Goal: Task Accomplishment & Management: Manage account settings

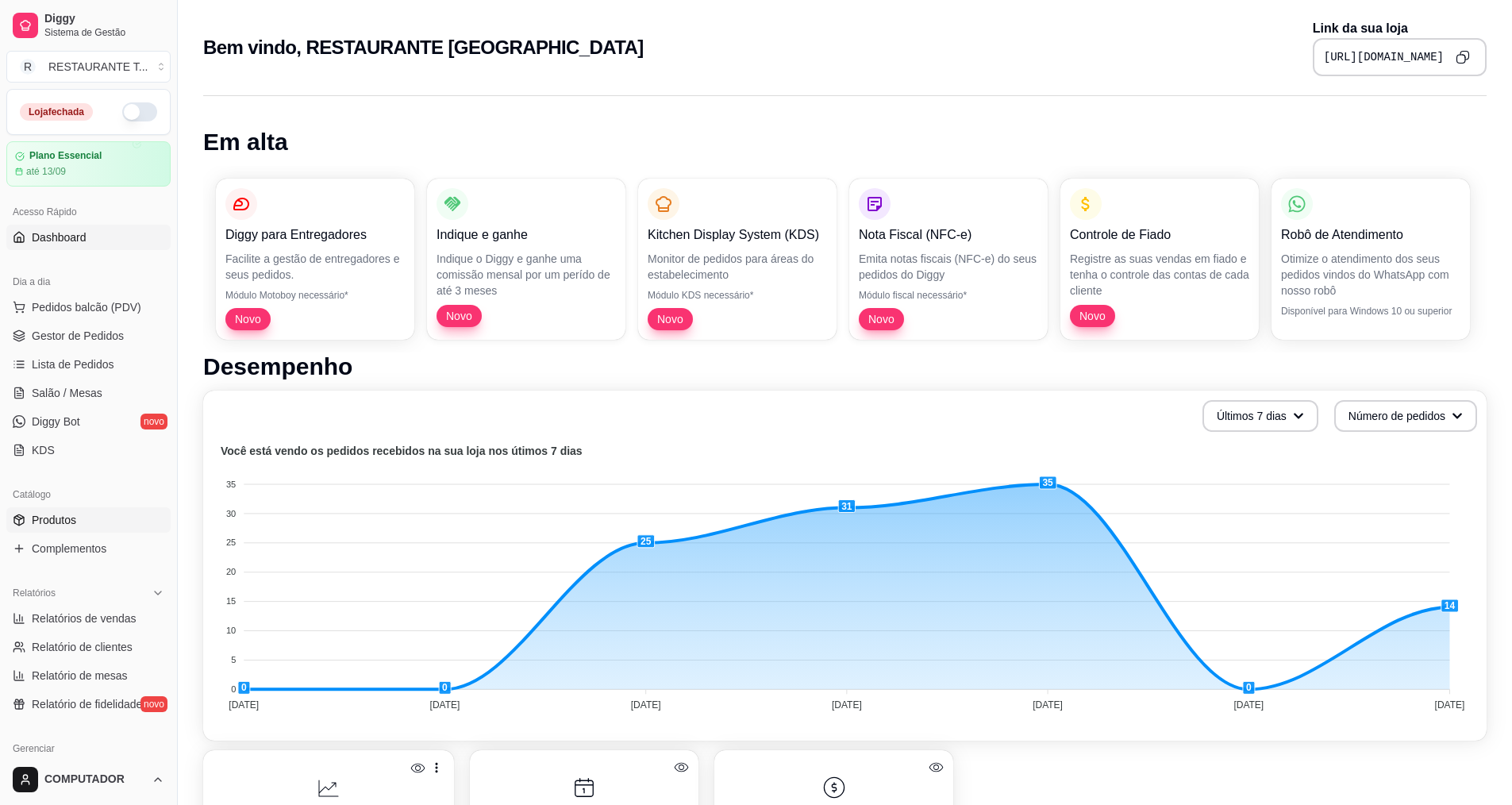
click at [90, 522] on link "Produtos" at bounding box center [88, 520] width 165 height 25
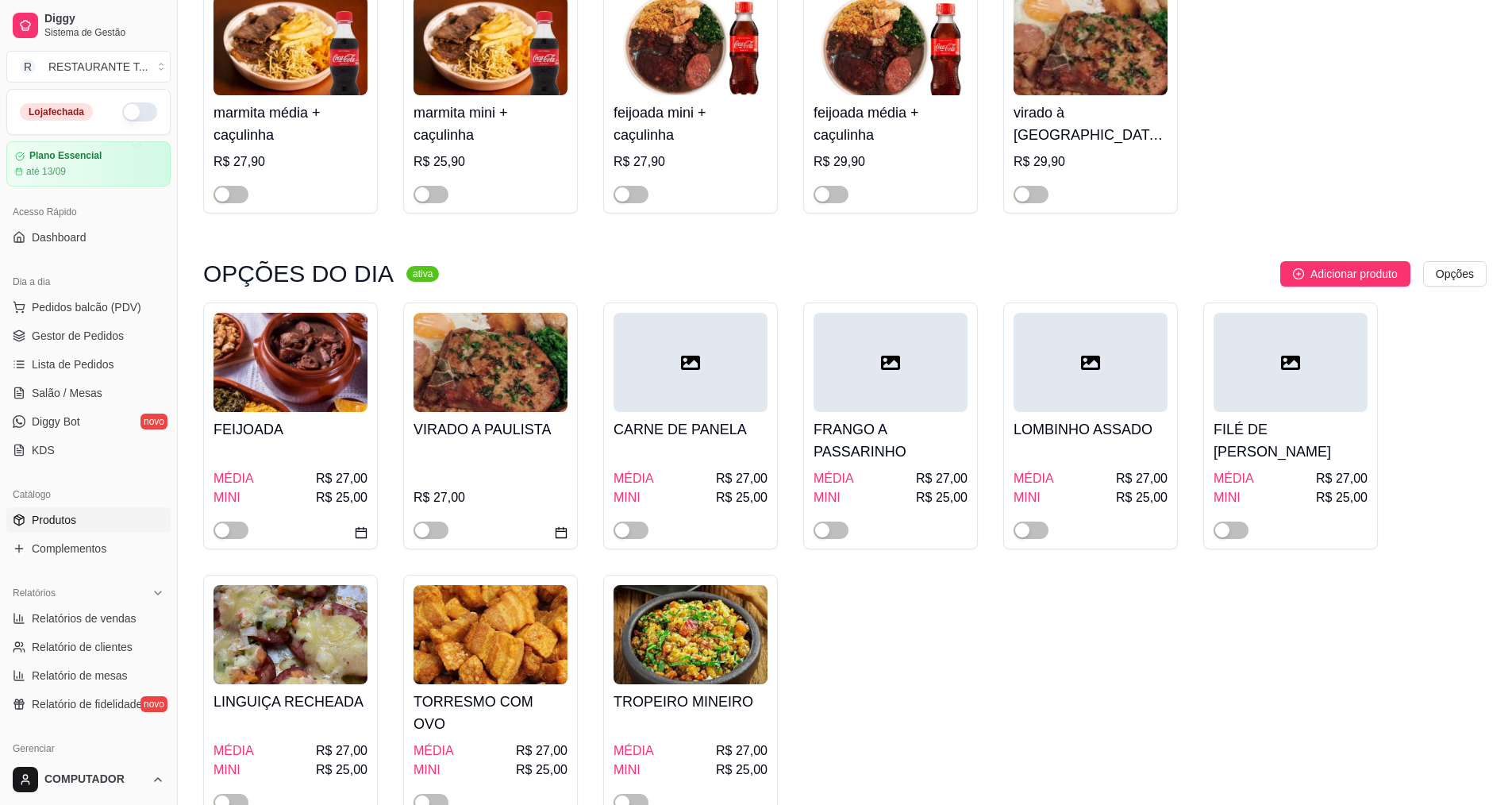
scroll to position [317, 0]
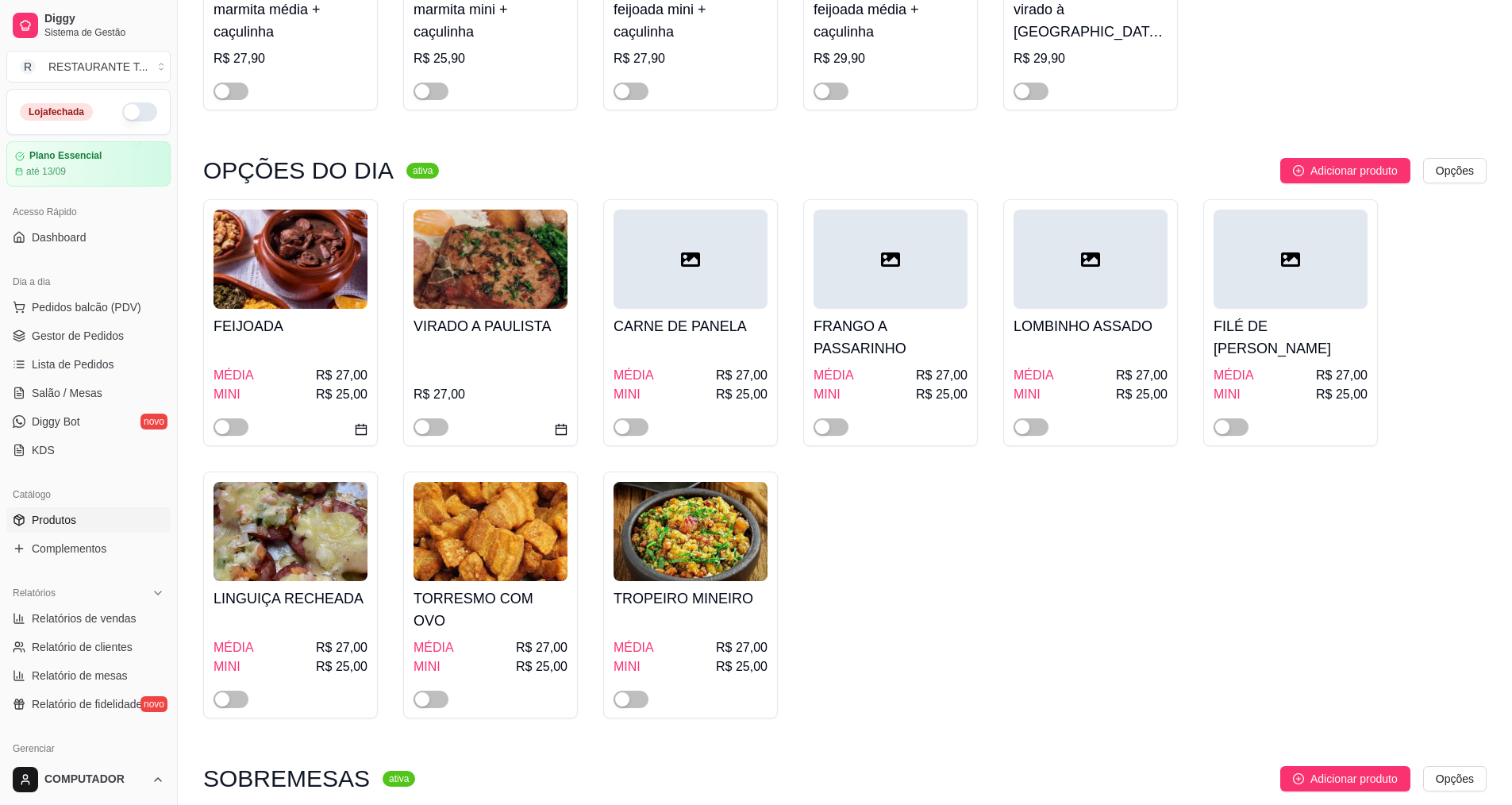
click at [715, 330] on h4 "CARNE DE PANELA" at bounding box center [690, 326] width 154 height 23
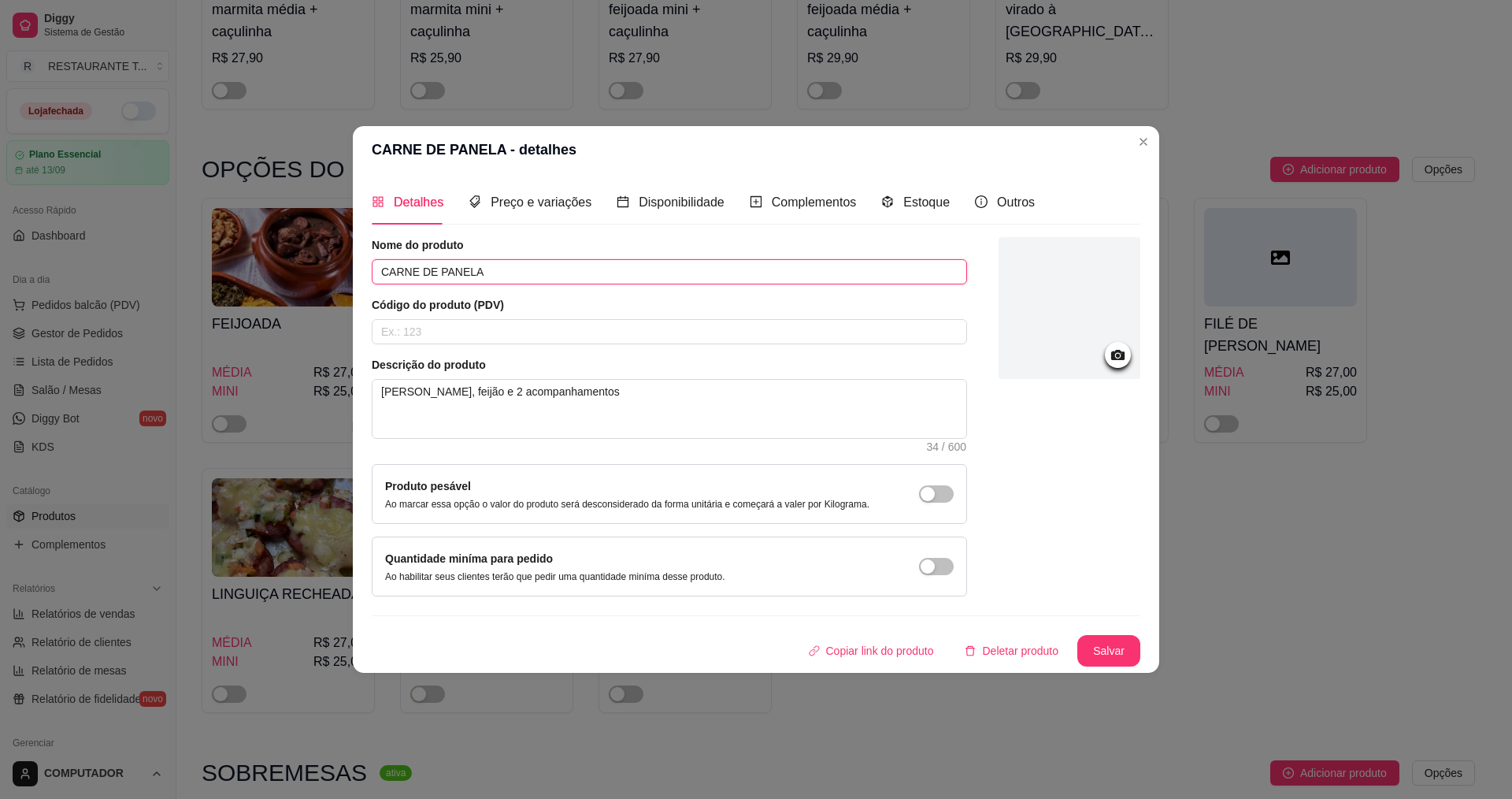
drag, startPoint x: 493, startPoint y: 271, endPoint x: 364, endPoint y: 277, distance: 129.1
click at [364, 277] on div "Detalhes Preço e variações Disponibilidade Complementos Estoque Outros Nome do …" at bounding box center [756, 423] width 807 height 500
type input "PARMEGIANA DE CARNE"
click at [1125, 645] on button "Salvar" at bounding box center [1109, 650] width 63 height 31
click at [1109, 652] on button "Salvar" at bounding box center [1109, 651] width 61 height 31
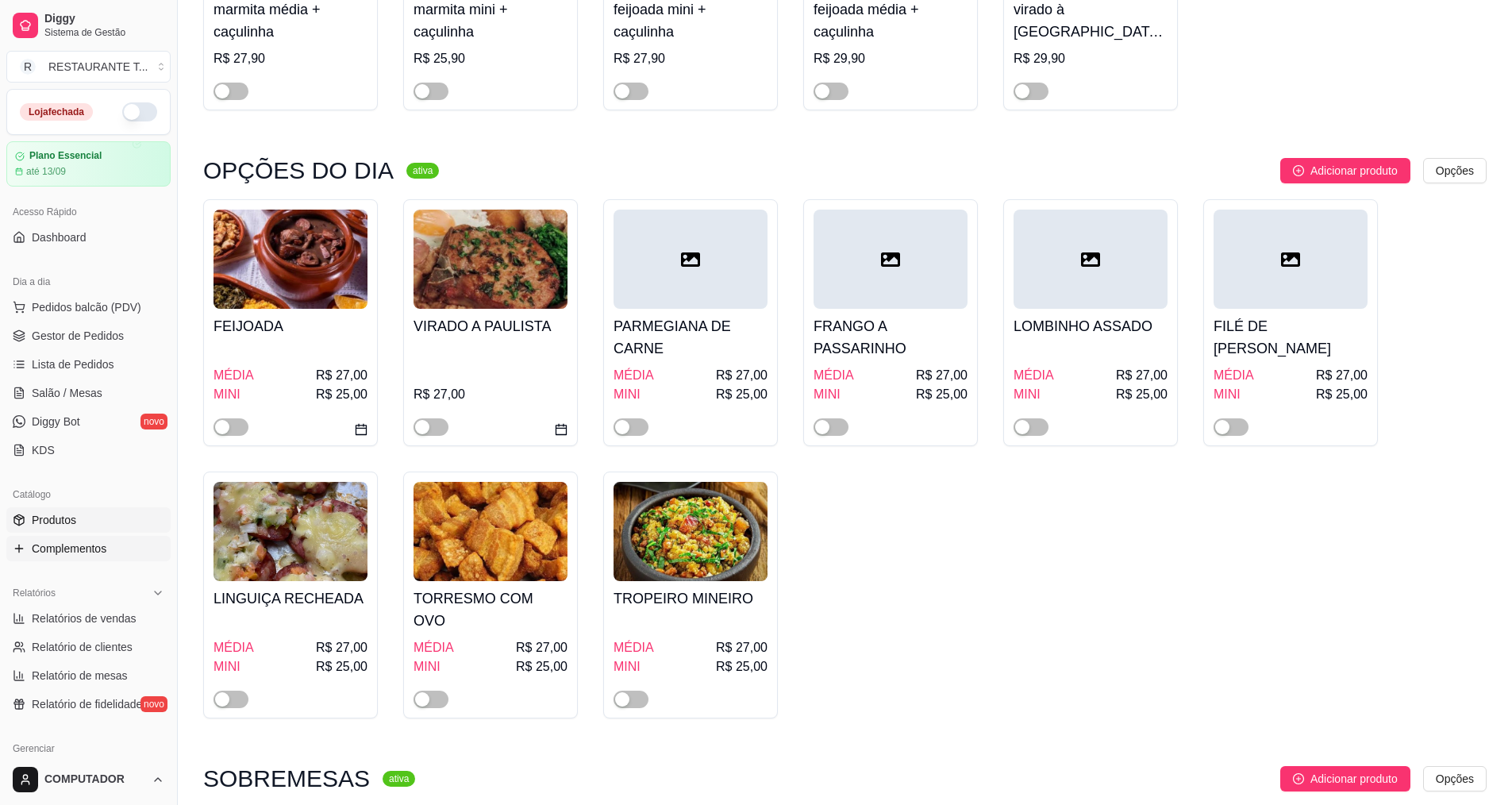
click at [88, 551] on span "Complementos" at bounding box center [69, 548] width 74 height 16
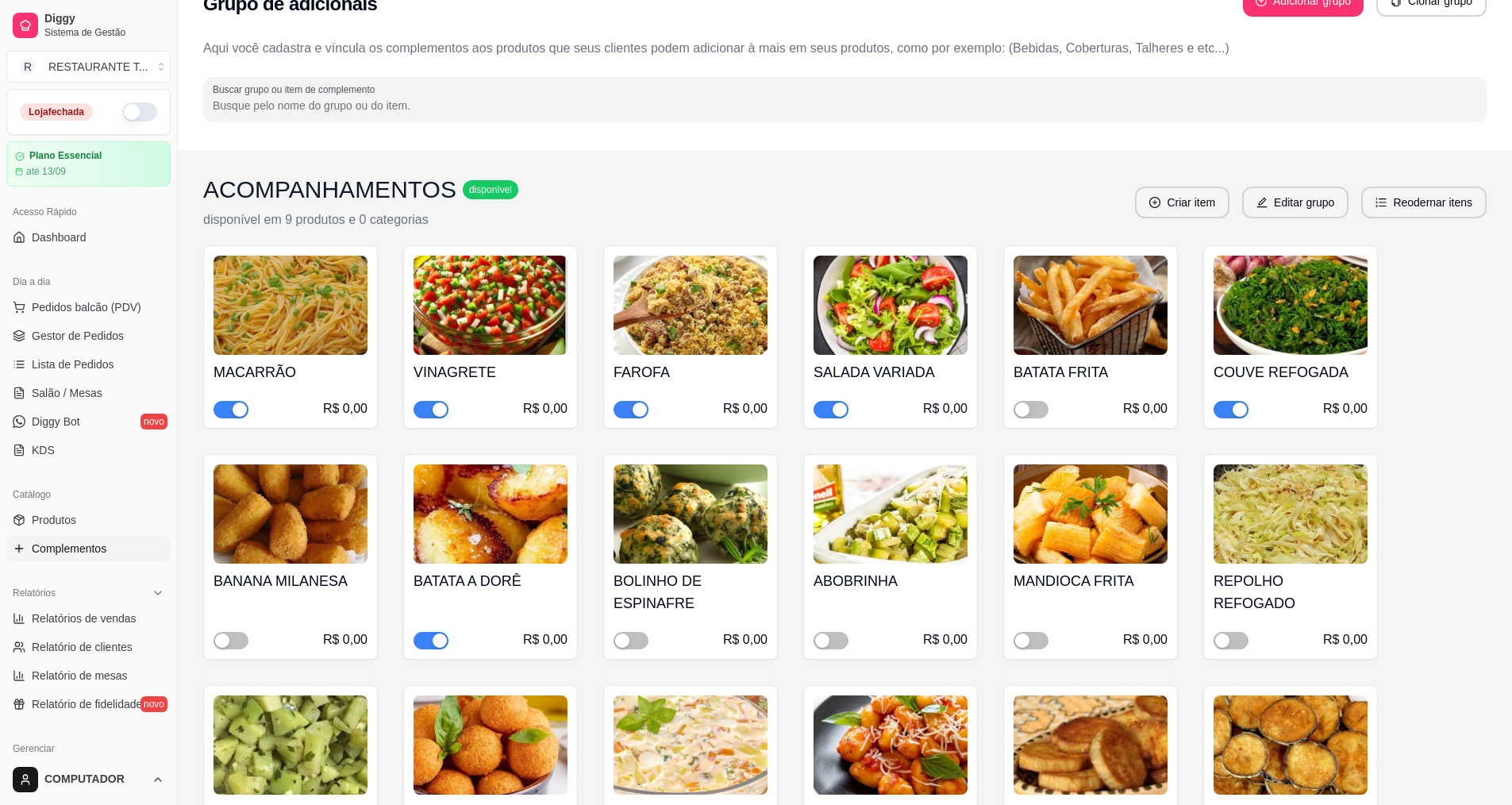
scroll to position [238, 0]
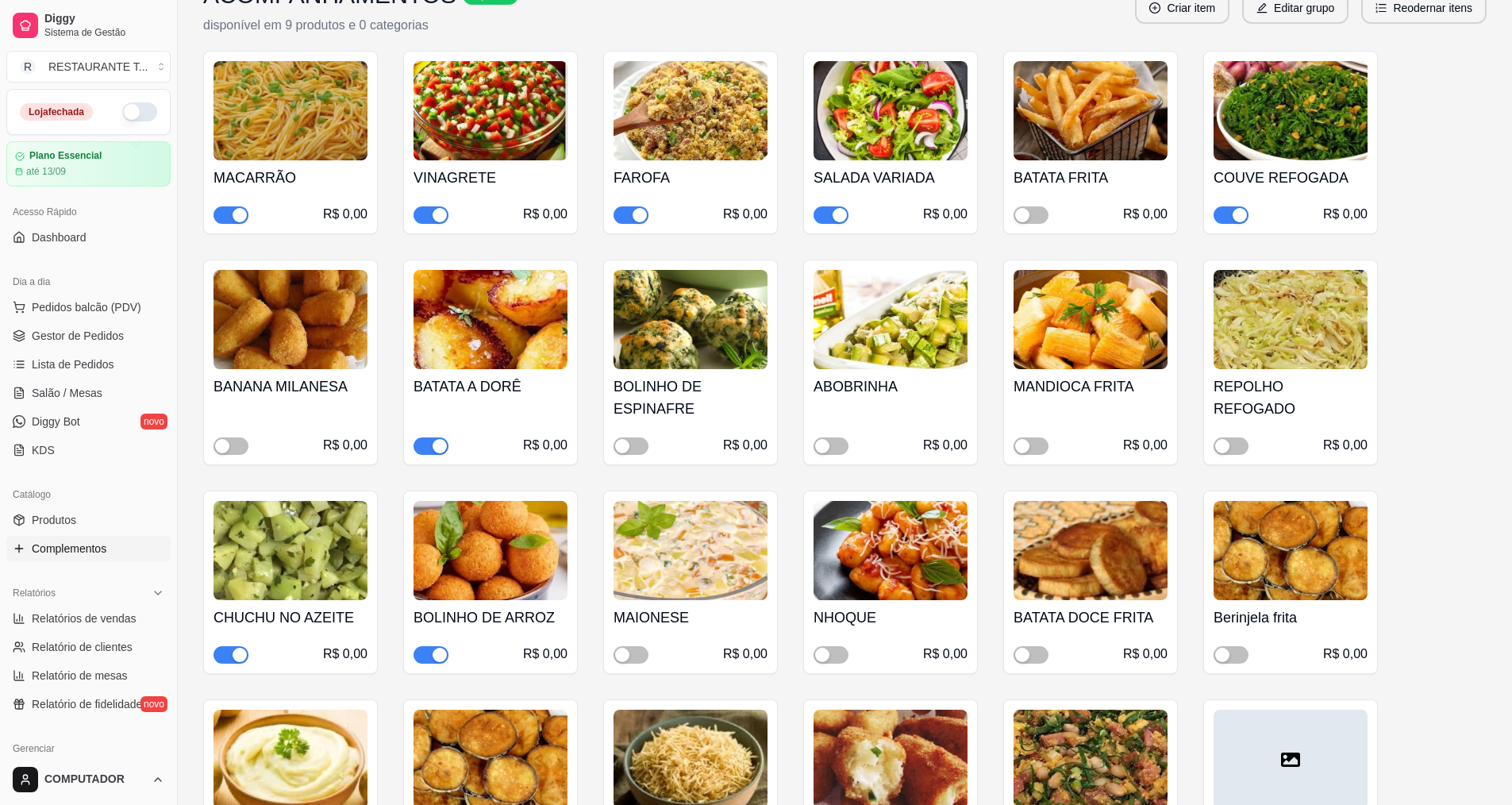
click at [236, 649] on div "button" at bounding box center [240, 655] width 15 height 15
click at [220, 438] on span "button" at bounding box center [231, 447] width 35 height 18
click at [444, 442] on div "button" at bounding box center [440, 446] width 15 height 15
click at [1031, 447] on span "button" at bounding box center [1031, 447] width 35 height 18
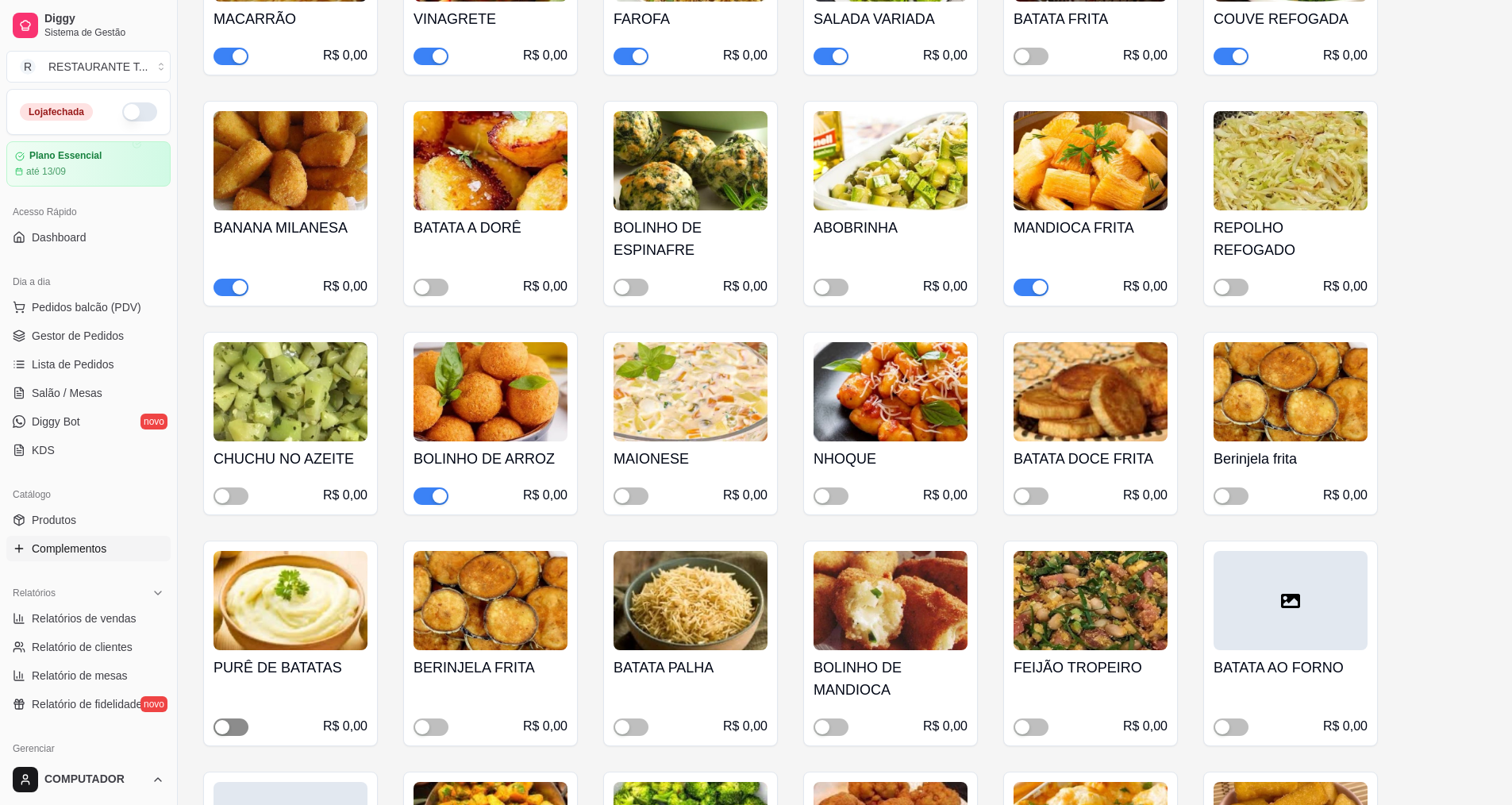
click at [233, 725] on span "button" at bounding box center [231, 728] width 35 height 18
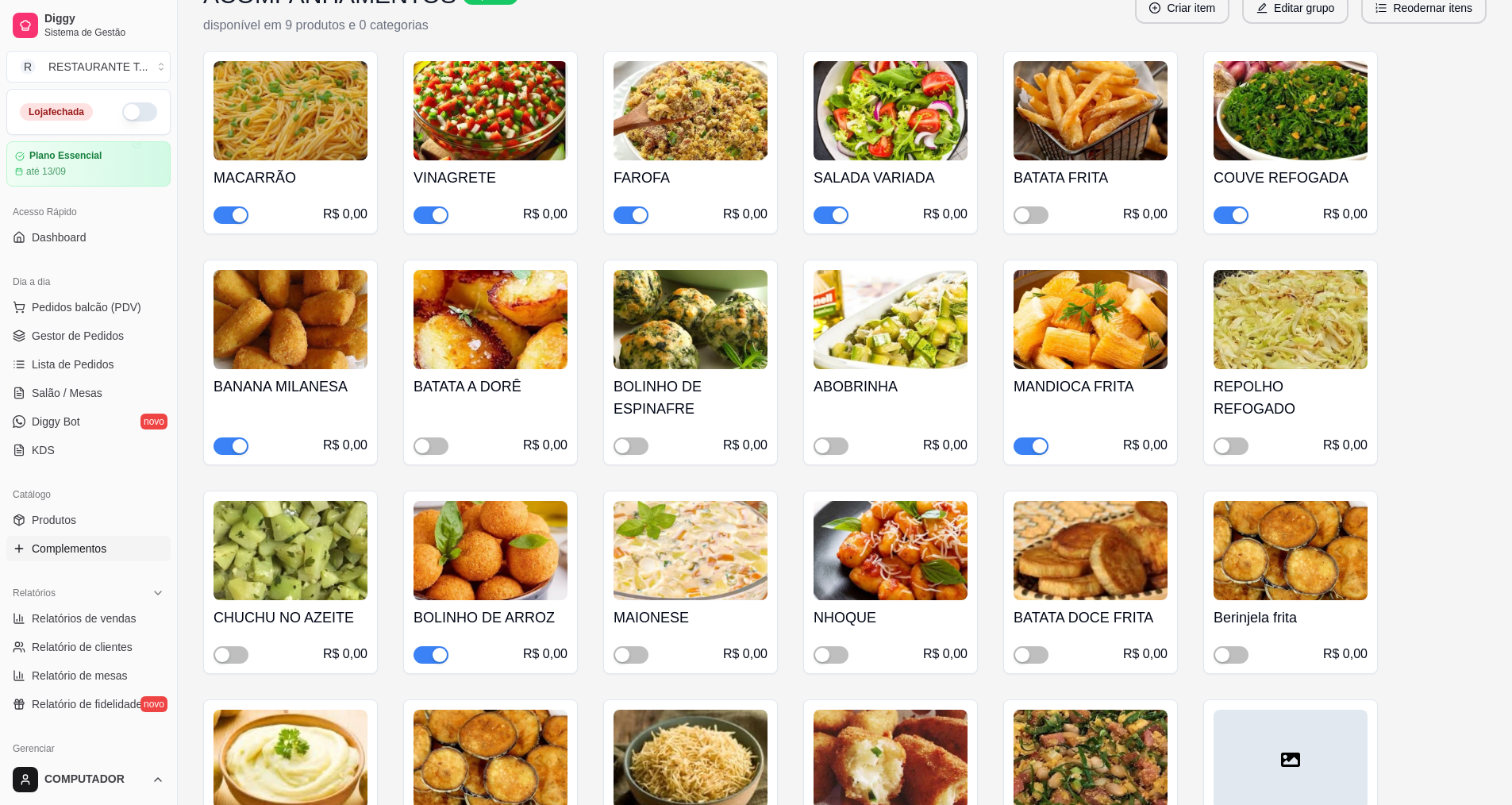
scroll to position [0, 0]
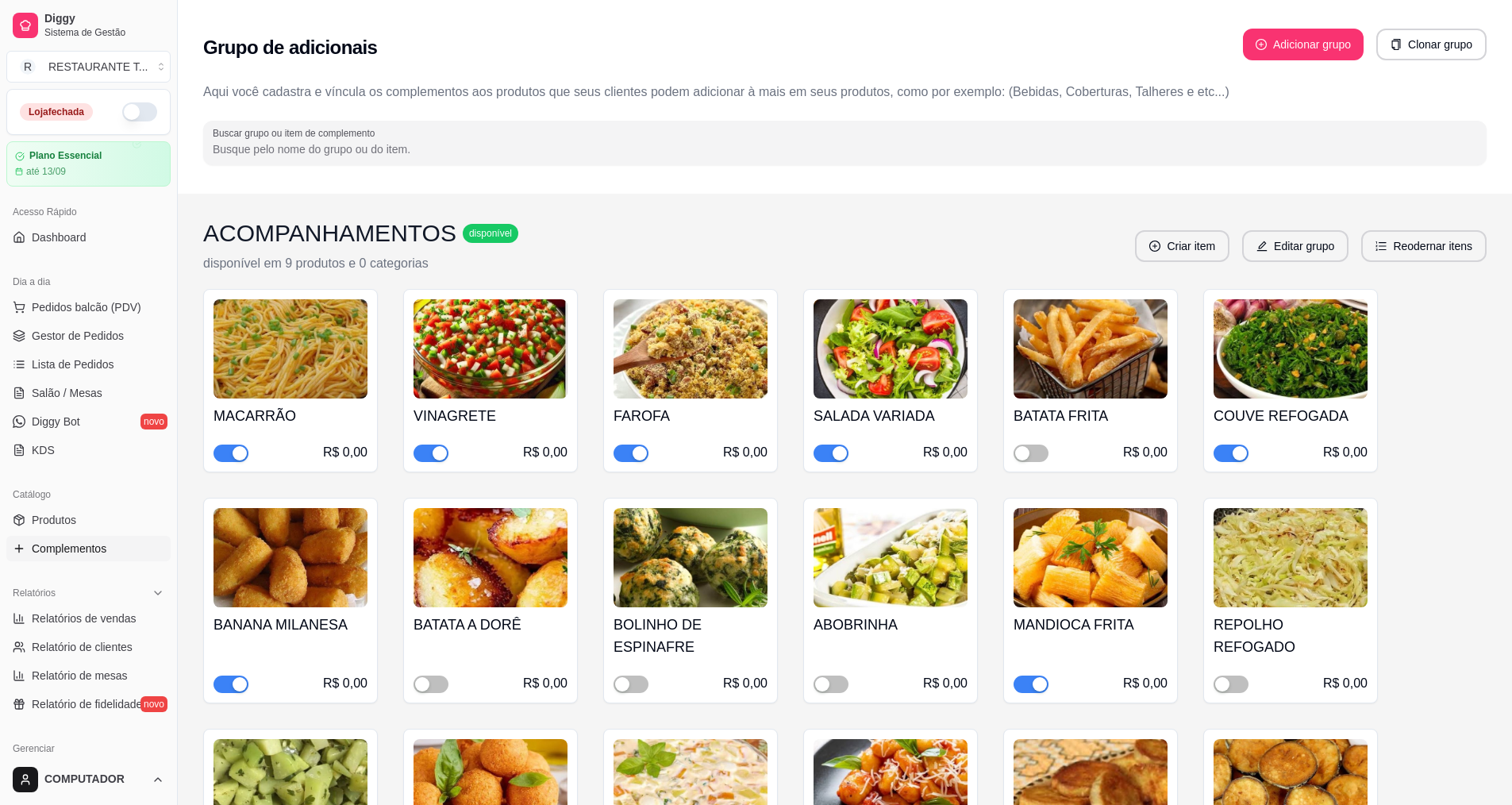
click at [1243, 449] on div "button" at bounding box center [1240, 453] width 15 height 15
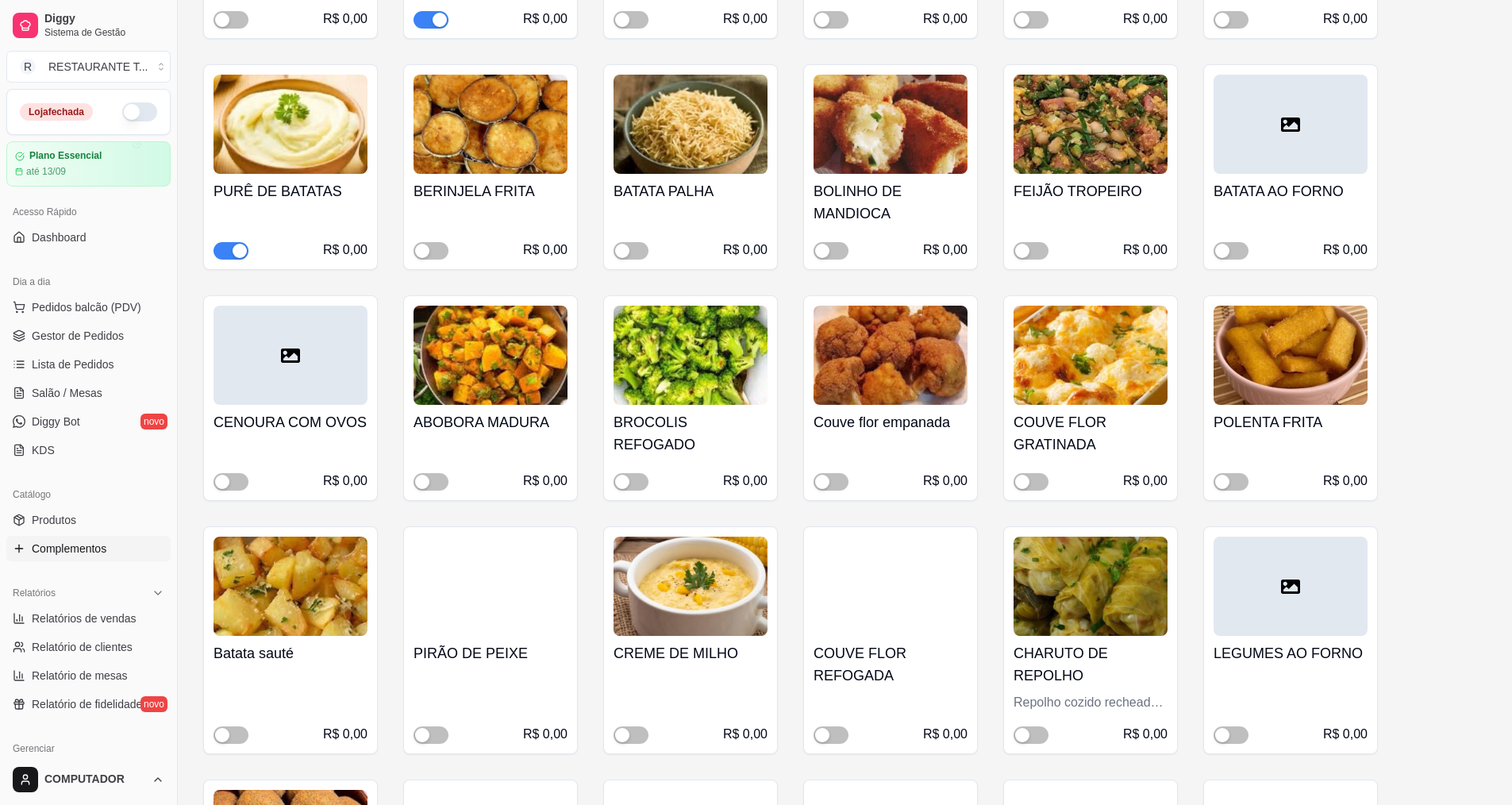
scroll to position [1350, 0]
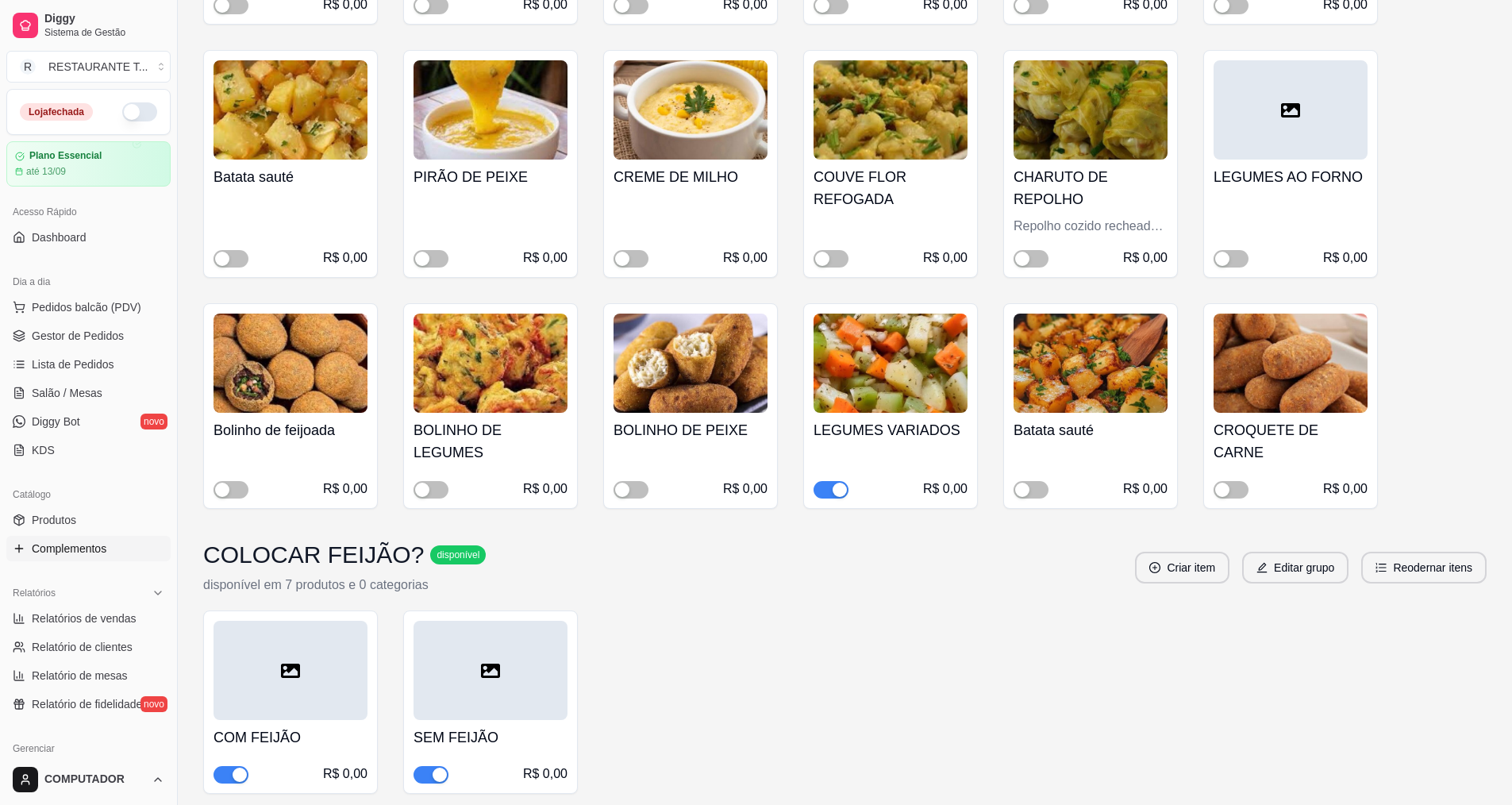
click at [90, 534] on ul "Produtos Complementos" at bounding box center [88, 534] width 165 height 54
click at [90, 525] on link "Produtos" at bounding box center [88, 520] width 165 height 25
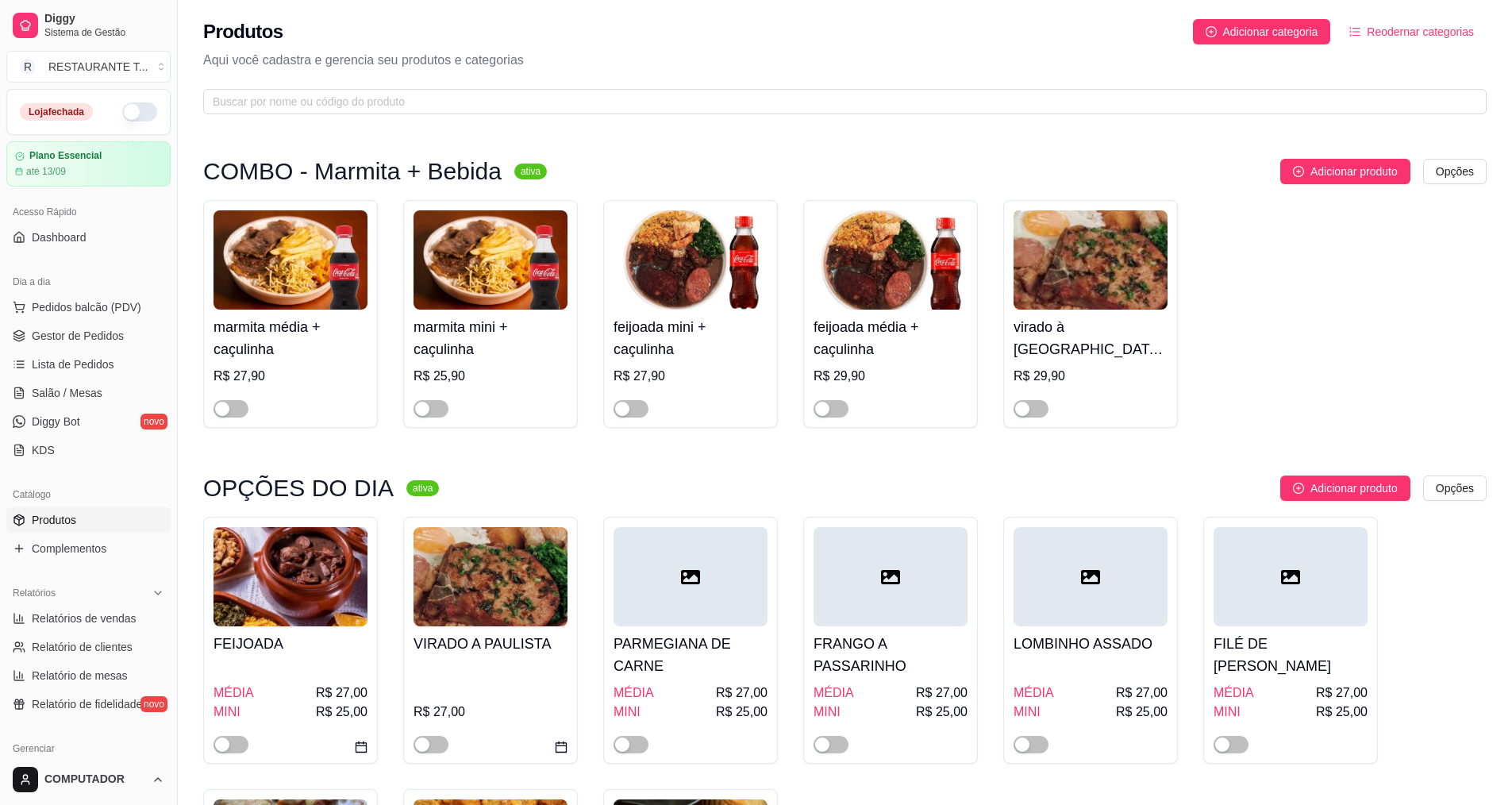
click at [627, 735] on div at bounding box center [632, 743] width 35 height 19
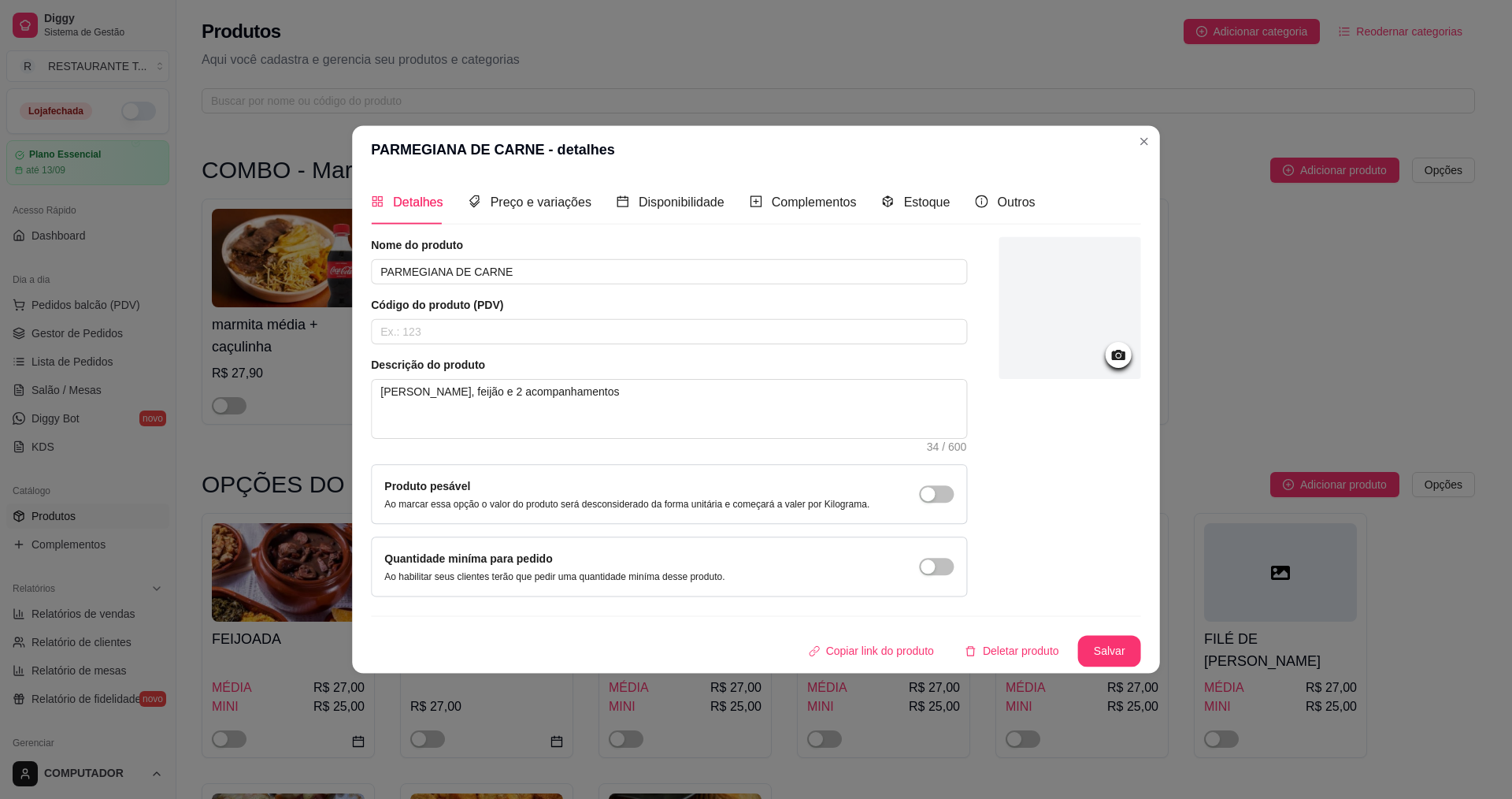
click at [868, 591] on div "Quantidade miníma para pedido Ao habilitar seus clientes terão que pedir uma qu…" at bounding box center [670, 567] width 597 height 60
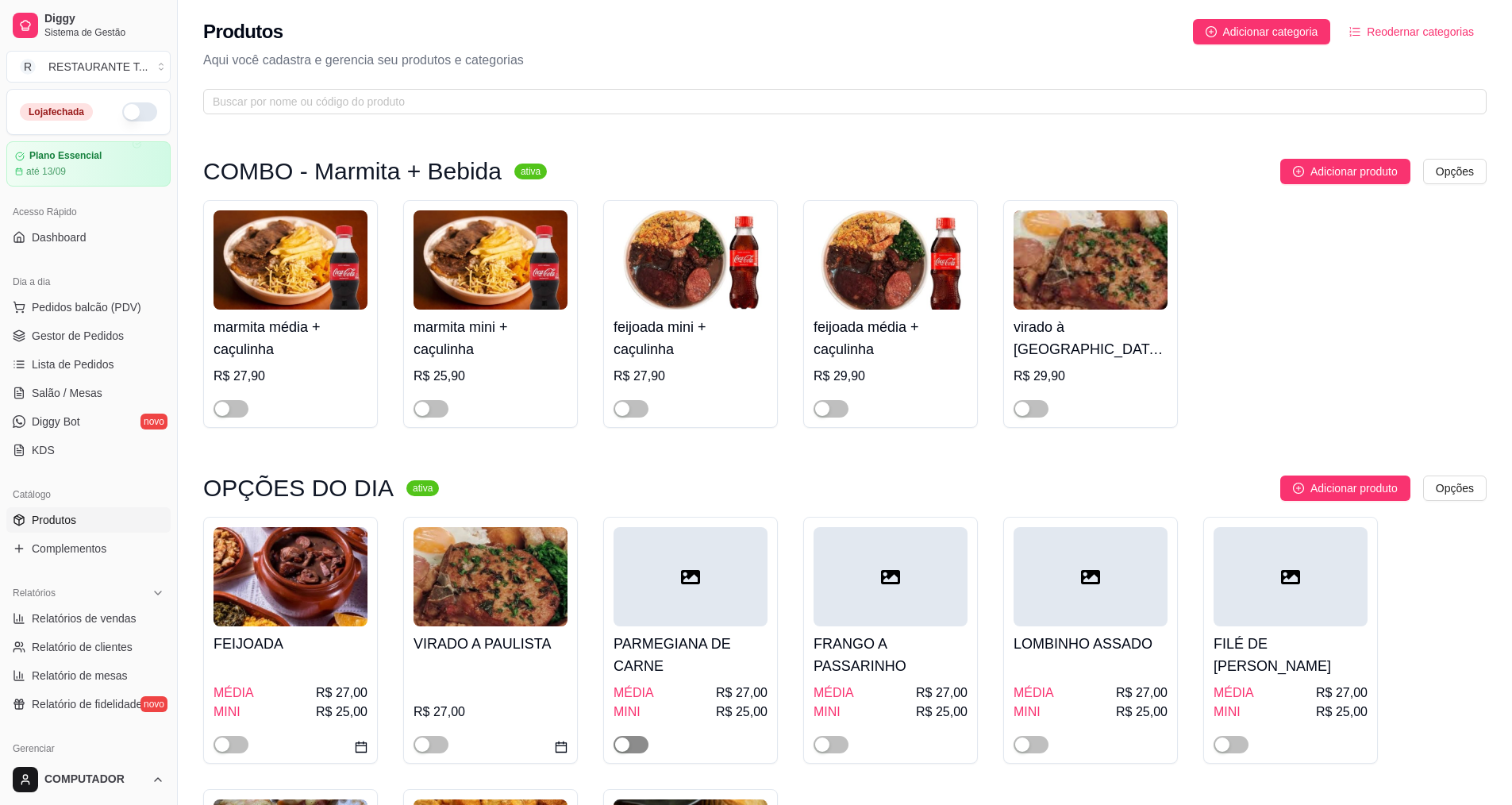
click at [630, 744] on button "button" at bounding box center [632, 744] width 35 height 18
click at [903, 599] on div at bounding box center [890, 576] width 154 height 99
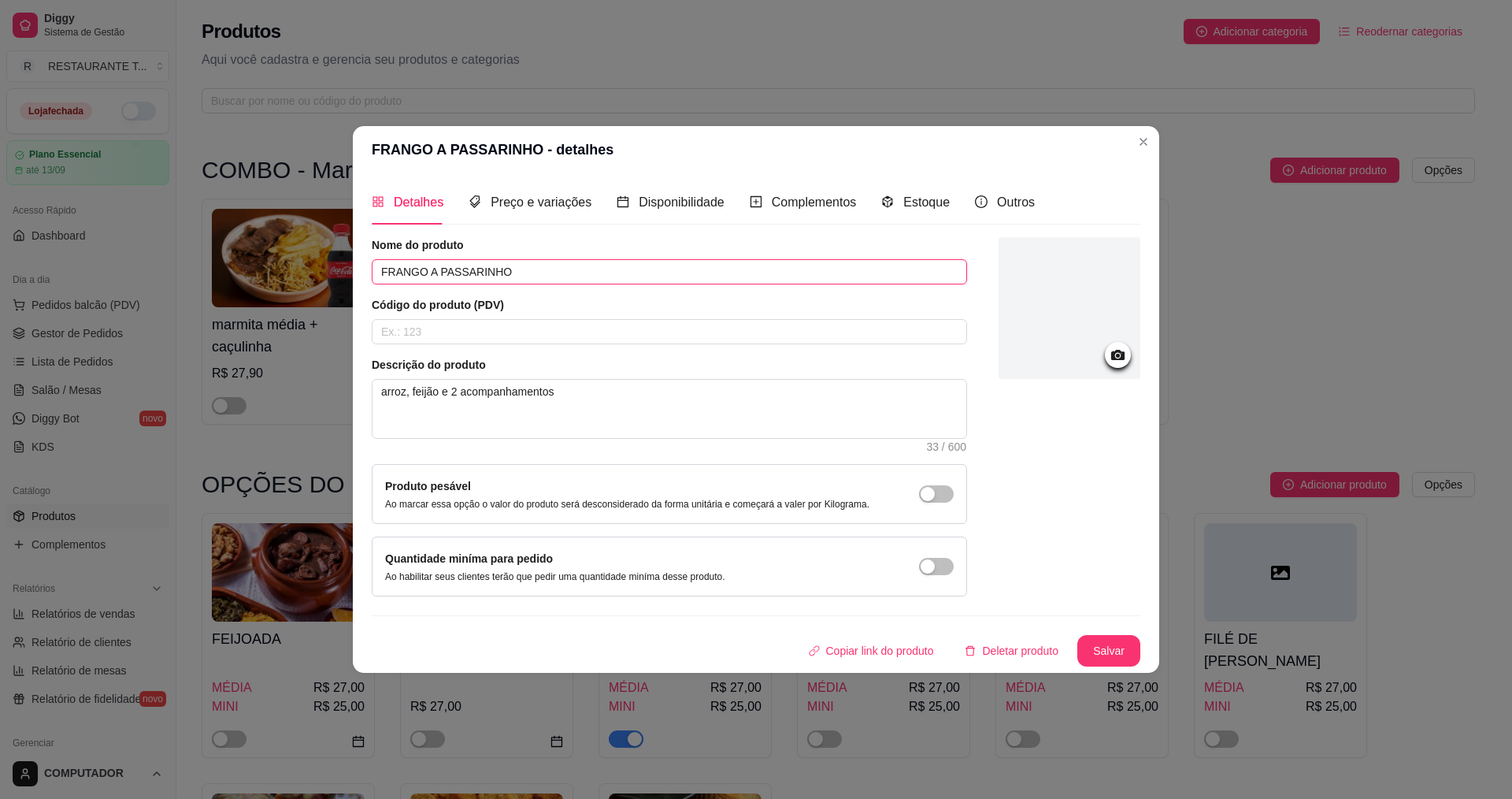
drag, startPoint x: 535, startPoint y: 267, endPoint x: 347, endPoint y: 264, distance: 188.0
click at [347, 264] on div "FRANGO A PASSARINHO - detalhes Detalhes Preço e variações Disponibilidade Compl…" at bounding box center [756, 400] width 1512 height 799
type input "SOBRECOXA ASSADA"
click at [1118, 651] on button "Salvar" at bounding box center [1109, 650] width 63 height 31
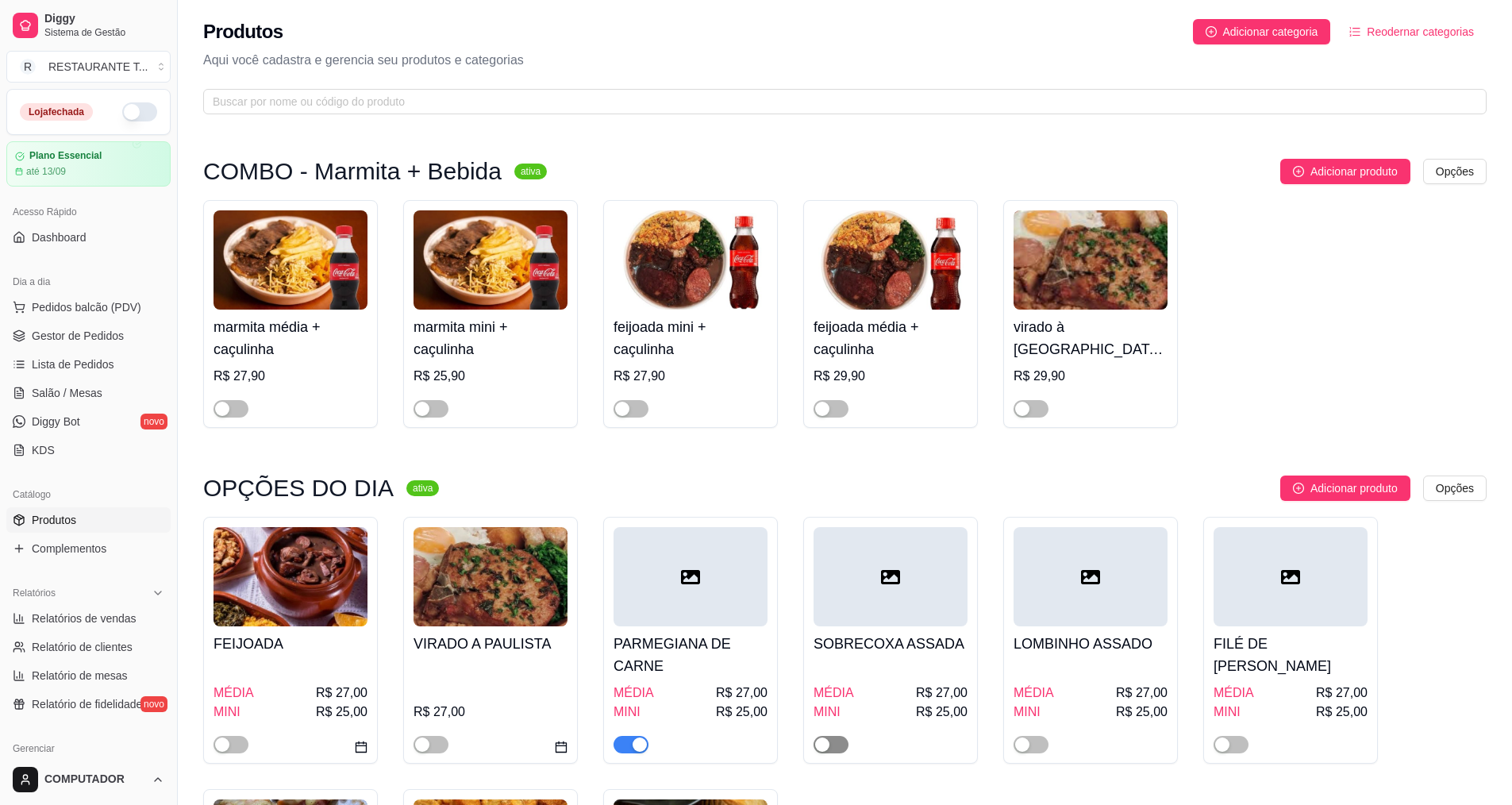
click at [825, 745] on div "button" at bounding box center [823, 744] width 15 height 15
click at [1091, 636] on h4 "LOMBINHO ASSADO" at bounding box center [1090, 643] width 154 height 23
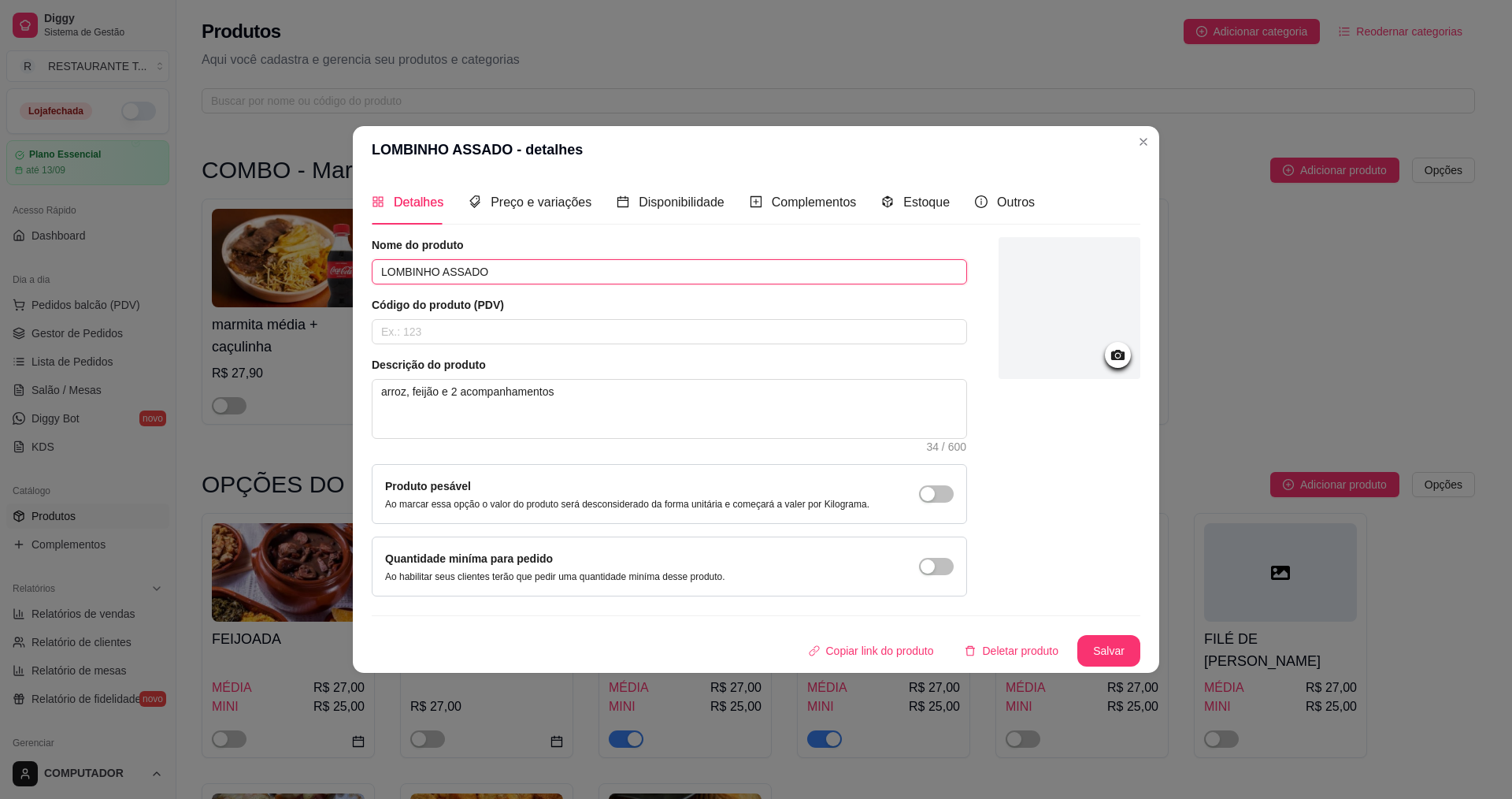
drag, startPoint x: 497, startPoint y: 272, endPoint x: 368, endPoint y: 267, distance: 129.1
click at [368, 267] on div "Detalhes Preço e variações Disponibilidade Complementos Estoque Outros Nome do …" at bounding box center [756, 423] width 807 height 500
type input "ROCAMBOLE DE CARNE"
click at [1105, 644] on button "Salvar" at bounding box center [1109, 651] width 61 height 31
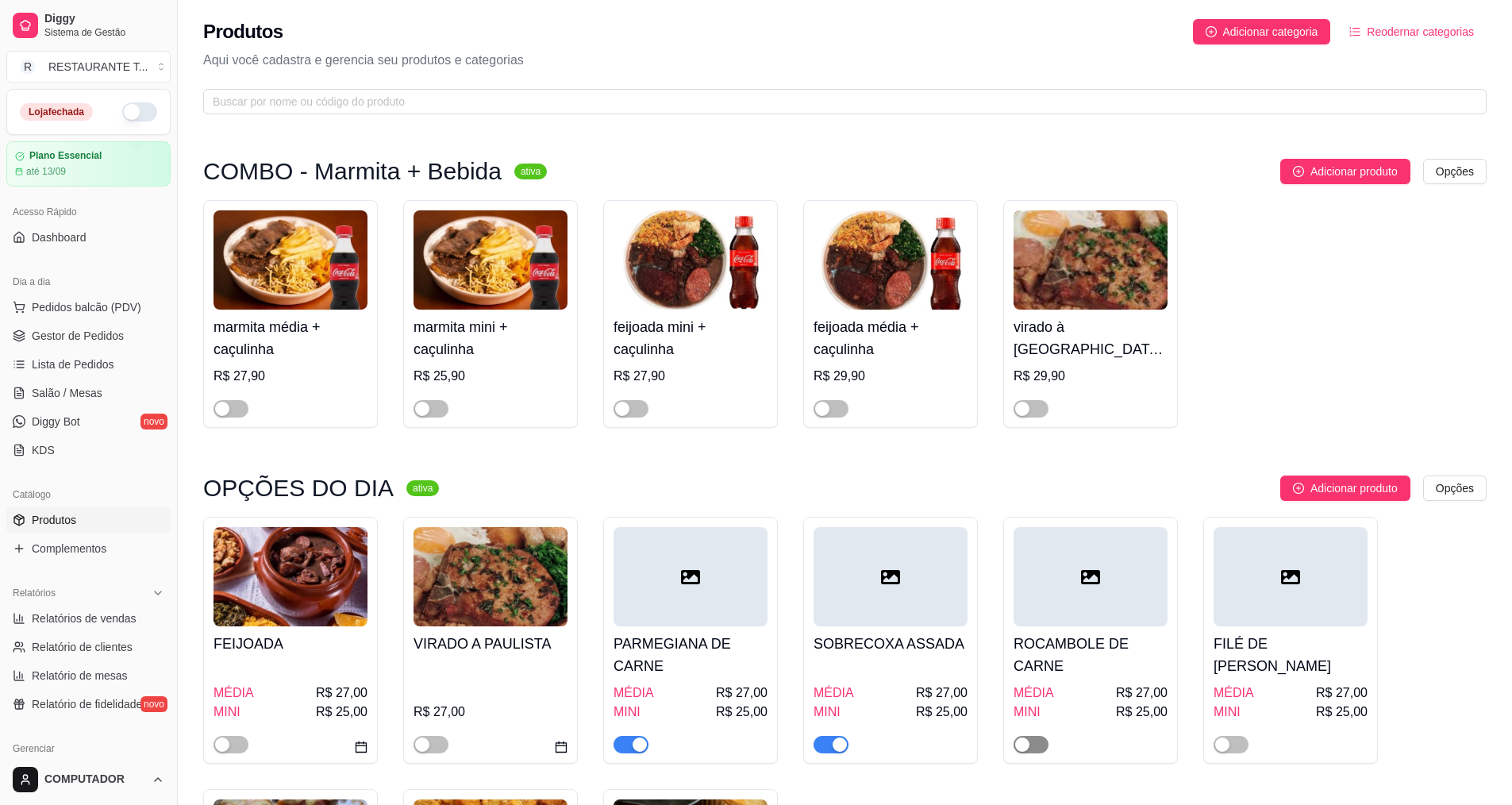
click at [1030, 742] on button "button" at bounding box center [1031, 744] width 35 height 18
click at [1275, 621] on div at bounding box center [1291, 576] width 154 height 99
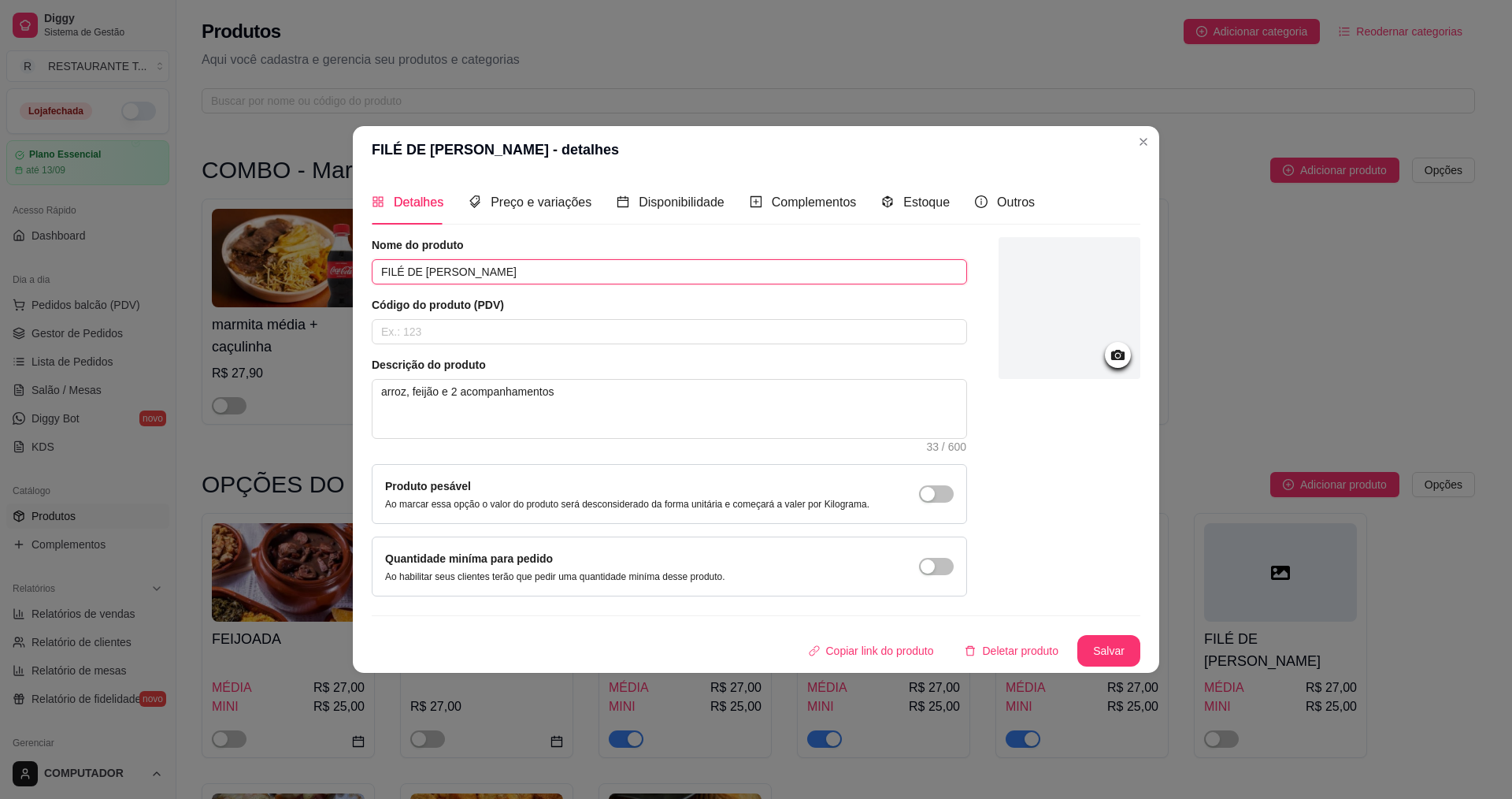
drag, startPoint x: 530, startPoint y: 269, endPoint x: 404, endPoint y: 267, distance: 126.0
click at [404, 267] on input "FILÉ DE [PERSON_NAME]" at bounding box center [670, 272] width 596 height 25
type input "FILÉ SUÍNO ASSADO"
click at [1119, 653] on button "Salvar" at bounding box center [1109, 650] width 63 height 31
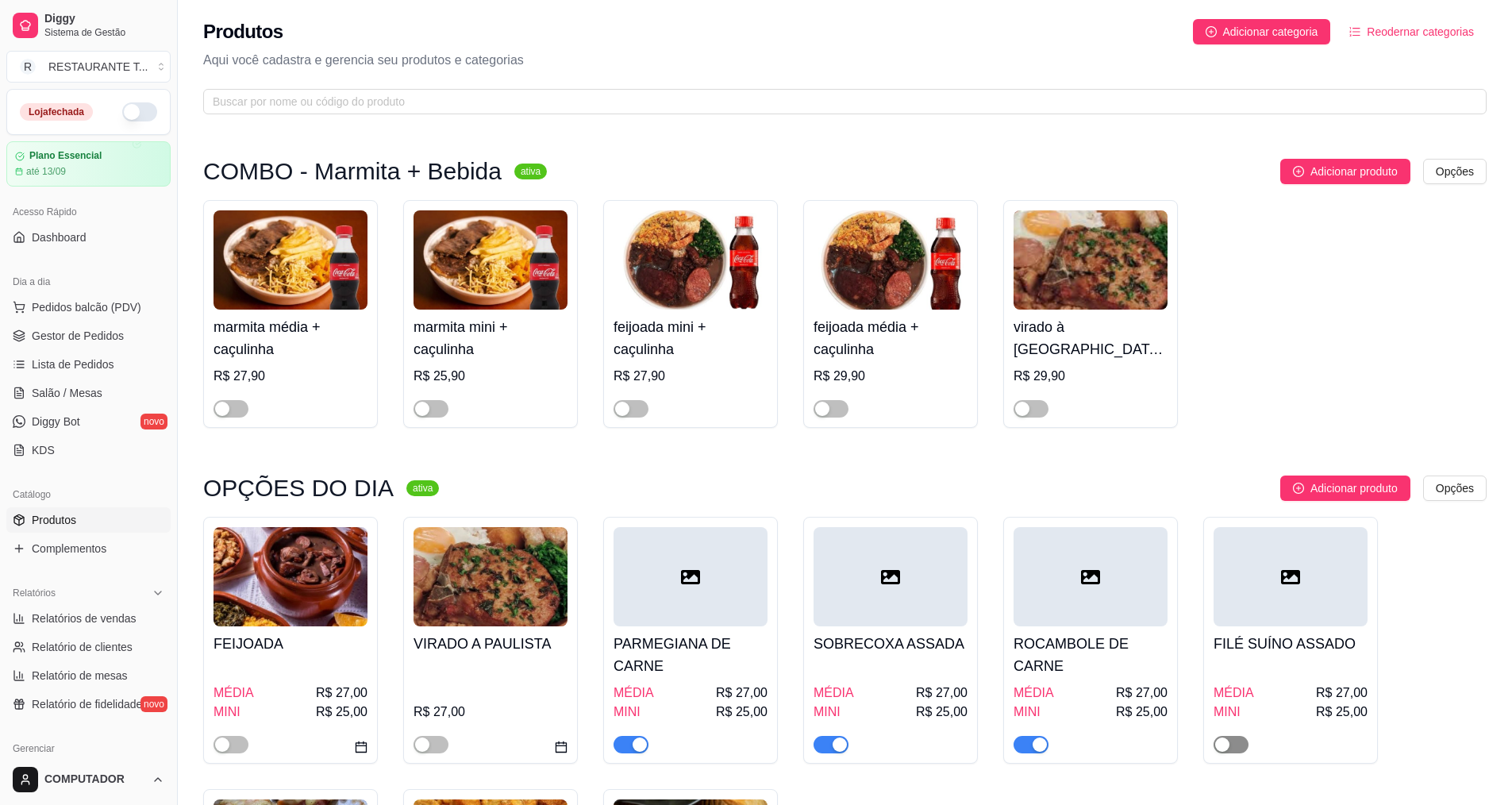
click at [1235, 740] on span "button" at bounding box center [1232, 744] width 35 height 18
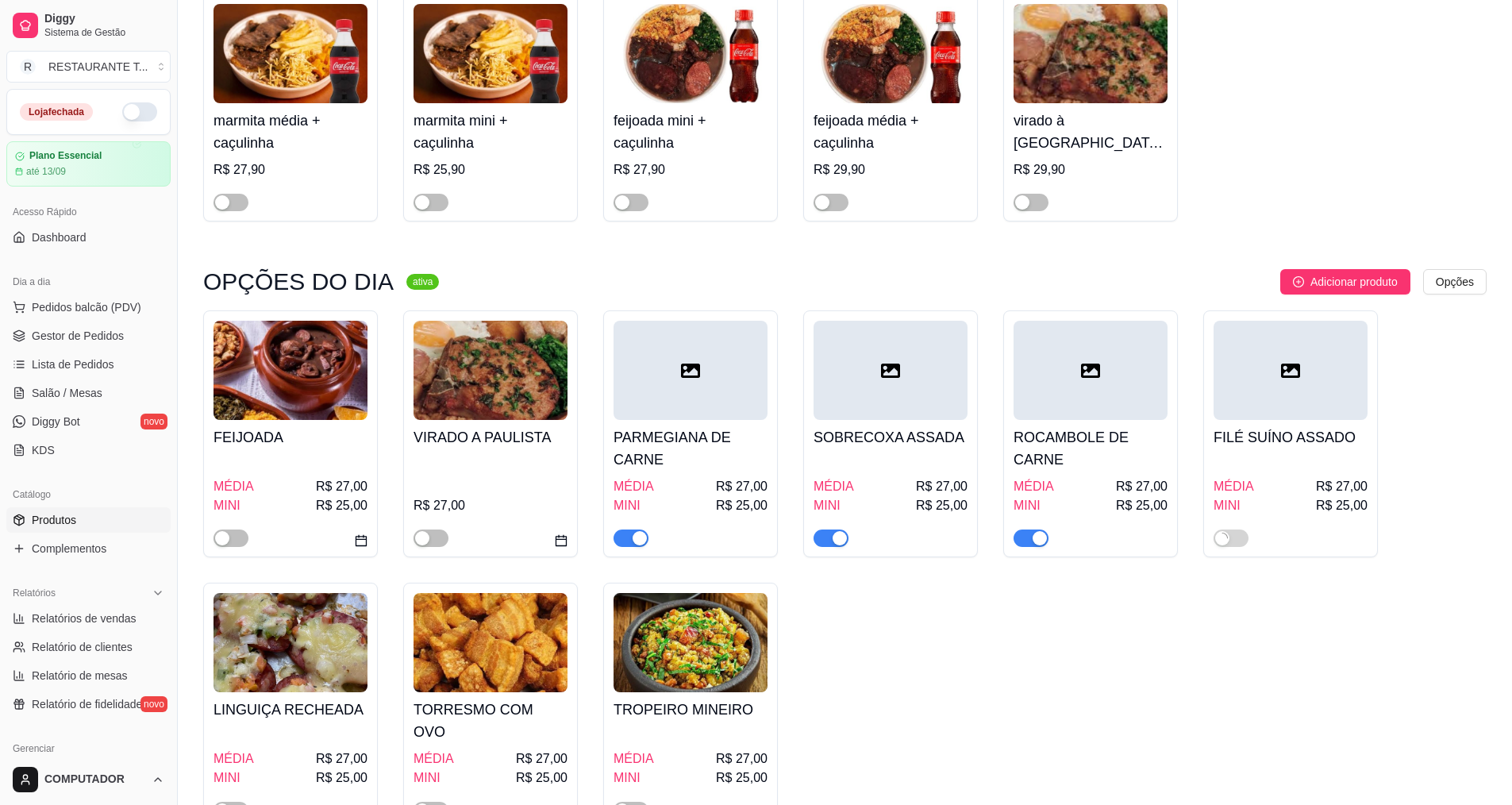
scroll to position [238, 0]
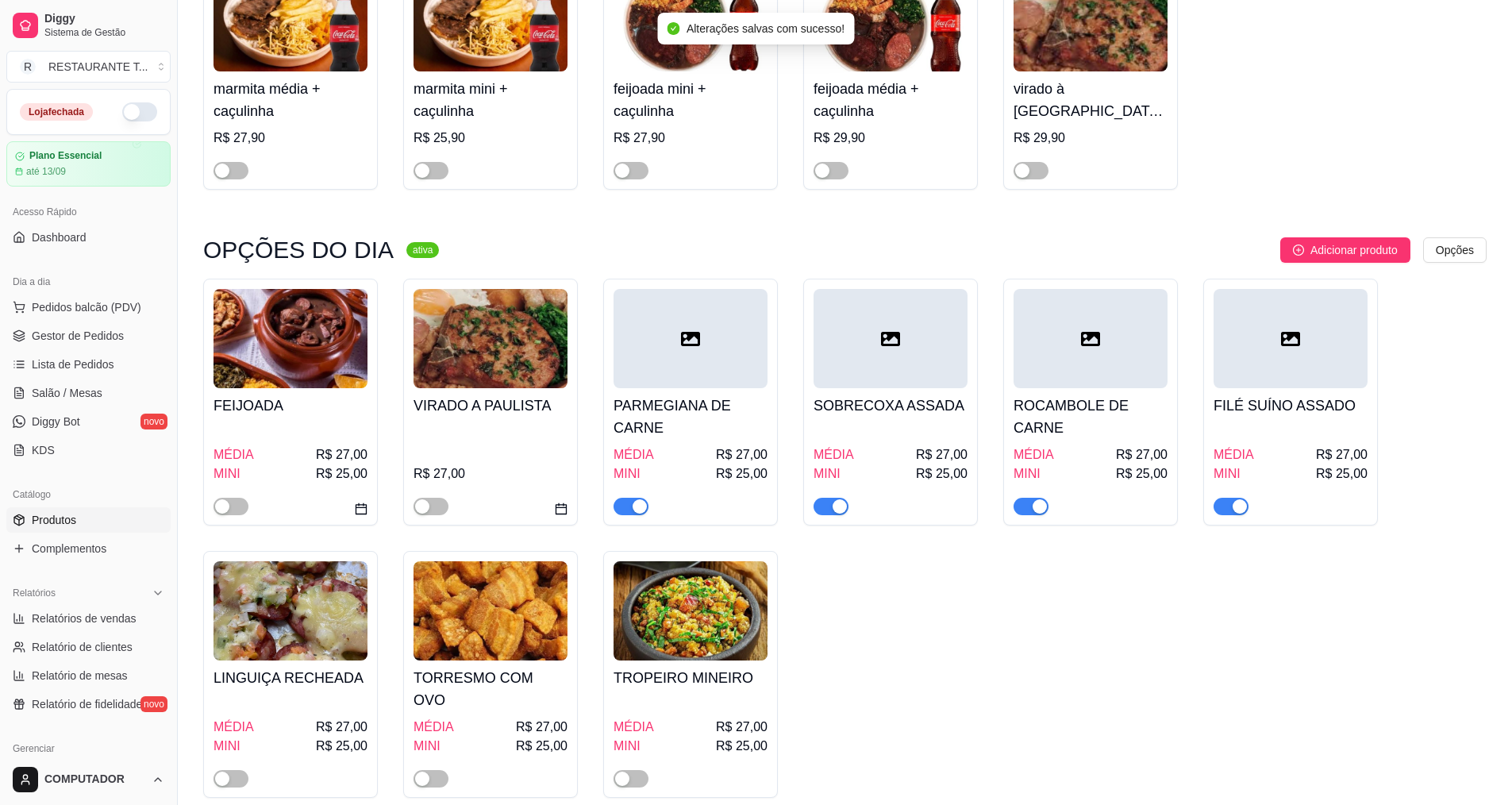
click at [308, 656] on img at bounding box center [290, 610] width 154 height 99
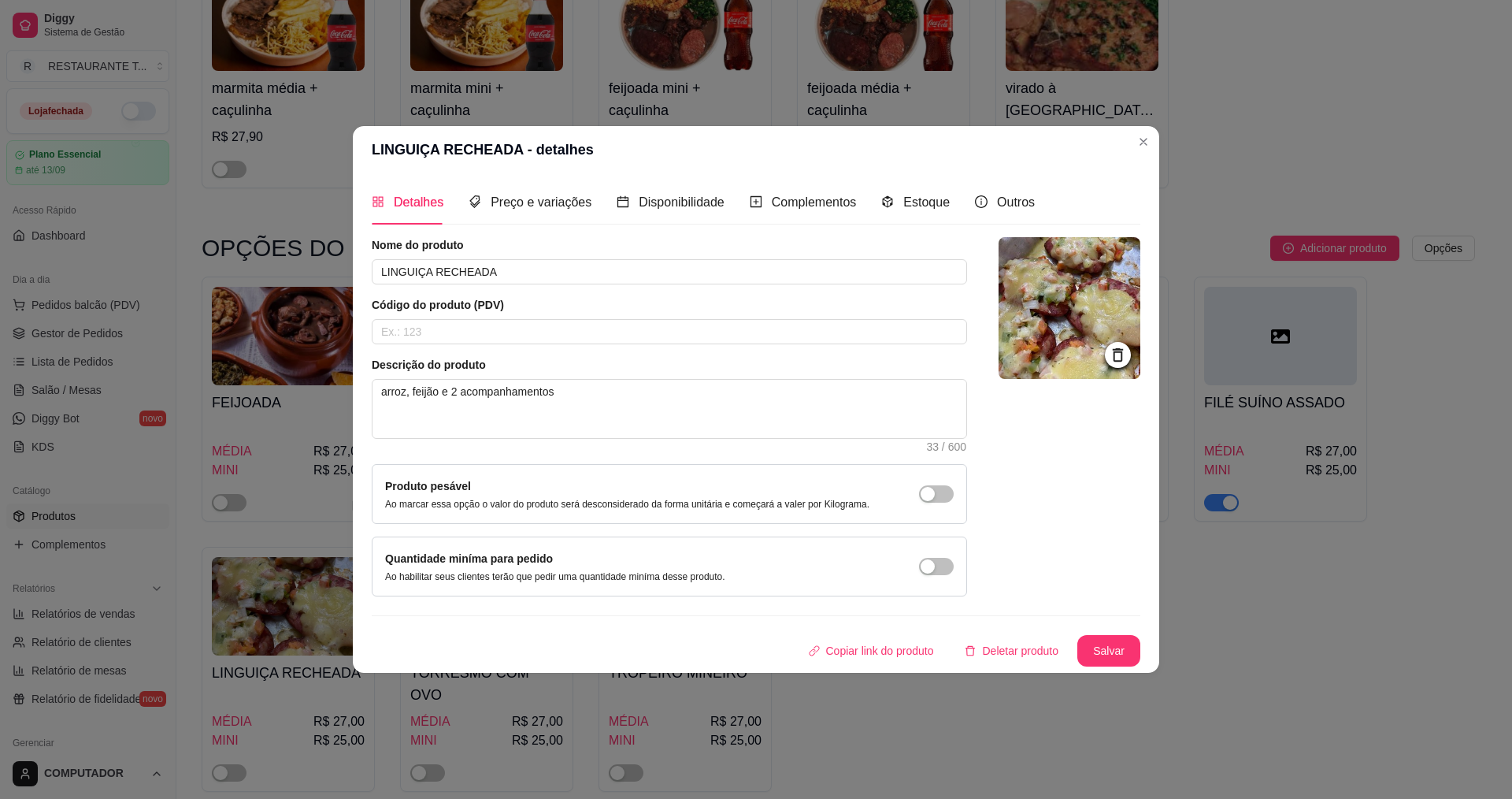
click at [1117, 352] on icon at bounding box center [1117, 355] width 11 height 14
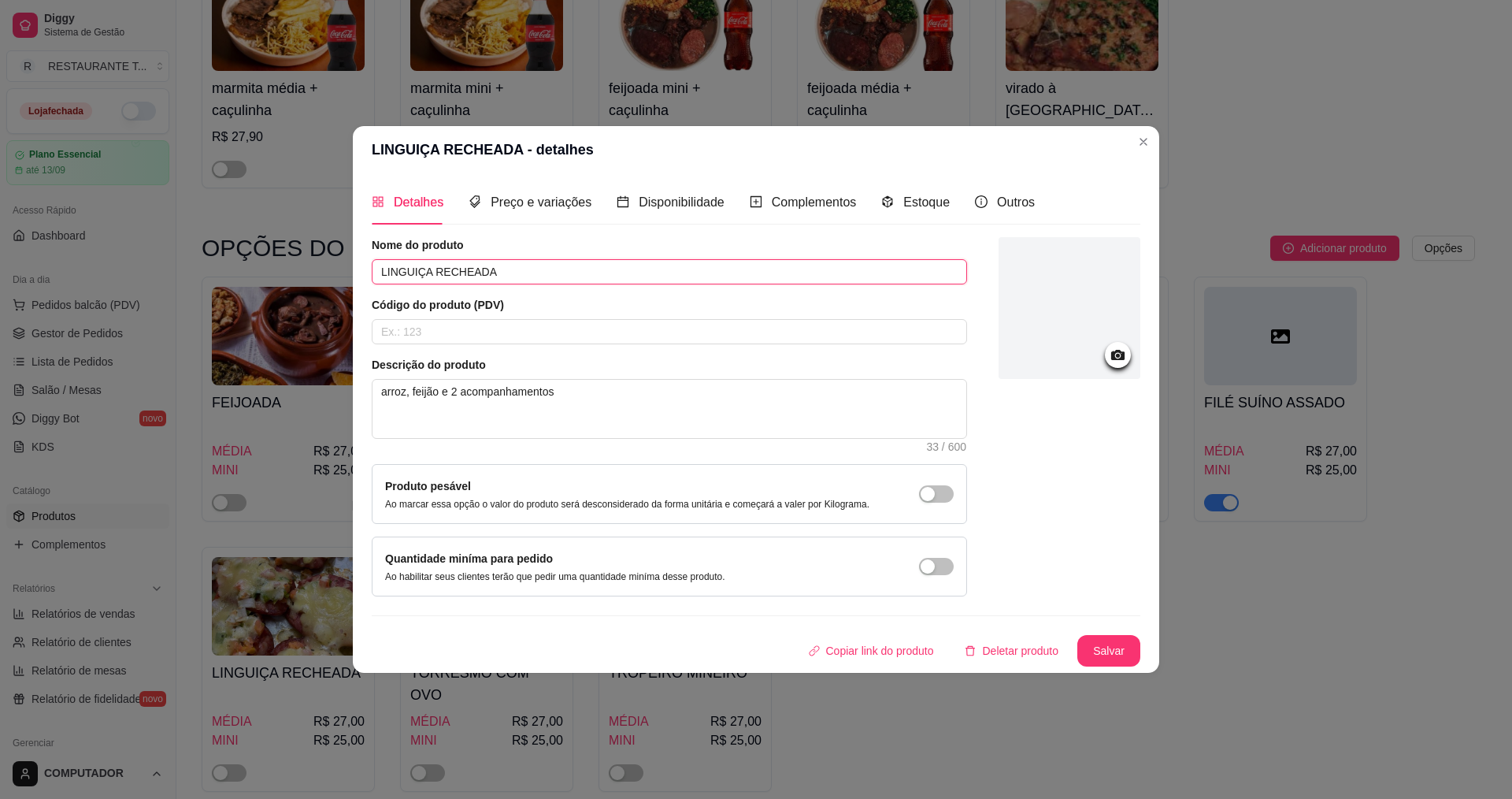
drag, startPoint x: 498, startPoint y: 268, endPoint x: 376, endPoint y: 270, distance: 122.0
click at [376, 270] on input "LINGUIÇA RECHEADA" at bounding box center [670, 272] width 596 height 25
type input "PANQUECA DE FRANGO COM CATUPIRY"
click at [1114, 652] on button "Salvar" at bounding box center [1109, 650] width 63 height 31
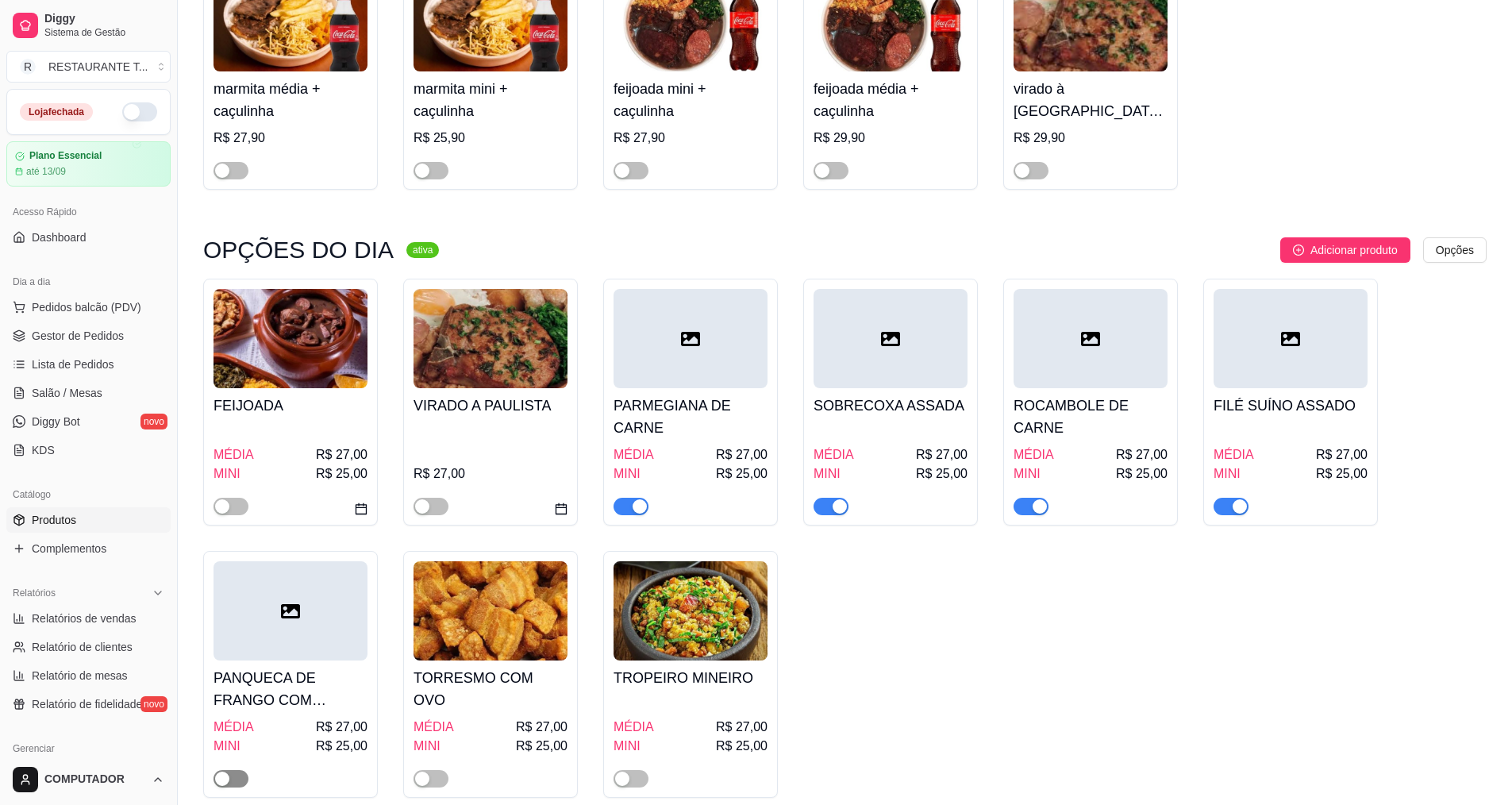
click at [224, 780] on div "button" at bounding box center [222, 779] width 15 height 15
click at [88, 326] on link "Gestor de Pedidos" at bounding box center [88, 336] width 165 height 25
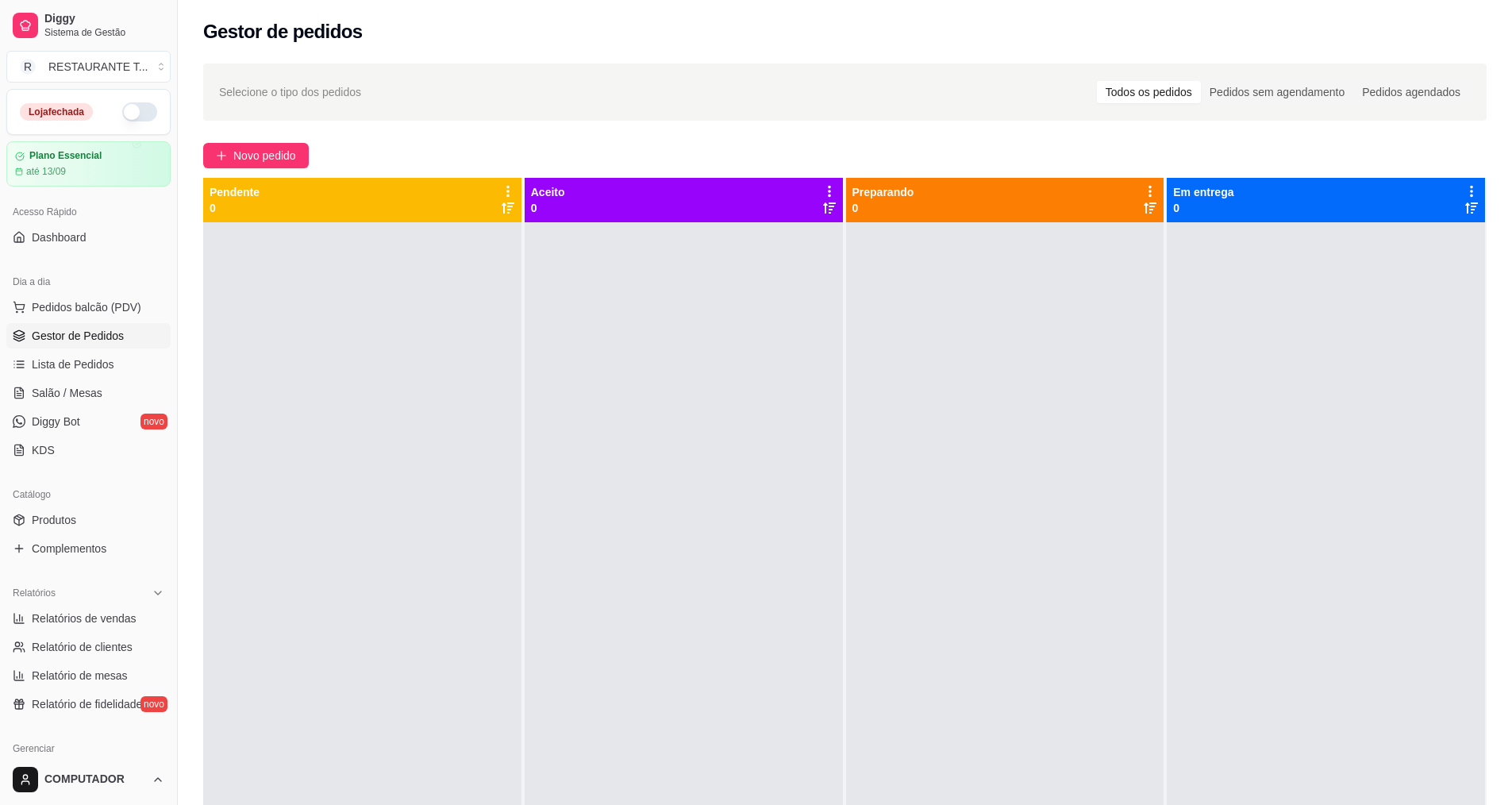
click at [127, 113] on button "button" at bounding box center [140, 112] width 35 height 19
click at [286, 154] on span "Novo pedido" at bounding box center [264, 156] width 63 height 18
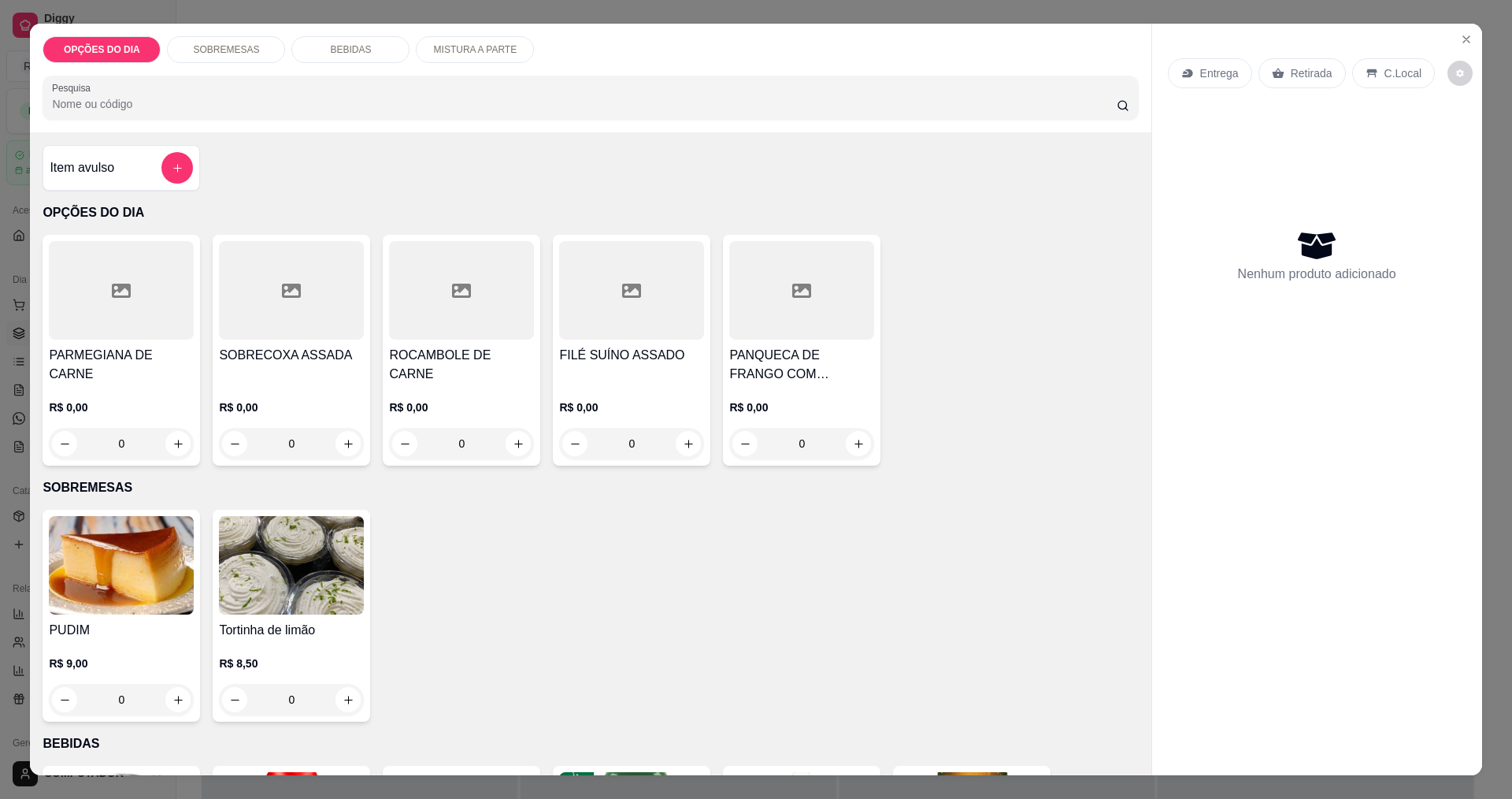
click at [164, 446] on div "0" at bounding box center [120, 443] width 145 height 31
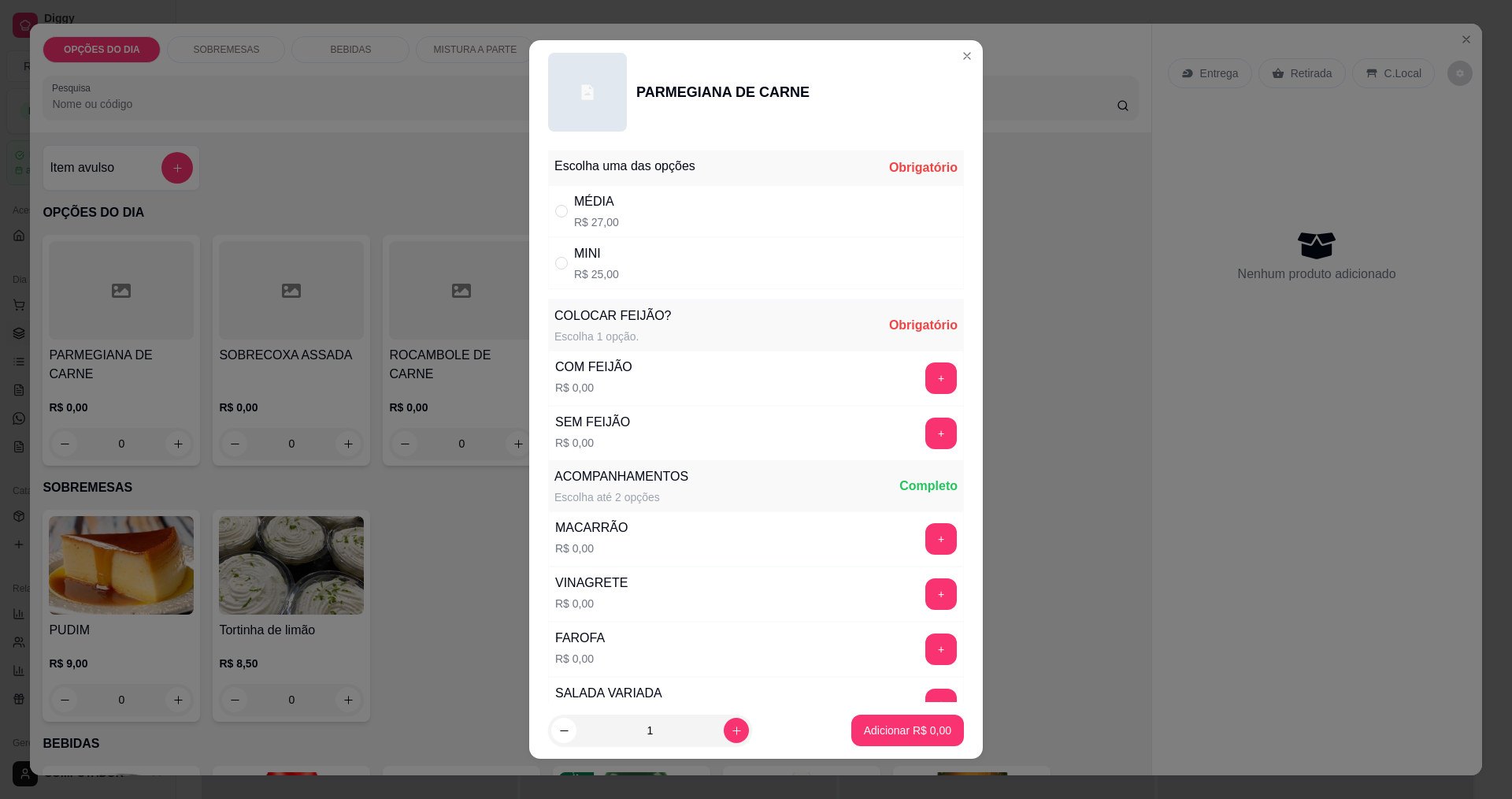
click at [593, 257] on div "MINI" at bounding box center [597, 253] width 45 height 18
radio input "true"
click at [926, 372] on button "+" at bounding box center [942, 378] width 31 height 31
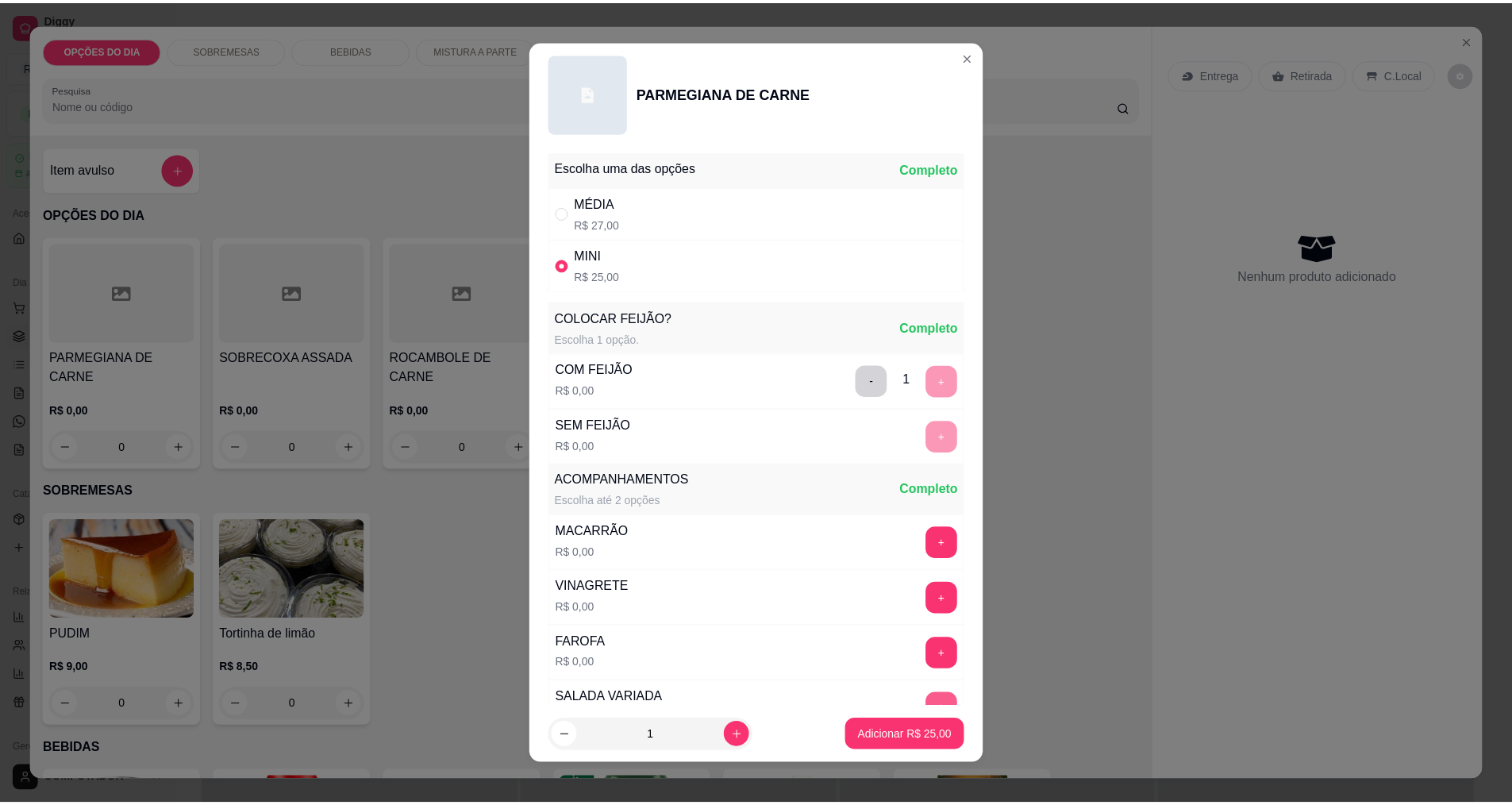
scroll to position [319, 0]
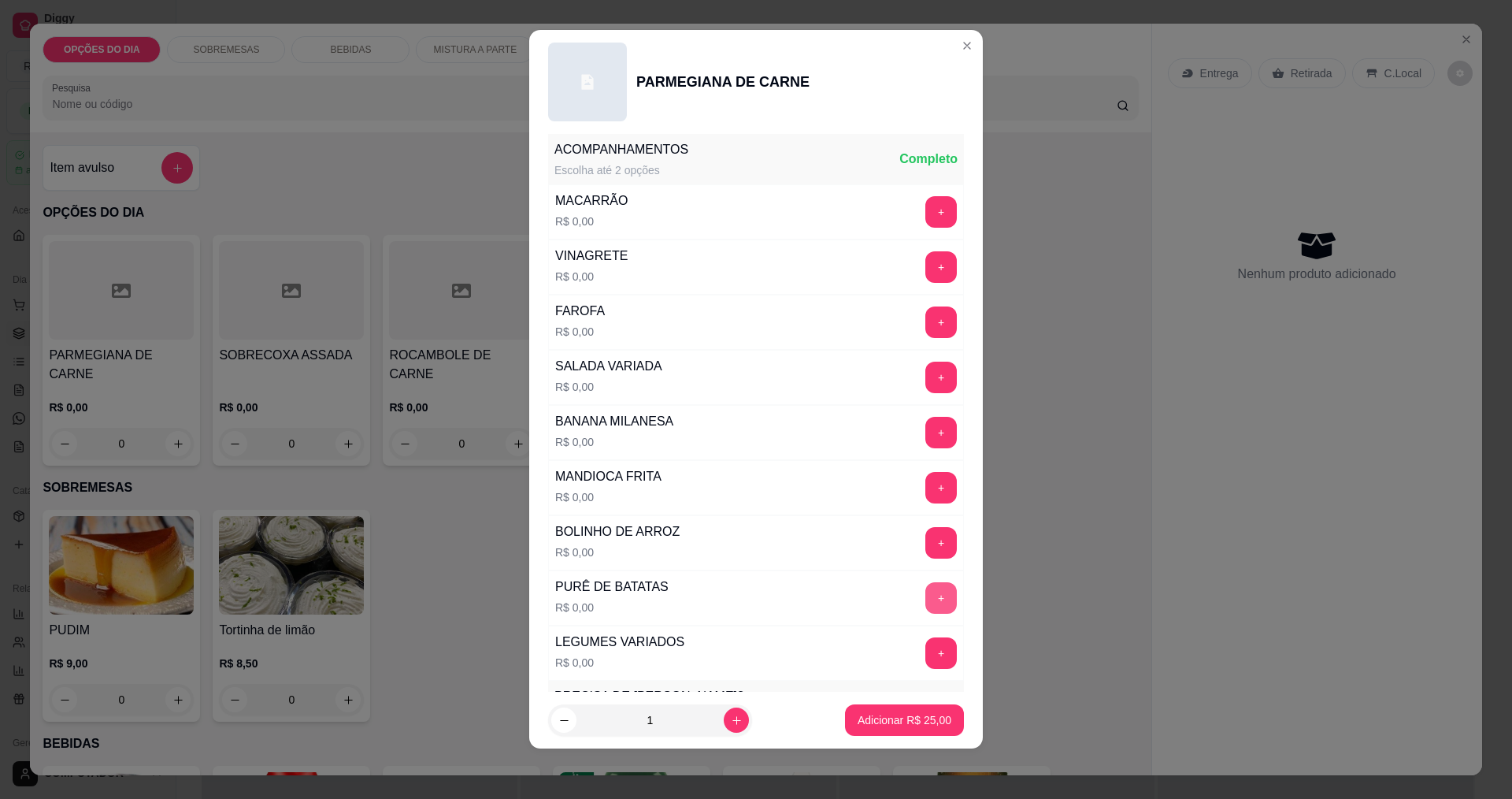
click at [926, 600] on button "+" at bounding box center [942, 598] width 31 height 31
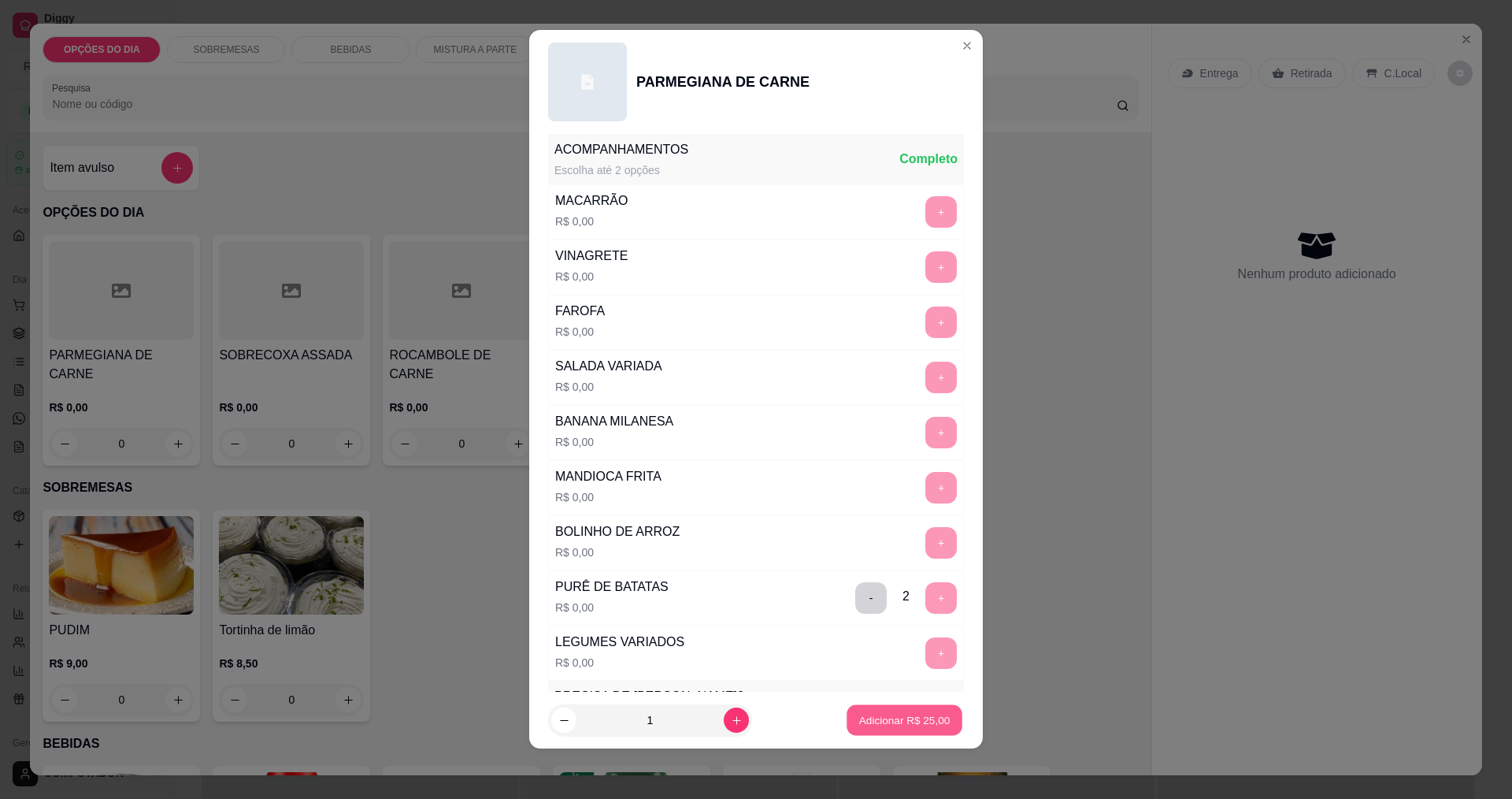
click at [900, 719] on p "Adicionar R$ 25,00" at bounding box center [905, 720] width 91 height 15
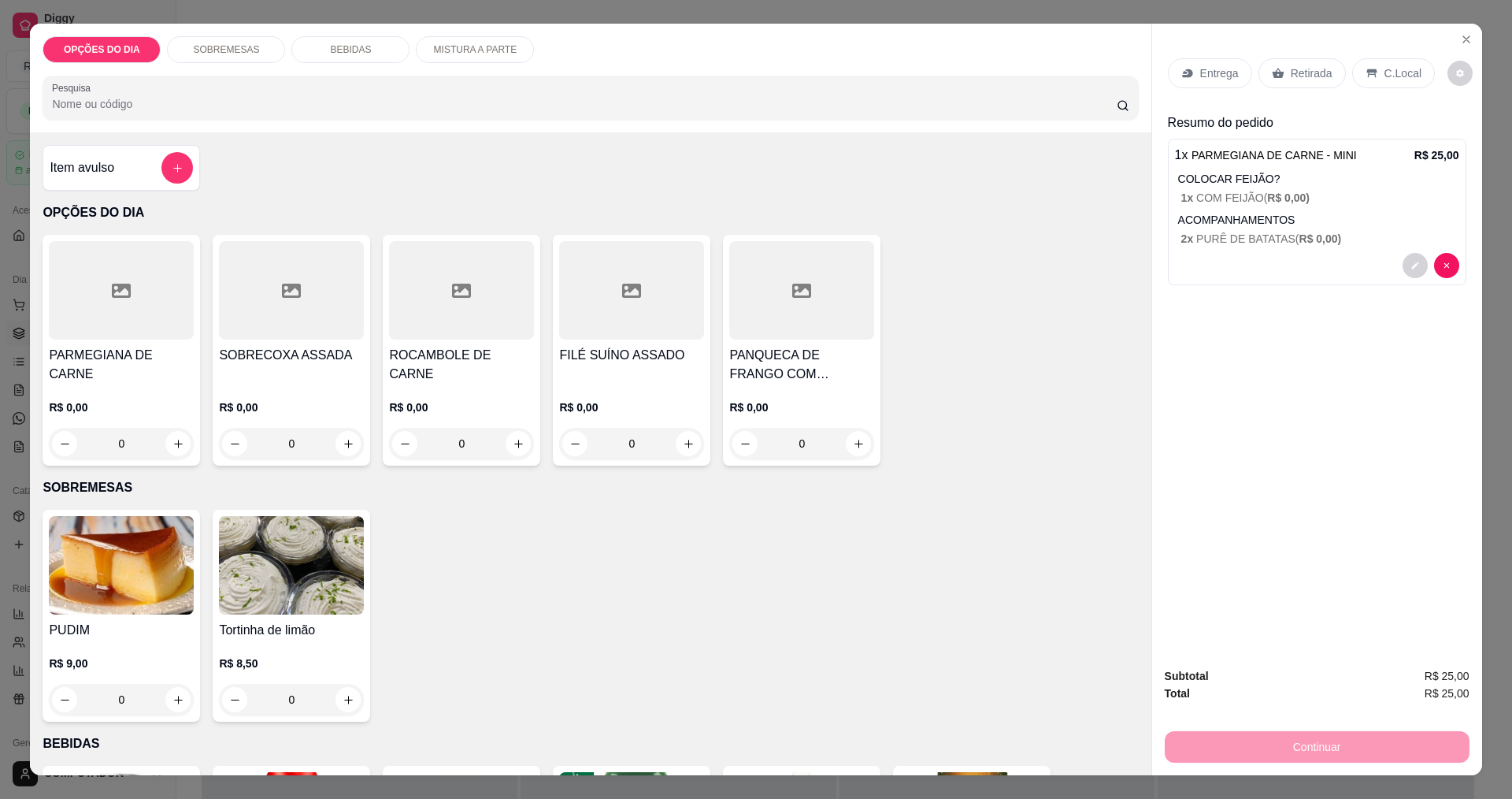
click at [1190, 69] on div "Entrega" at bounding box center [1210, 73] width 85 height 30
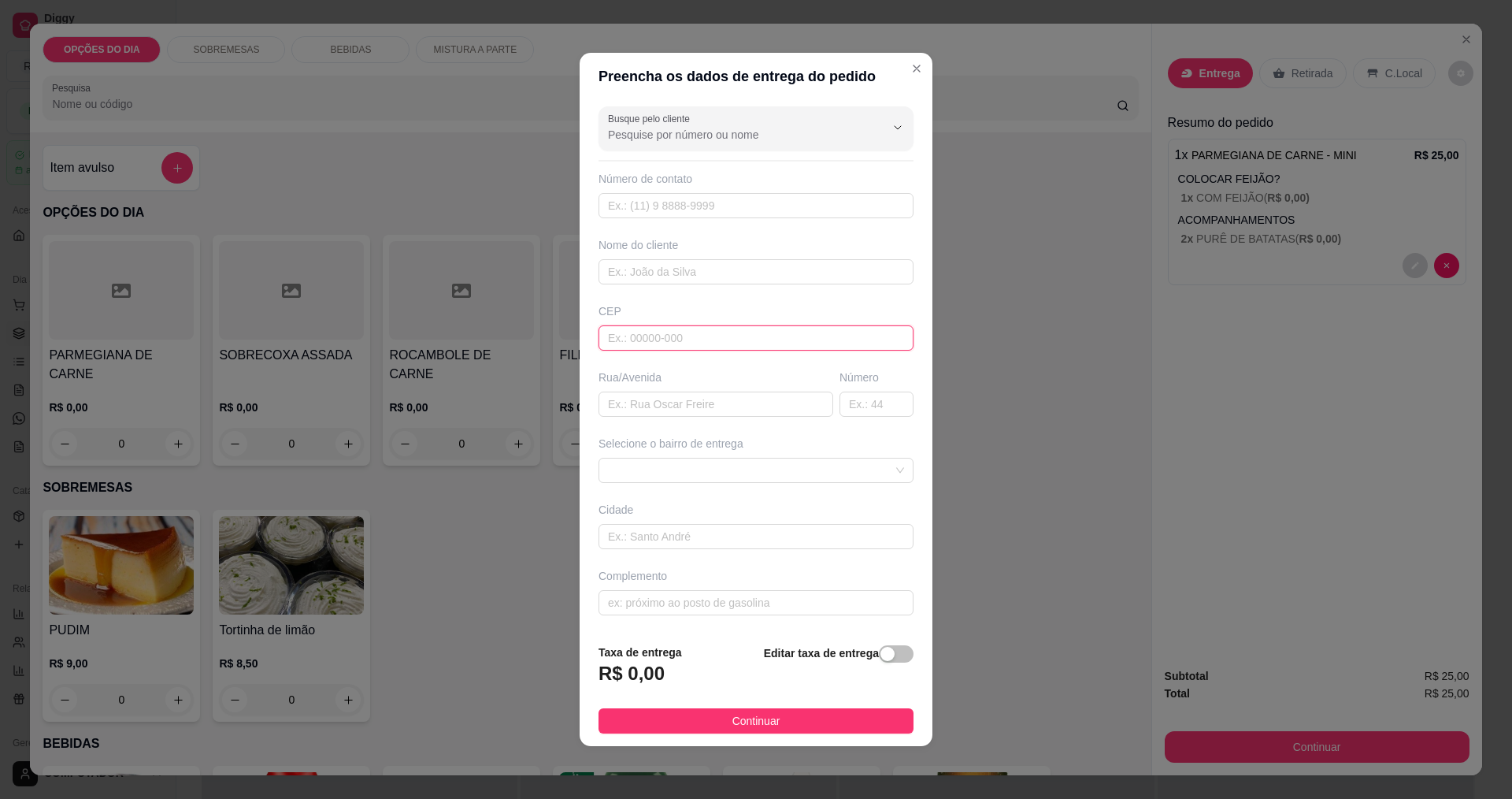
click at [812, 335] on input "text" at bounding box center [756, 338] width 315 height 25
type input "12227010"
type input "Avenida dos Astronautas"
type input "12227010"
click at [869, 401] on input "text" at bounding box center [876, 404] width 74 height 25
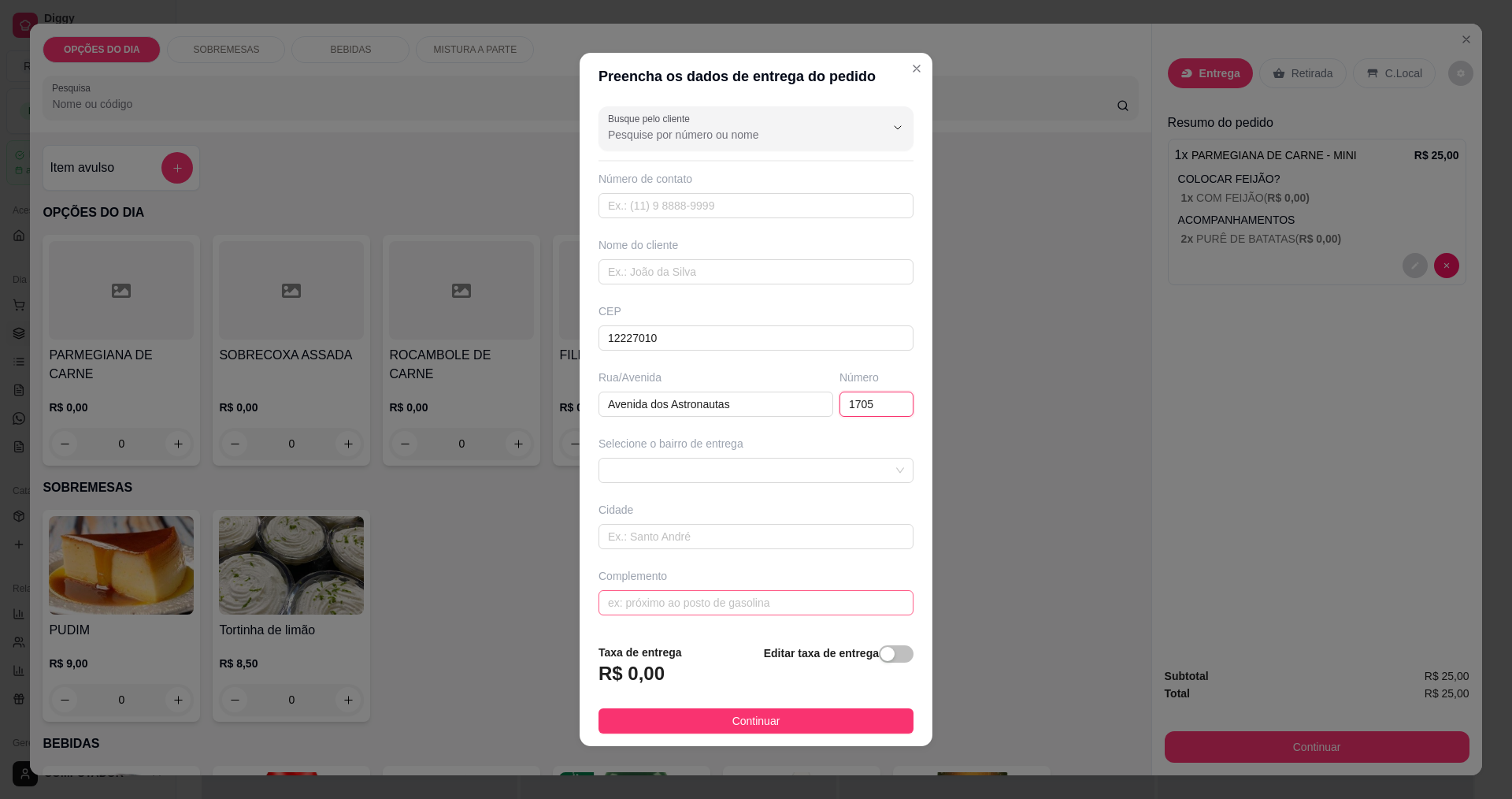
type input "1705"
click at [764, 593] on input "text" at bounding box center [756, 603] width 315 height 25
click at [836, 468] on span at bounding box center [756, 470] width 296 height 23
type input "COLEGIO ASTER"
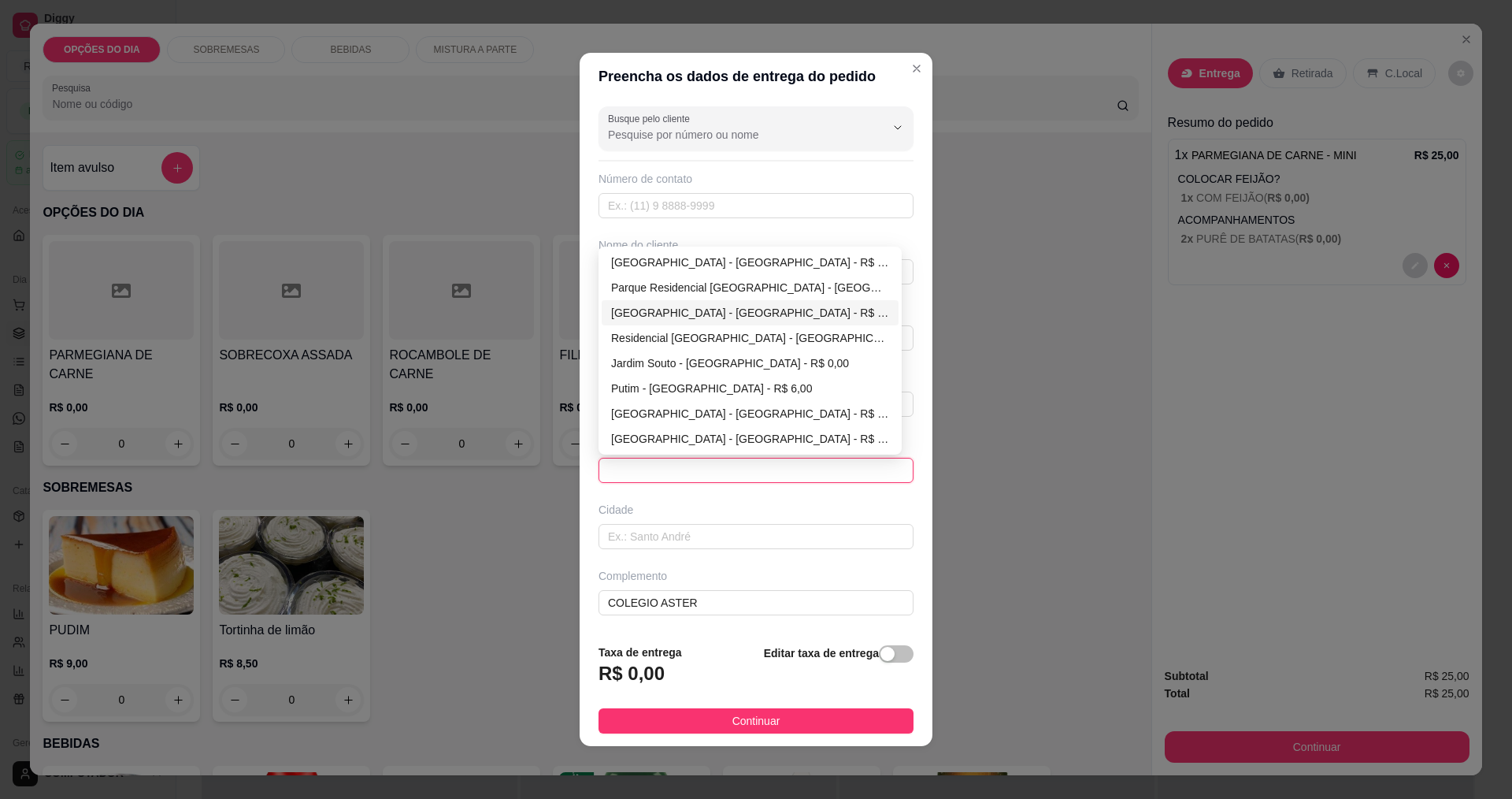
click at [718, 314] on div "[GEOGRAPHIC_DATA] - [GEOGRAPHIC_DATA] - R$ 0,00" at bounding box center [750, 313] width 278 height 17
type input "[GEOGRAPHIC_DATA]"
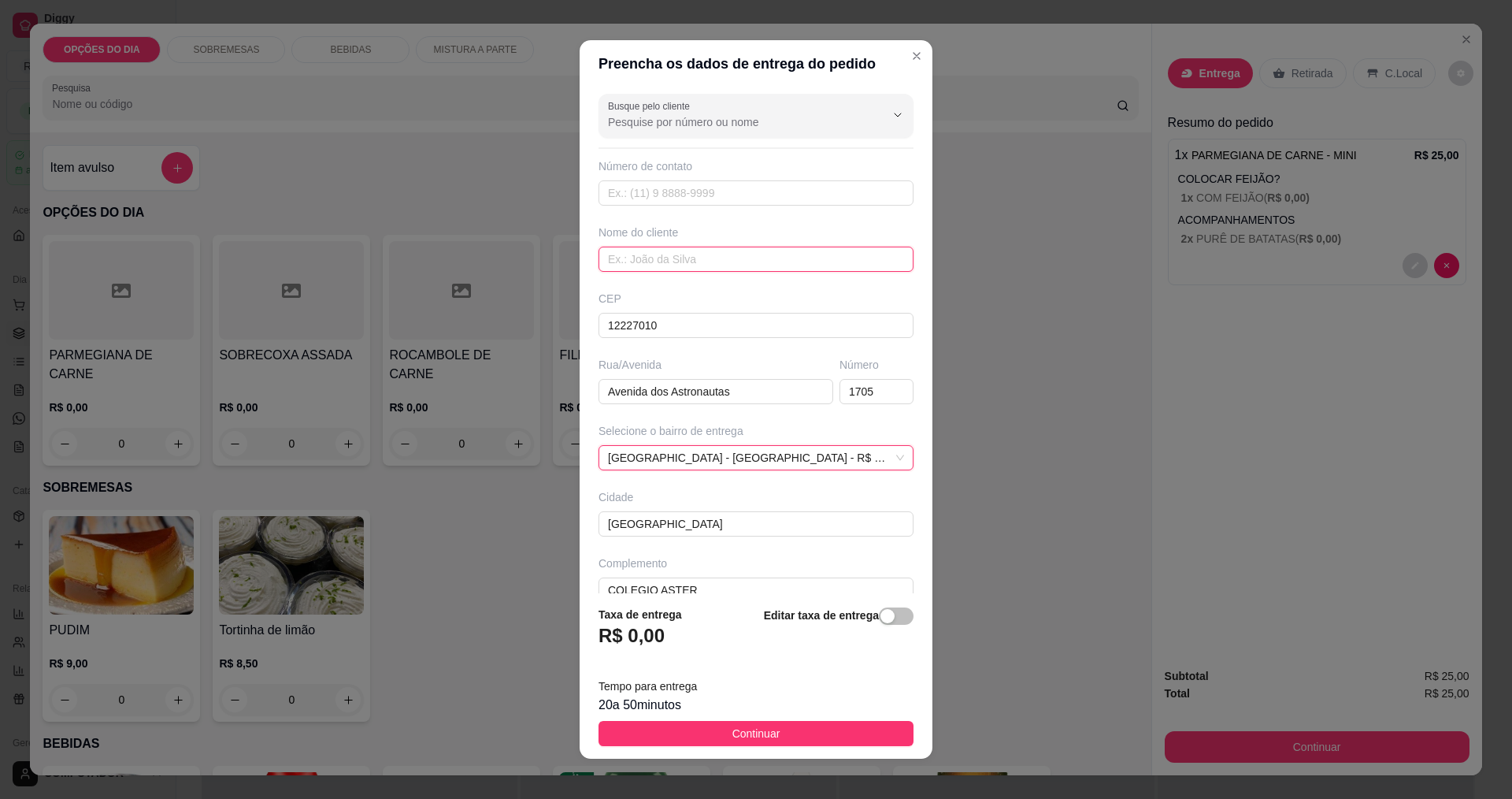
click at [693, 256] on input "text" at bounding box center [756, 260] width 315 height 25
type input "ALLYSON - ALUNO DO 3 ANO"
click at [761, 726] on span "Continuar" at bounding box center [756, 734] width 48 height 17
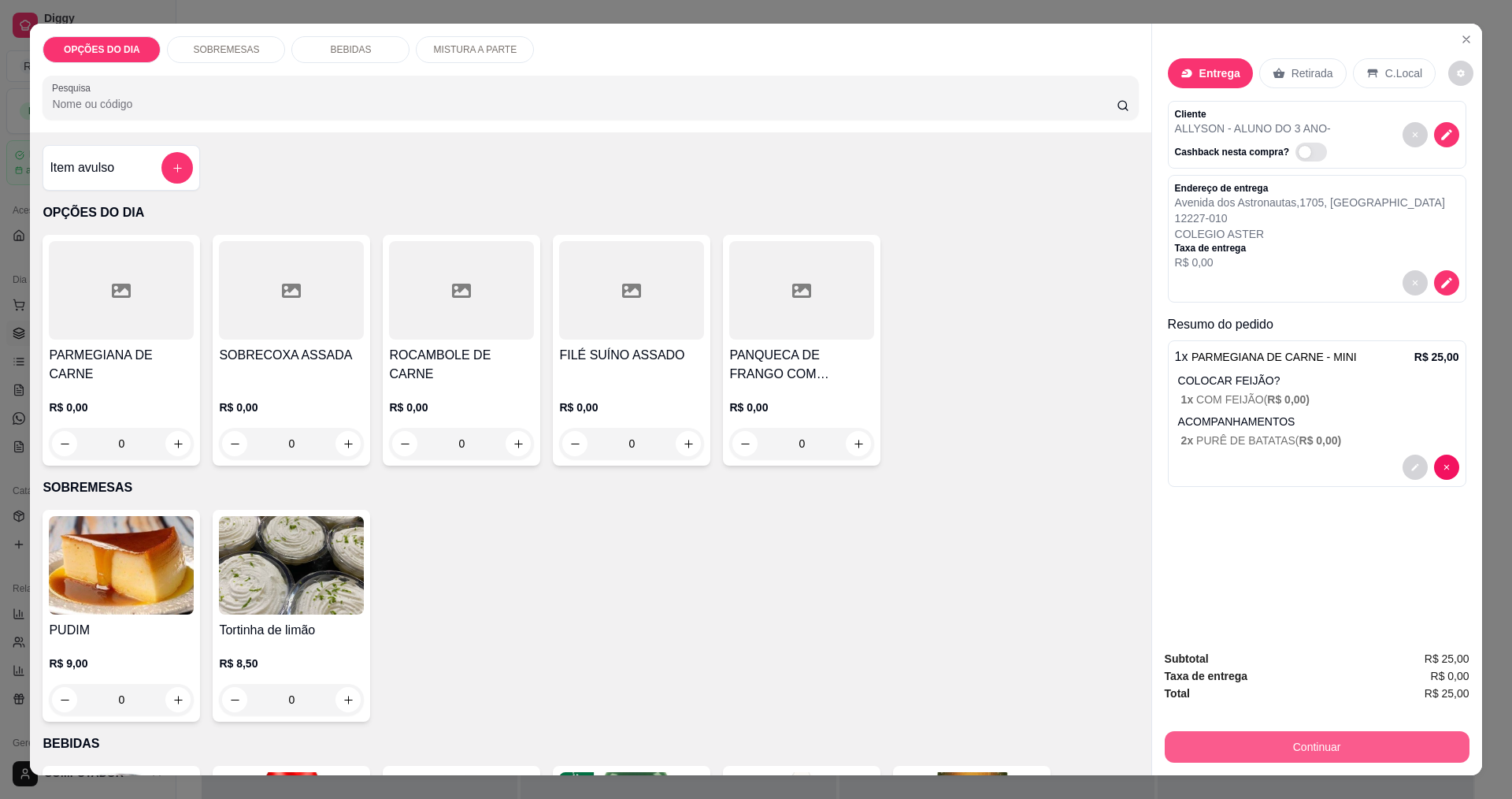
click at [1314, 750] on button "Continuar" at bounding box center [1318, 747] width 305 height 31
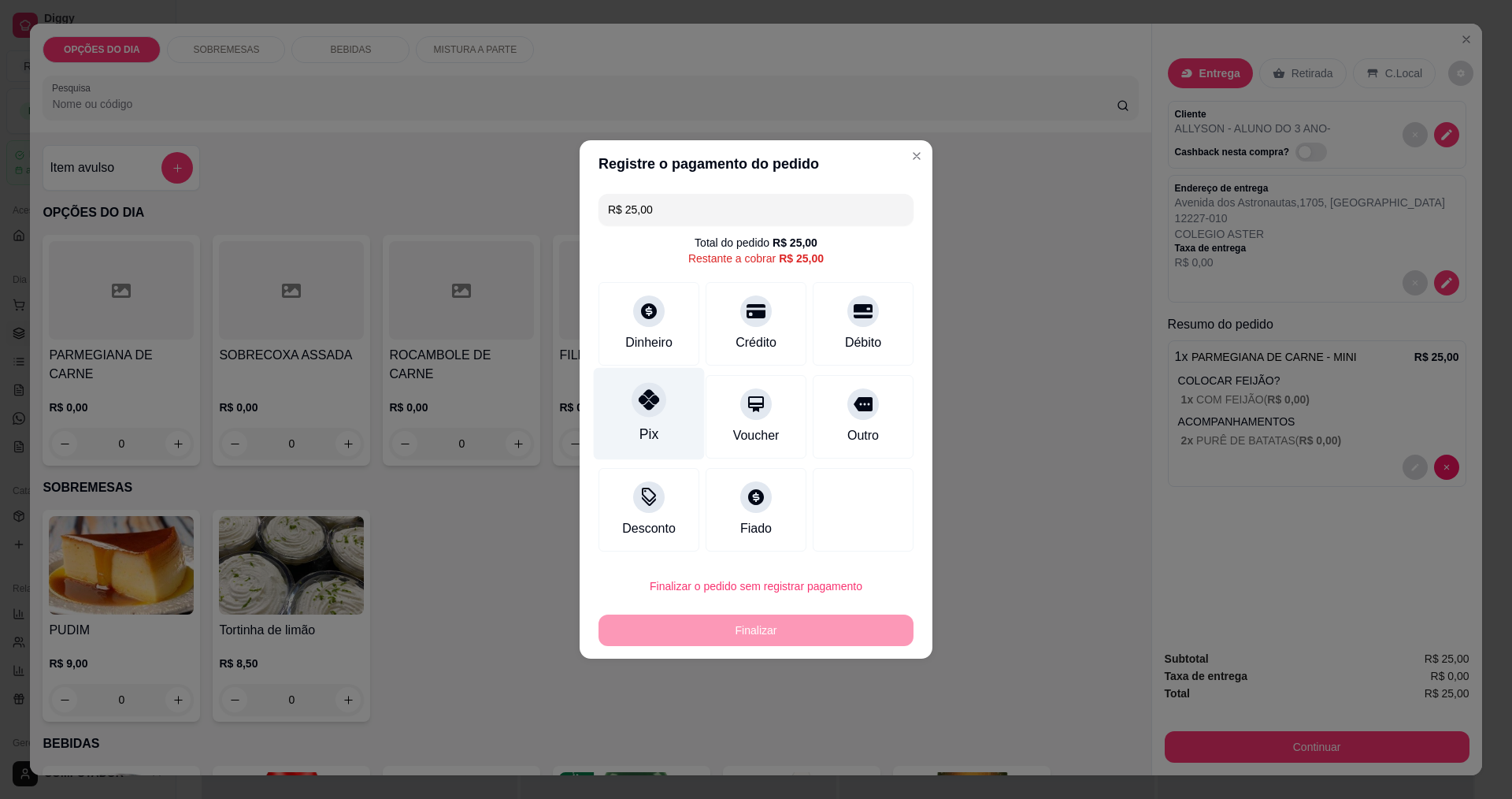
click at [664, 407] on div "Pix" at bounding box center [649, 414] width 111 height 92
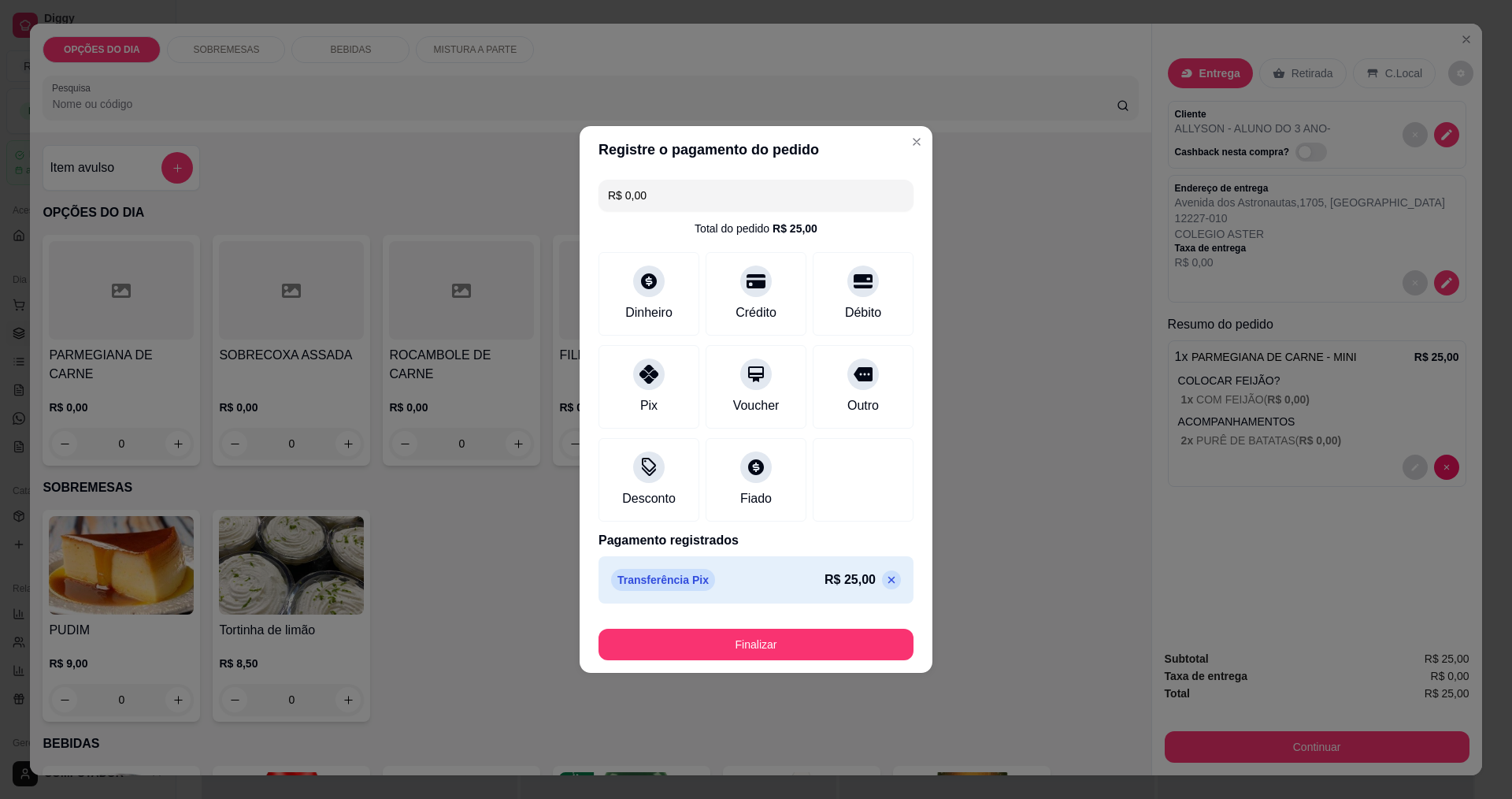
click at [782, 645] on button "Finalizar" at bounding box center [756, 644] width 315 height 31
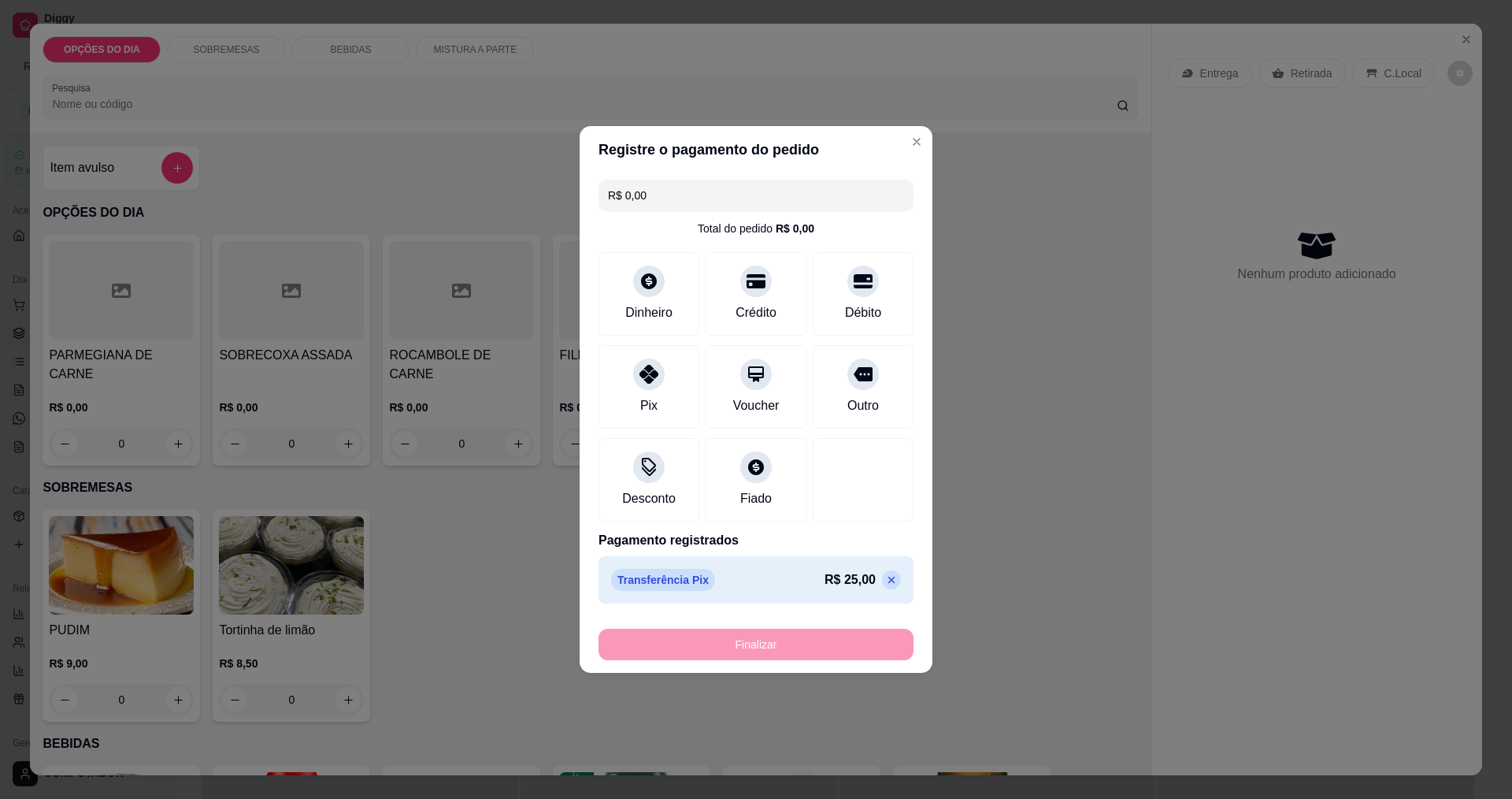
type input "-R$ 25,00"
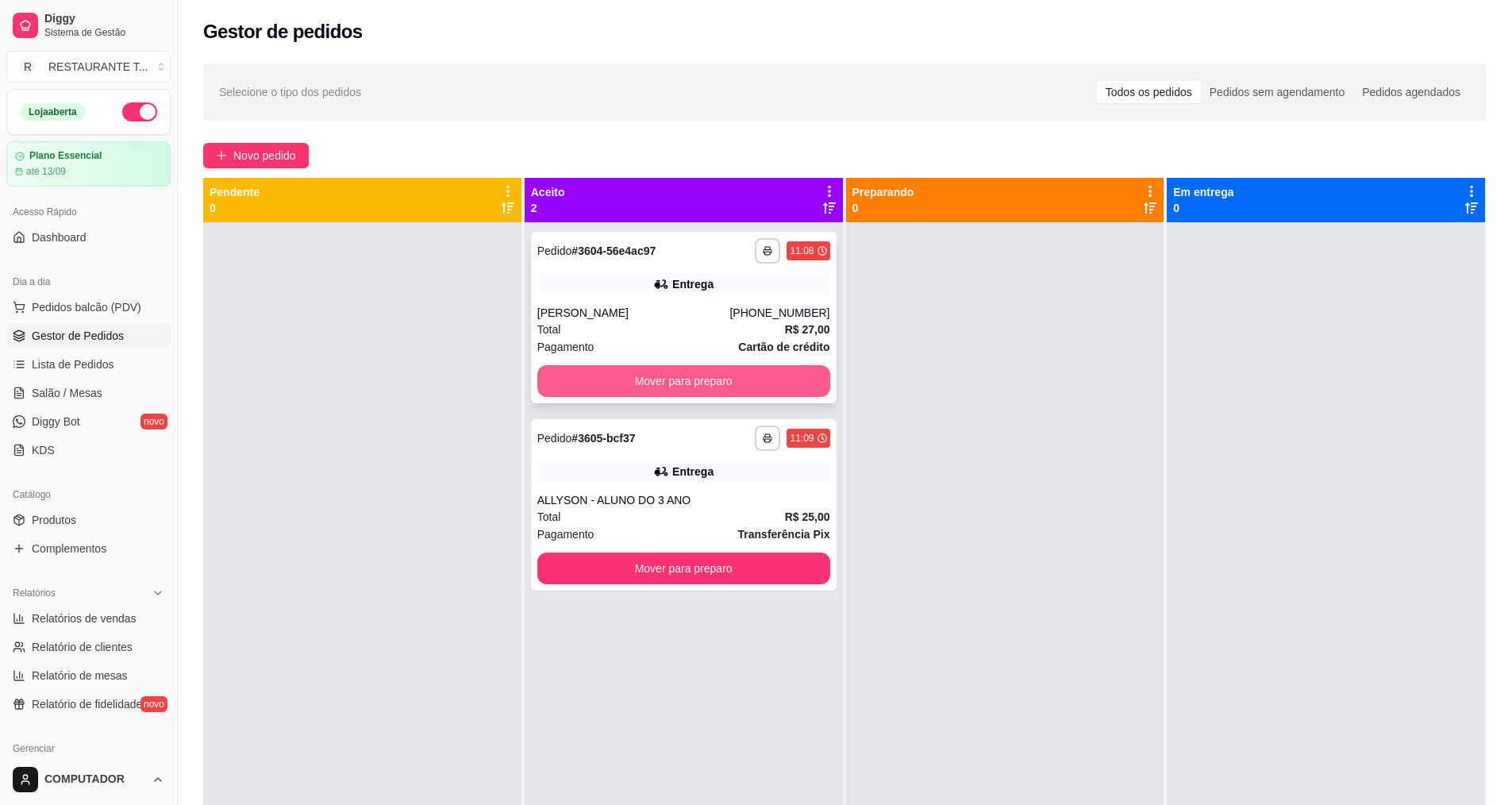
click at [696, 374] on button "Mover para preparo" at bounding box center [684, 381] width 293 height 31
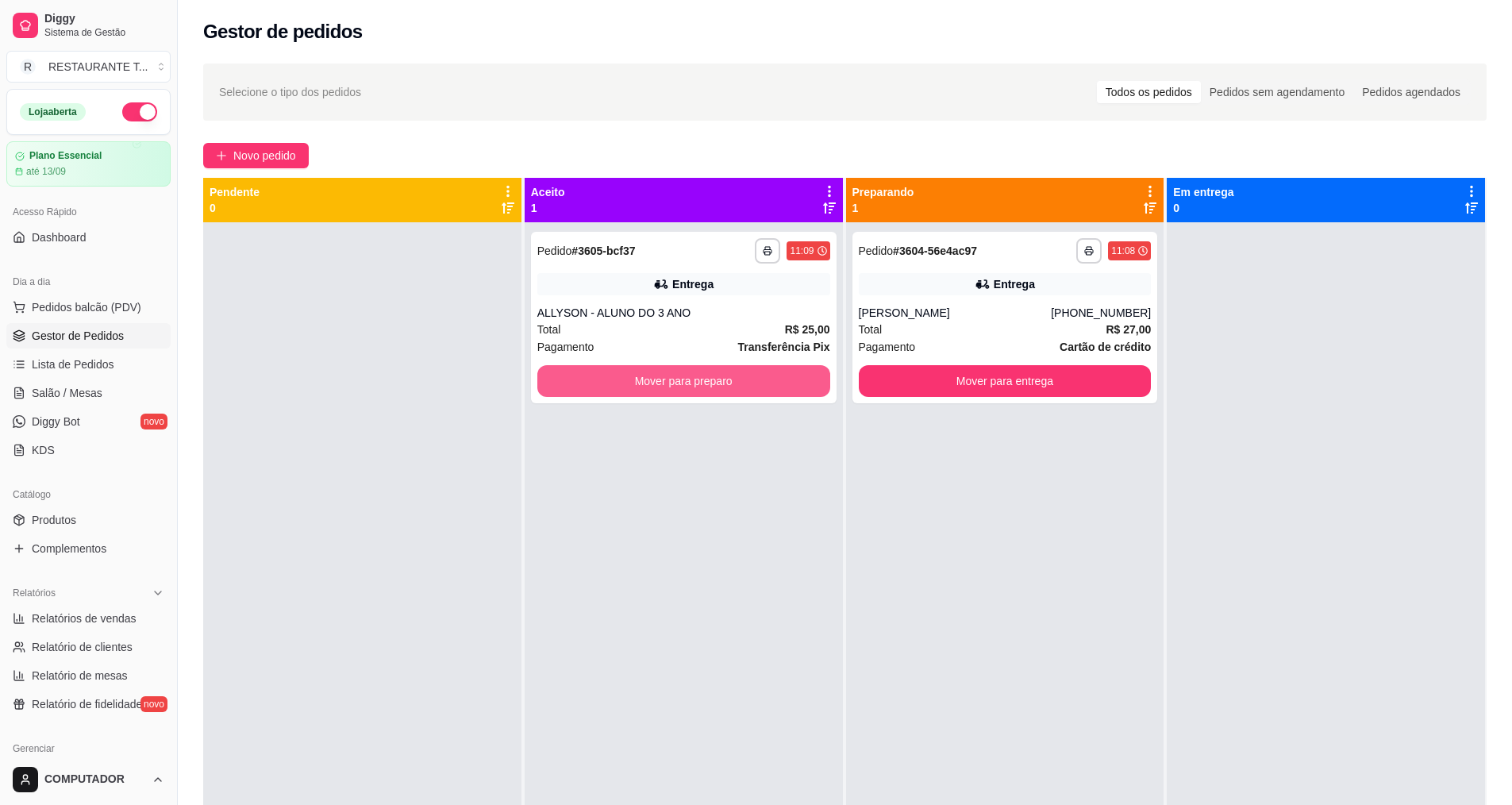
click at [696, 374] on button "Mover para preparo" at bounding box center [684, 381] width 293 height 31
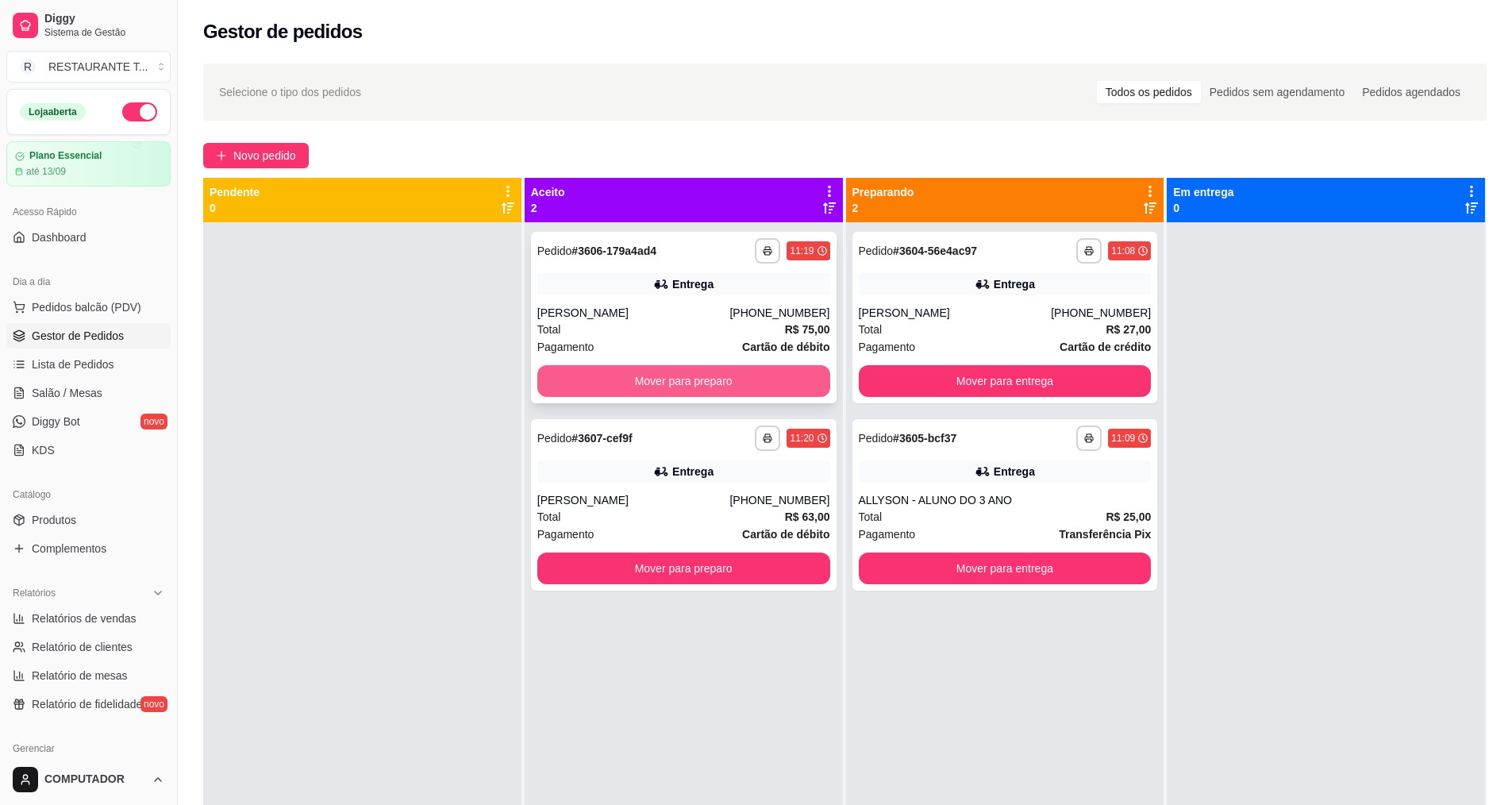
click at [686, 390] on button "Mover para preparo" at bounding box center [684, 381] width 293 height 31
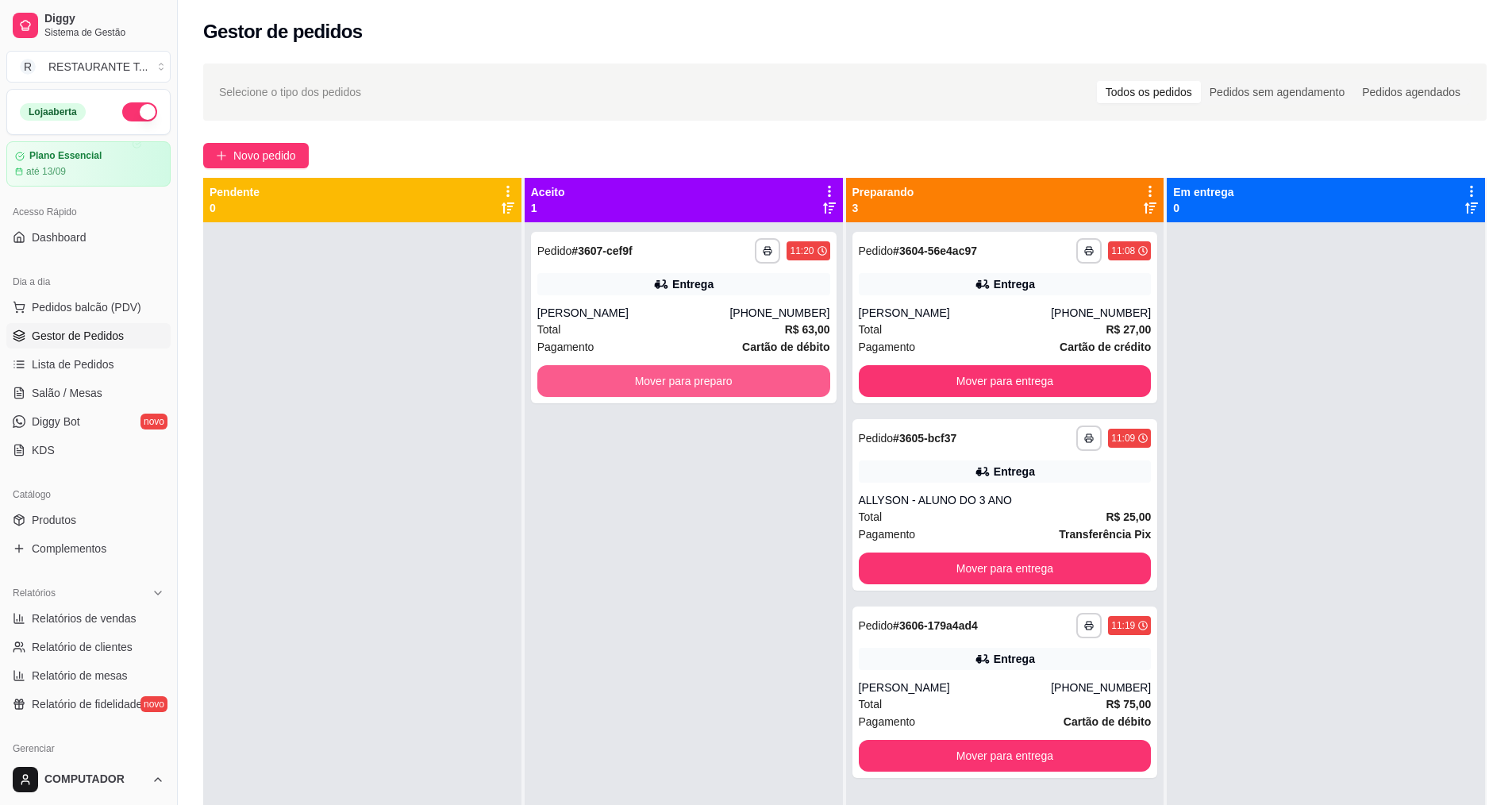
click at [686, 390] on button "Mover para preparo" at bounding box center [684, 381] width 293 height 31
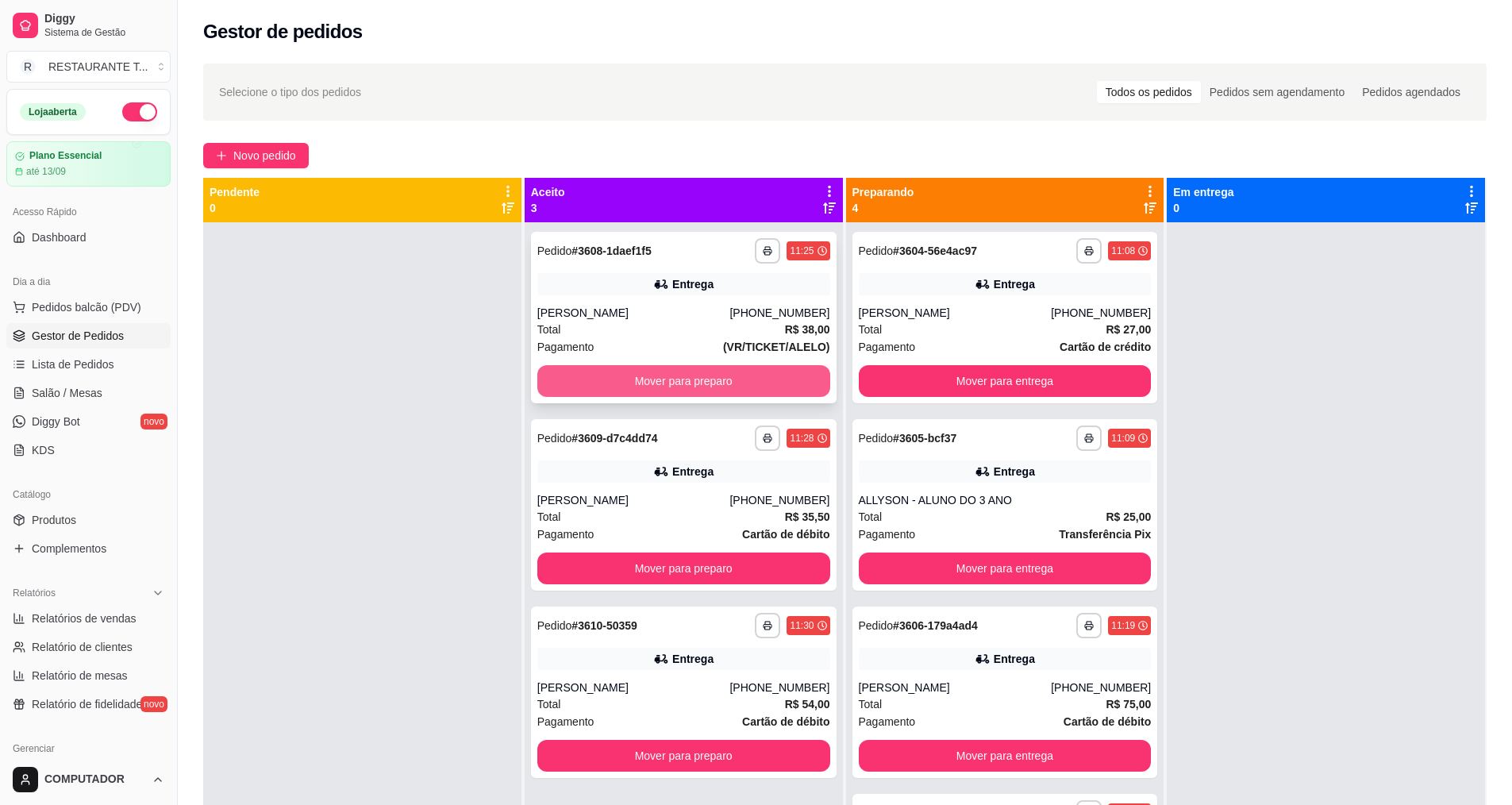
click at [718, 376] on button "Mover para preparo" at bounding box center [684, 381] width 293 height 31
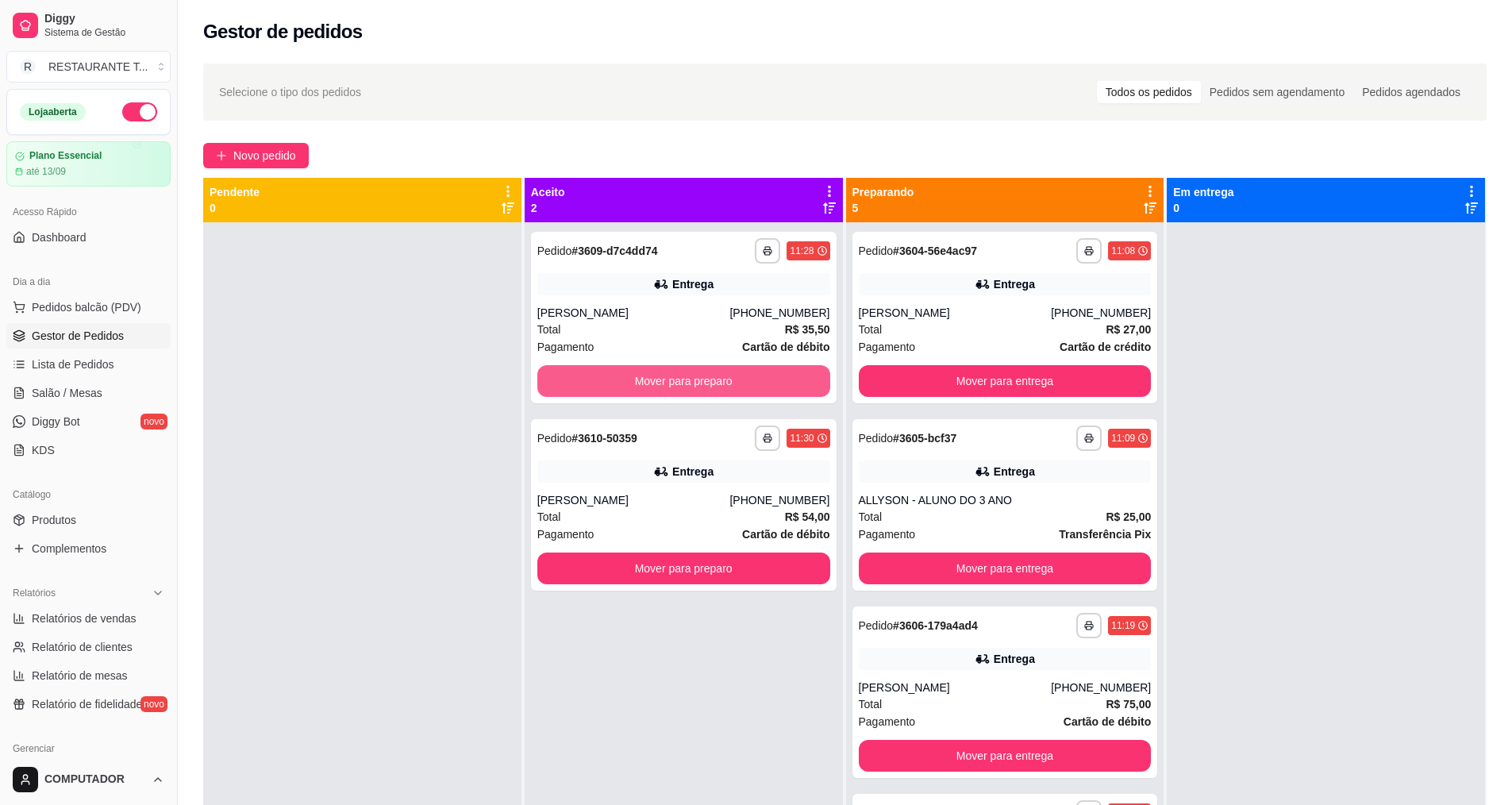
click at [718, 376] on button "Mover para preparo" at bounding box center [684, 381] width 293 height 31
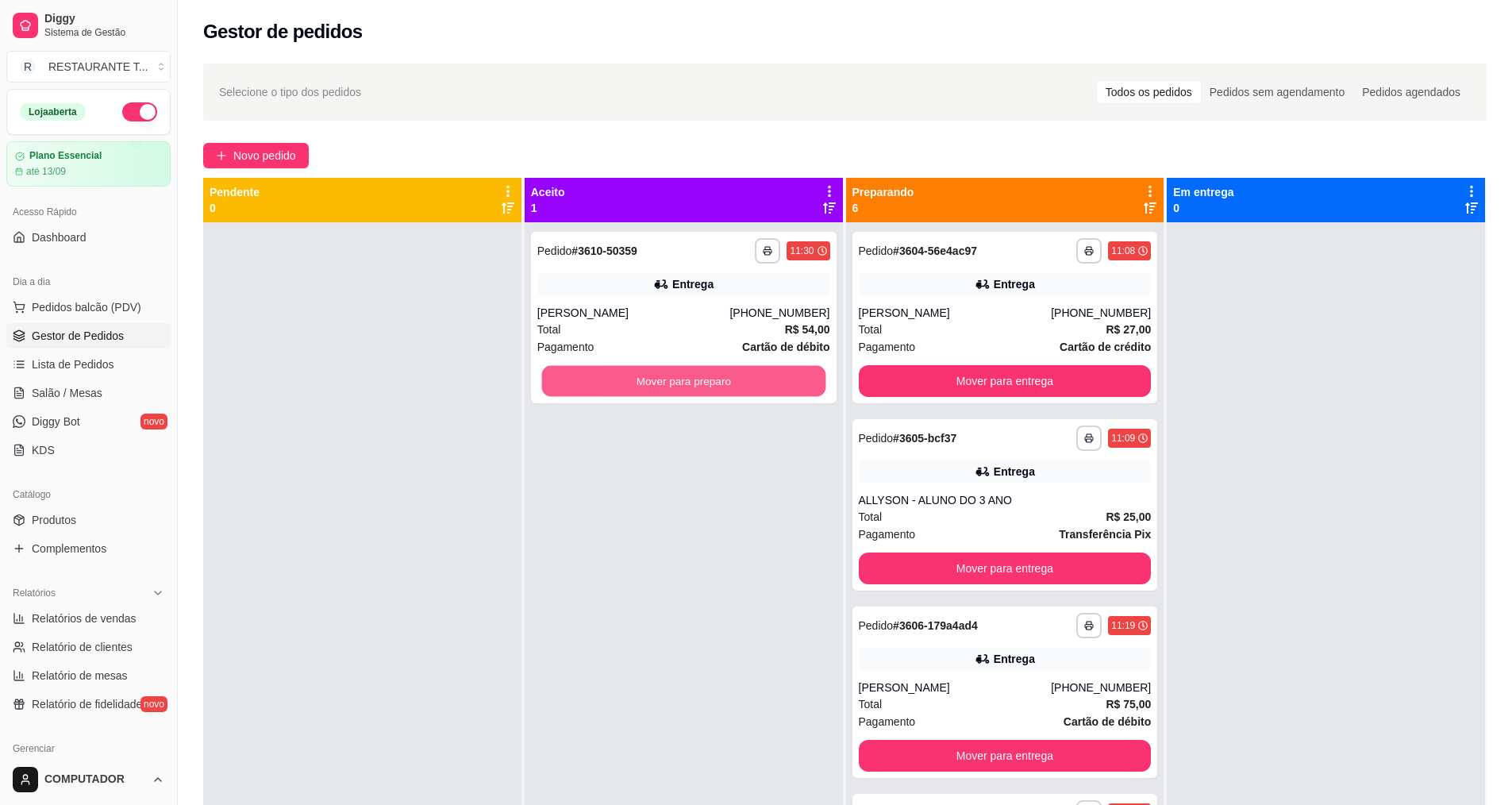
click at [718, 376] on button "Mover para preparo" at bounding box center [684, 382] width 284 height 31
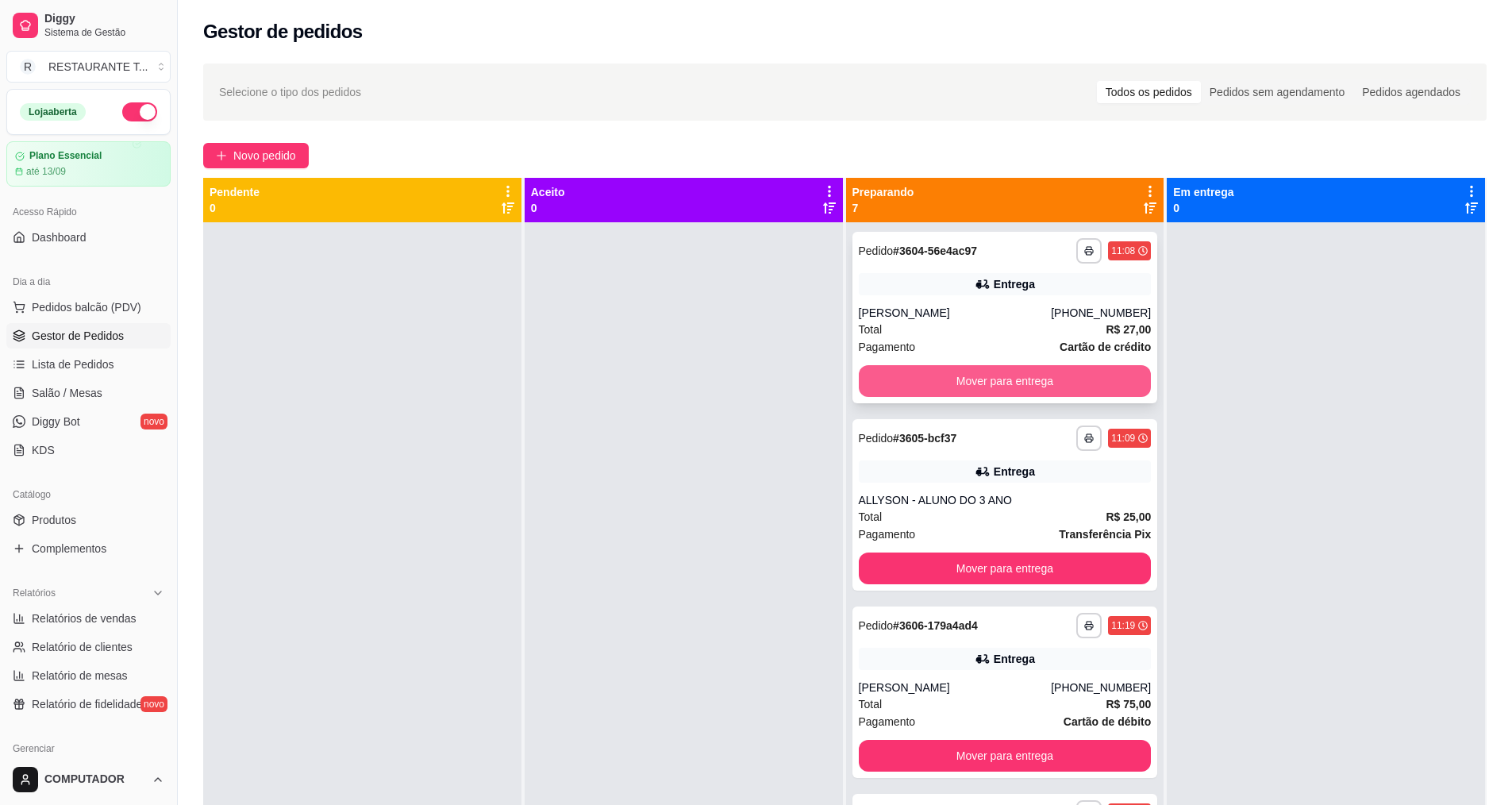
click at [950, 375] on button "Mover para entrega" at bounding box center [1005, 381] width 293 height 31
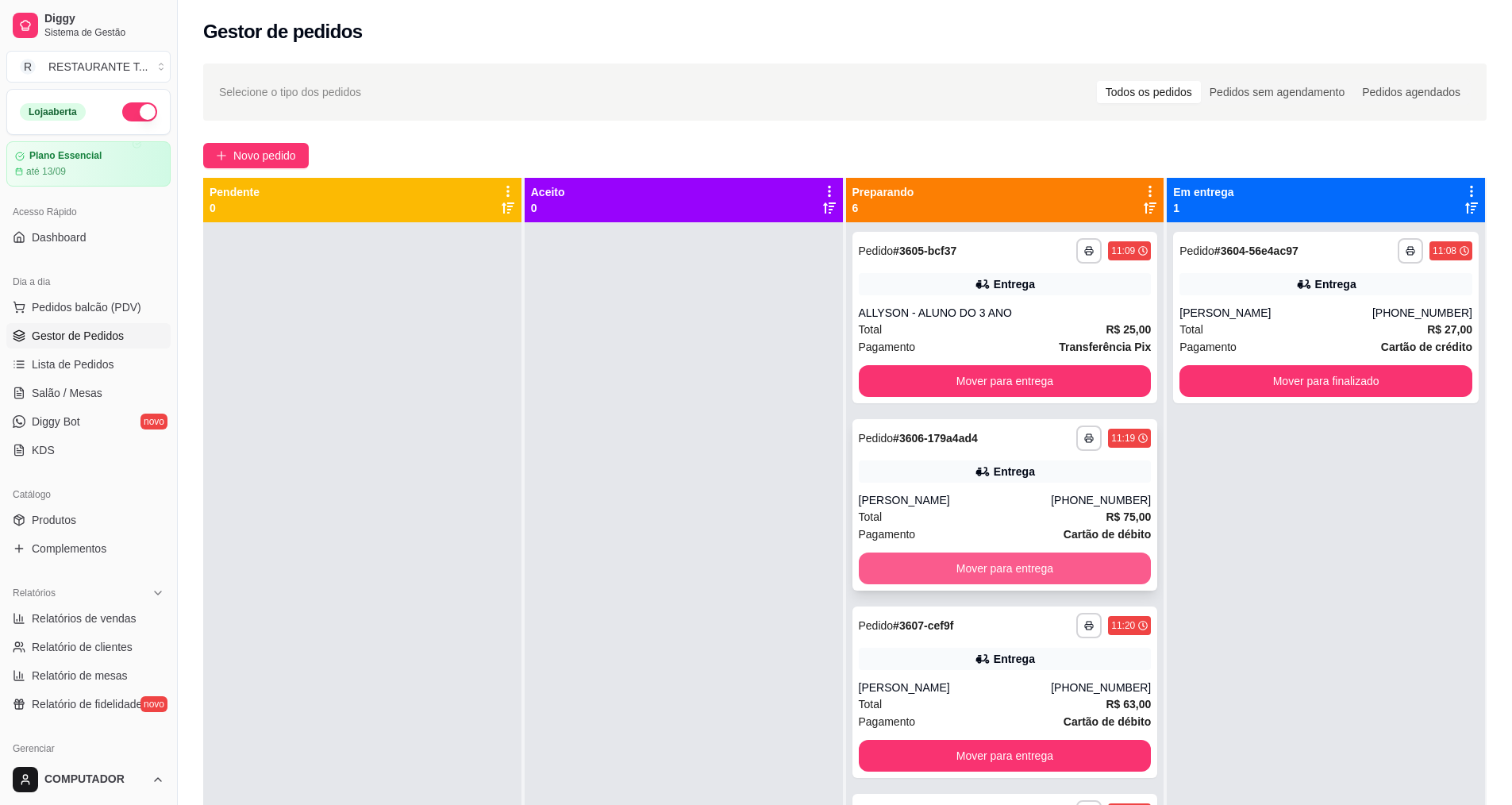
click at [979, 567] on button "Mover para entrega" at bounding box center [1005, 568] width 293 height 31
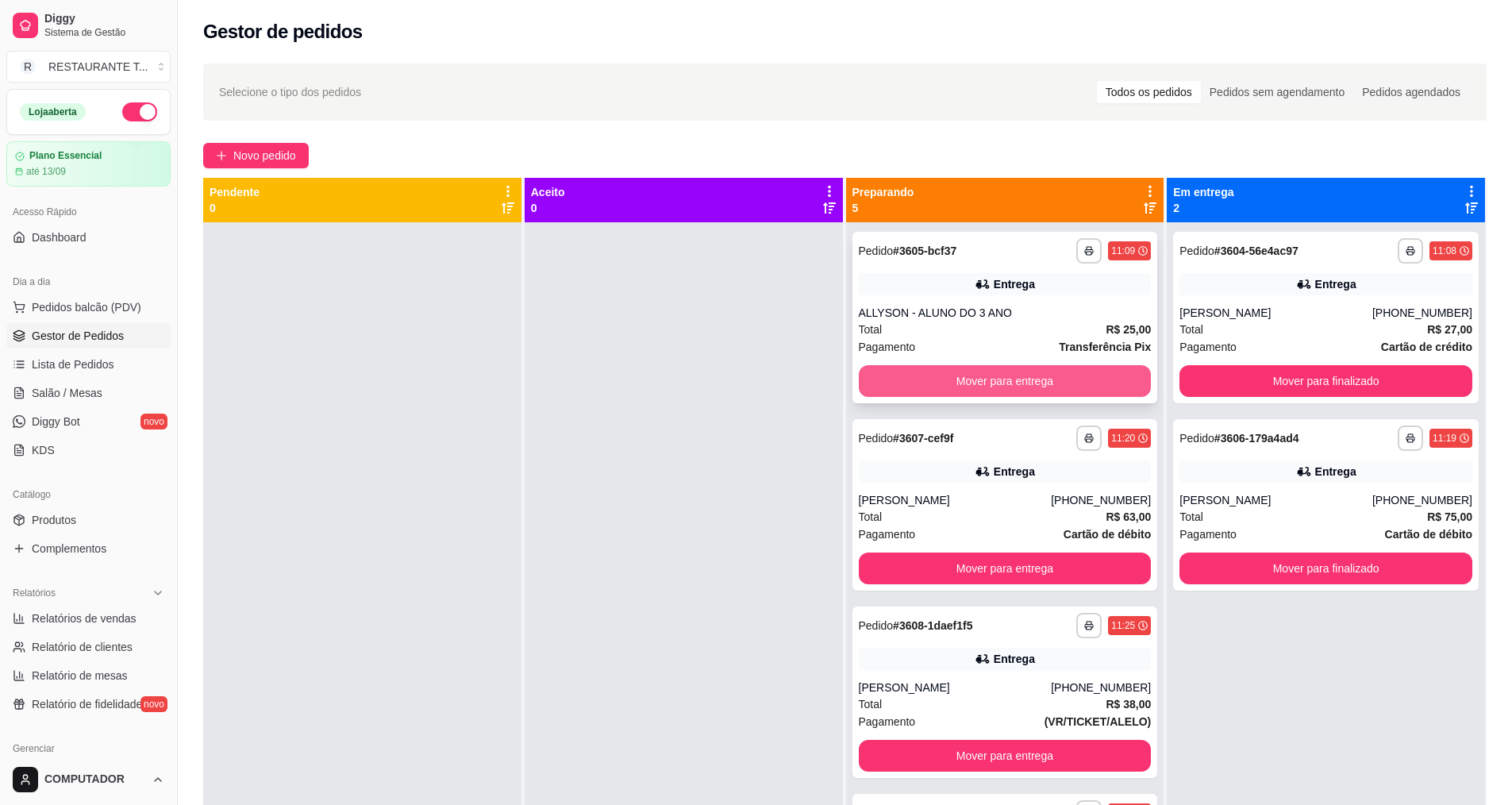
click at [951, 383] on button "Mover para entrega" at bounding box center [1005, 381] width 293 height 31
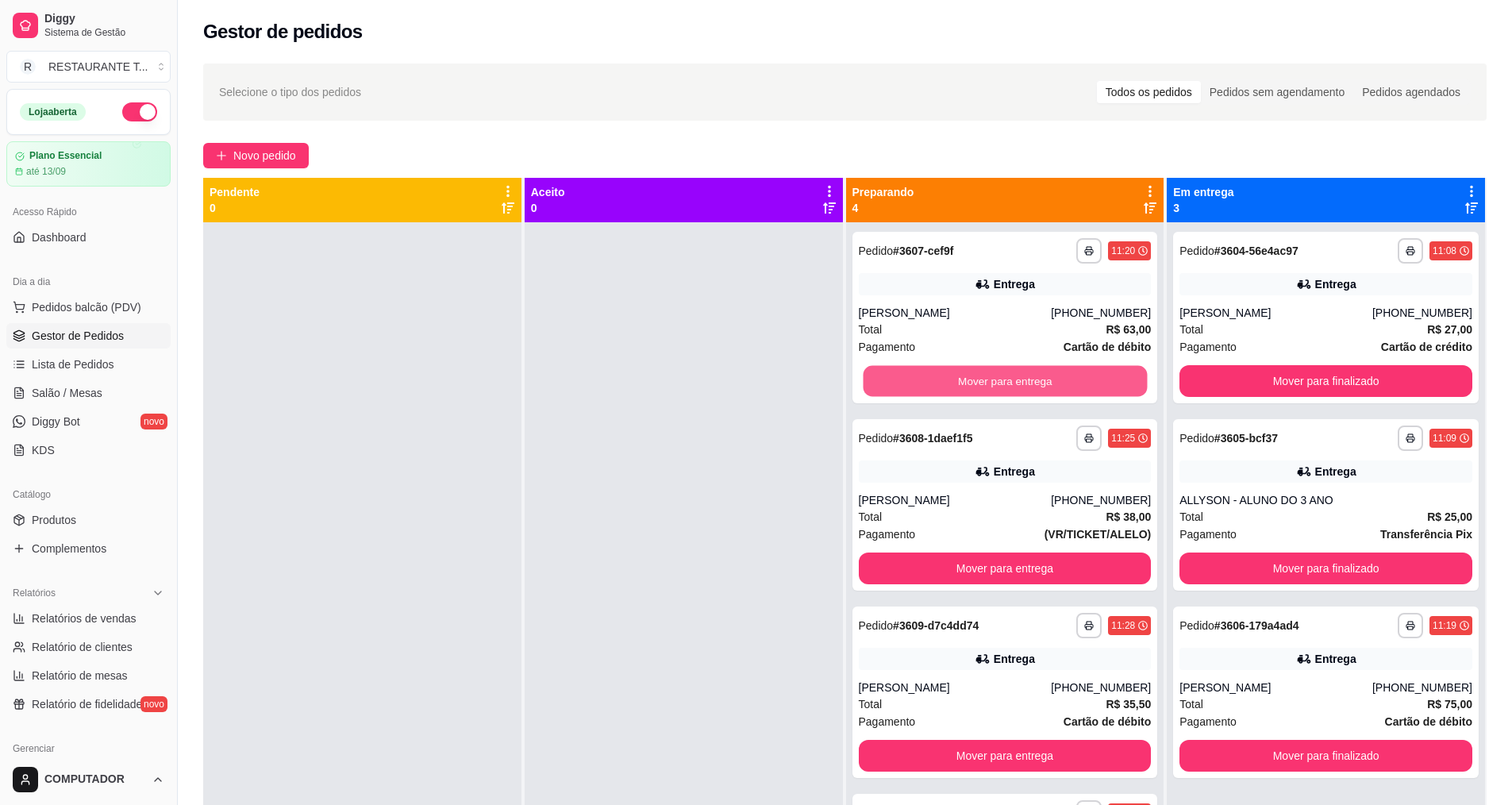
click at [951, 383] on button "Mover para entrega" at bounding box center [1005, 382] width 284 height 31
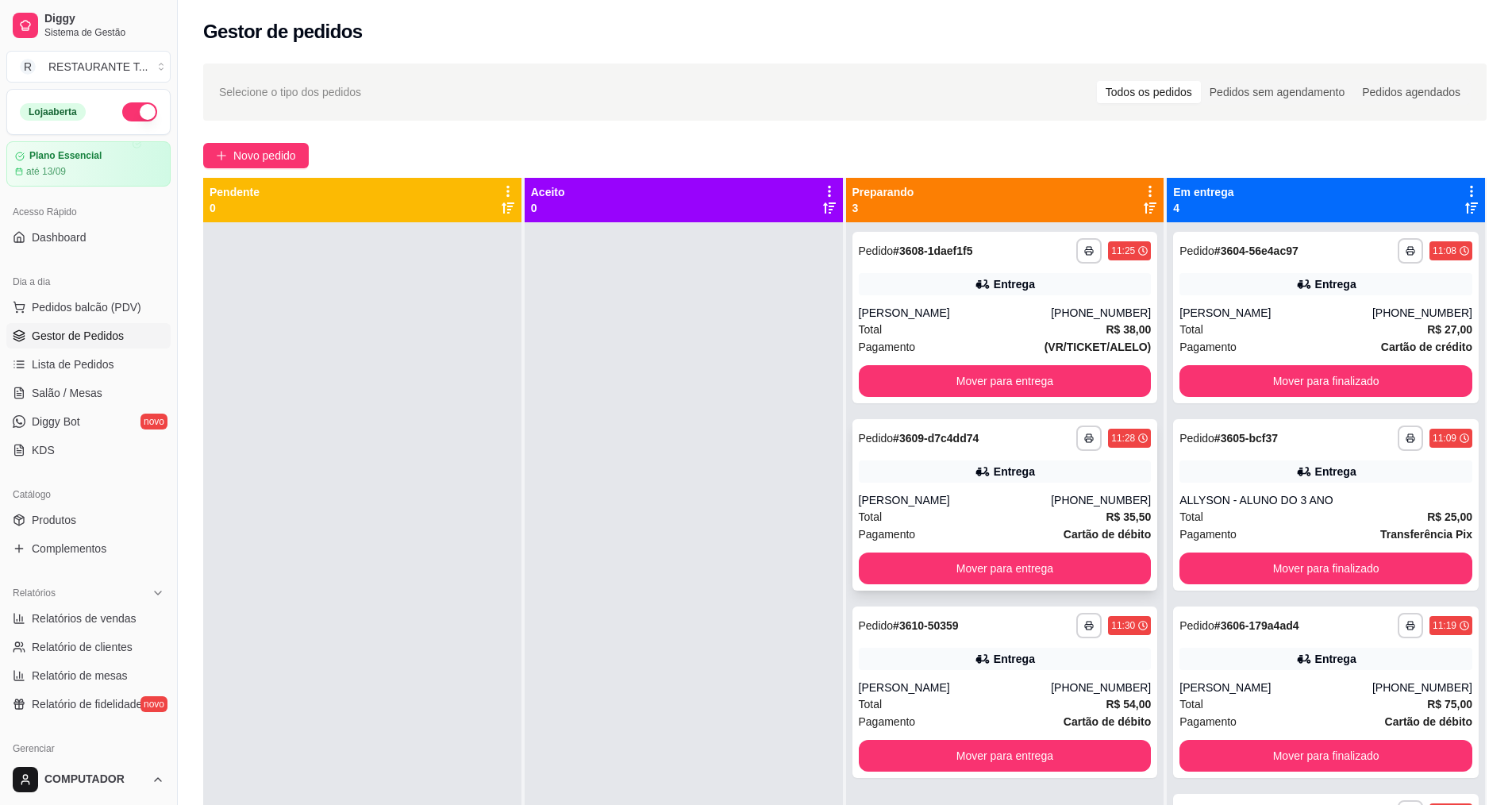
click at [966, 518] on div "Total R$ 35,50" at bounding box center [1005, 517] width 293 height 18
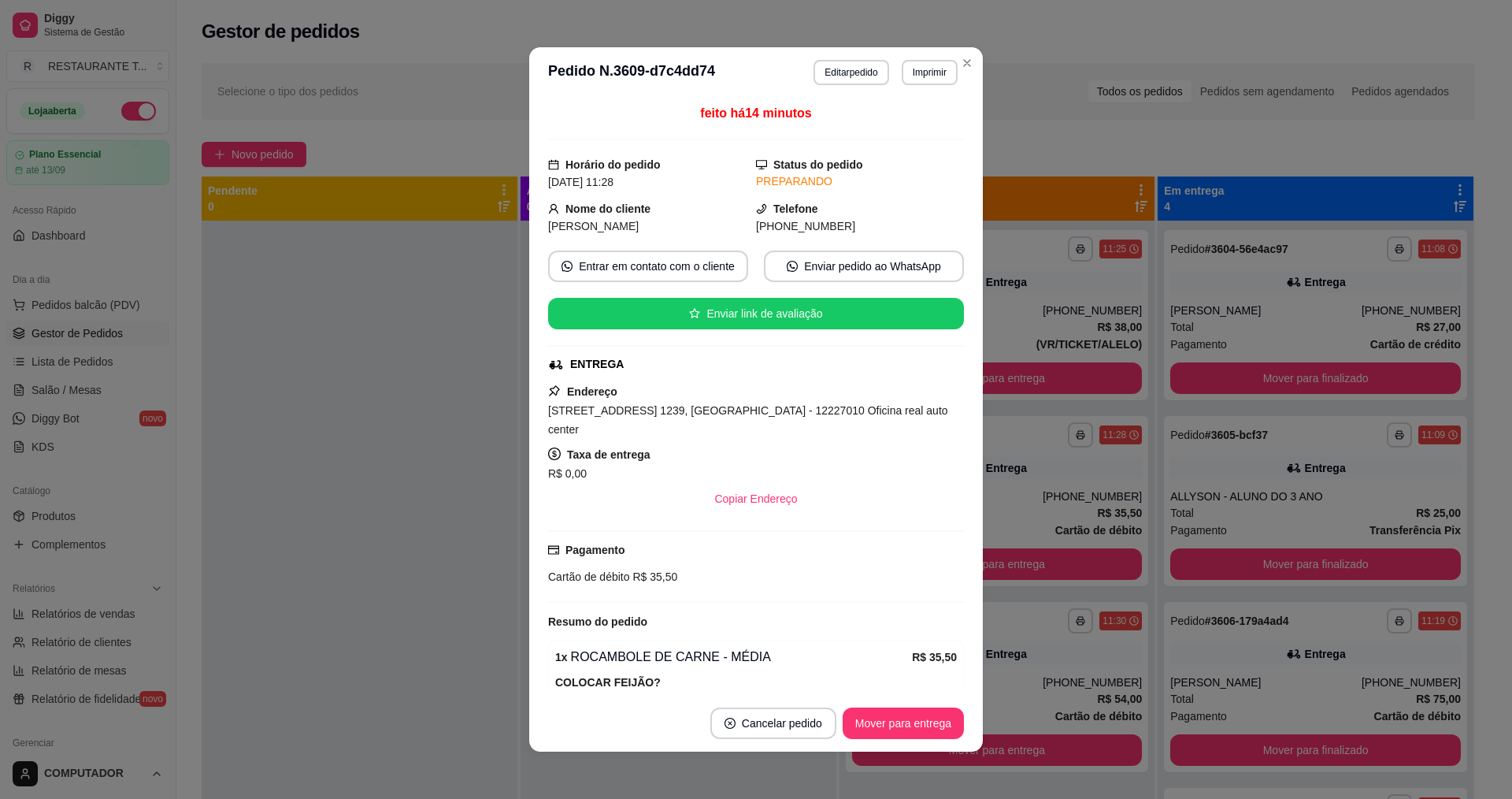
scroll to position [184, 0]
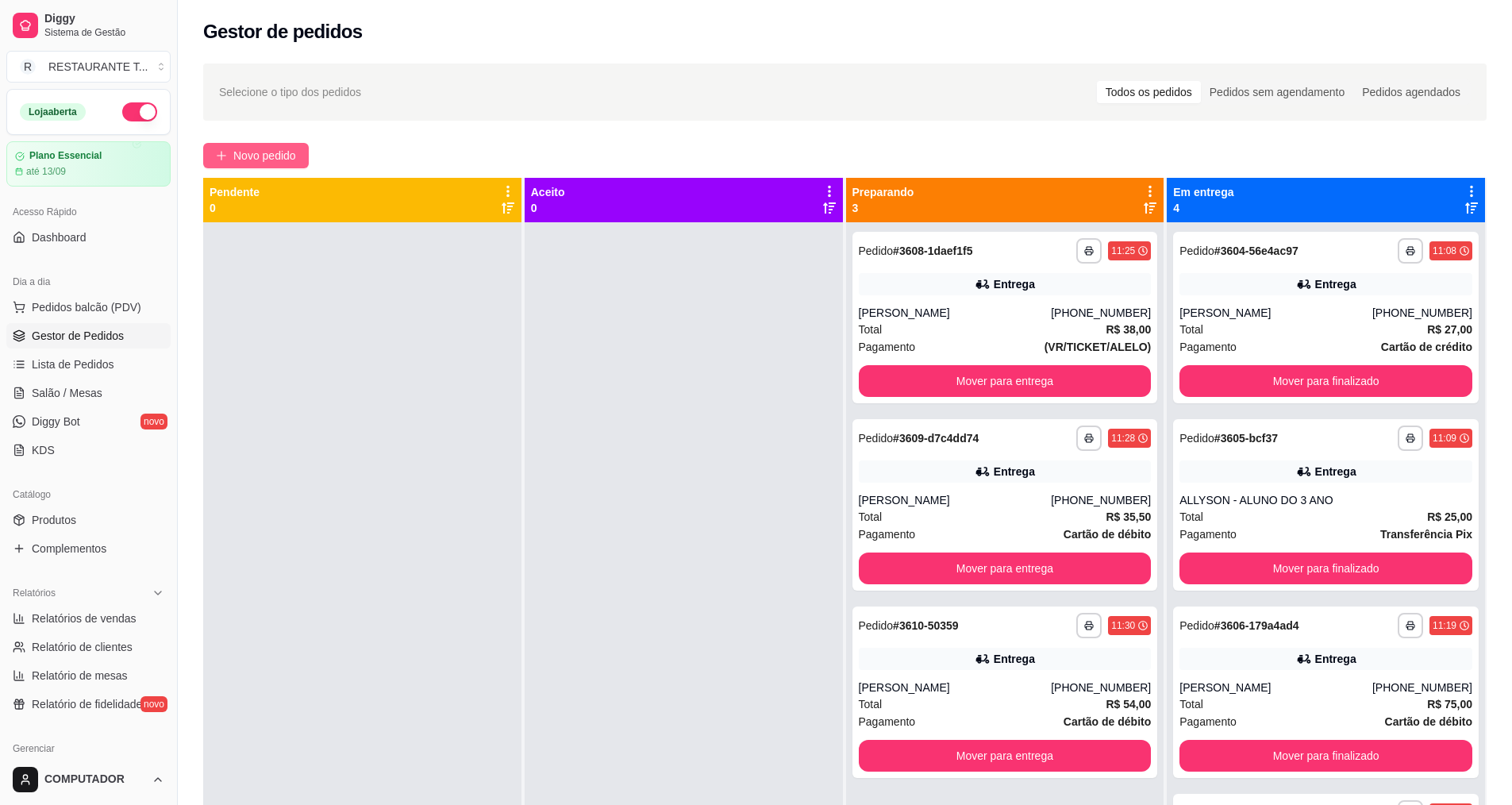
click at [293, 152] on span "Novo pedido" at bounding box center [264, 156] width 63 height 18
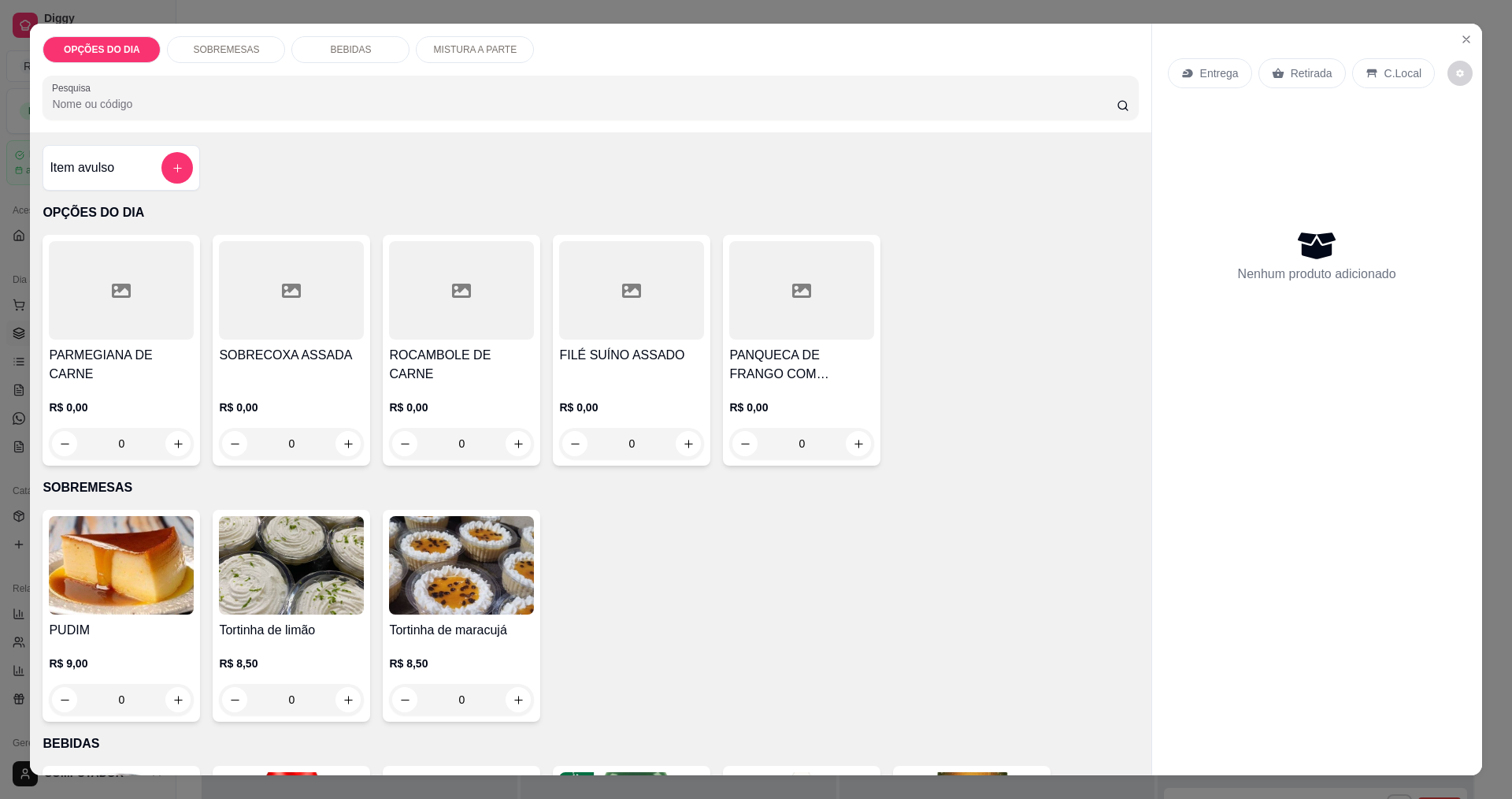
click at [685, 440] on div "0" at bounding box center [632, 443] width 145 height 31
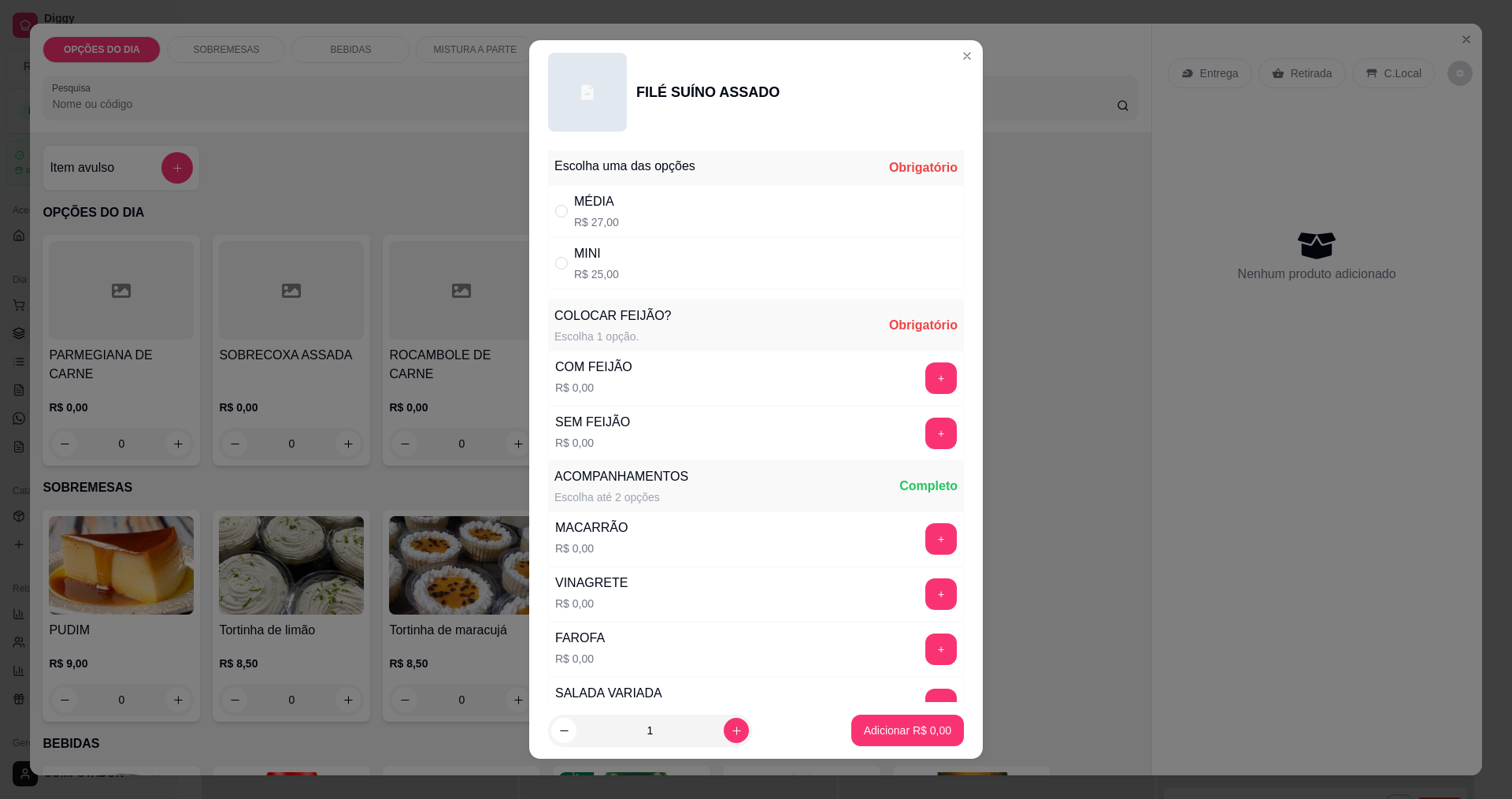
click at [579, 197] on div "MÉDIA" at bounding box center [597, 201] width 45 height 18
radio input "true"
click at [926, 365] on button "+" at bounding box center [942, 378] width 31 height 31
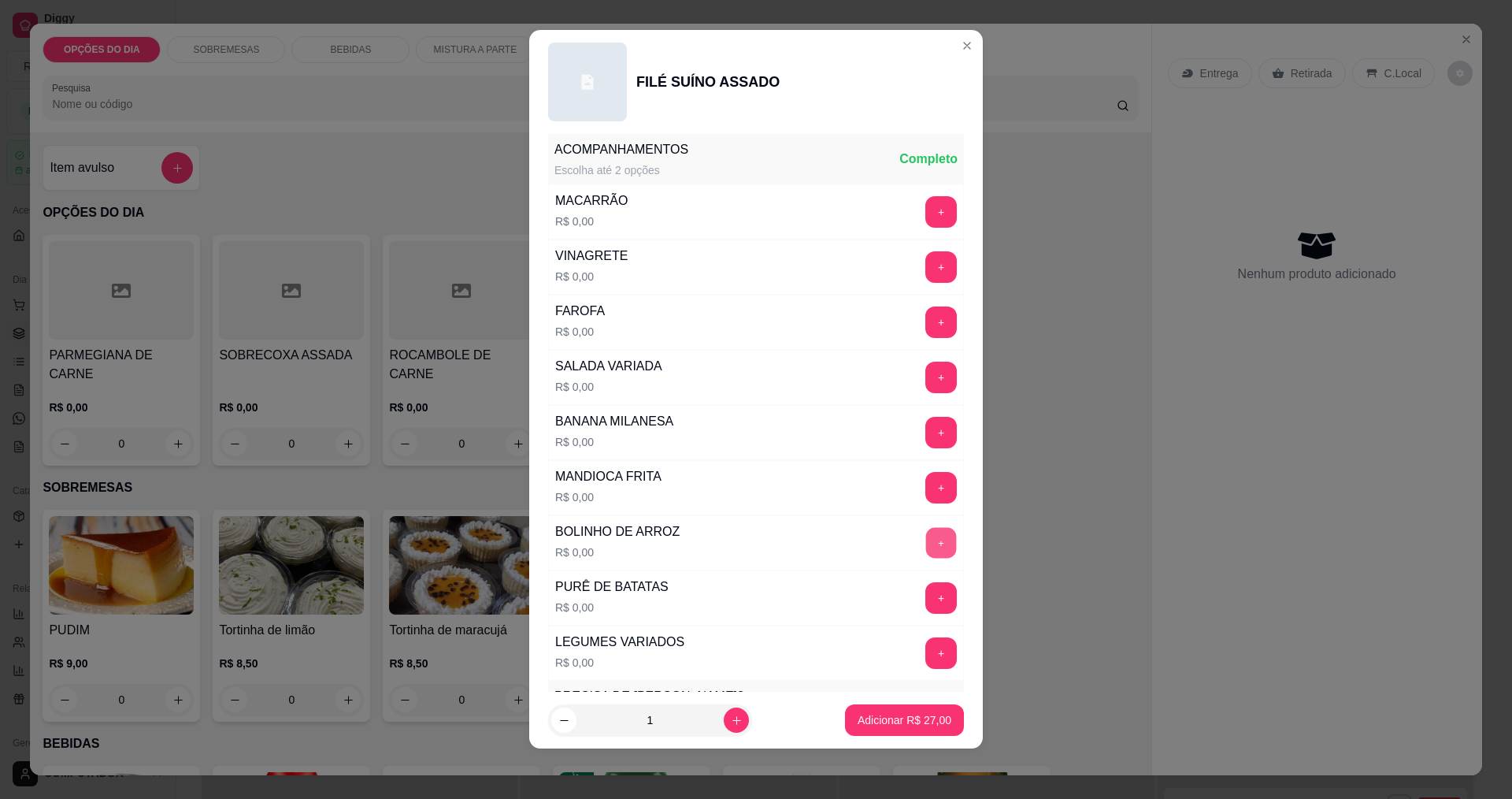
click at [926, 534] on button "+" at bounding box center [942, 542] width 31 height 31
click at [926, 207] on button "+" at bounding box center [942, 212] width 31 height 31
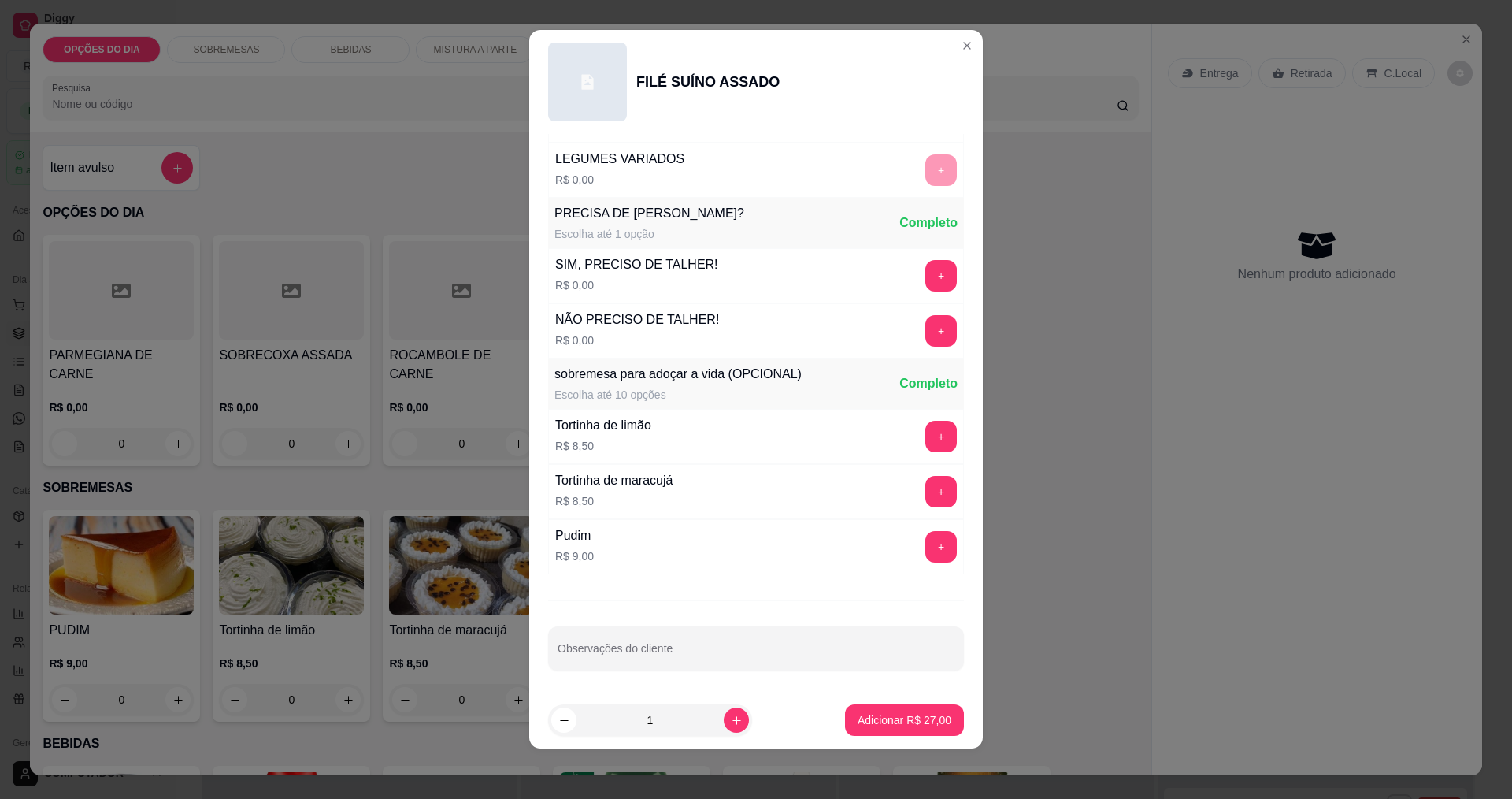
scroll to position [0, 0]
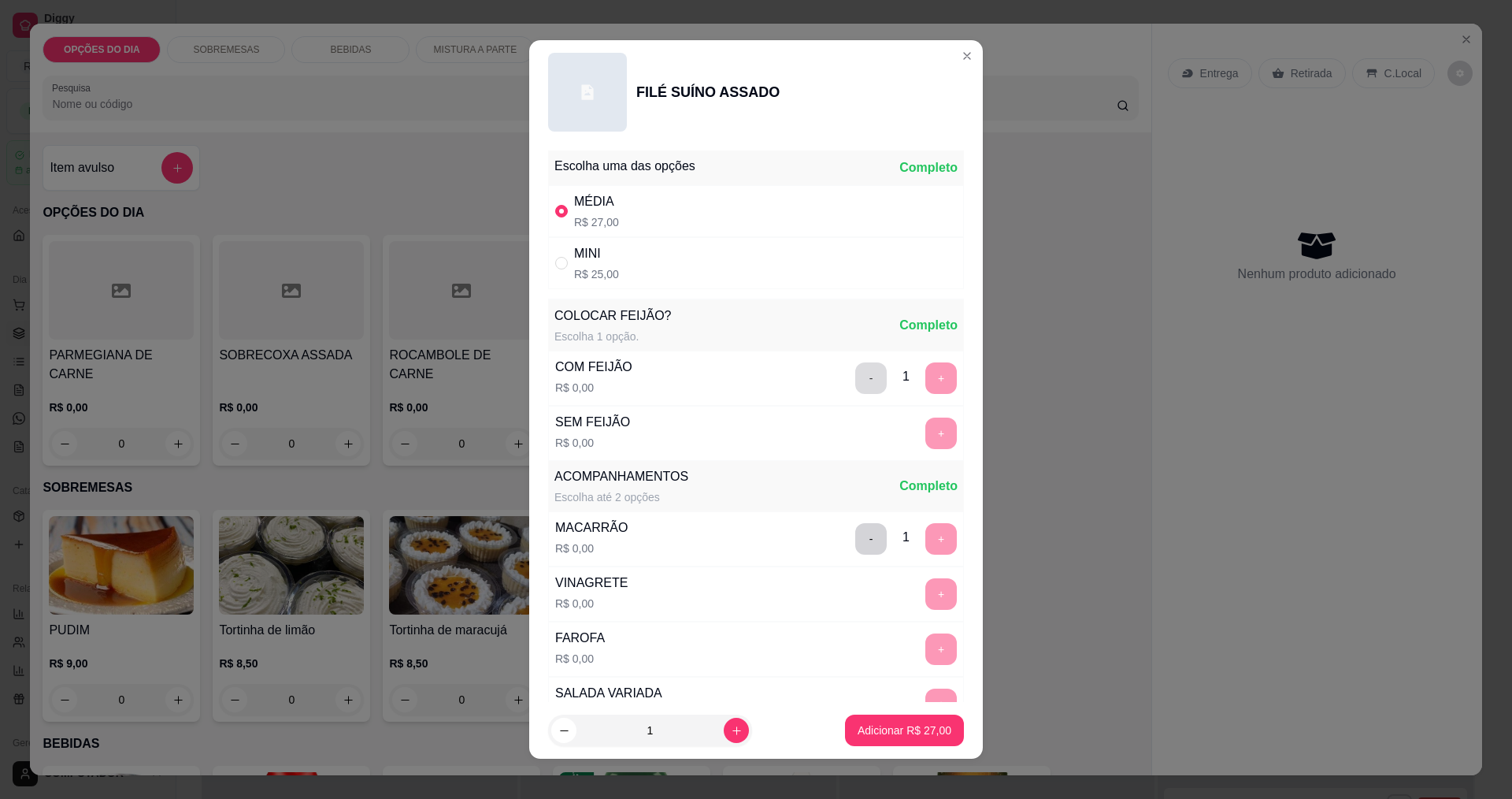
click at [855, 374] on button "-" at bounding box center [871, 378] width 31 height 31
click at [926, 432] on button "+" at bounding box center [942, 434] width 31 height 31
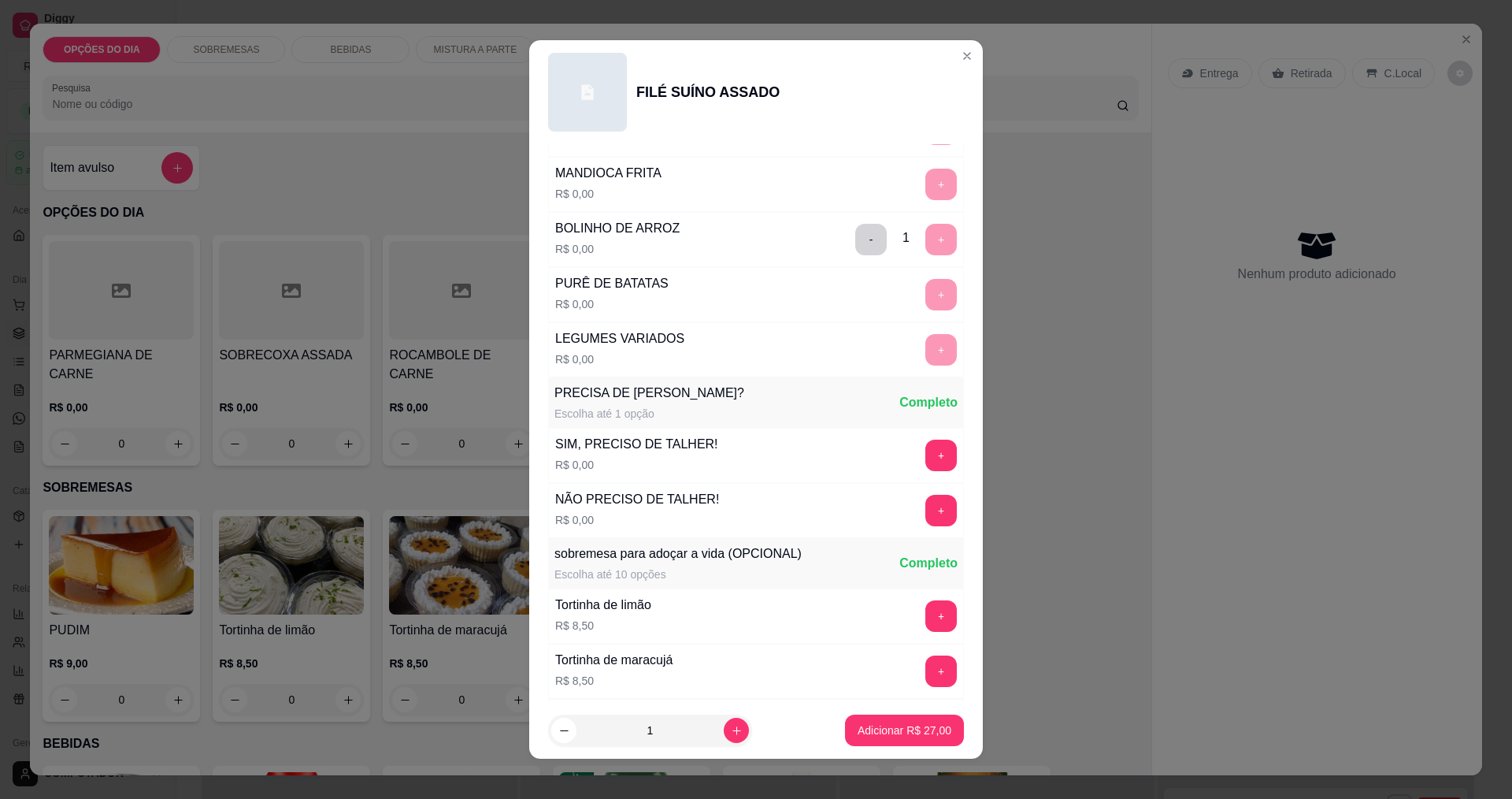
scroll to position [79, 0]
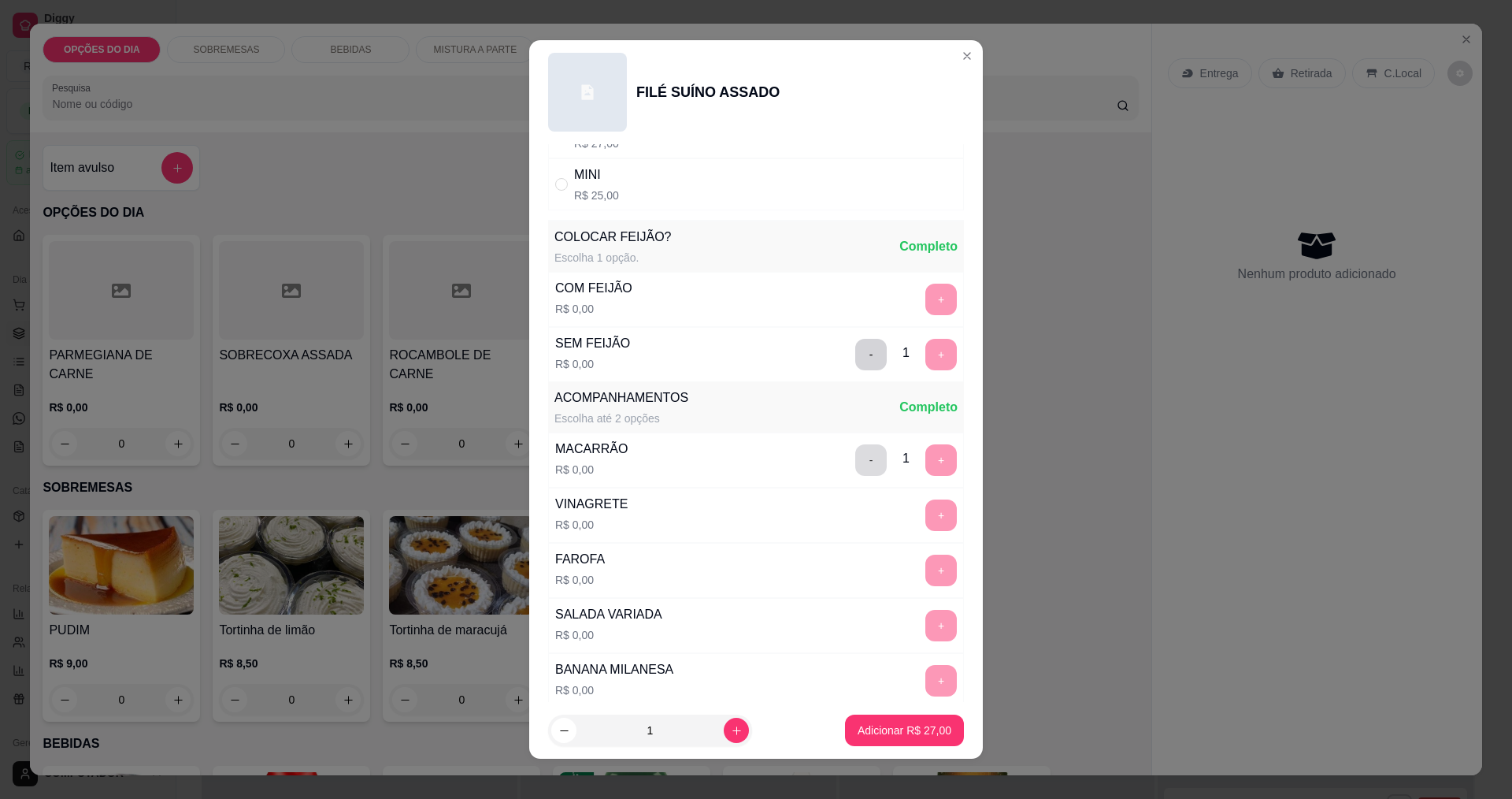
click at [855, 462] on button "-" at bounding box center [871, 460] width 31 height 31
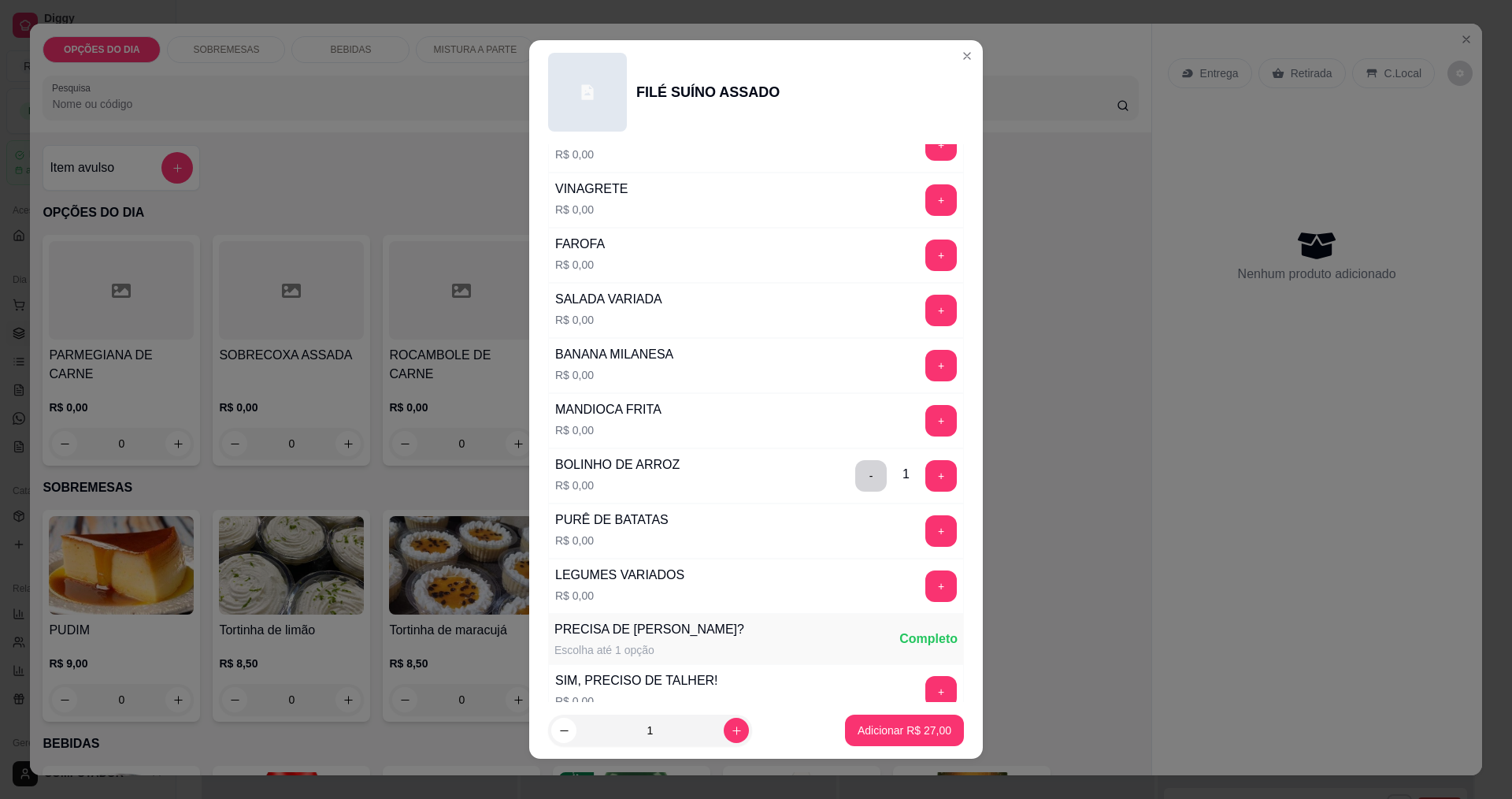
click at [926, 527] on button "+" at bounding box center [942, 531] width 31 height 31
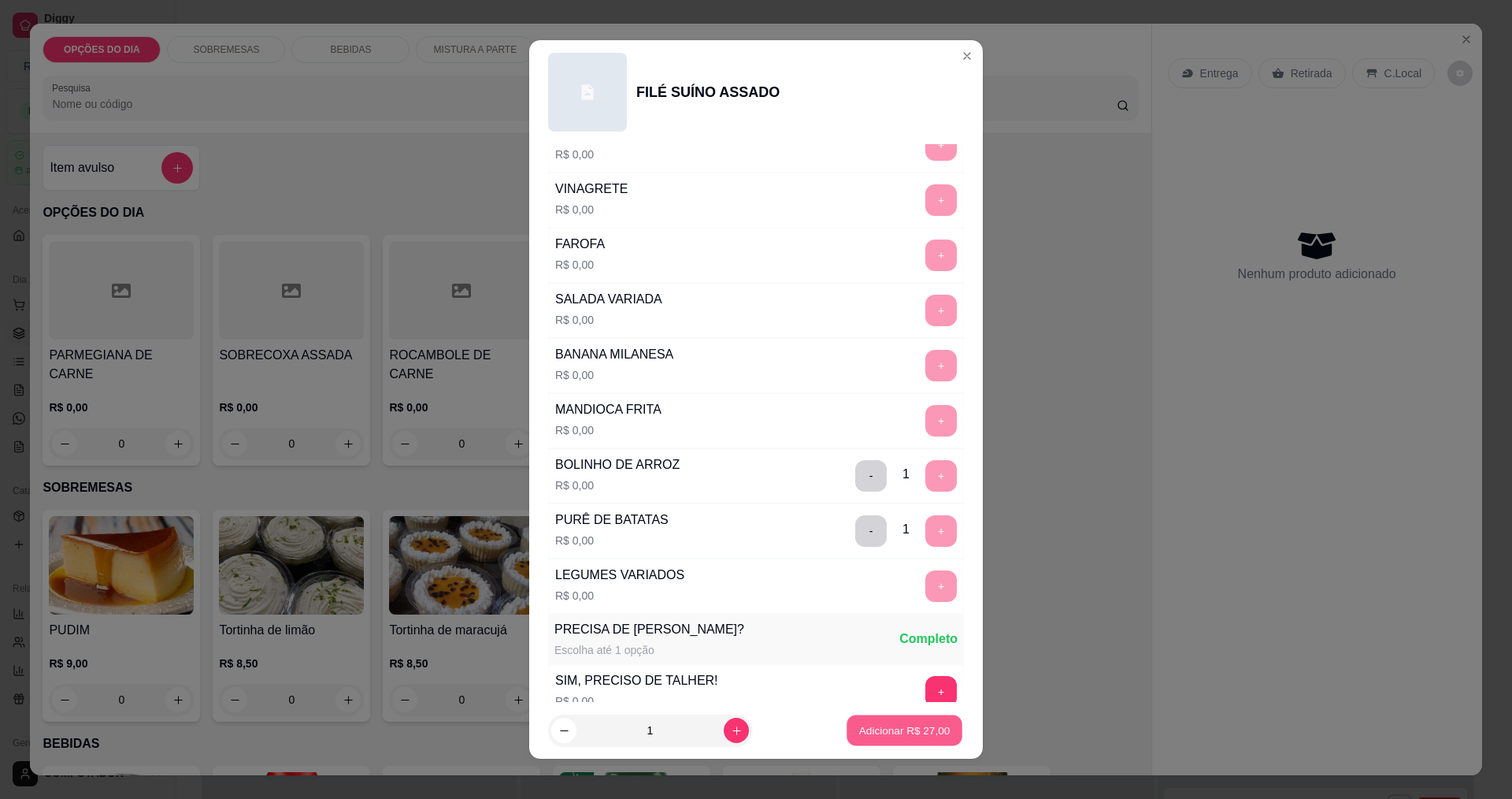
click at [870, 733] on p "Adicionar R$ 27,00" at bounding box center [905, 730] width 91 height 15
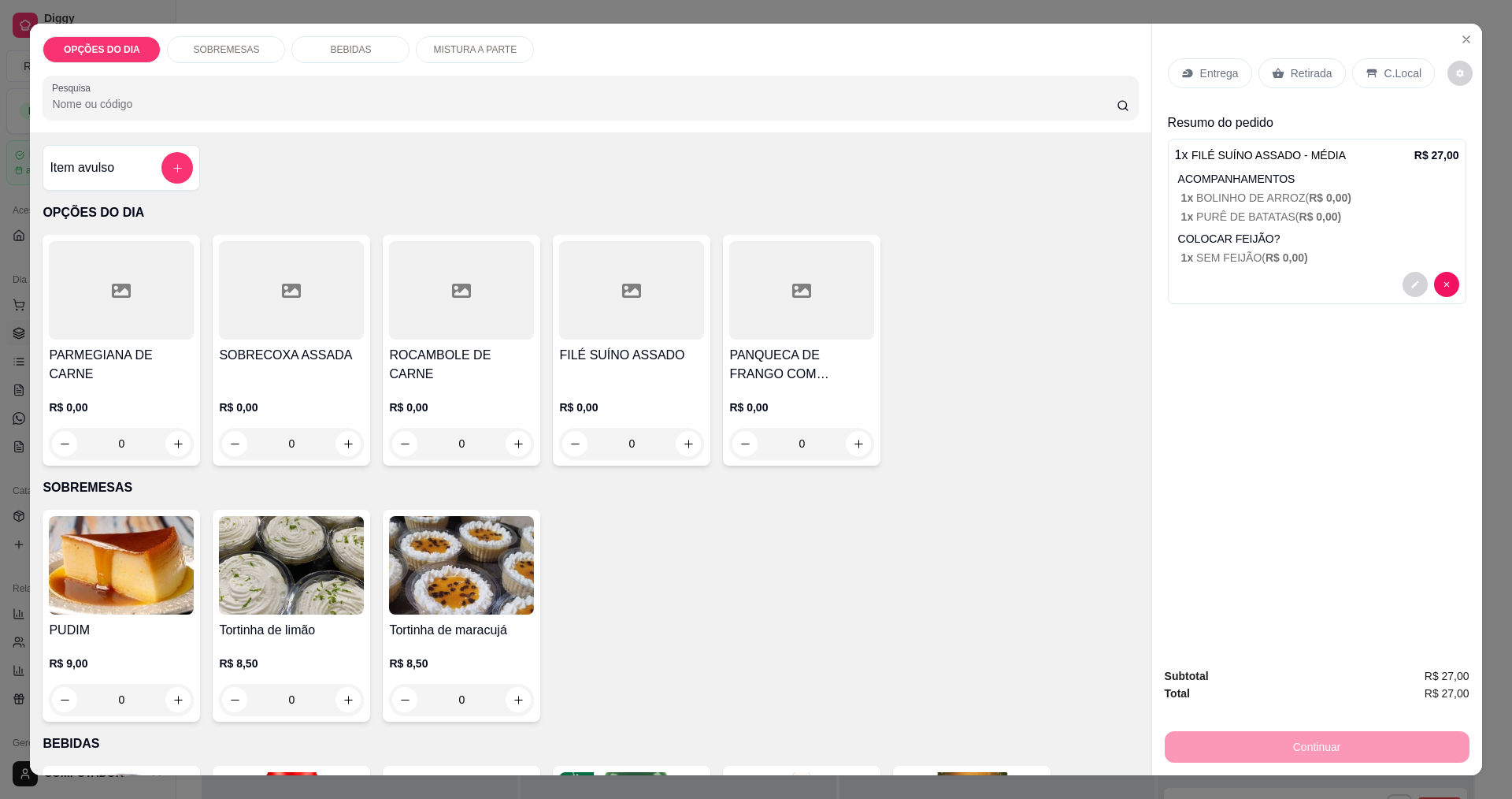
click at [1218, 78] on p "Entrega" at bounding box center [1220, 73] width 39 height 16
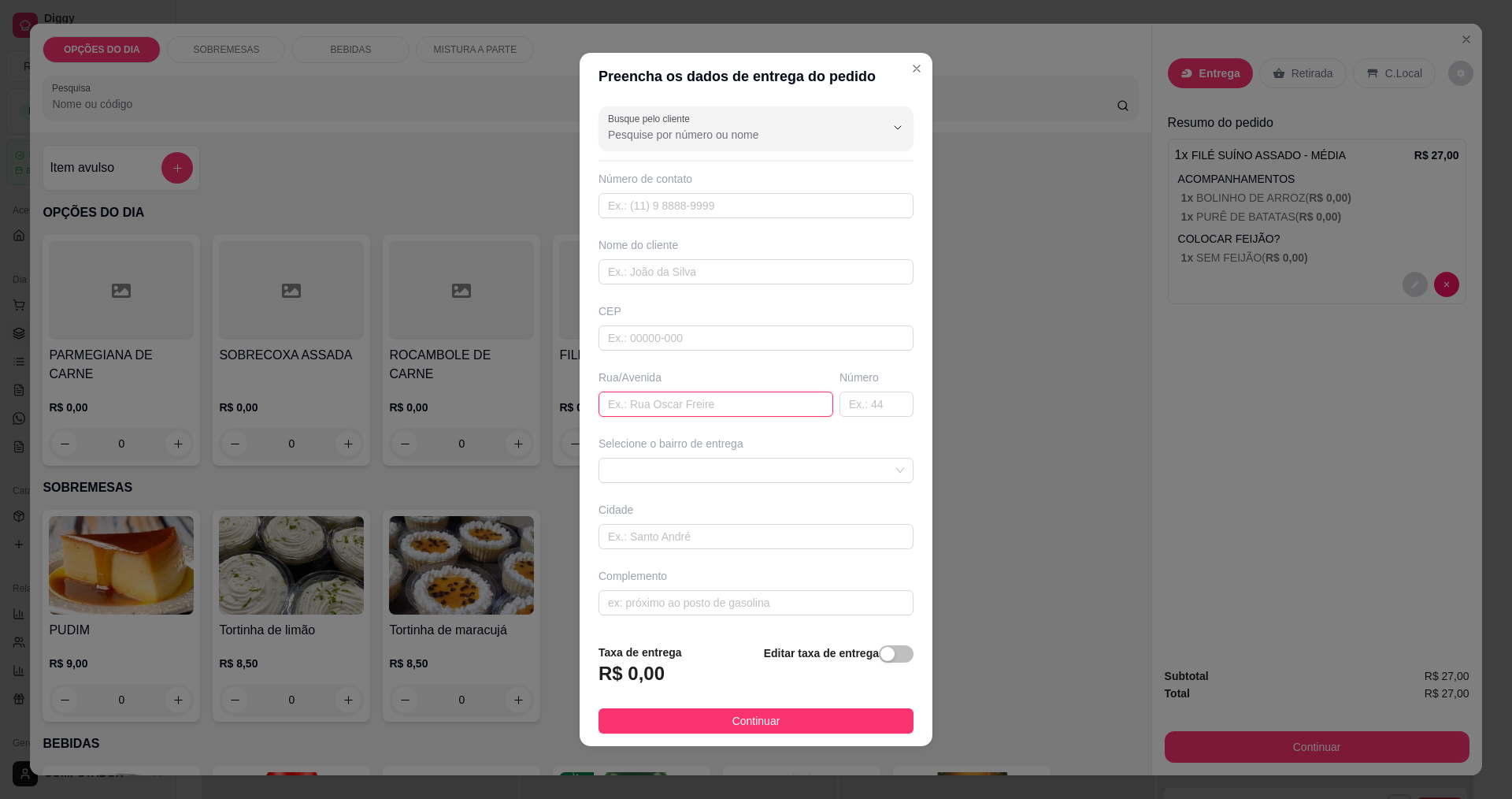
click at [732, 400] on input "text" at bounding box center [716, 404] width 235 height 25
type input "CAPRICORNIO"
click at [668, 469] on span at bounding box center [756, 470] width 296 height 23
type input "12"
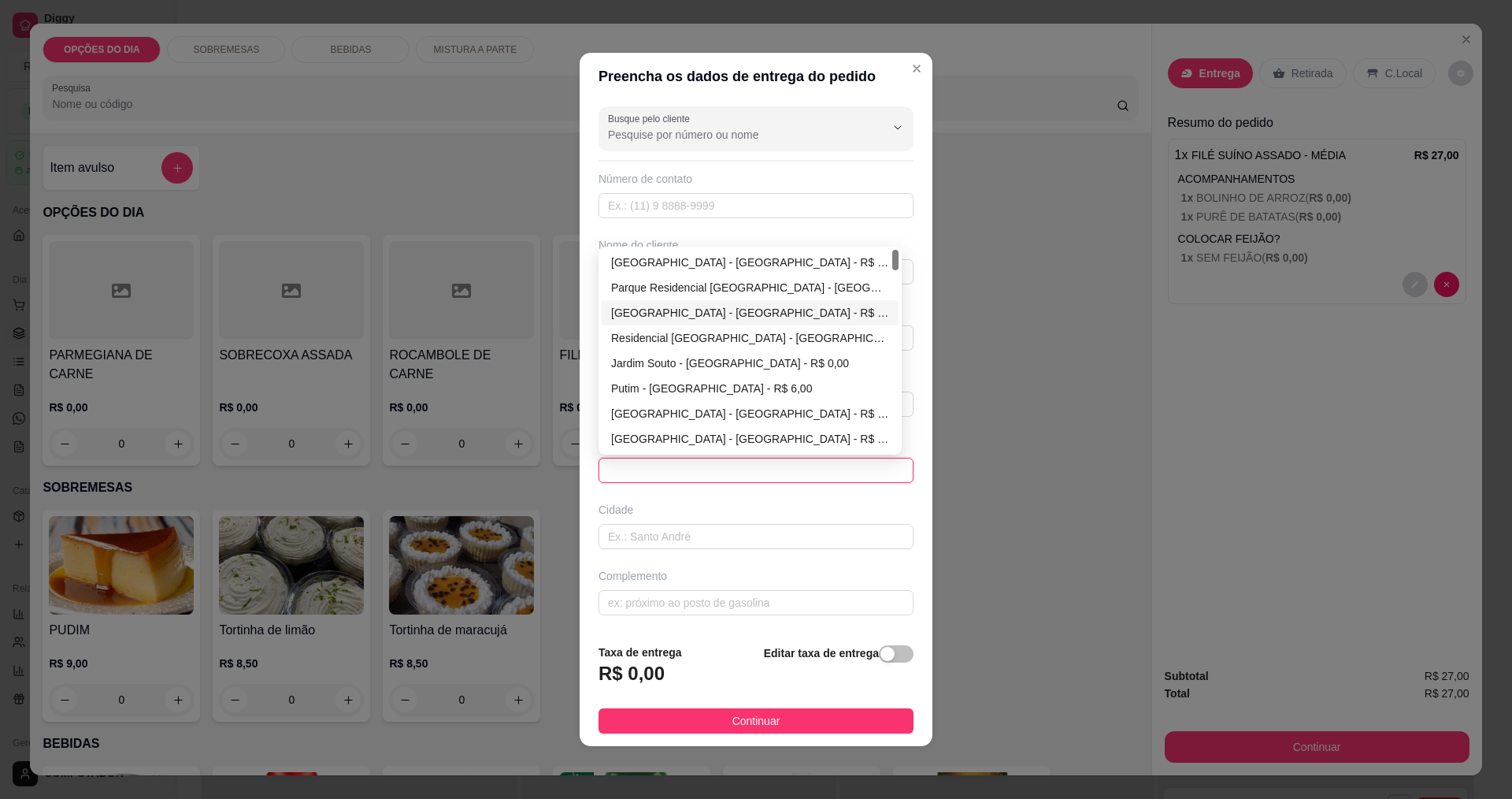
click at [681, 306] on div "[GEOGRAPHIC_DATA] - [GEOGRAPHIC_DATA] - R$ 0,00" at bounding box center [750, 313] width 278 height 17
type input "[GEOGRAPHIC_DATA]"
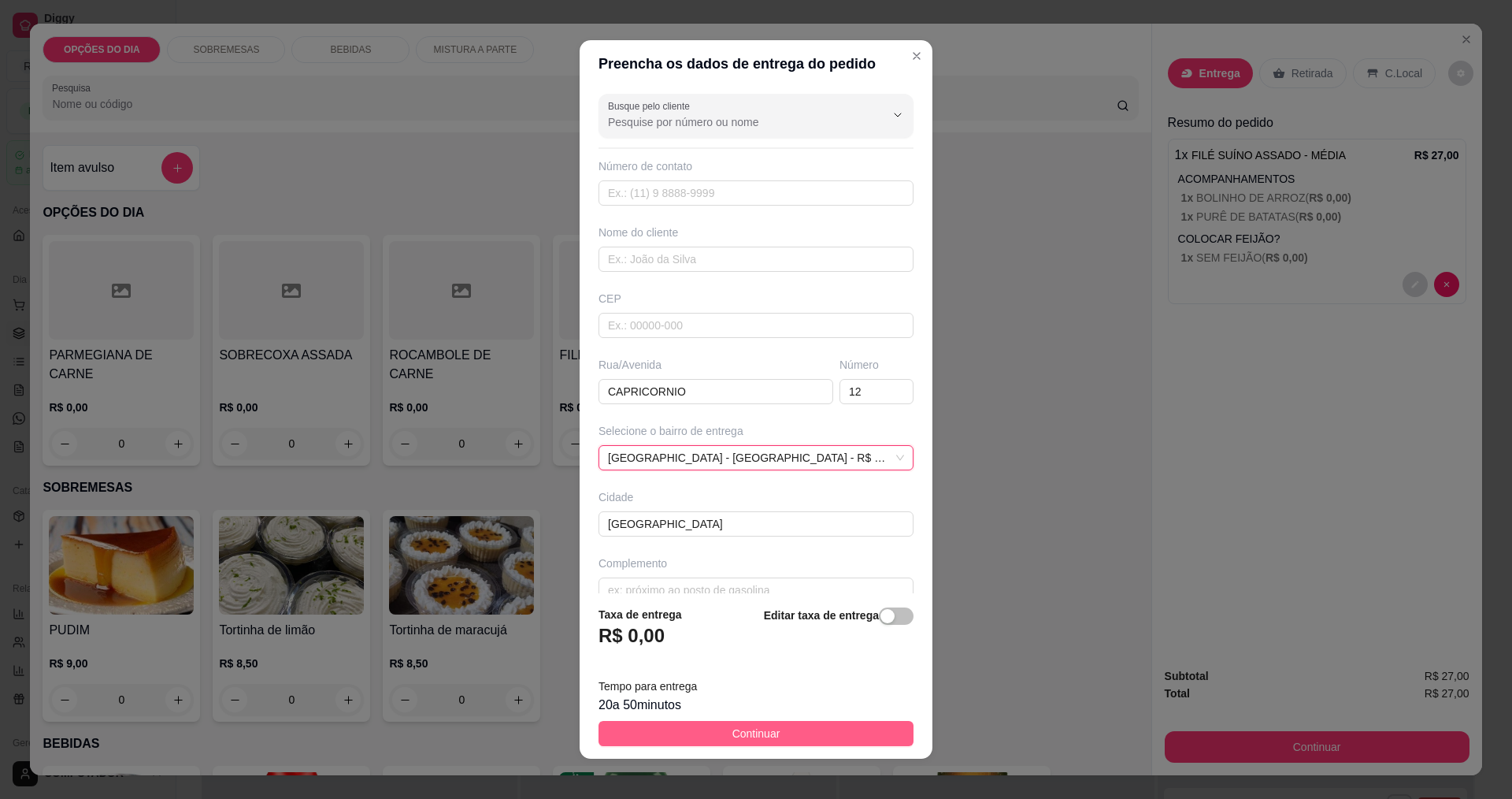
click at [746, 731] on span "Continuar" at bounding box center [756, 734] width 48 height 17
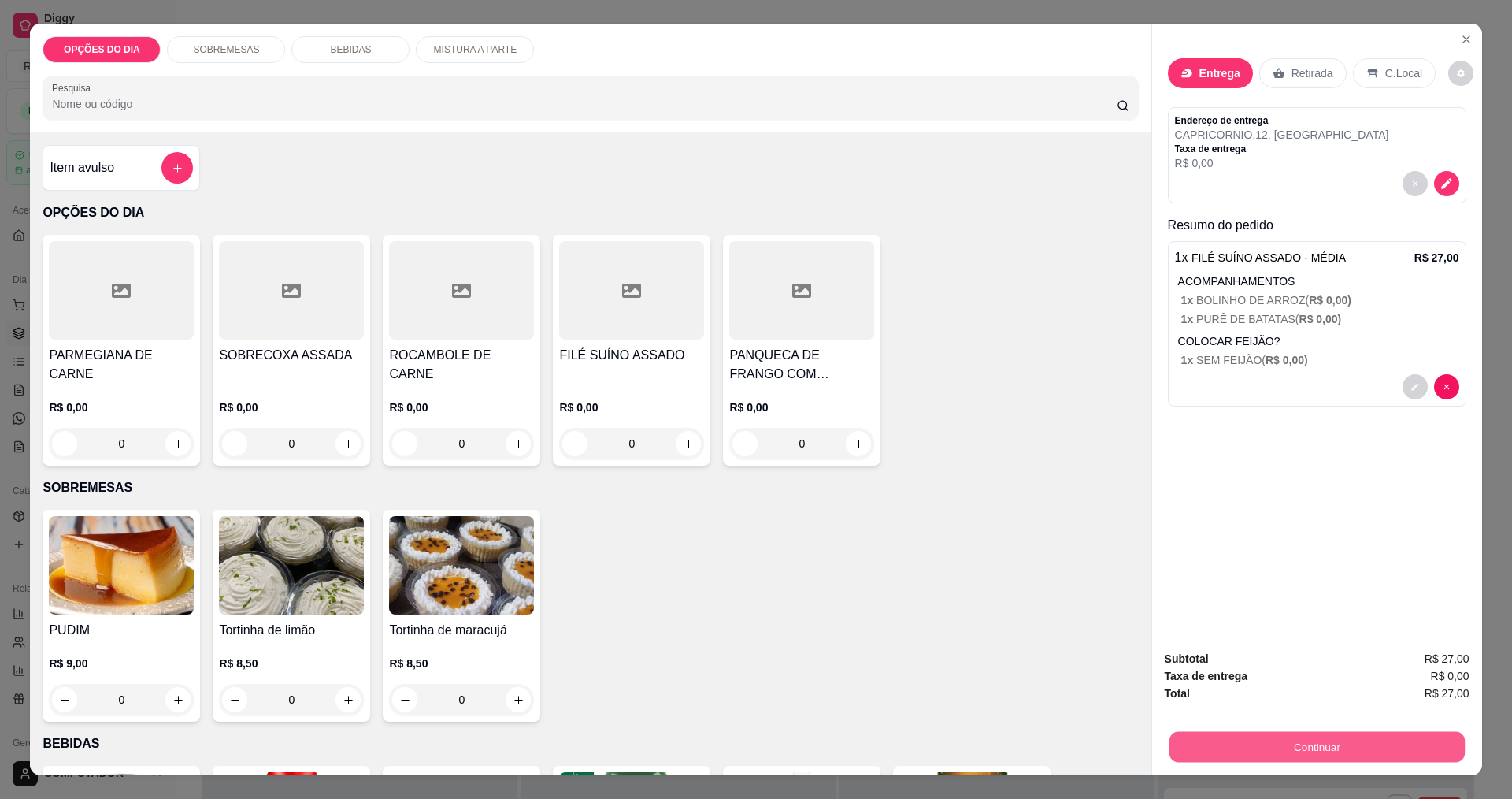
click at [1304, 747] on button "Continuar" at bounding box center [1317, 747] width 295 height 31
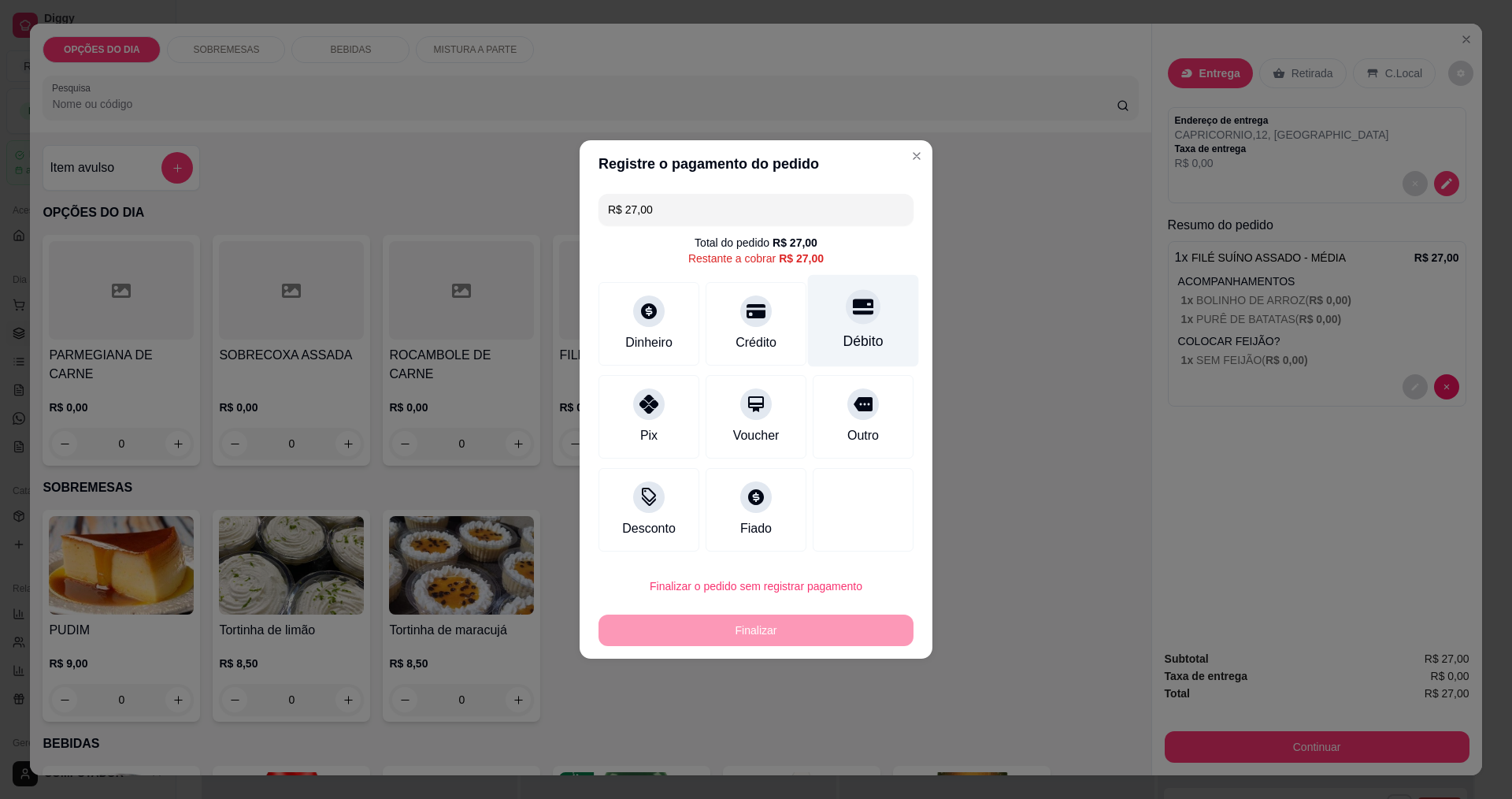
click at [857, 306] on icon at bounding box center [863, 307] width 20 height 16
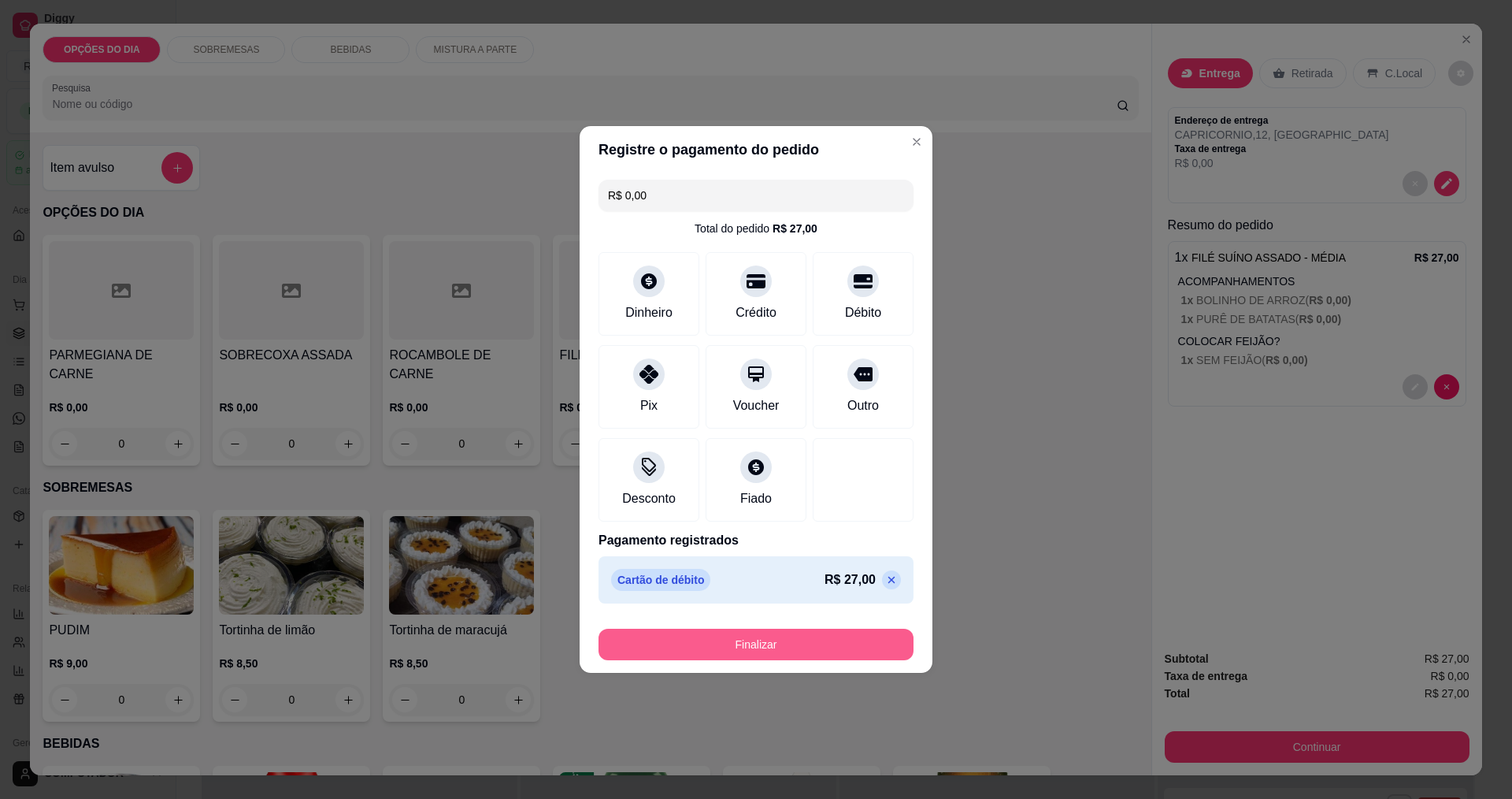
click at [766, 643] on button "Finalizar" at bounding box center [756, 644] width 315 height 31
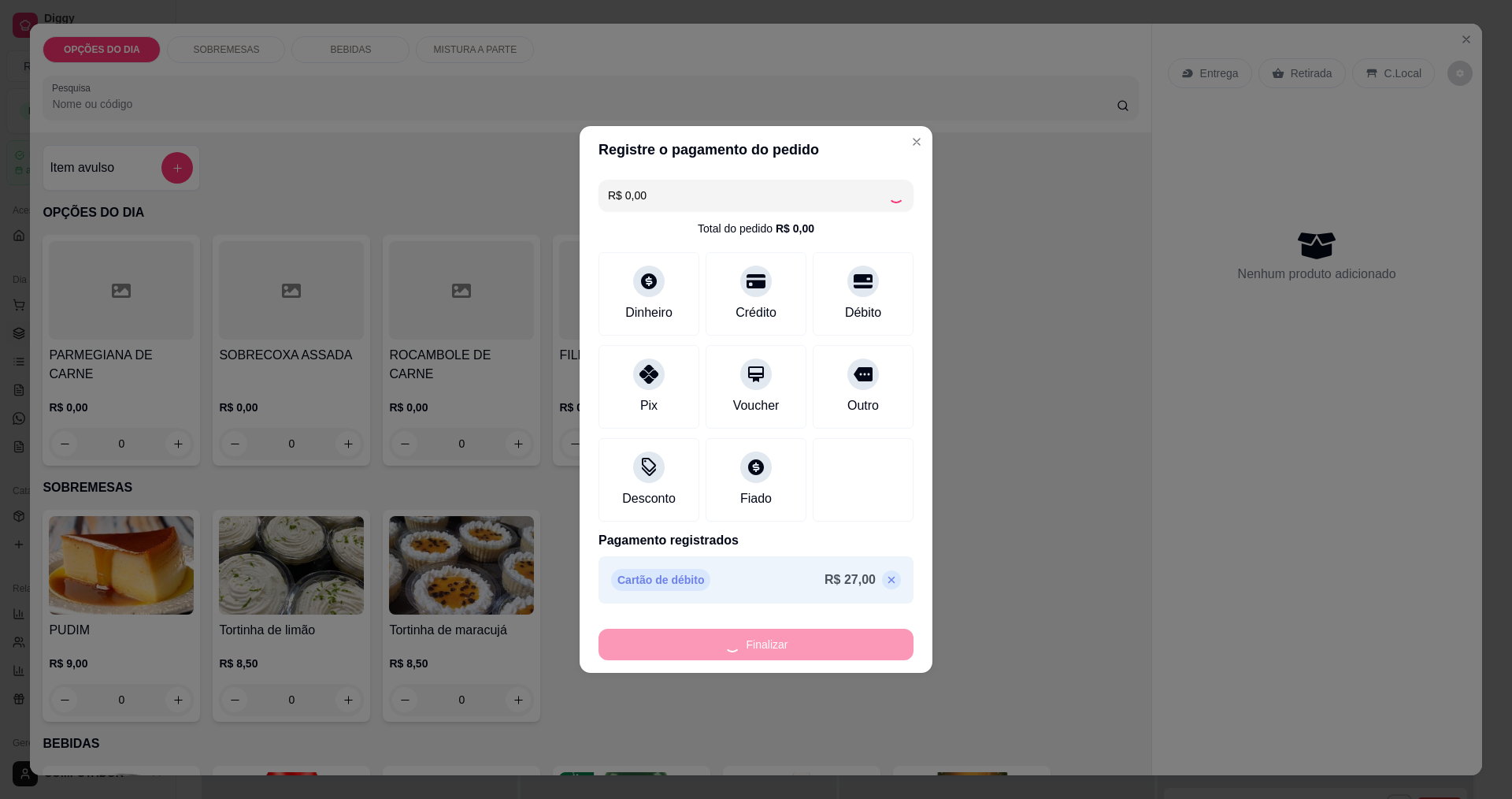
type input "-R$ 27,00"
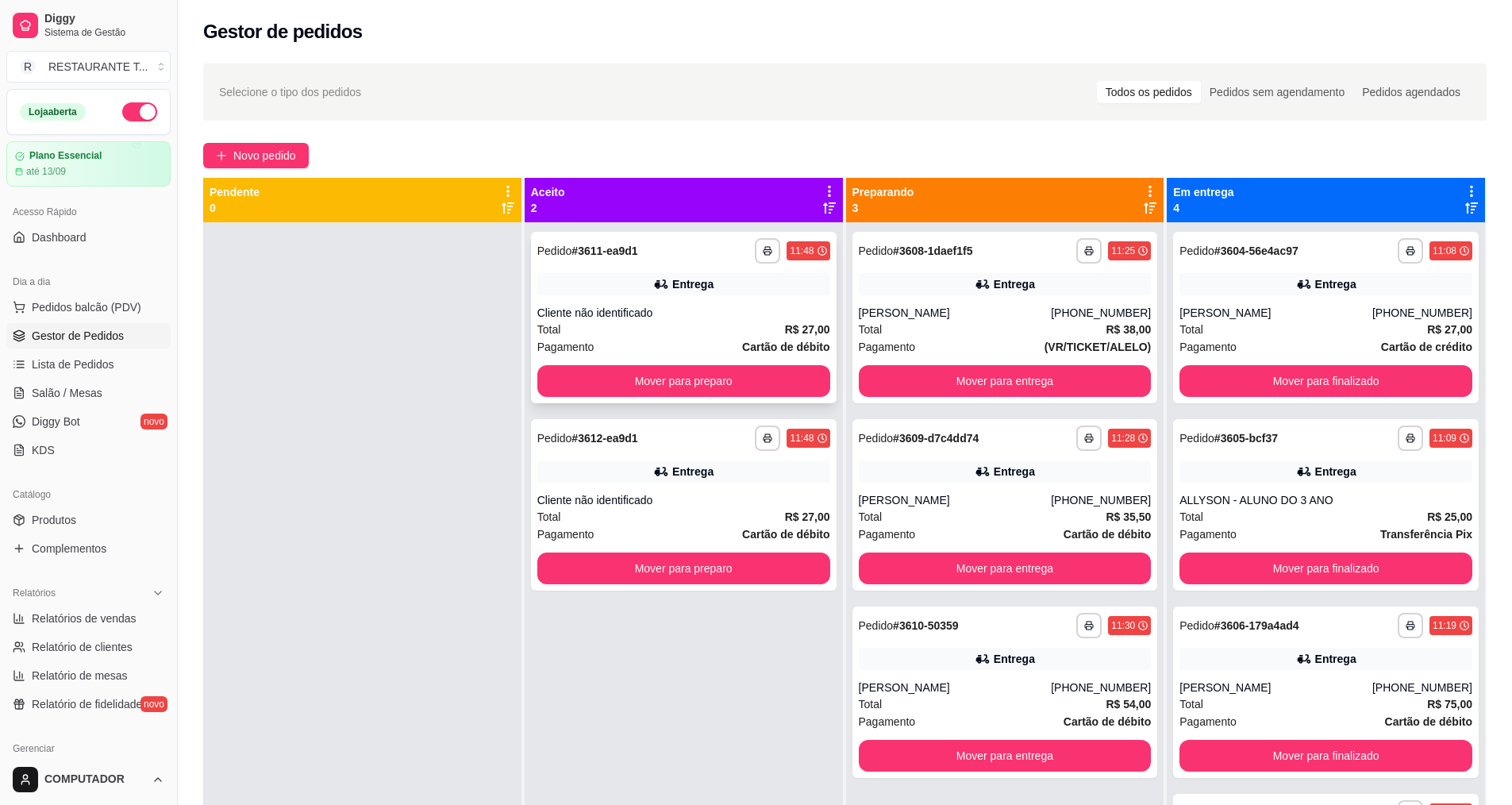
click at [661, 331] on div "Total R$ 27,00" at bounding box center [684, 330] width 293 height 18
click at [709, 503] on div "Cliente não identificado" at bounding box center [684, 500] width 293 height 16
click at [732, 535] on div "Pagamento Cartão de débito" at bounding box center [684, 535] width 293 height 18
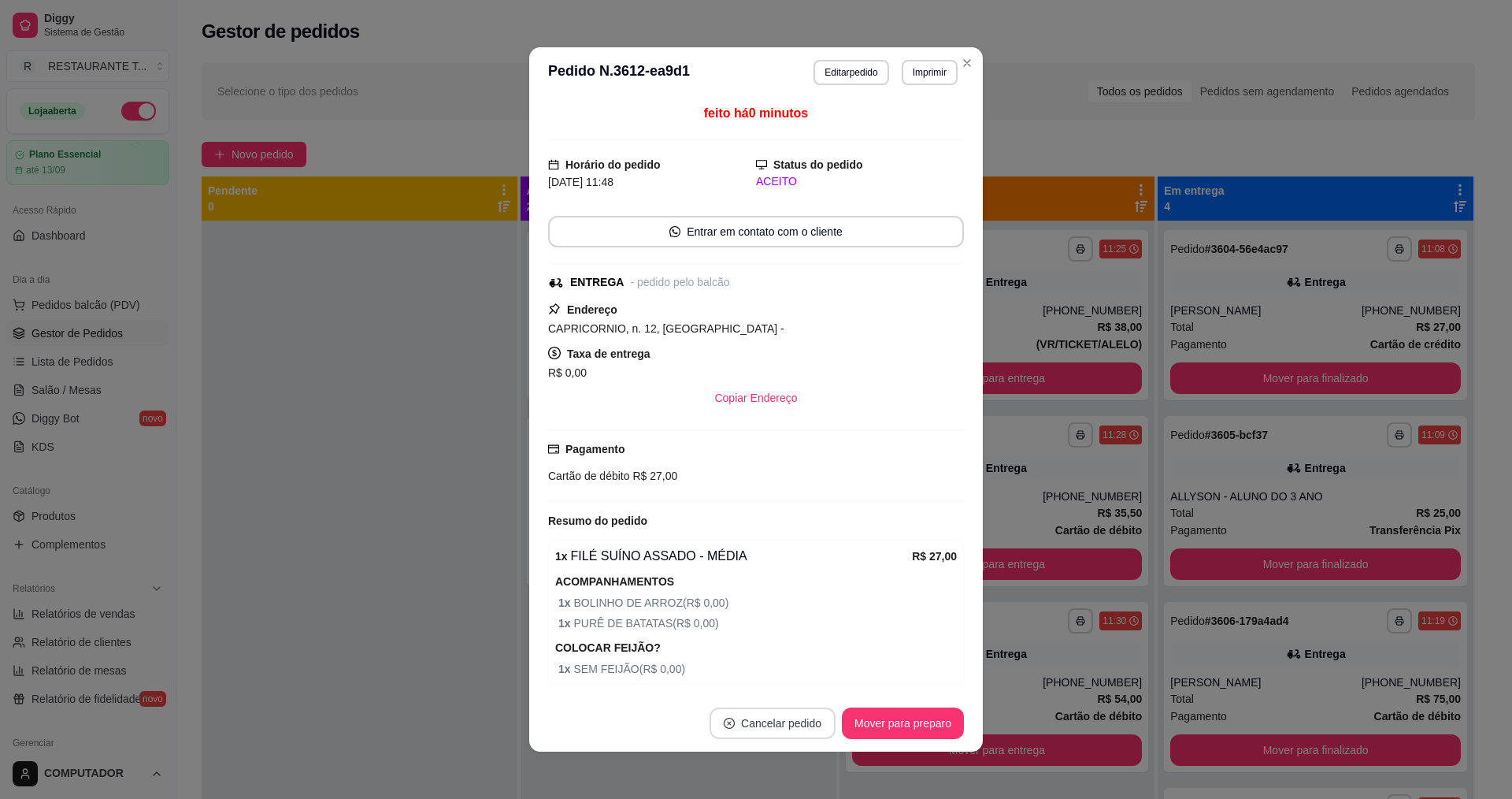
click at [767, 721] on button "Cancelar pedido" at bounding box center [773, 723] width 126 height 31
click at [811, 679] on button "Sim" at bounding box center [810, 683] width 63 height 31
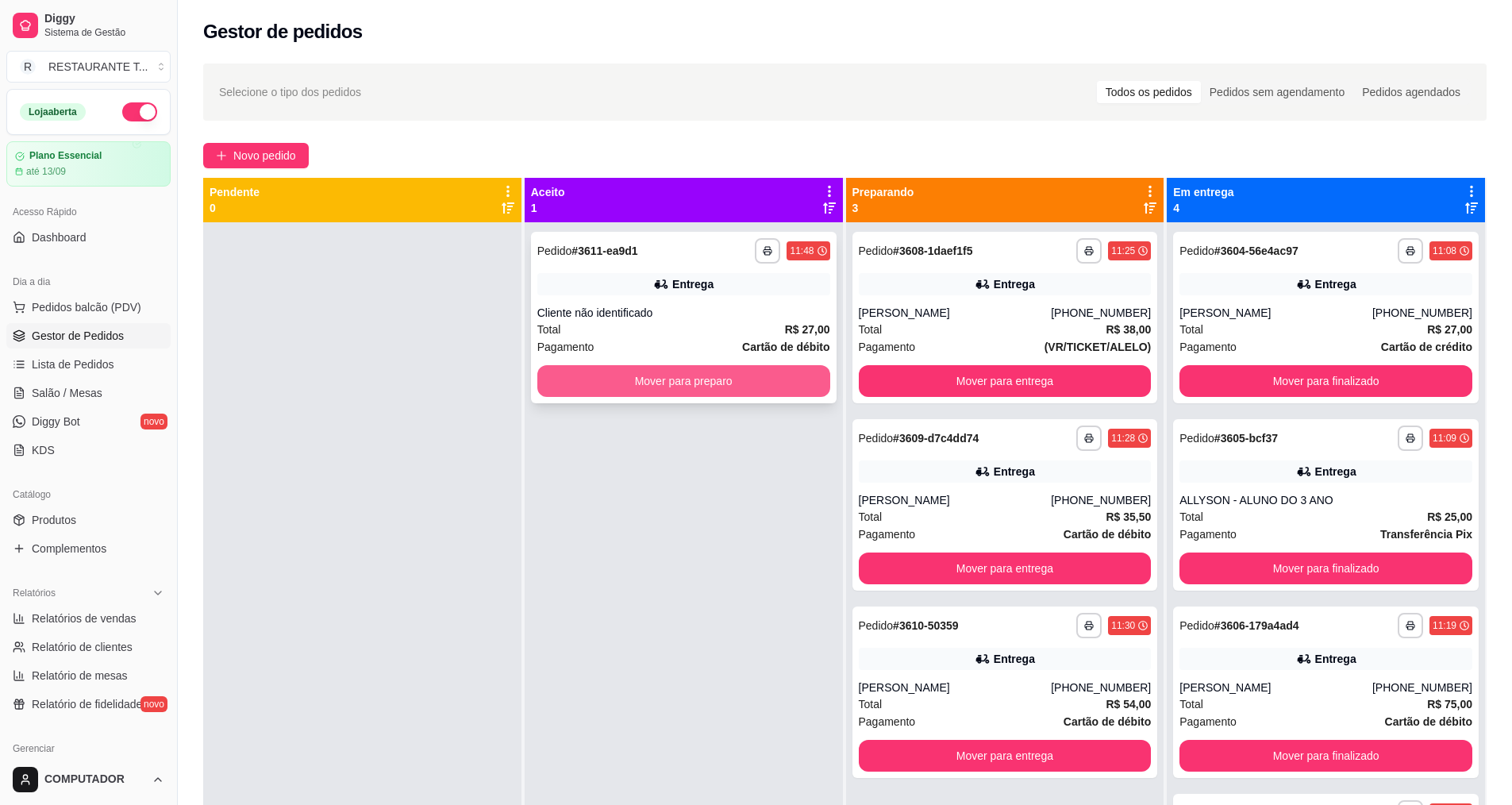
click at [715, 379] on button "Mover para preparo" at bounding box center [684, 381] width 293 height 31
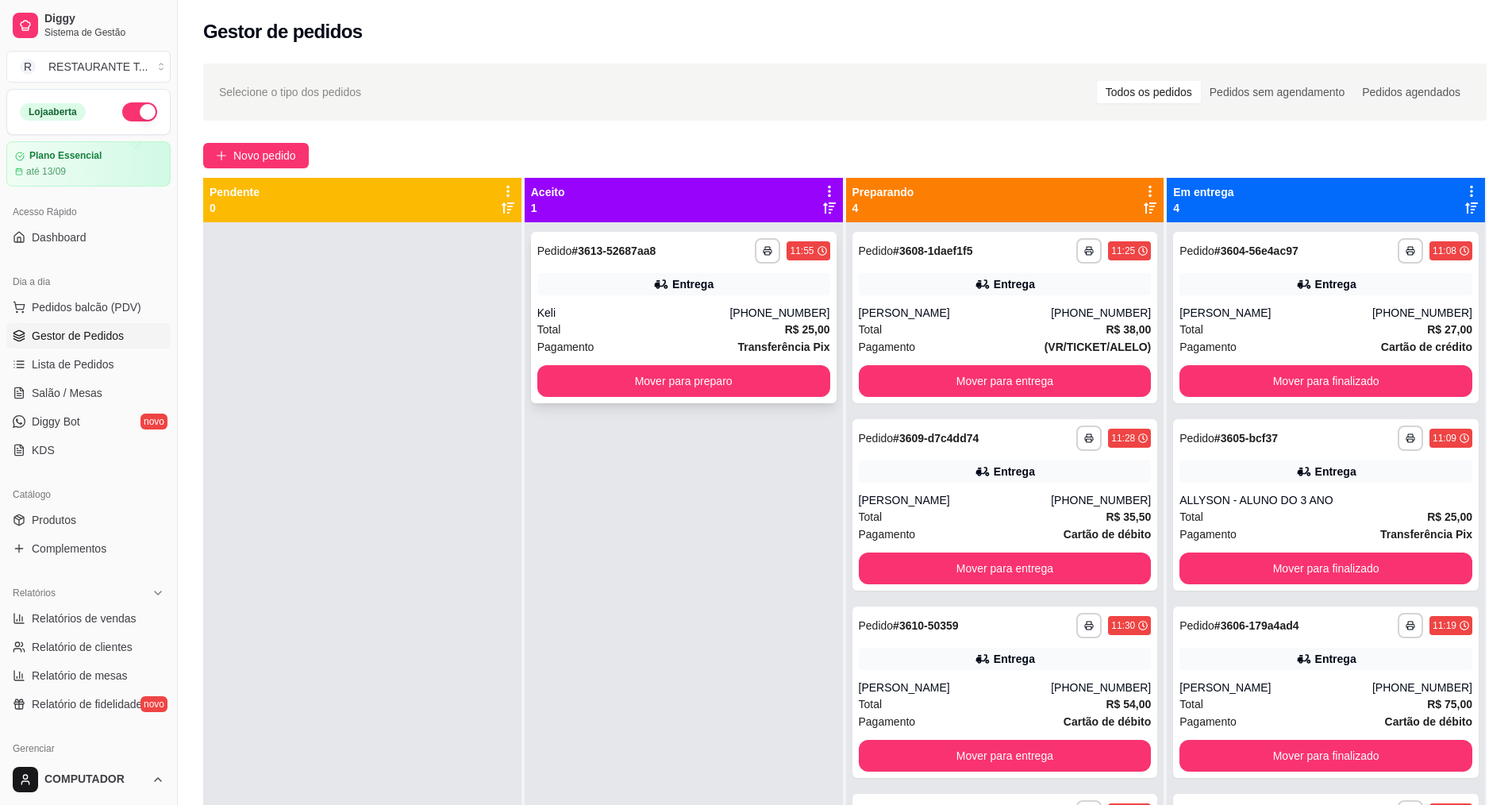
click at [734, 331] on div "Total R$ 25,00" at bounding box center [684, 330] width 293 height 18
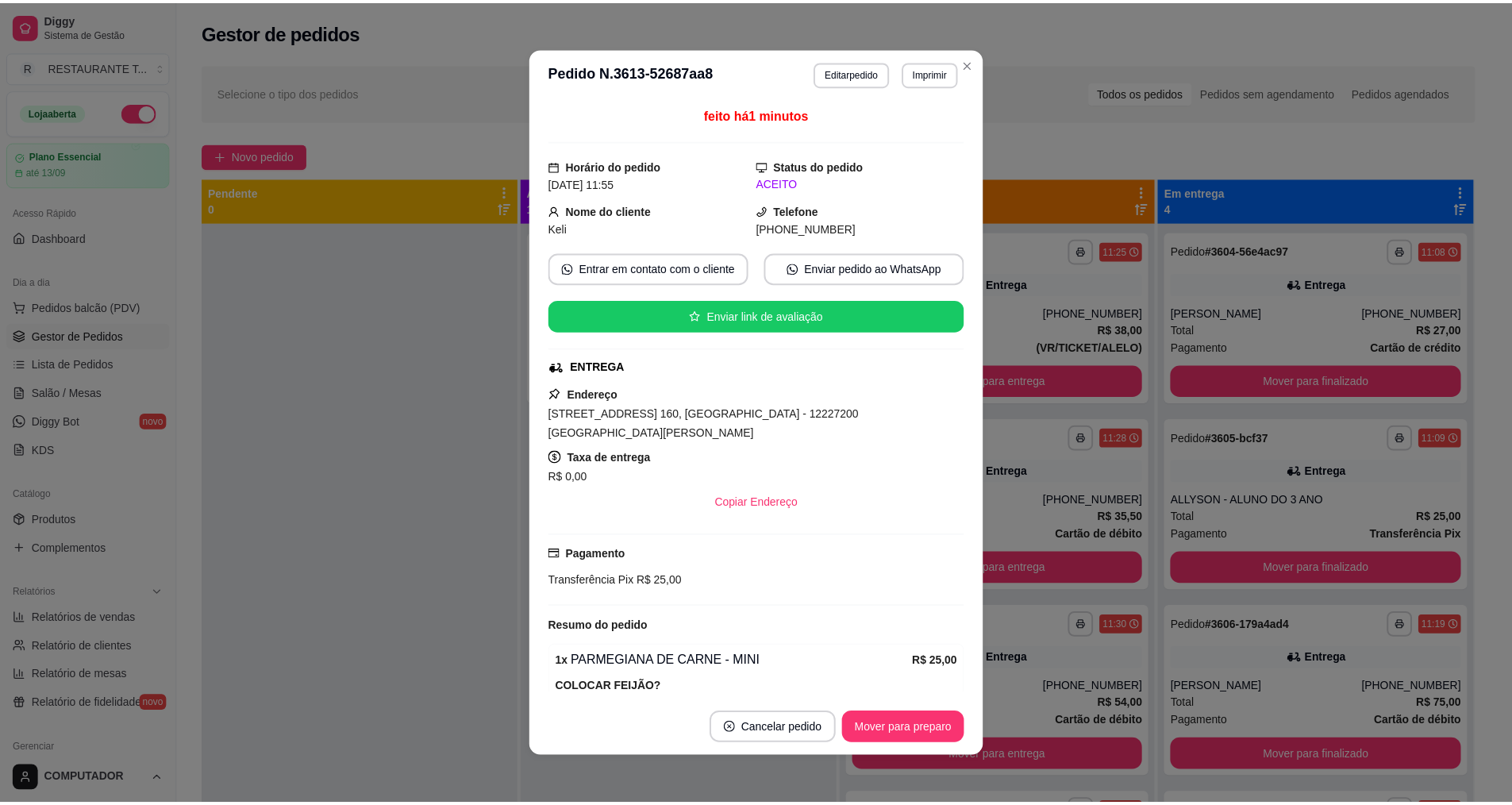
scroll to position [140, 0]
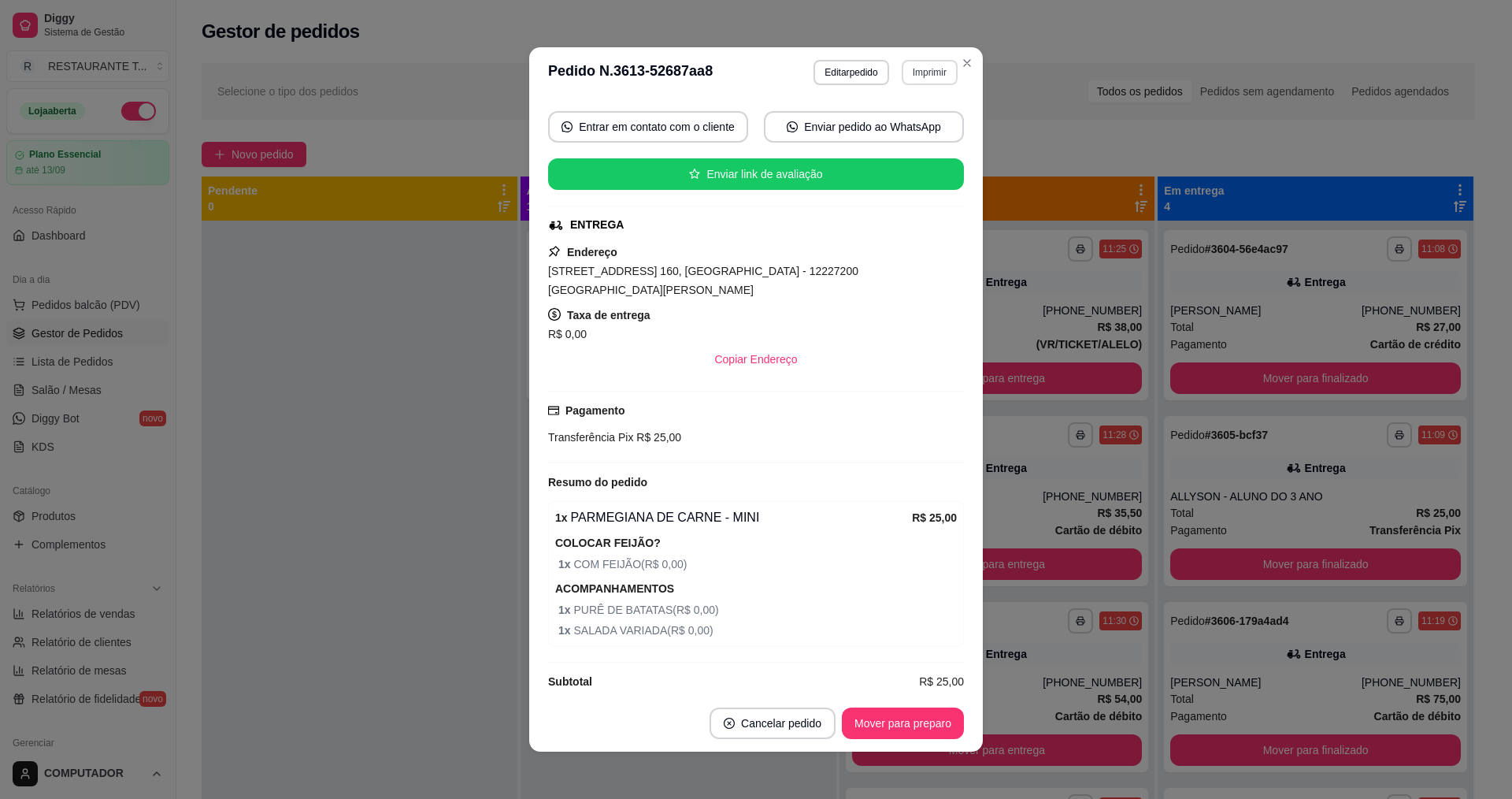
click at [931, 69] on button "Imprimir" at bounding box center [930, 73] width 56 height 25
click at [896, 126] on button "IMPRESSORA" at bounding box center [897, 128] width 115 height 25
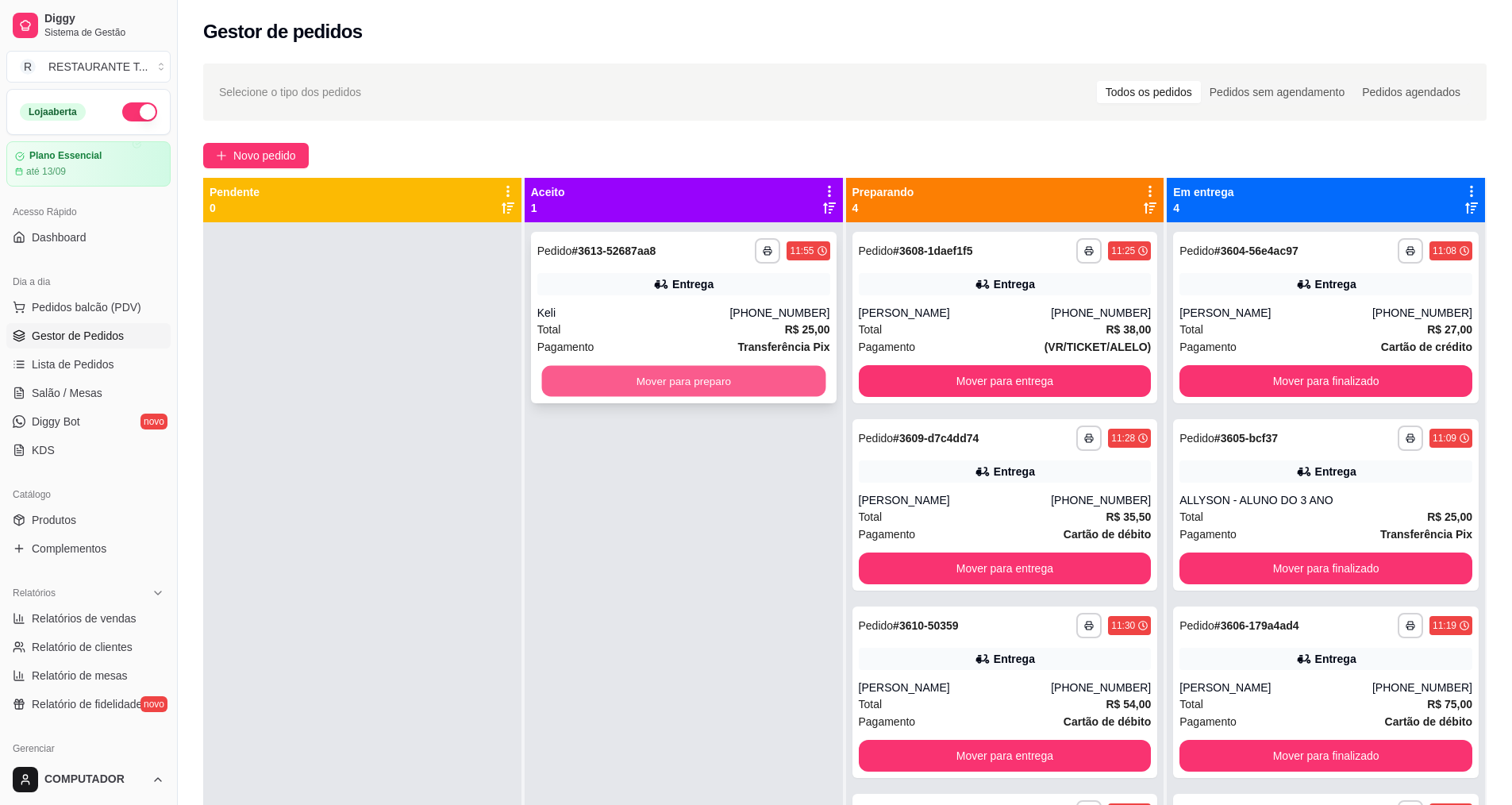
click at [719, 380] on button "Mover para preparo" at bounding box center [684, 382] width 284 height 31
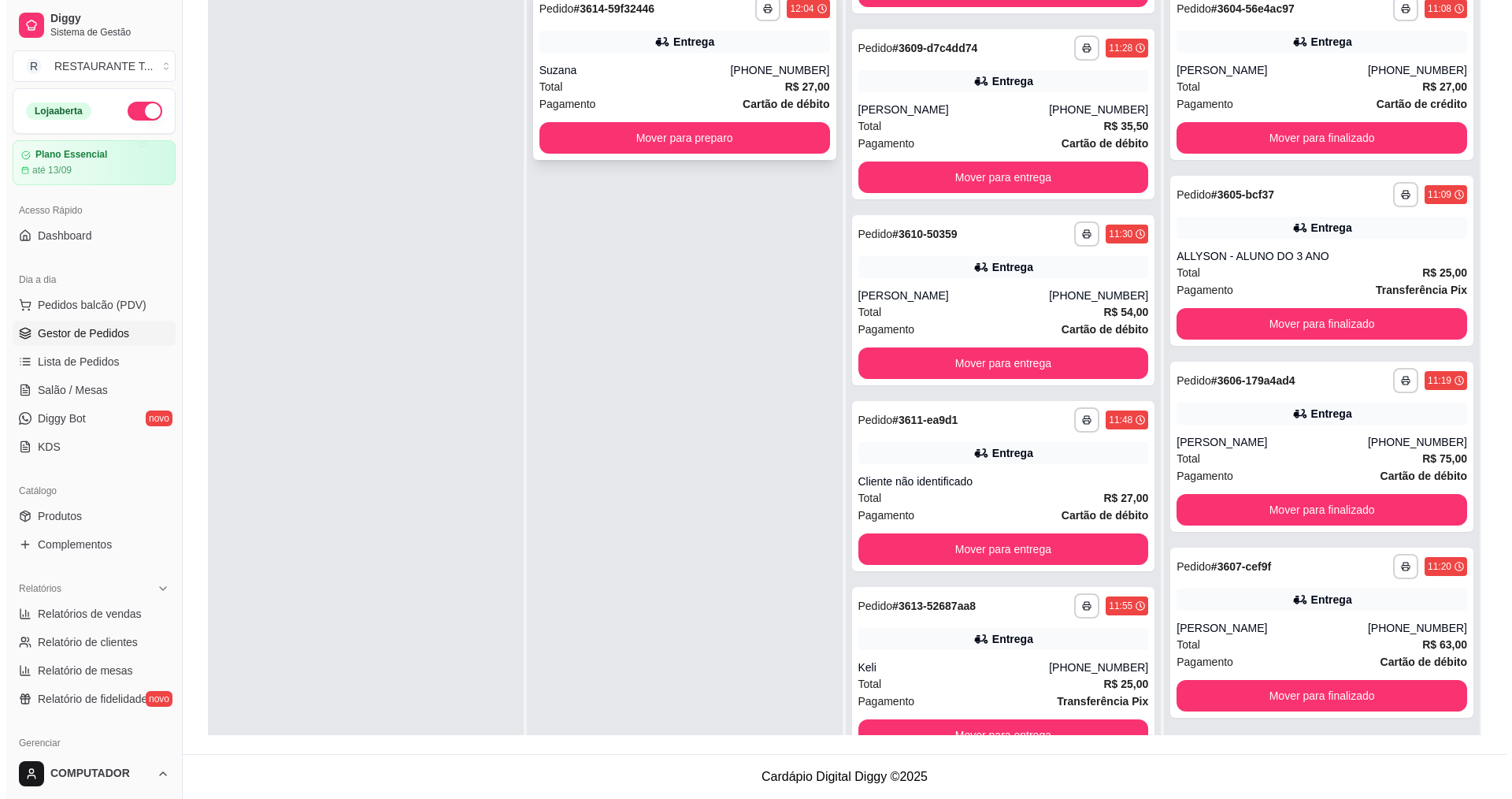
scroll to position [0, 0]
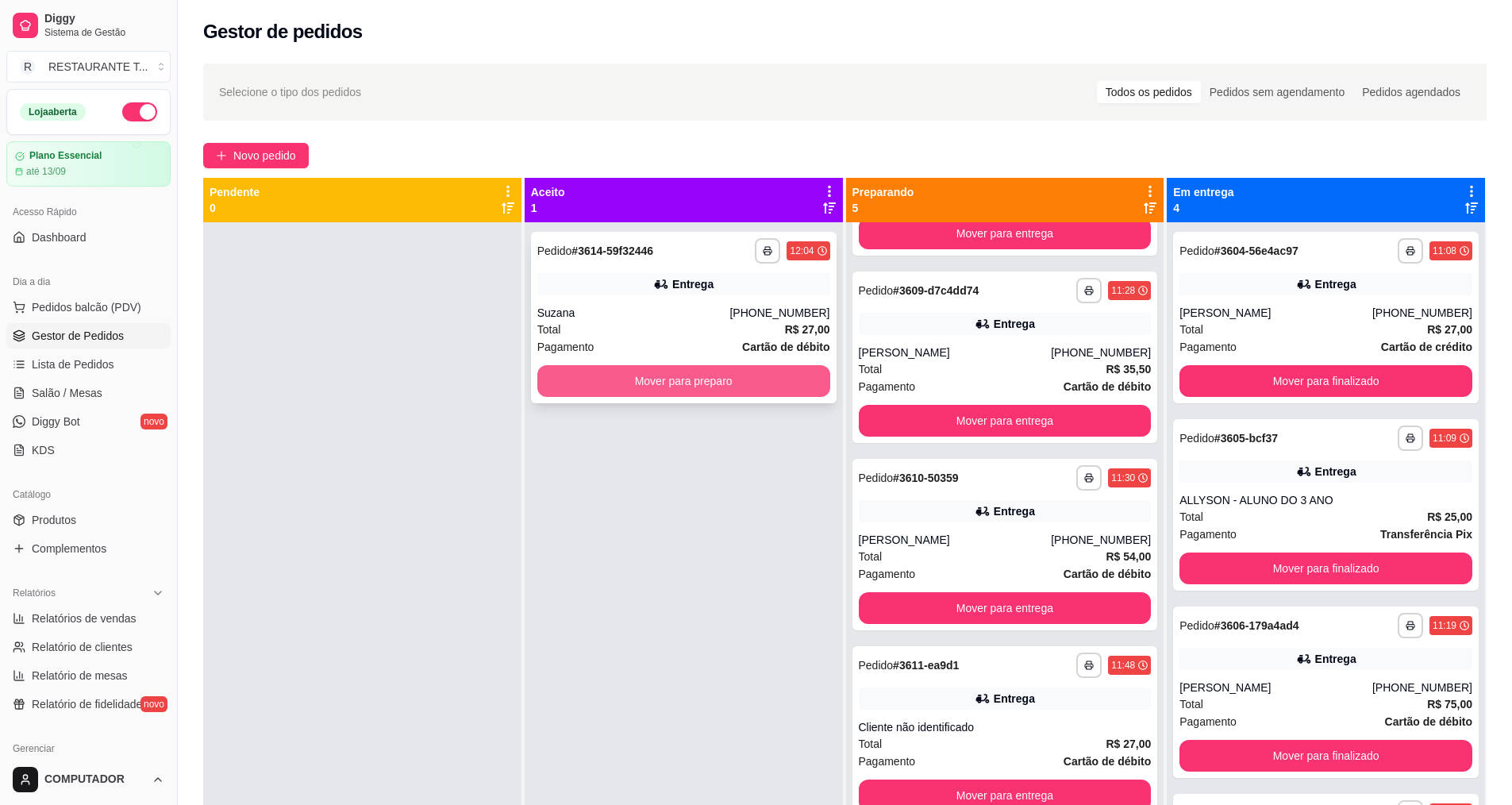
click at [662, 379] on button "Mover para preparo" at bounding box center [684, 381] width 293 height 31
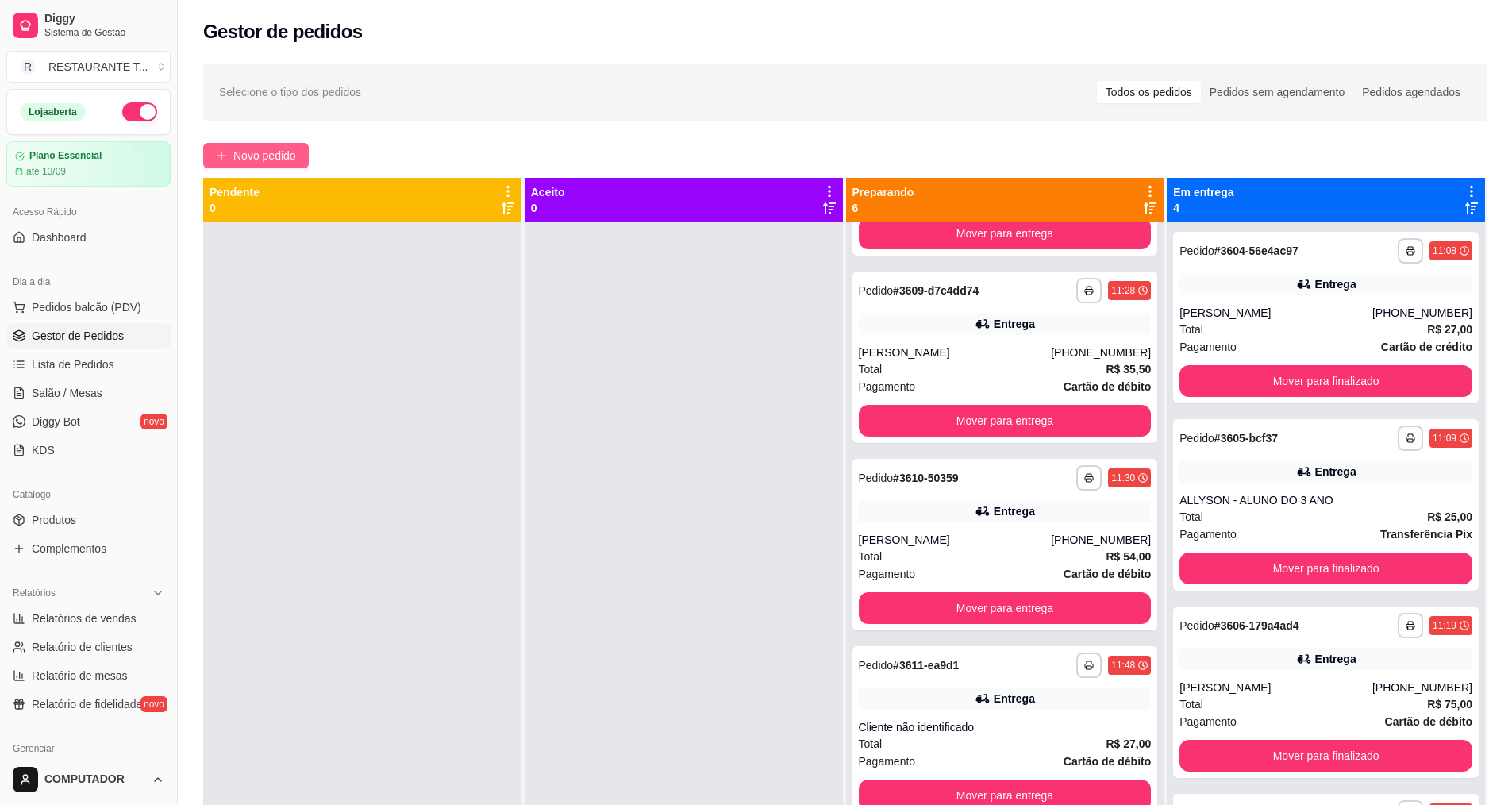
click at [255, 158] on span "Novo pedido" at bounding box center [264, 156] width 63 height 18
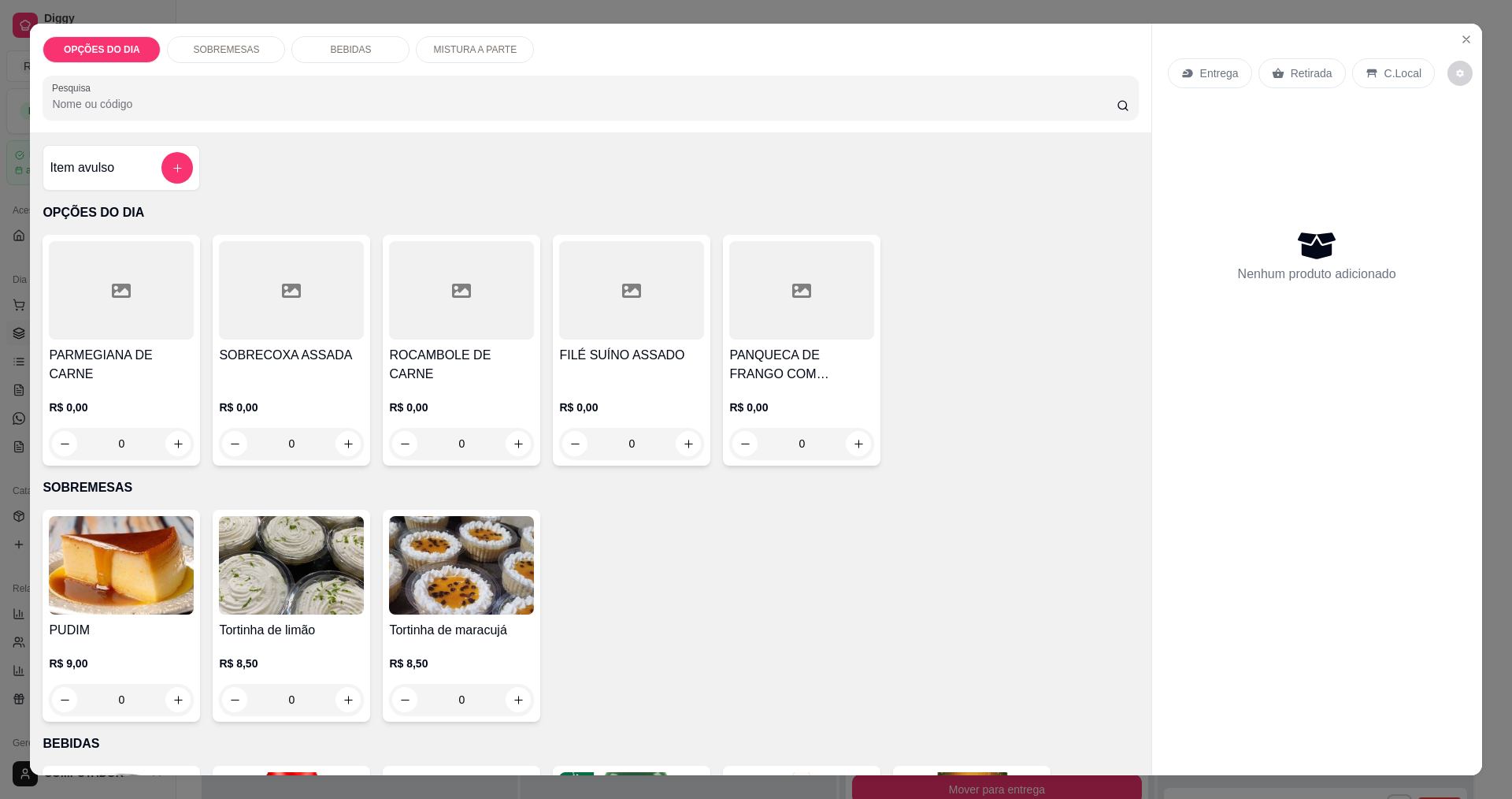
click at [854, 443] on div "0" at bounding box center [802, 443] width 145 height 31
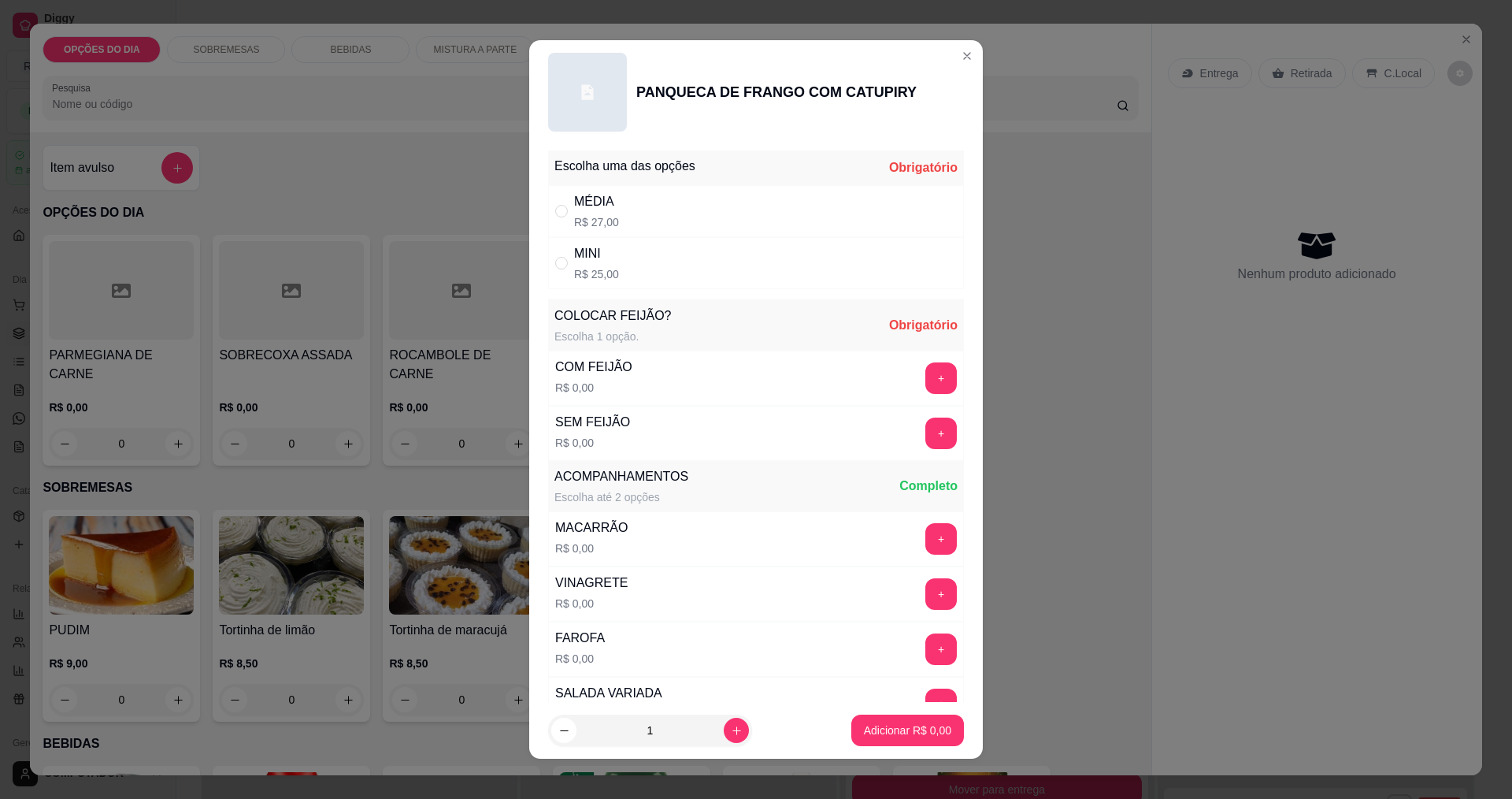
click at [611, 196] on div "MÉDIA" at bounding box center [597, 201] width 45 height 18
radio input "true"
click at [926, 372] on button "+" at bounding box center [942, 378] width 31 height 31
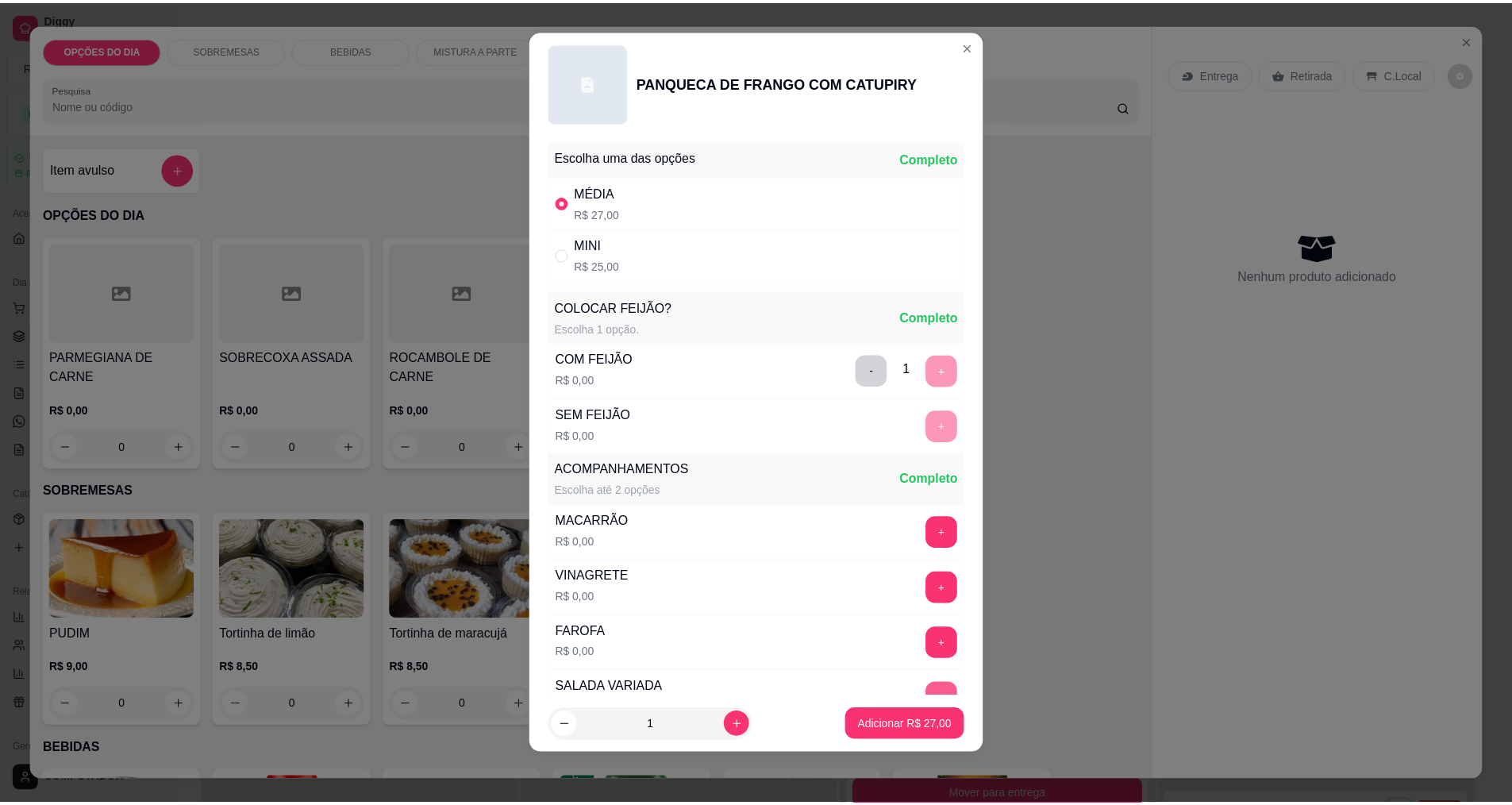
scroll to position [319, 0]
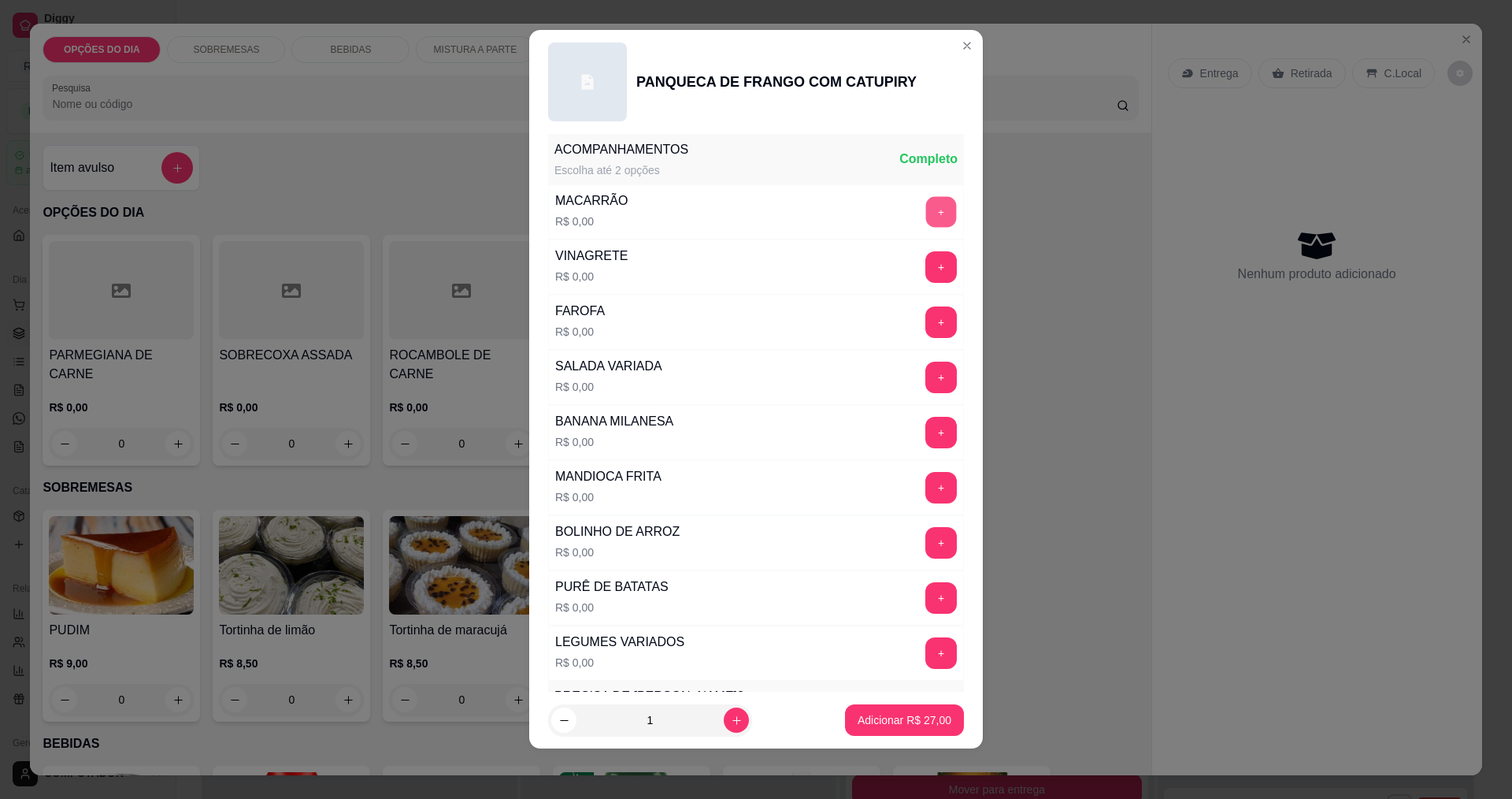
click at [926, 210] on button "+" at bounding box center [942, 212] width 31 height 31
click at [926, 321] on button "+" at bounding box center [942, 322] width 31 height 31
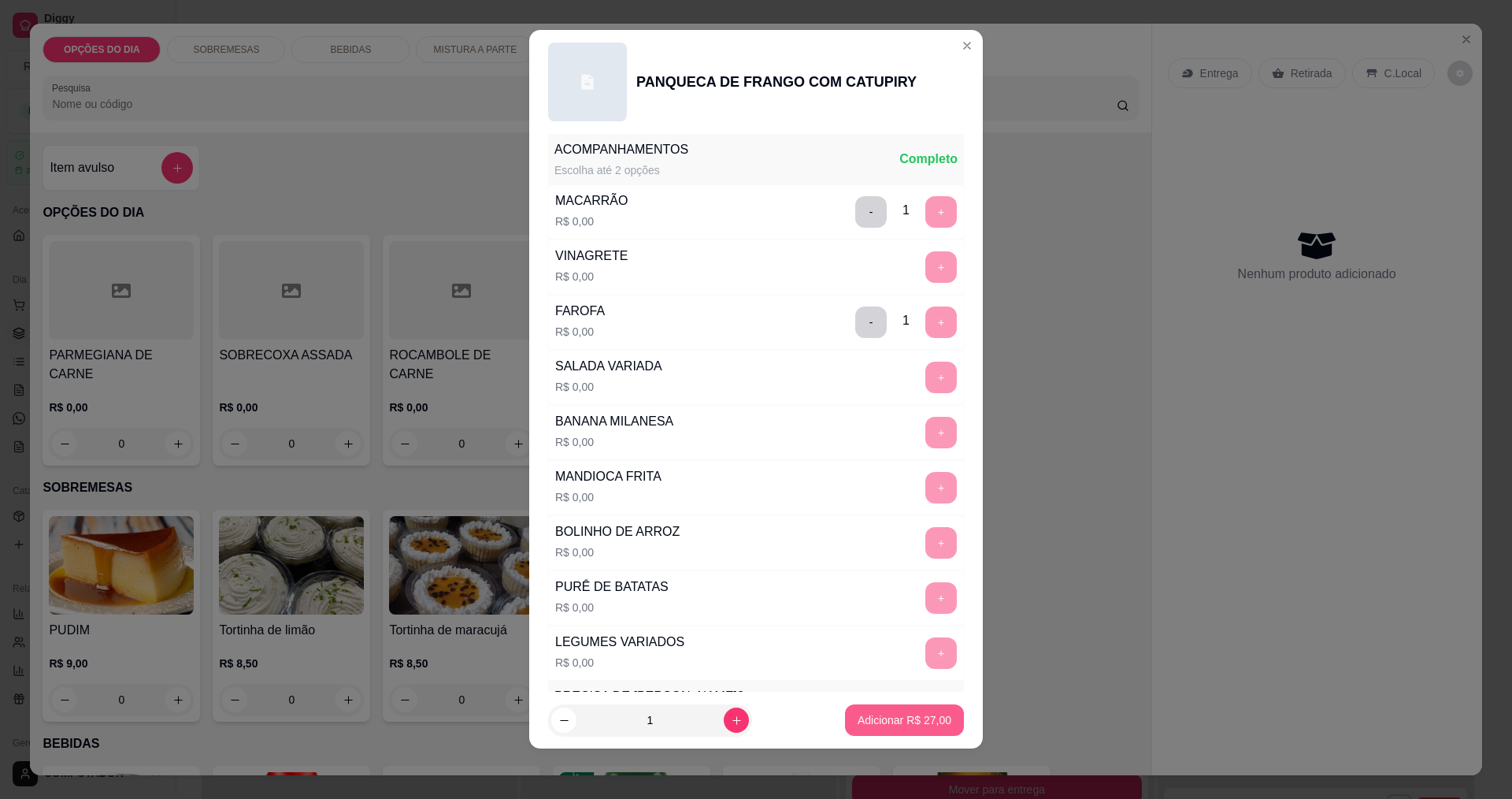
click at [897, 722] on p "Adicionar R$ 27,00" at bounding box center [905, 720] width 93 height 16
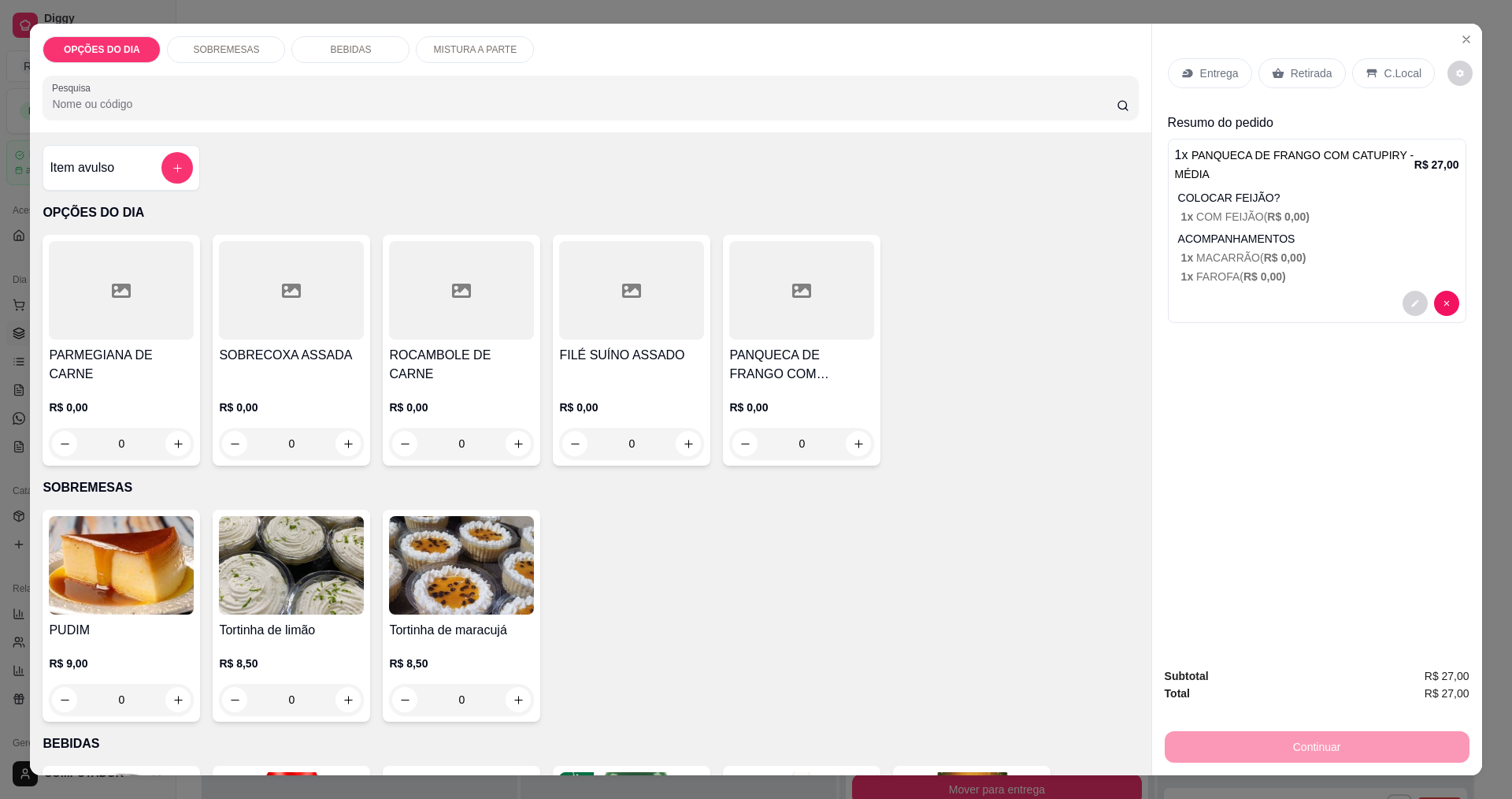
click at [1221, 71] on p "Entrega" at bounding box center [1220, 73] width 39 height 16
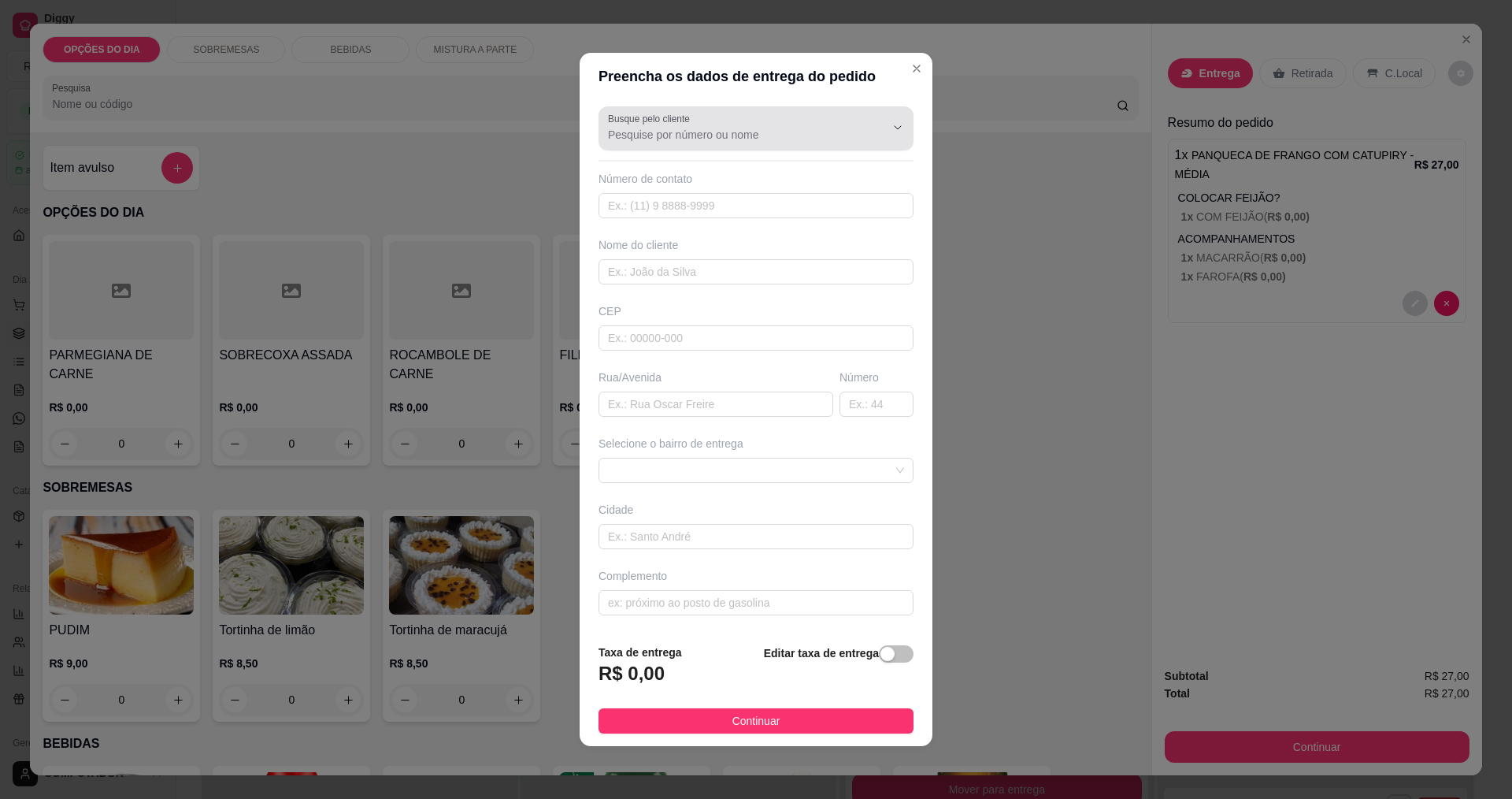
click at [790, 122] on div at bounding box center [756, 128] width 296 height 31
type input "ROSANA"
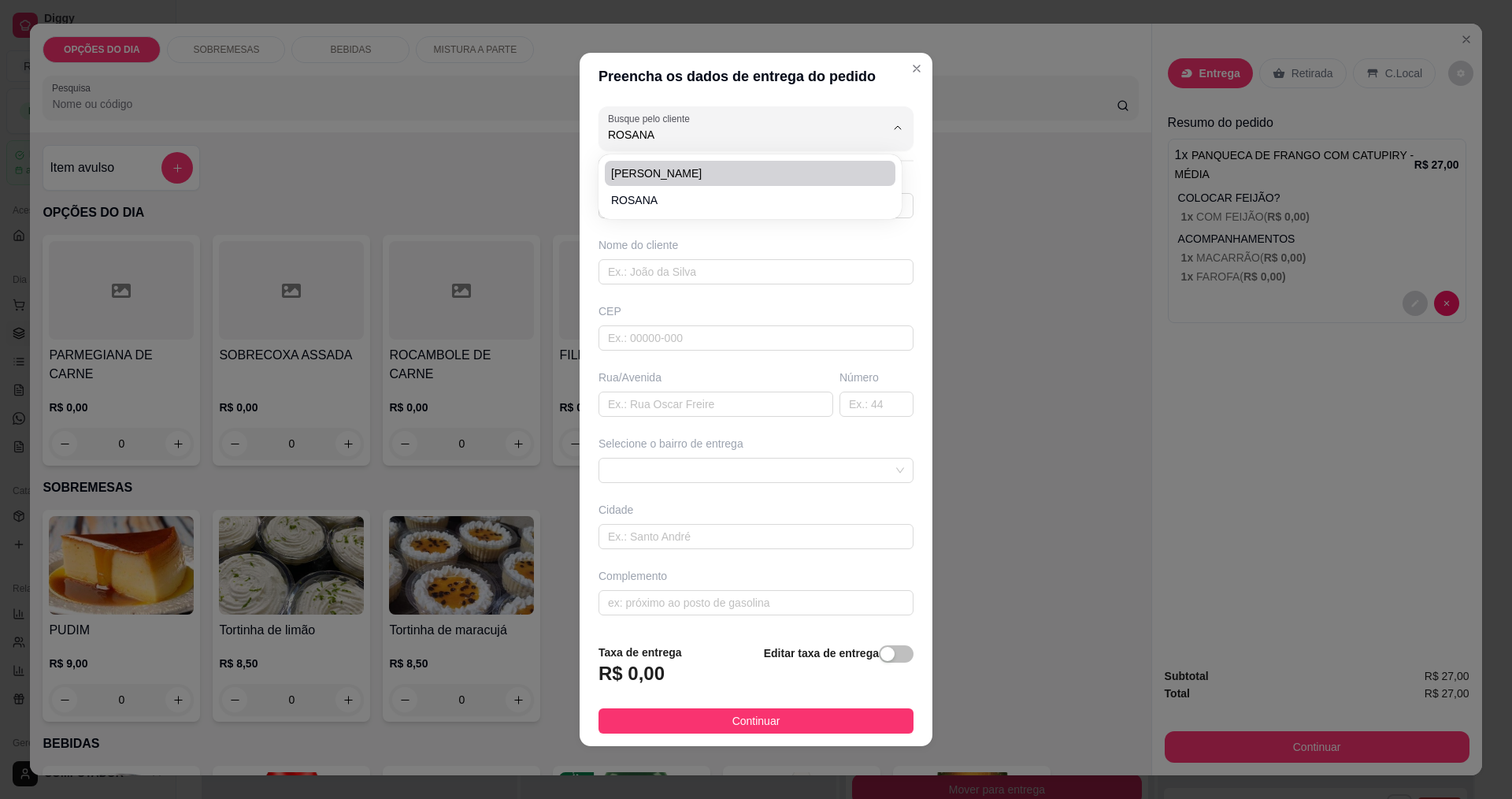
click at [739, 205] on span "ROSANA" at bounding box center [742, 200] width 262 height 16
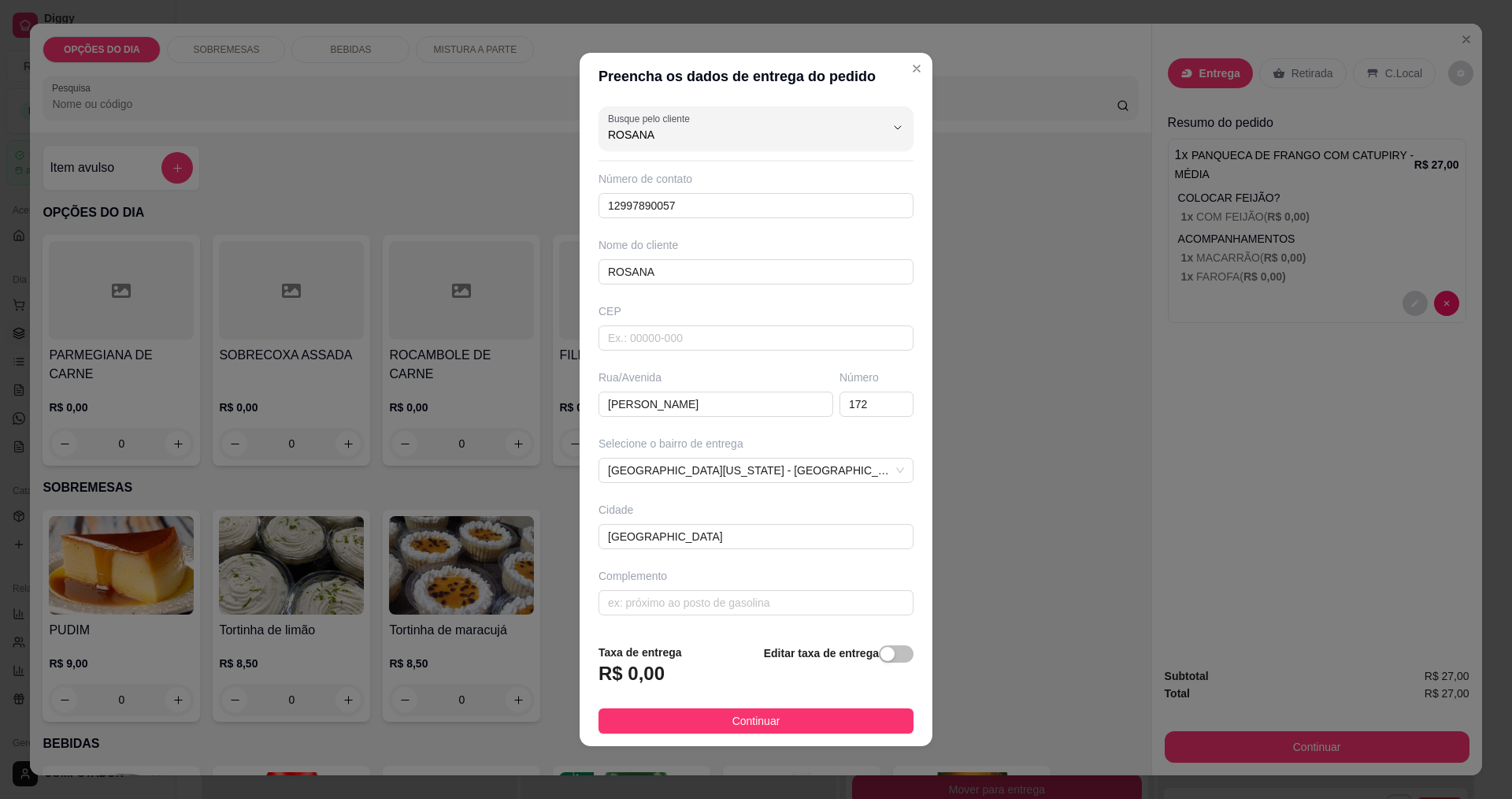
type input "12997890057"
type input "ROSANA"
type input "[PERSON_NAME]"
type input "172"
type input "[GEOGRAPHIC_DATA]"
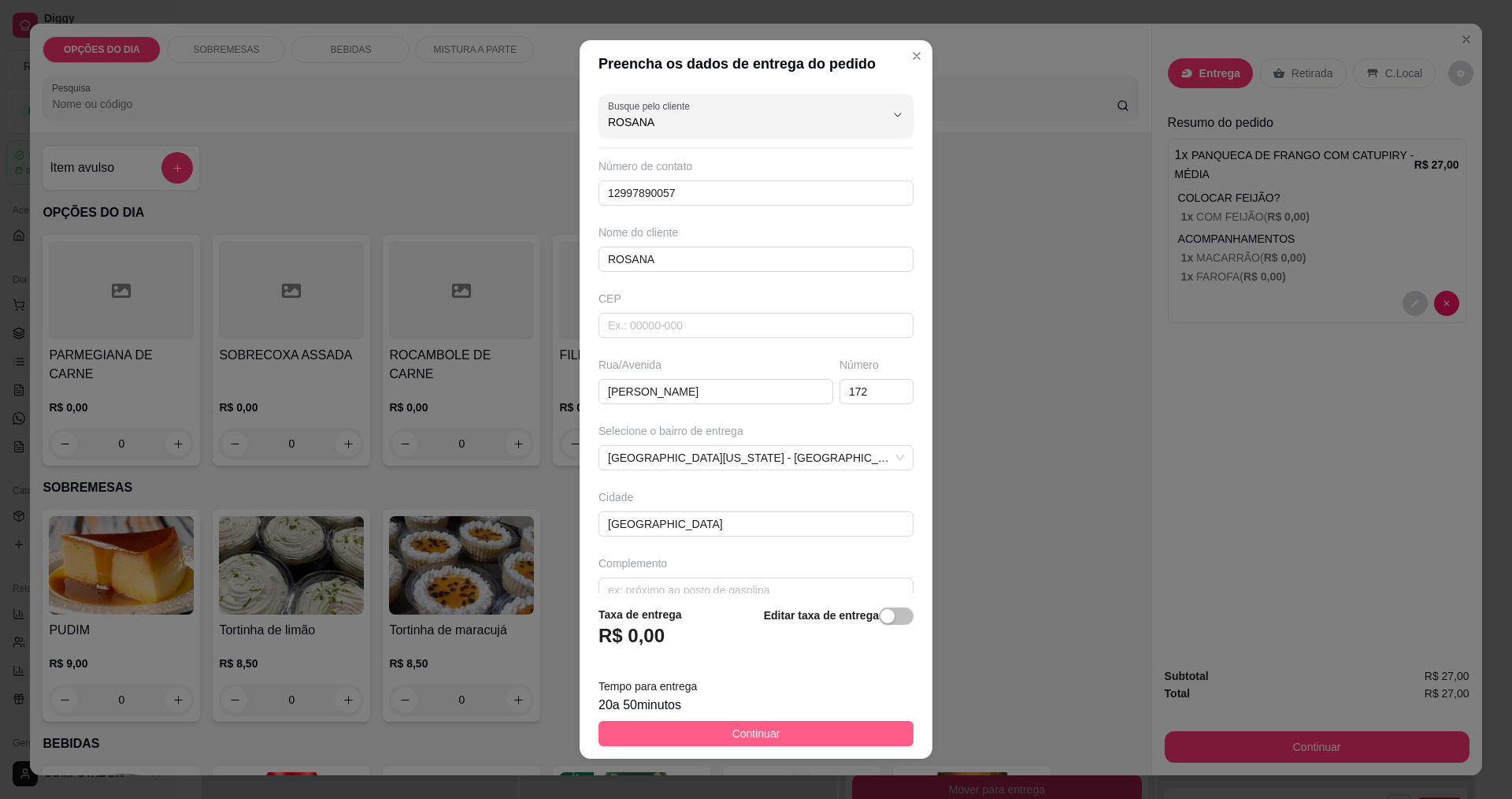
click at [751, 739] on span "Continuar" at bounding box center [756, 734] width 48 height 17
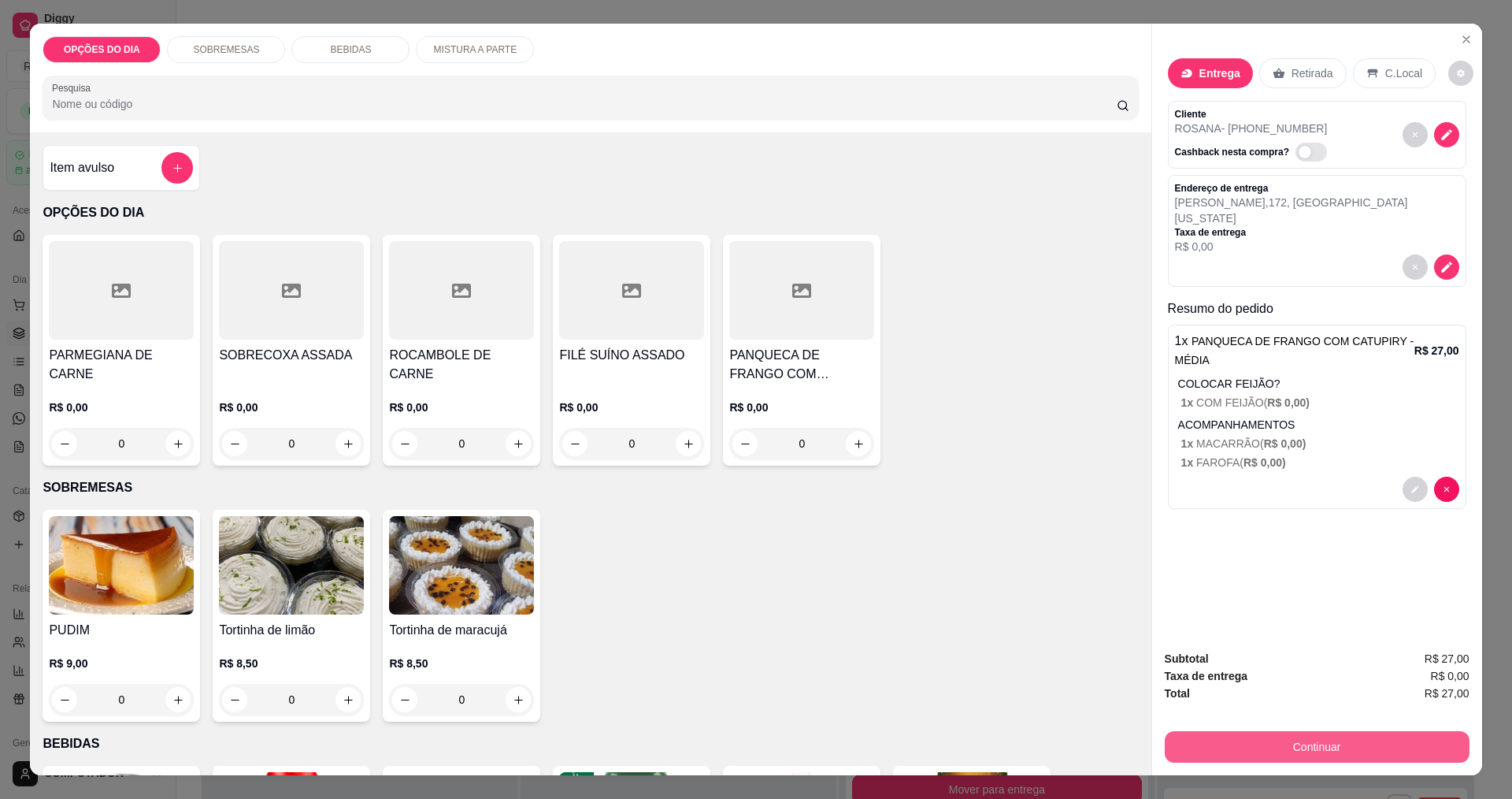
click at [1370, 743] on button "Continuar" at bounding box center [1318, 747] width 305 height 31
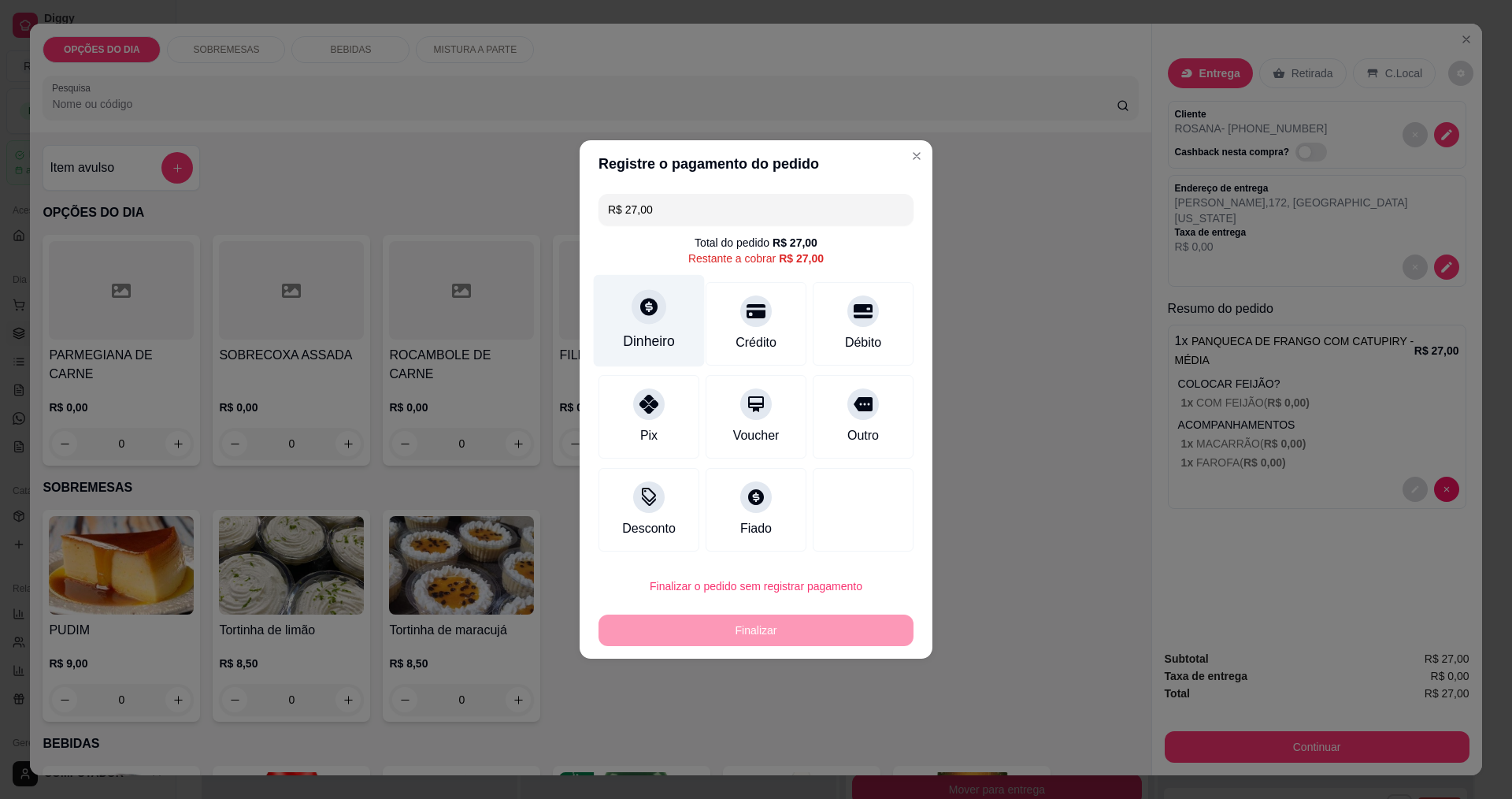
click at [651, 331] on div "Dinheiro" at bounding box center [649, 321] width 111 height 92
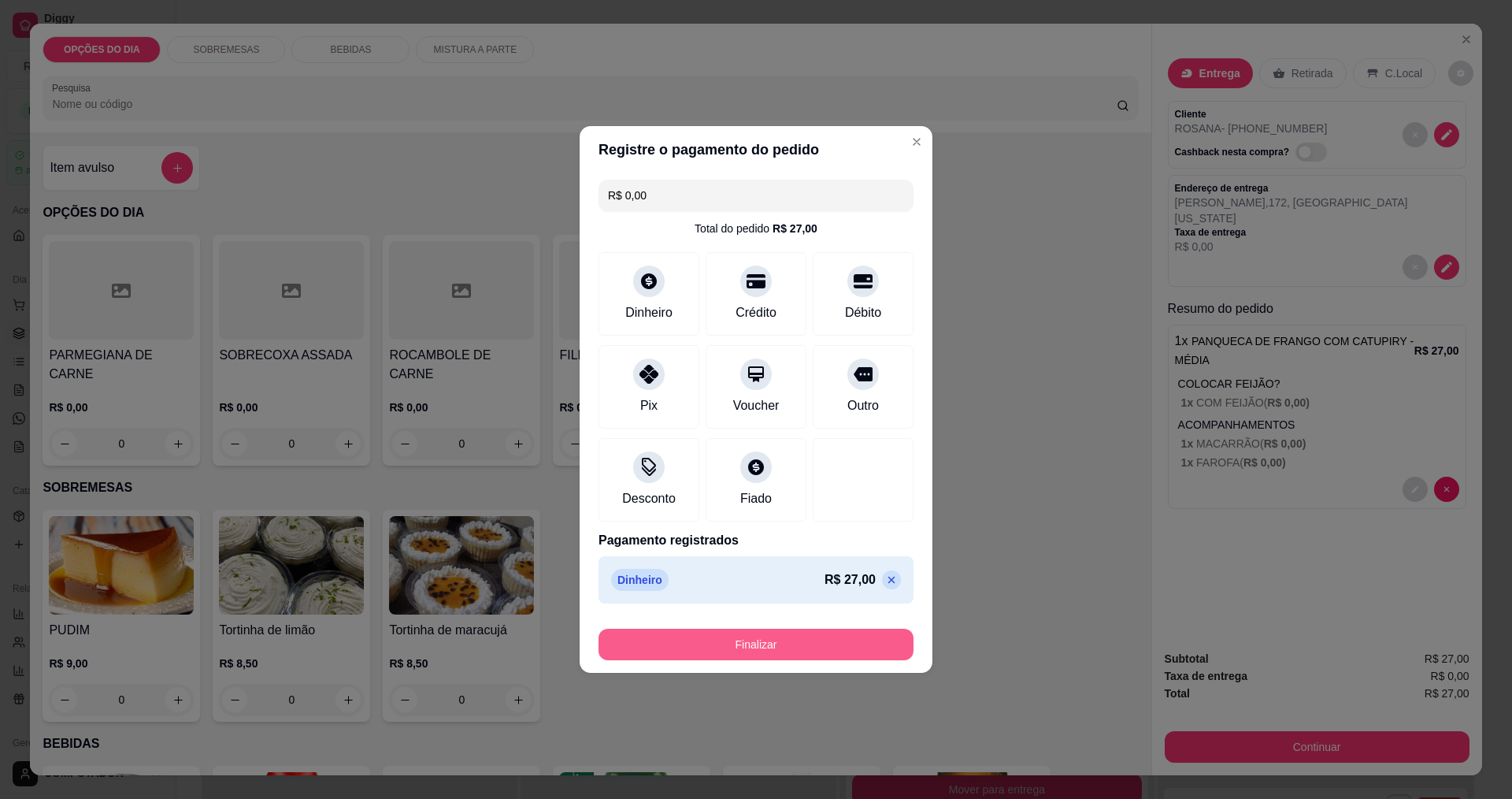
click at [793, 643] on button "Finalizar" at bounding box center [756, 644] width 315 height 31
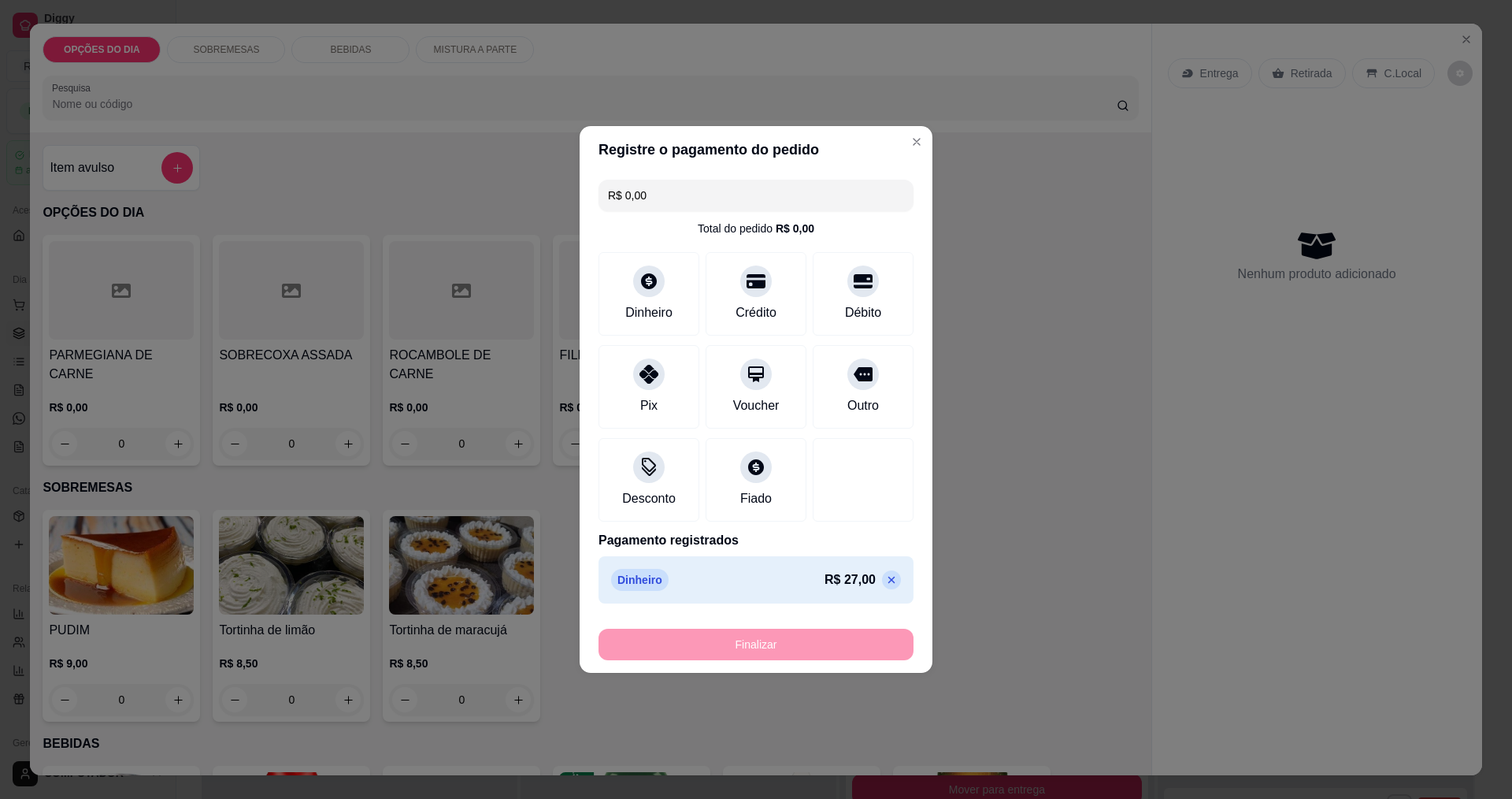
type input "-R$ 27,00"
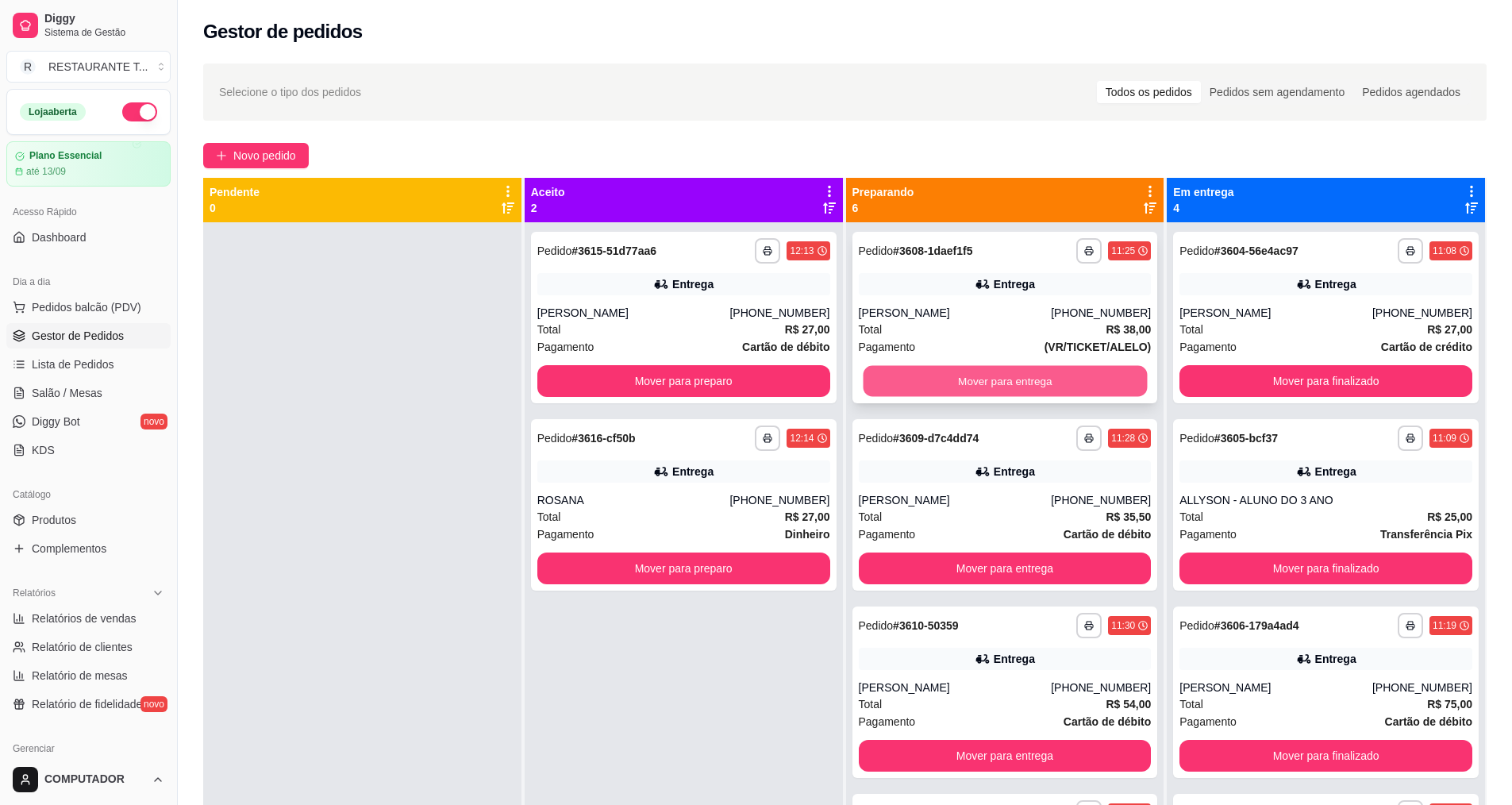
click at [988, 377] on button "Mover para entrega" at bounding box center [1005, 382] width 284 height 31
click at [988, 377] on button "Mover para entrega" at bounding box center [1005, 381] width 293 height 31
click at [988, 377] on button "Mover para entrega" at bounding box center [1005, 382] width 284 height 31
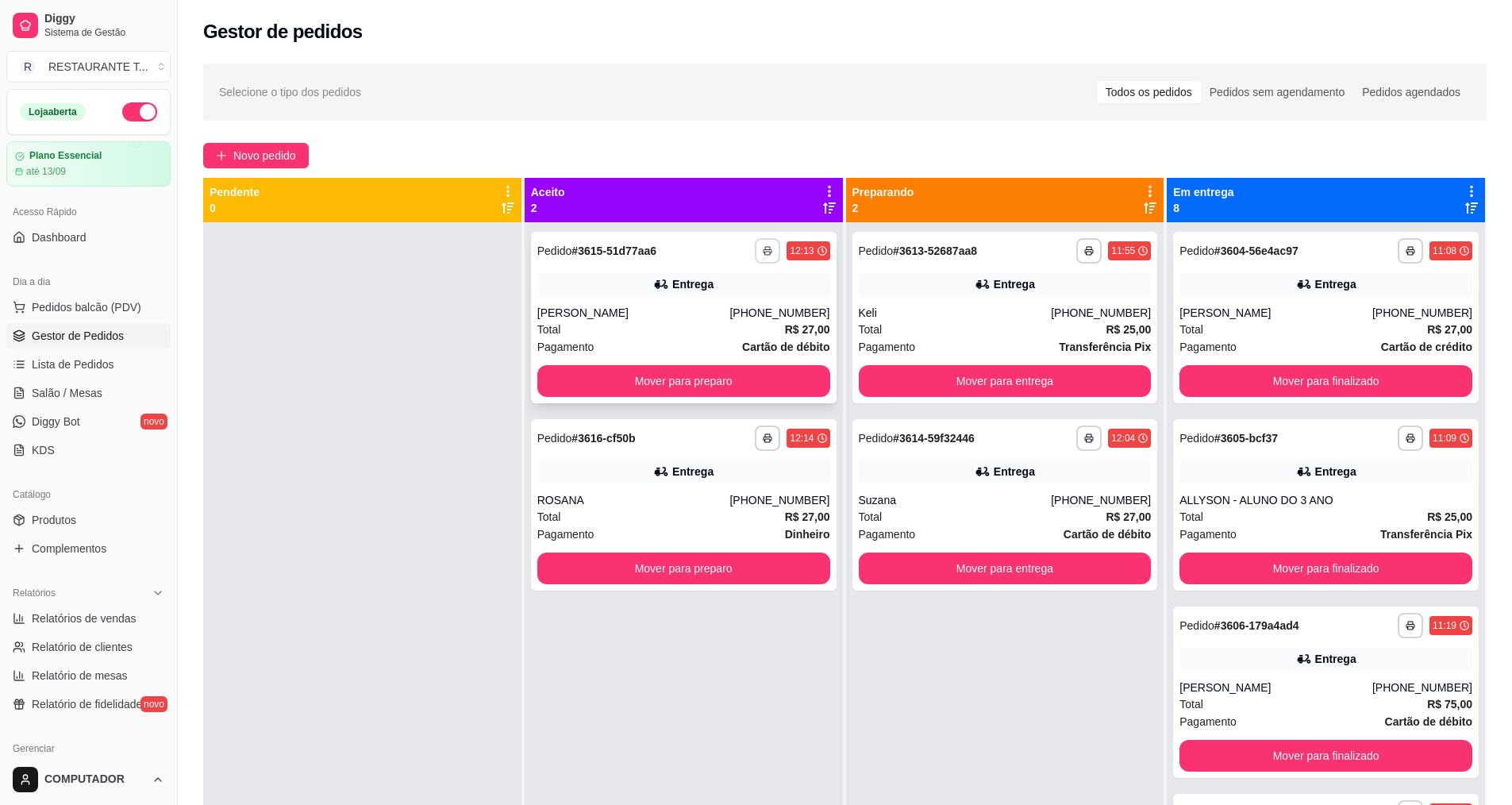
click at [774, 248] on button "button" at bounding box center [768, 251] width 25 height 25
click at [709, 311] on button "IMPRESSORA" at bounding box center [720, 306] width 111 height 24
click at [614, 371] on button "Mover para preparo" at bounding box center [684, 381] width 293 height 31
click at [619, 552] on button "Mover para preparo" at bounding box center [684, 568] width 293 height 31
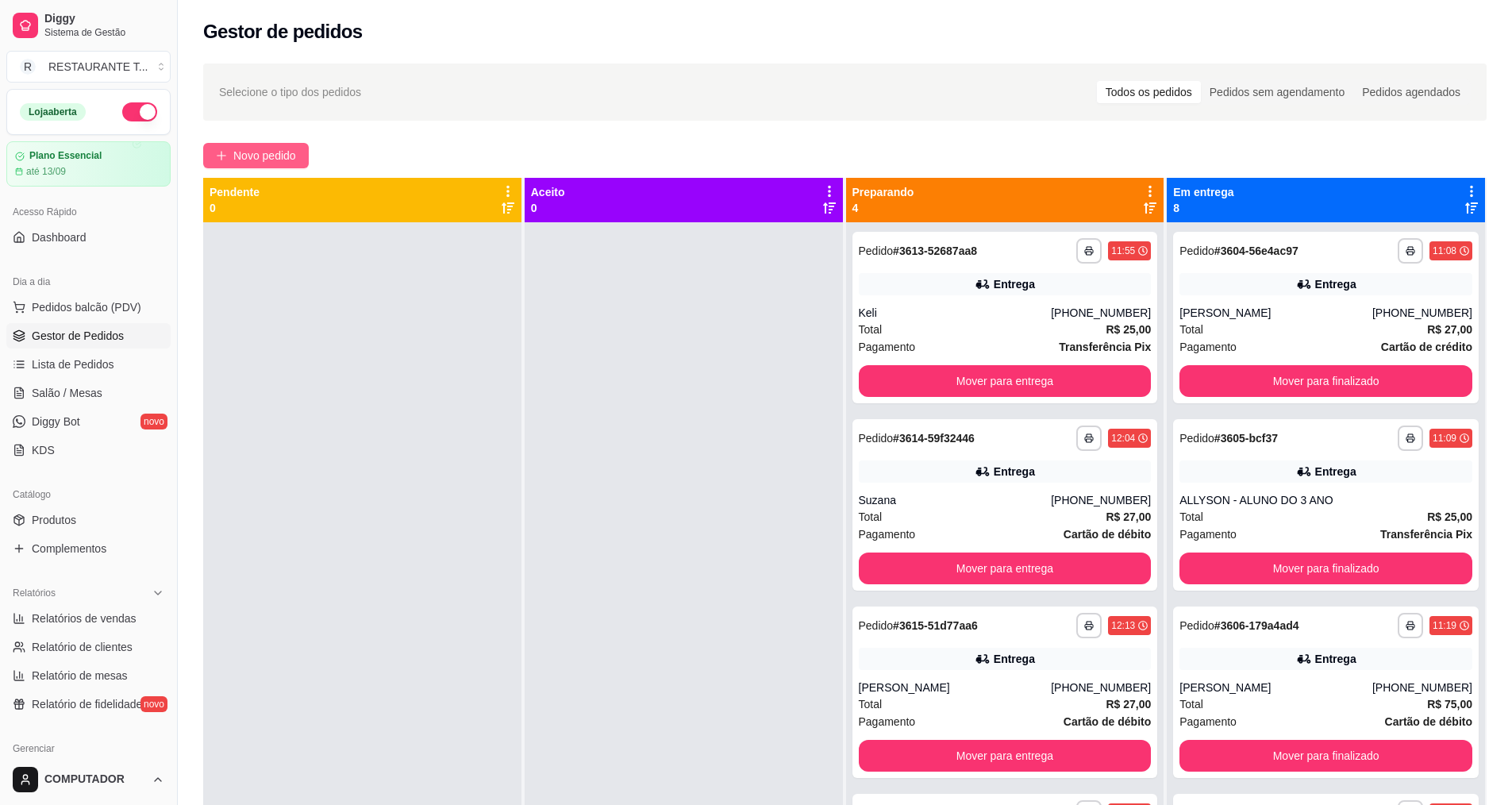
click at [276, 162] on span "Novo pedido" at bounding box center [264, 156] width 63 height 18
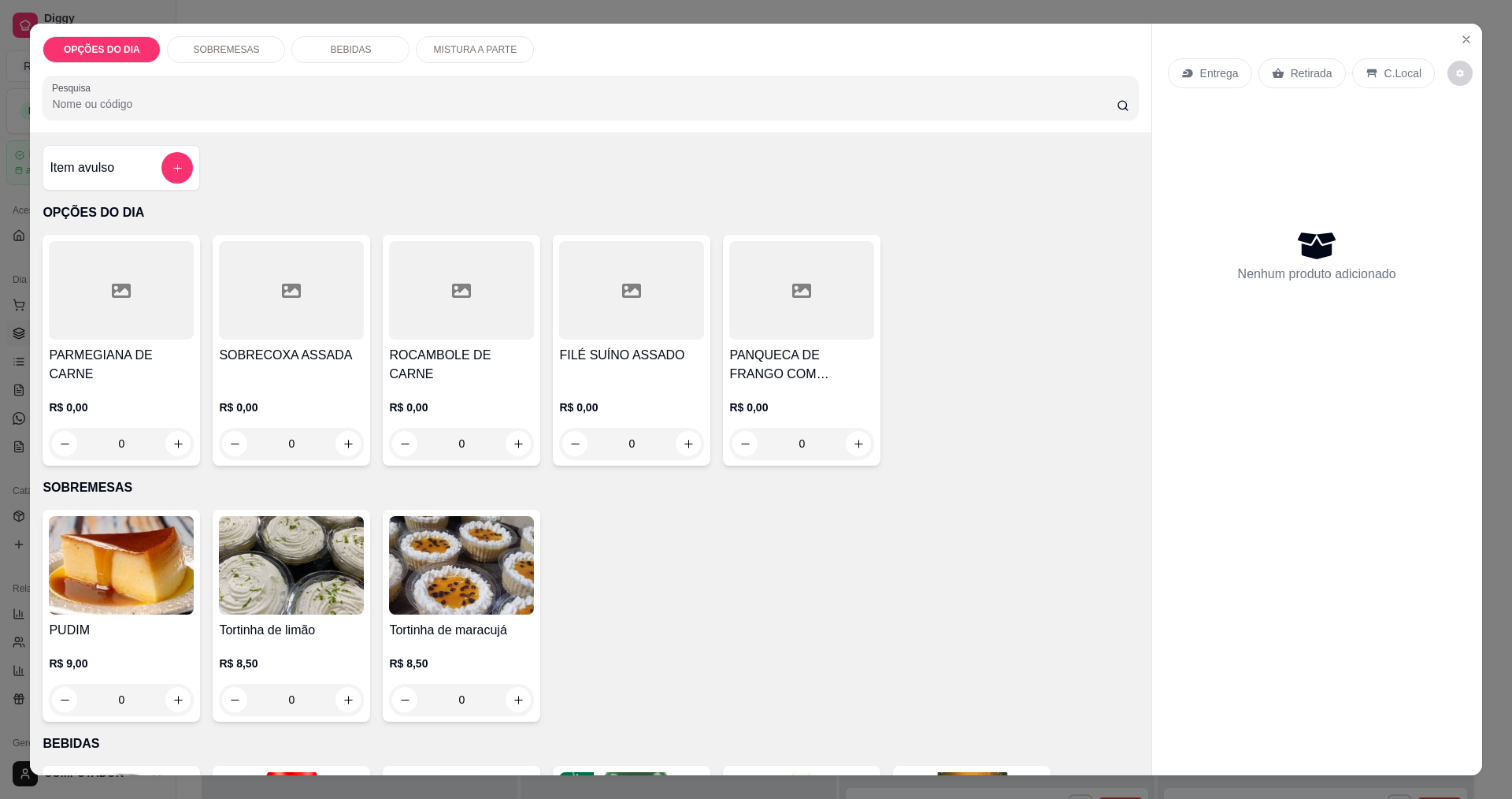
click at [349, 434] on div "0" at bounding box center [291, 443] width 145 height 31
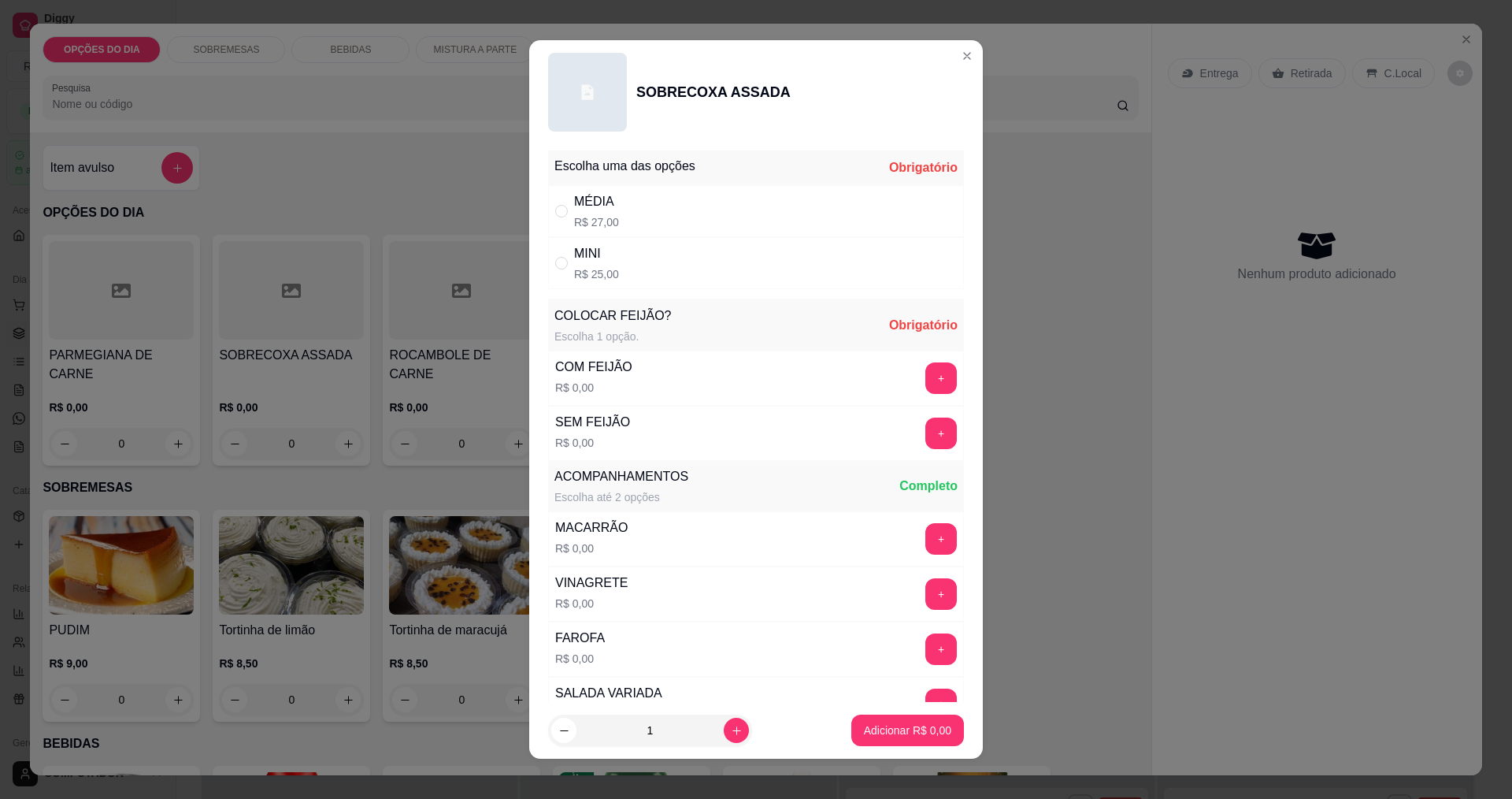
click at [584, 202] on div "MÉDIA" at bounding box center [597, 201] width 45 height 18
radio input "true"
click at [926, 374] on button "+" at bounding box center [942, 378] width 31 height 31
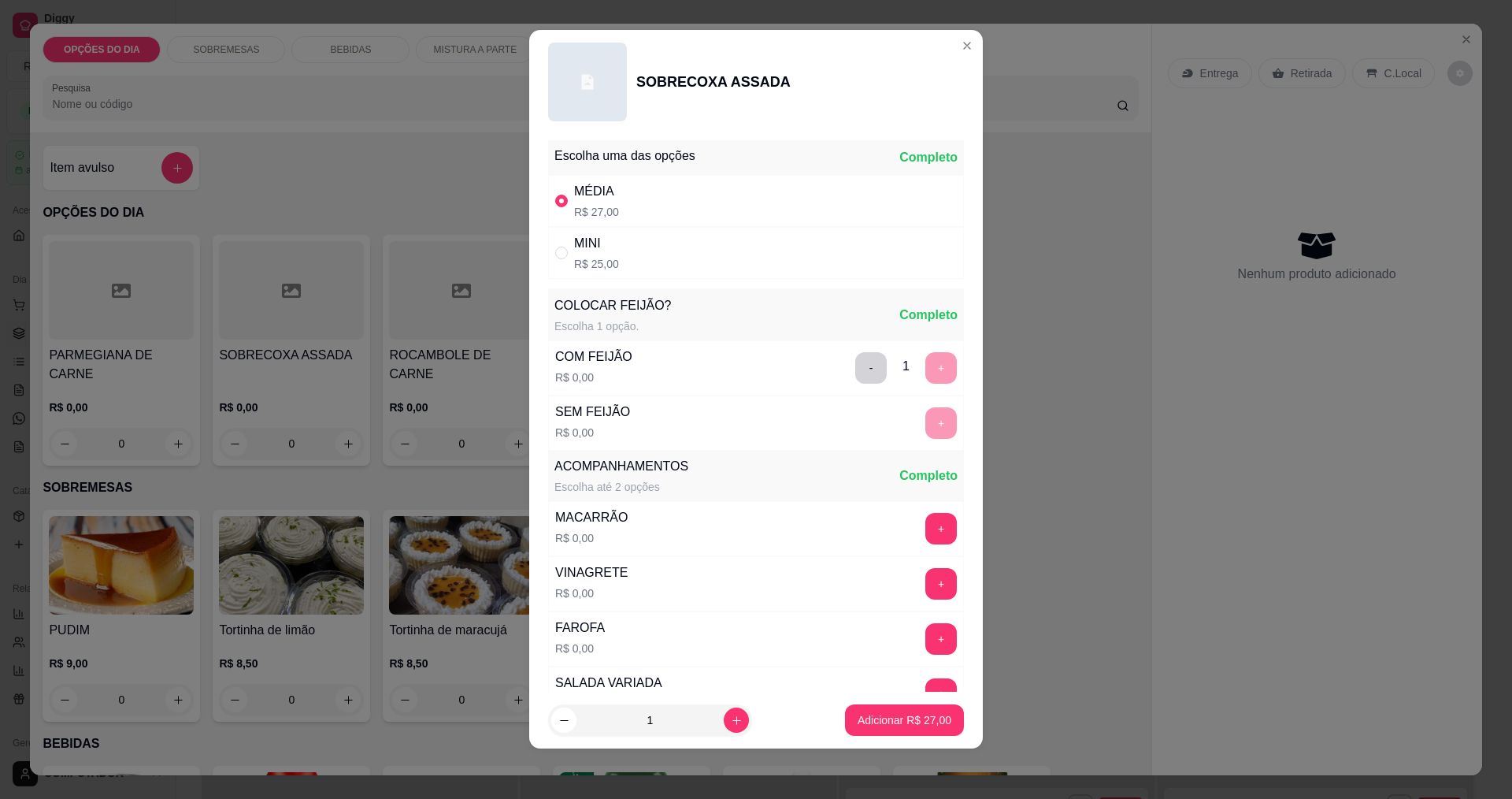
scroll to position [317, 0]
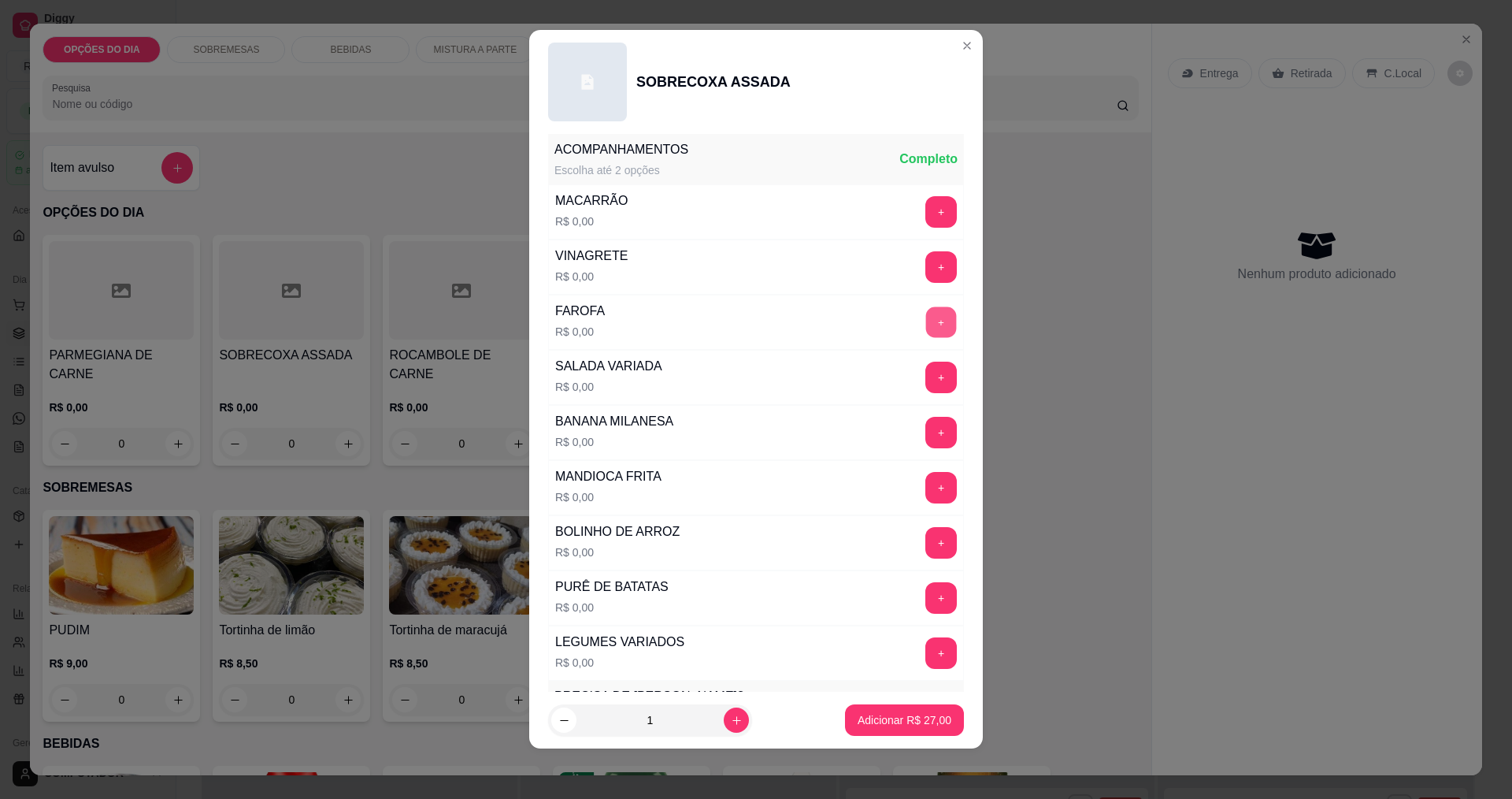
click at [926, 326] on button "+" at bounding box center [942, 322] width 31 height 31
click at [926, 487] on button "+" at bounding box center [942, 488] width 31 height 31
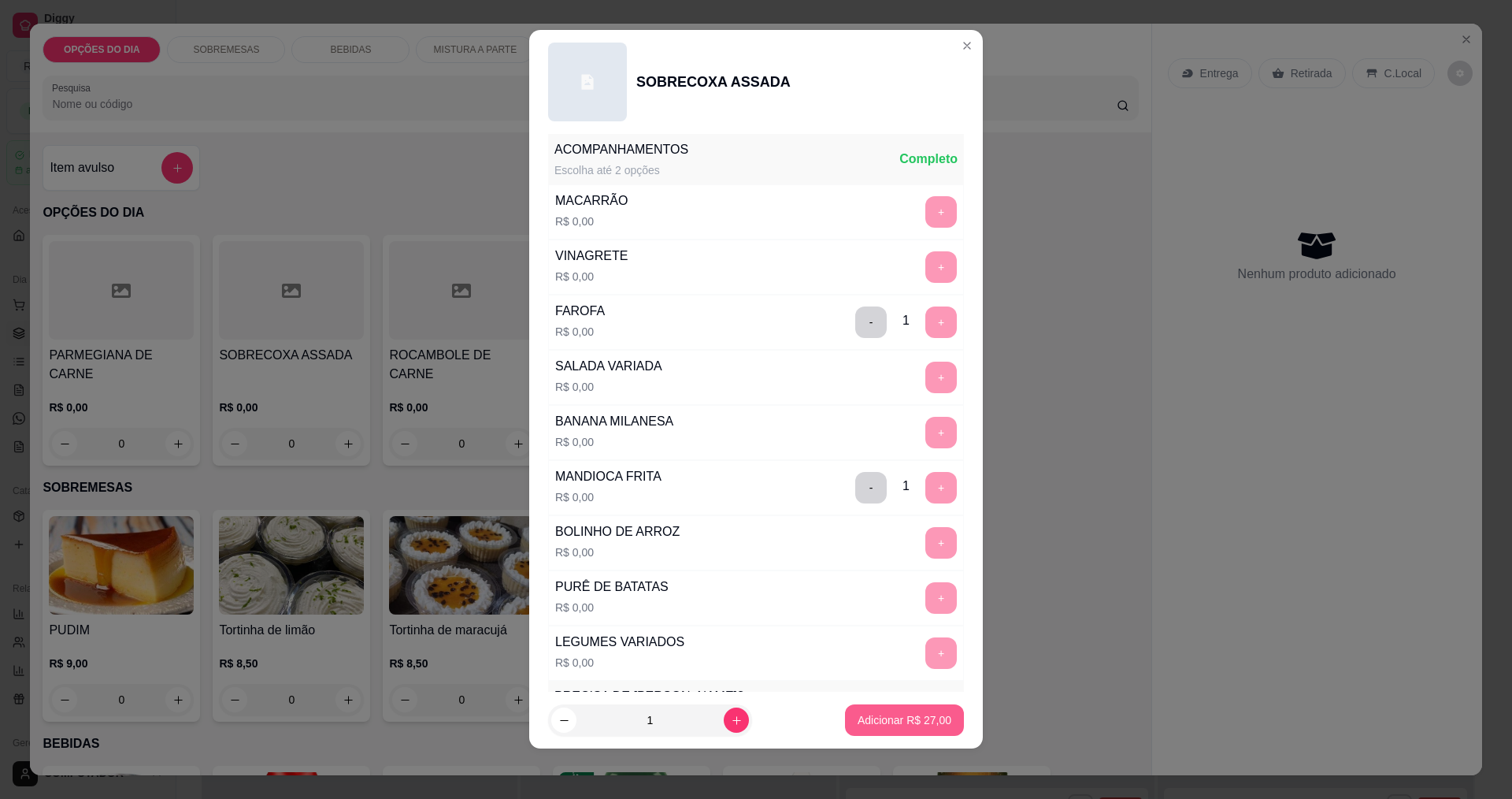
click at [878, 723] on p "Adicionar R$ 27,00" at bounding box center [905, 720] width 93 height 16
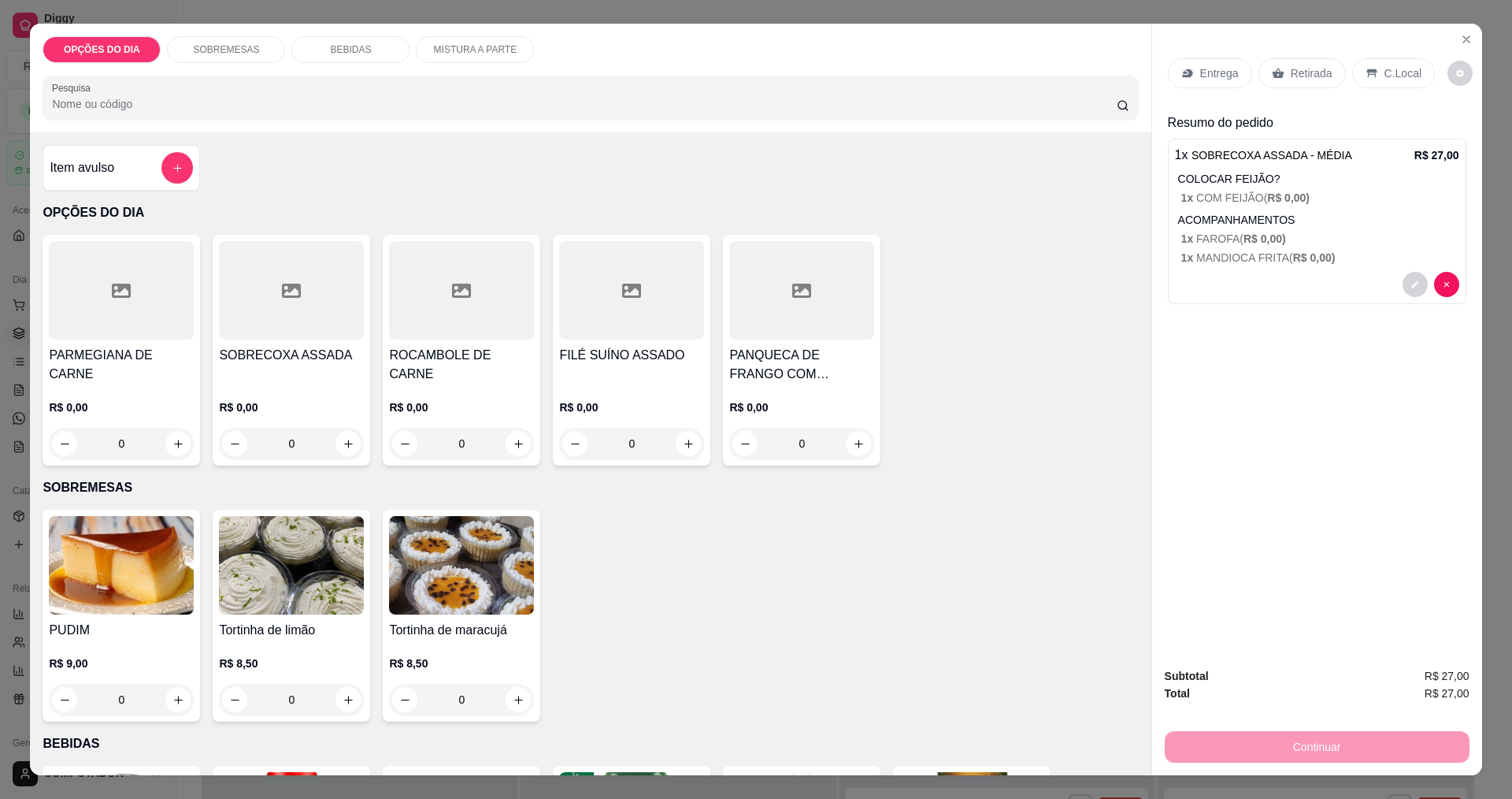
click at [1225, 70] on p "Entrega" at bounding box center [1220, 73] width 39 height 16
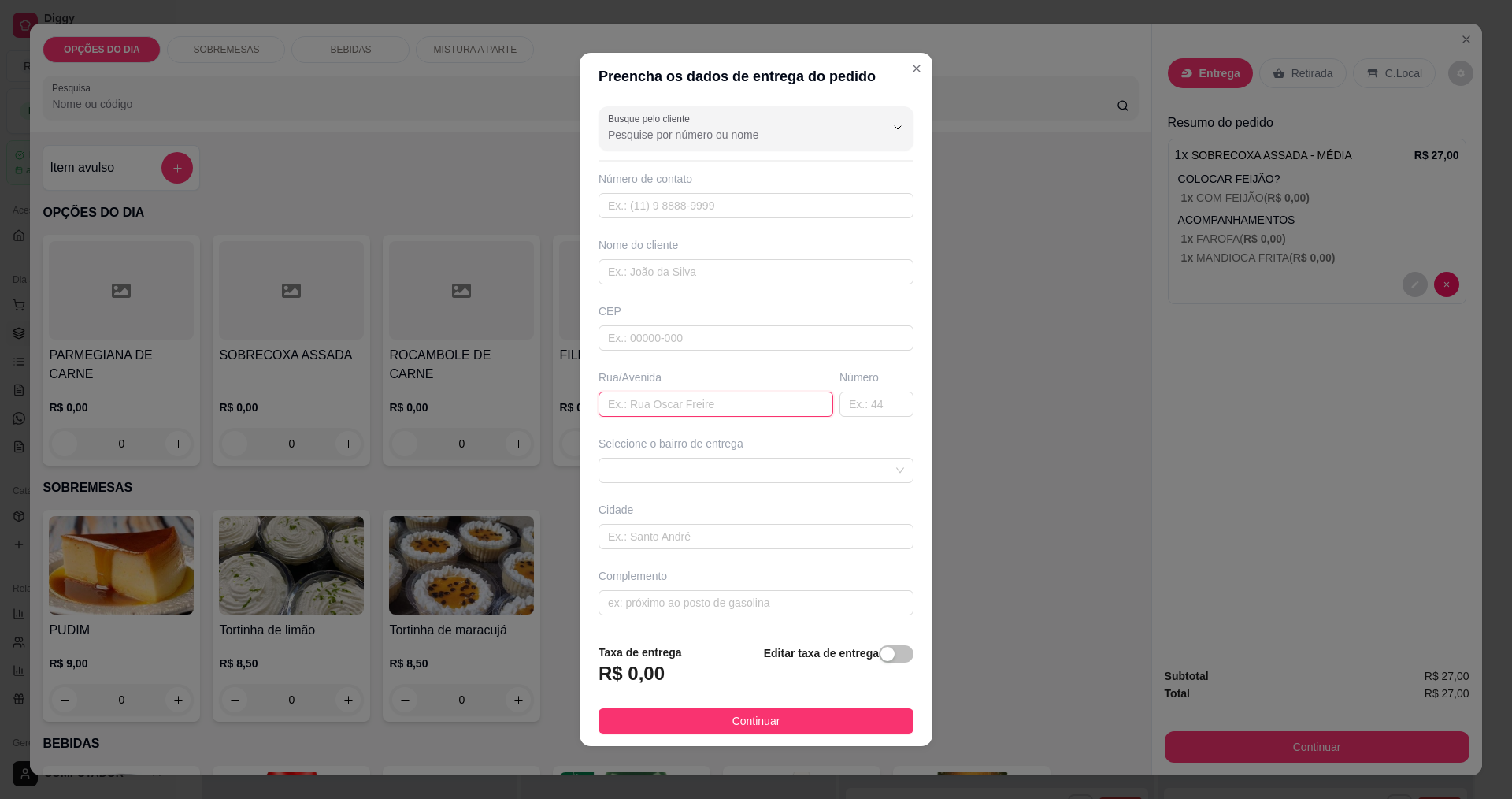
click at [739, 401] on input "text" at bounding box center [716, 404] width 235 height 25
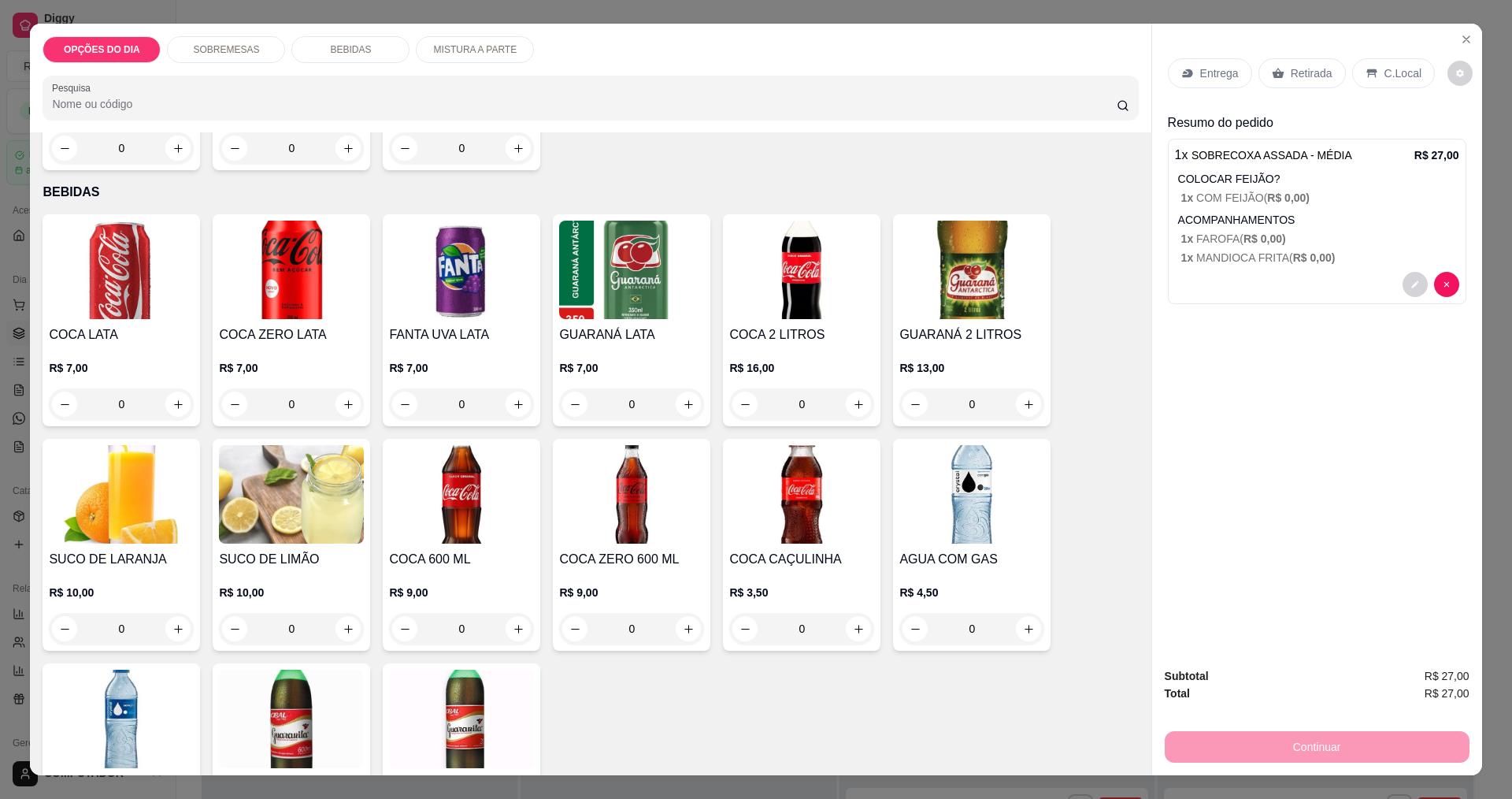
scroll to position [788, 0]
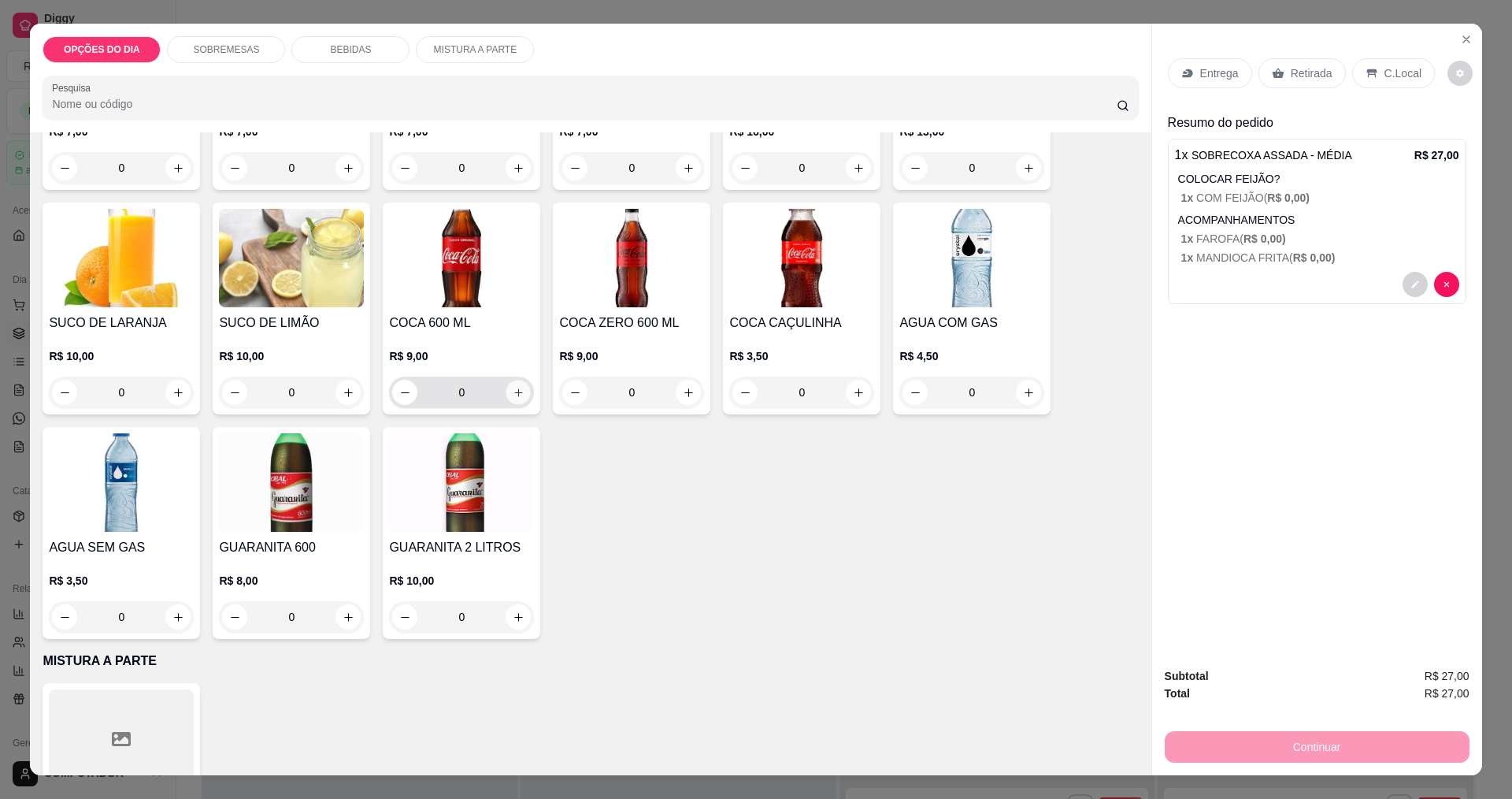
click at [514, 387] on icon "increase-product-quantity" at bounding box center [519, 393] width 12 height 12
type input "1"
click at [1207, 66] on p "Entrega" at bounding box center [1220, 73] width 39 height 16
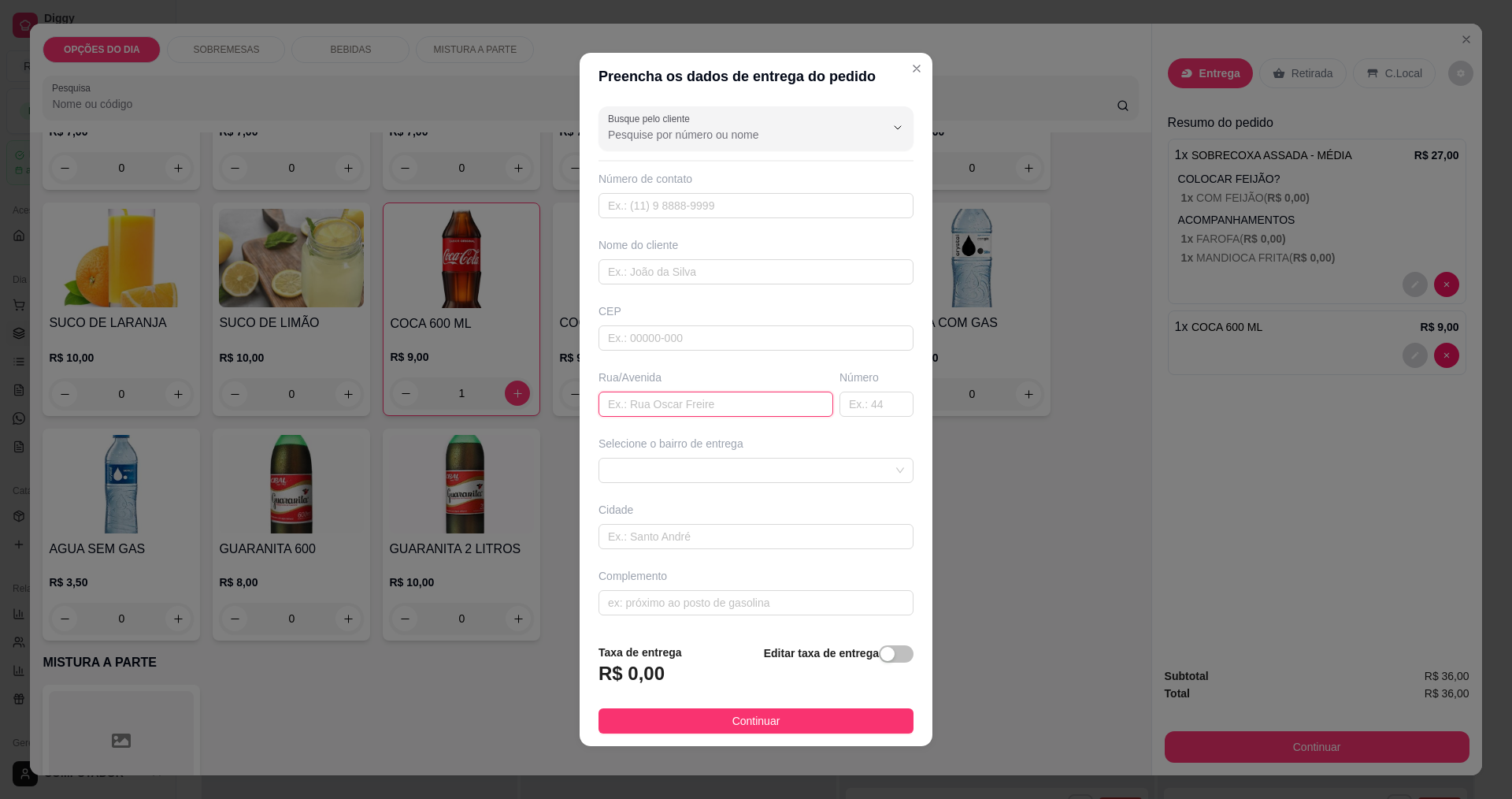
click at [740, 400] on input "text" at bounding box center [716, 404] width 235 height 25
click at [602, 401] on input "BLOCOS [DEMOGRAPHIC_DATA]" at bounding box center [716, 404] width 235 height 25
click at [776, 469] on span at bounding box center [756, 470] width 296 height 23
type input "FABRICAS BLOCOS MESSIANO"
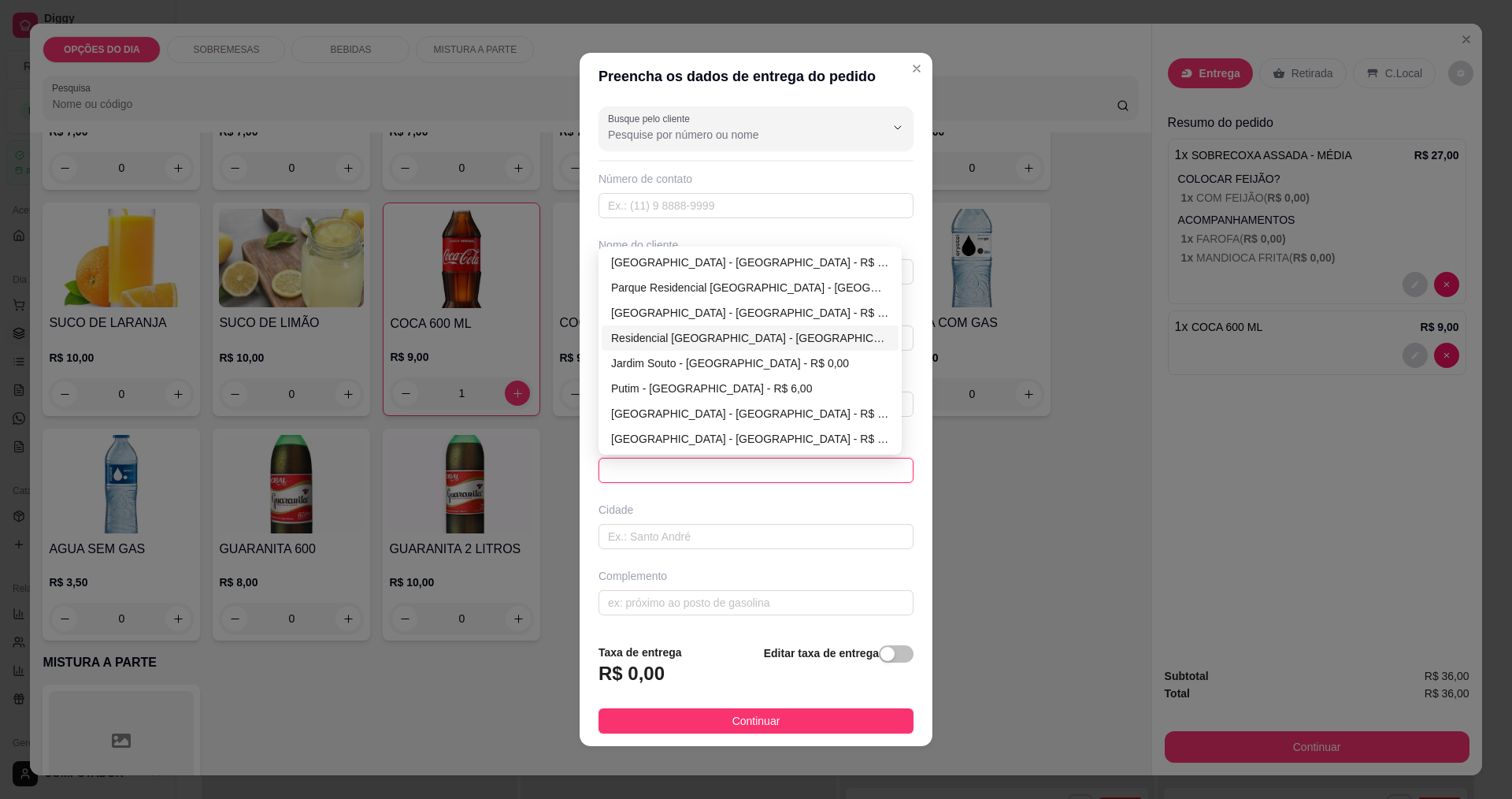
click at [708, 333] on div "Residencial [GEOGRAPHIC_DATA] - [GEOGRAPHIC_DATA] - R$ 0,00" at bounding box center [750, 338] width 278 height 17
type input "[GEOGRAPHIC_DATA]"
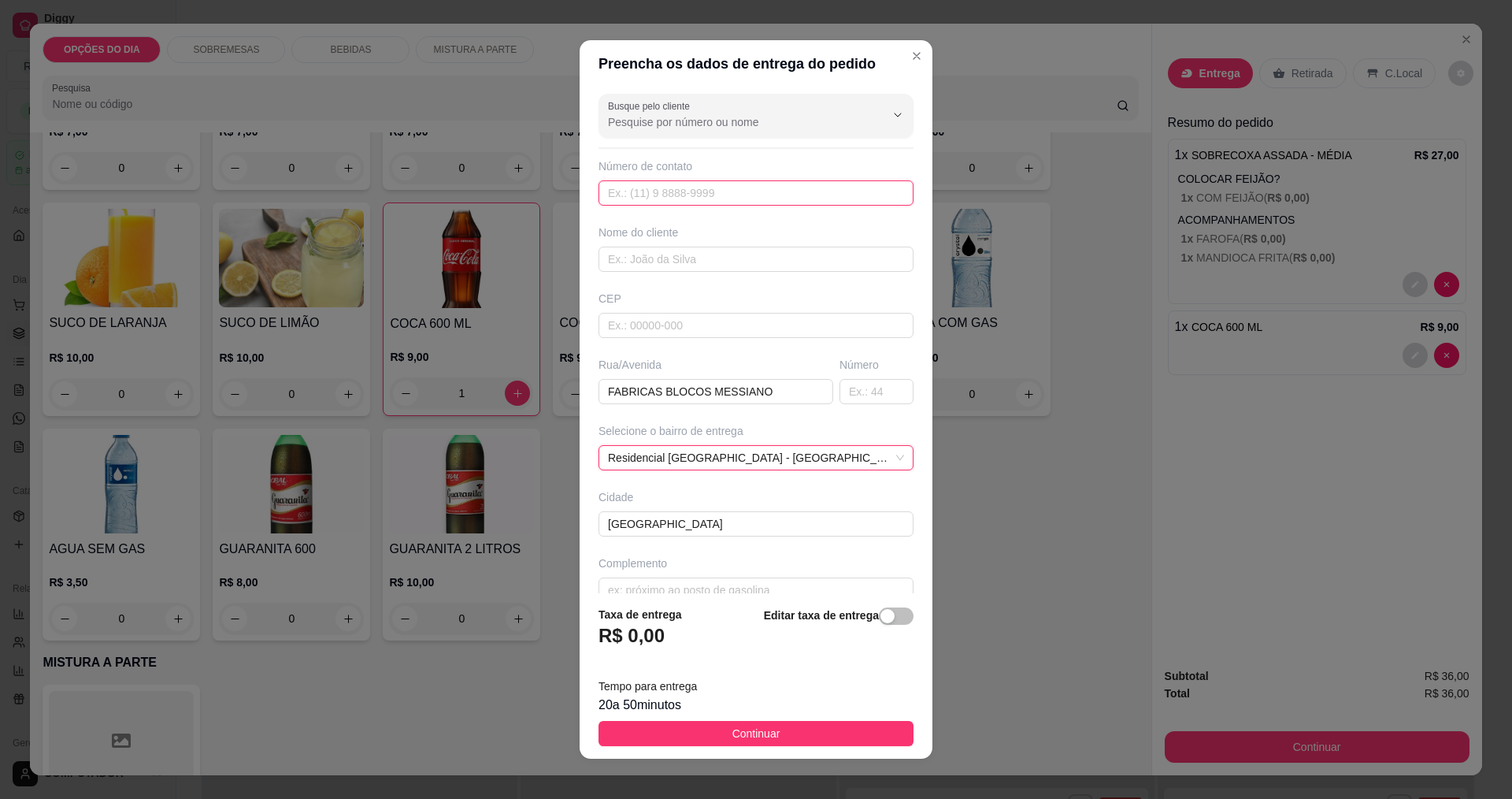
click at [717, 190] on input "text" at bounding box center [756, 193] width 315 height 25
click at [668, 261] on input "text" at bounding box center [756, 260] width 315 height 25
type input "EDSON"
click at [751, 734] on span "Continuar" at bounding box center [756, 734] width 48 height 17
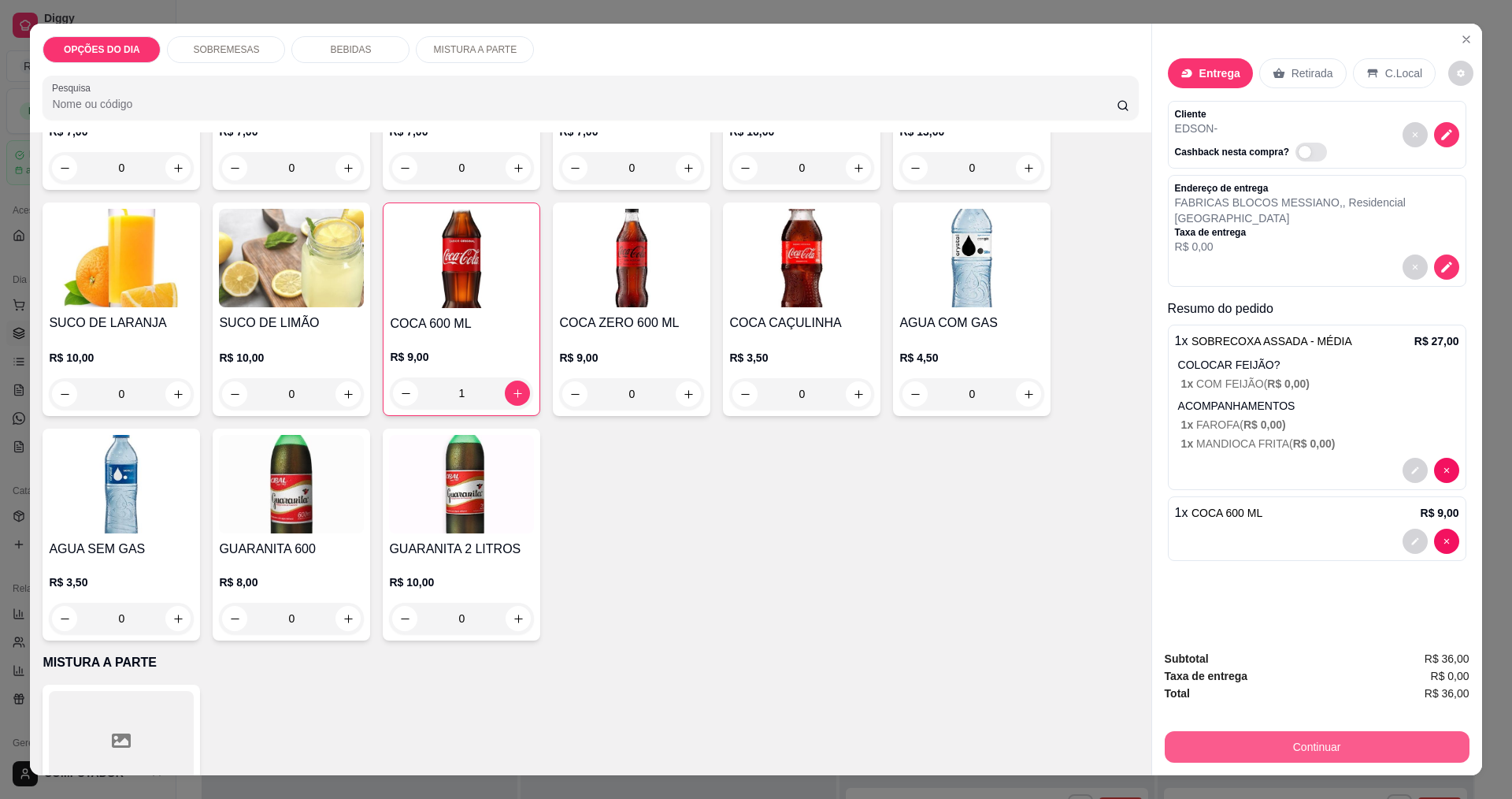
click at [1394, 747] on button "Continuar" at bounding box center [1318, 747] width 305 height 31
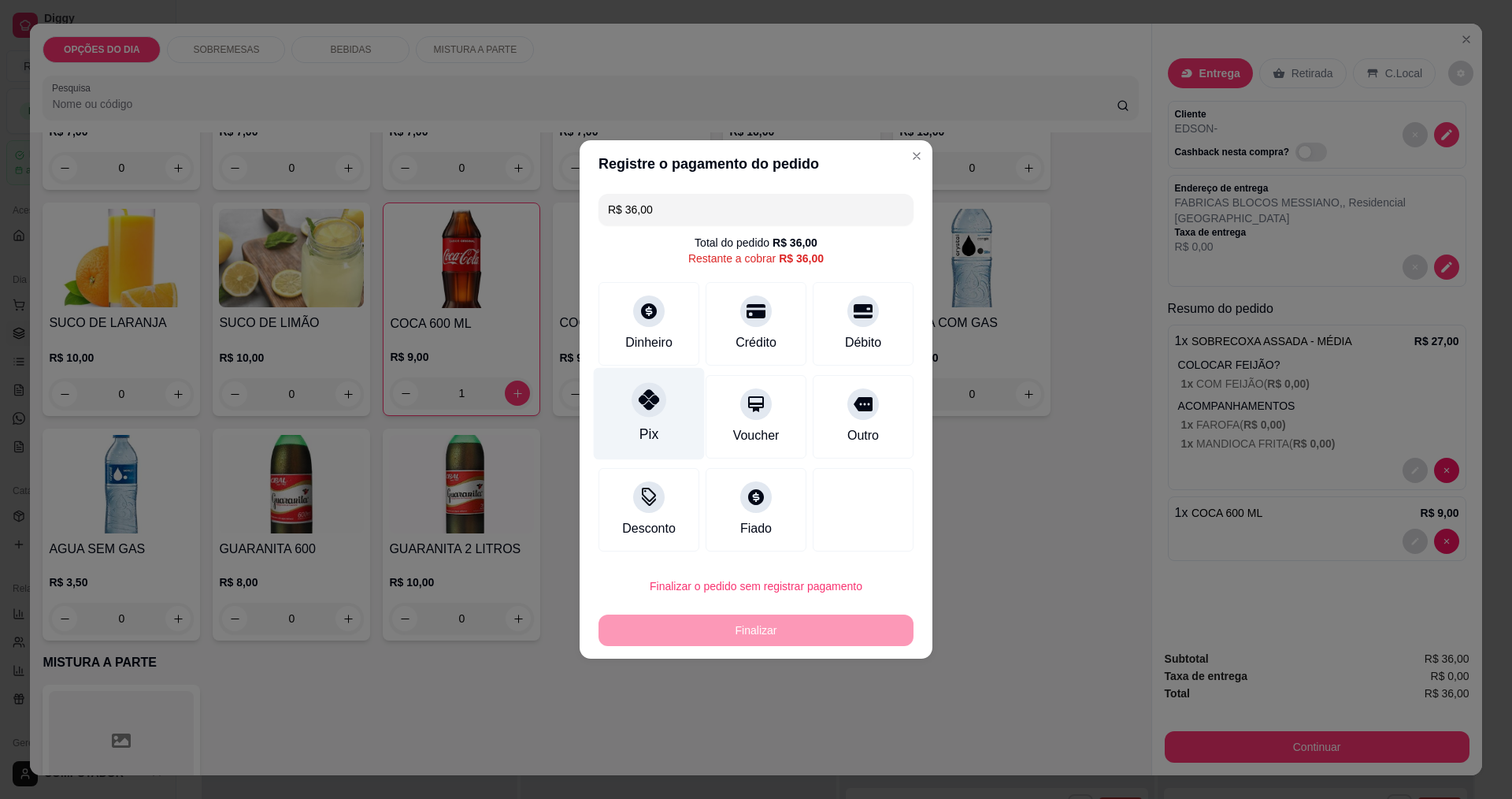
click at [644, 407] on icon at bounding box center [648, 399] width 20 height 20
type input "R$ 0,00"
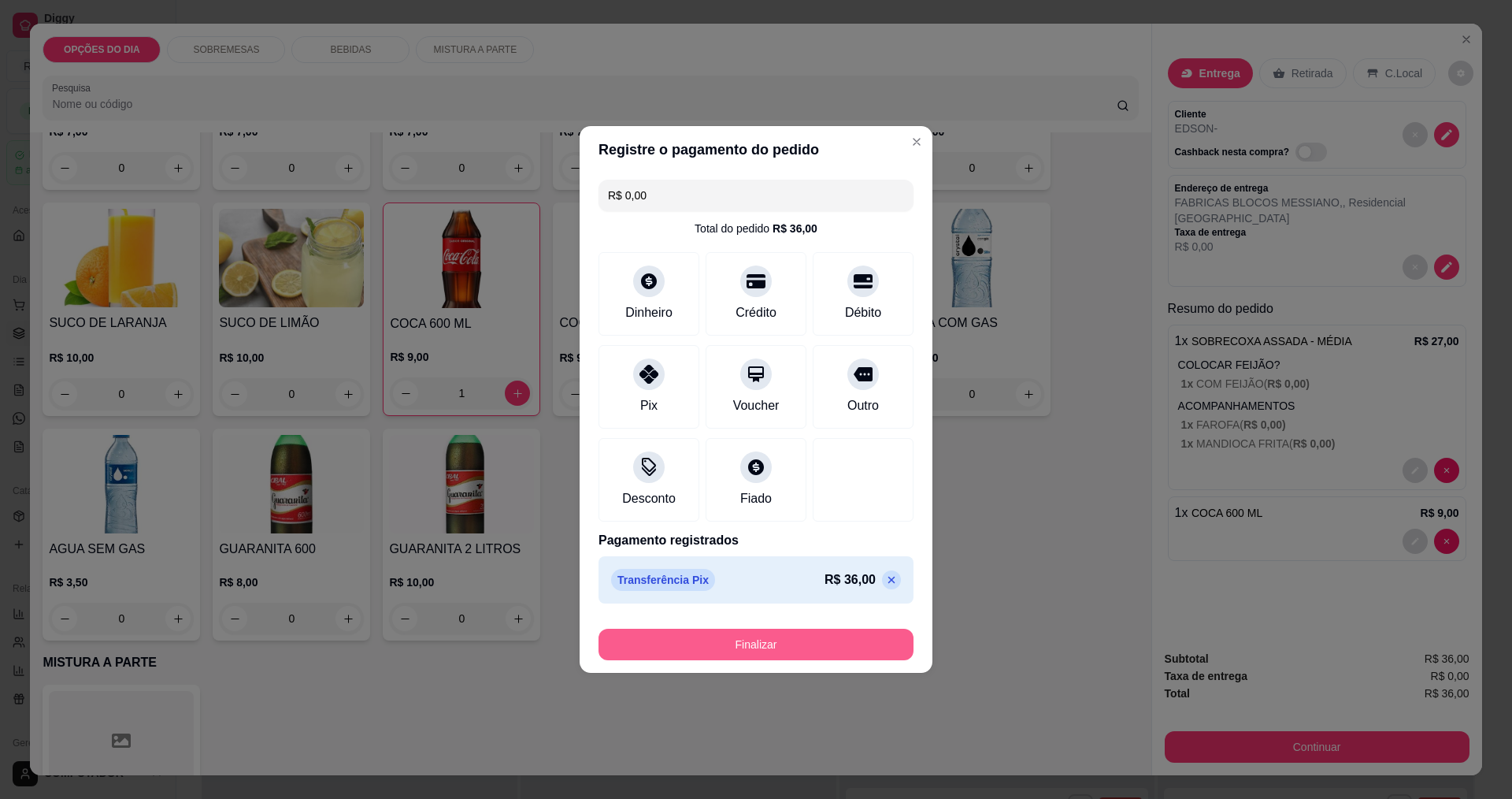
click at [843, 643] on button "Finalizar" at bounding box center [756, 644] width 315 height 31
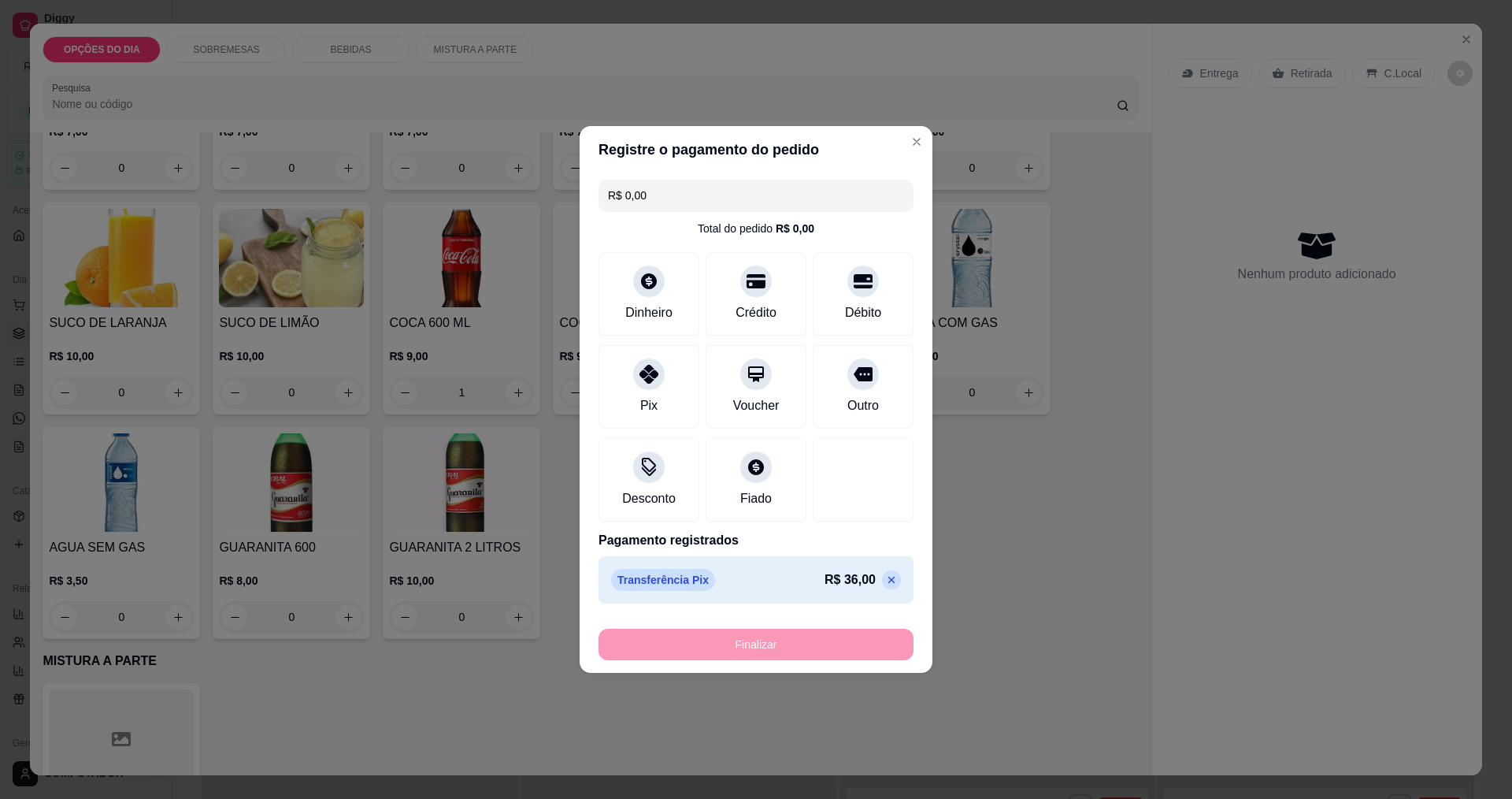
type input "0"
type input "-R$ 36,00"
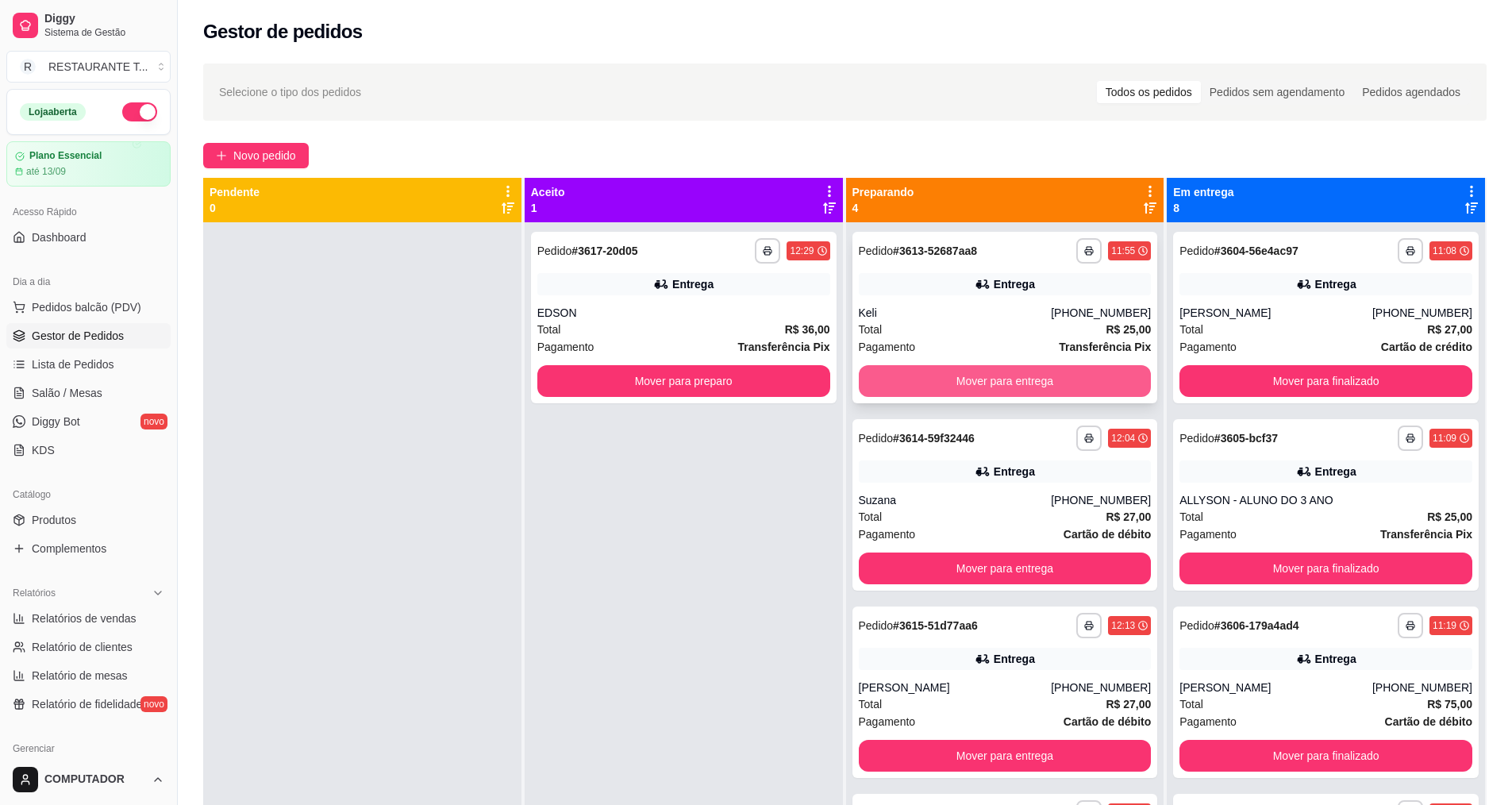
click at [1050, 382] on button "Mover para entrega" at bounding box center [1005, 381] width 293 height 31
click at [1050, 382] on button "Mover para entrega" at bounding box center [1005, 382] width 284 height 31
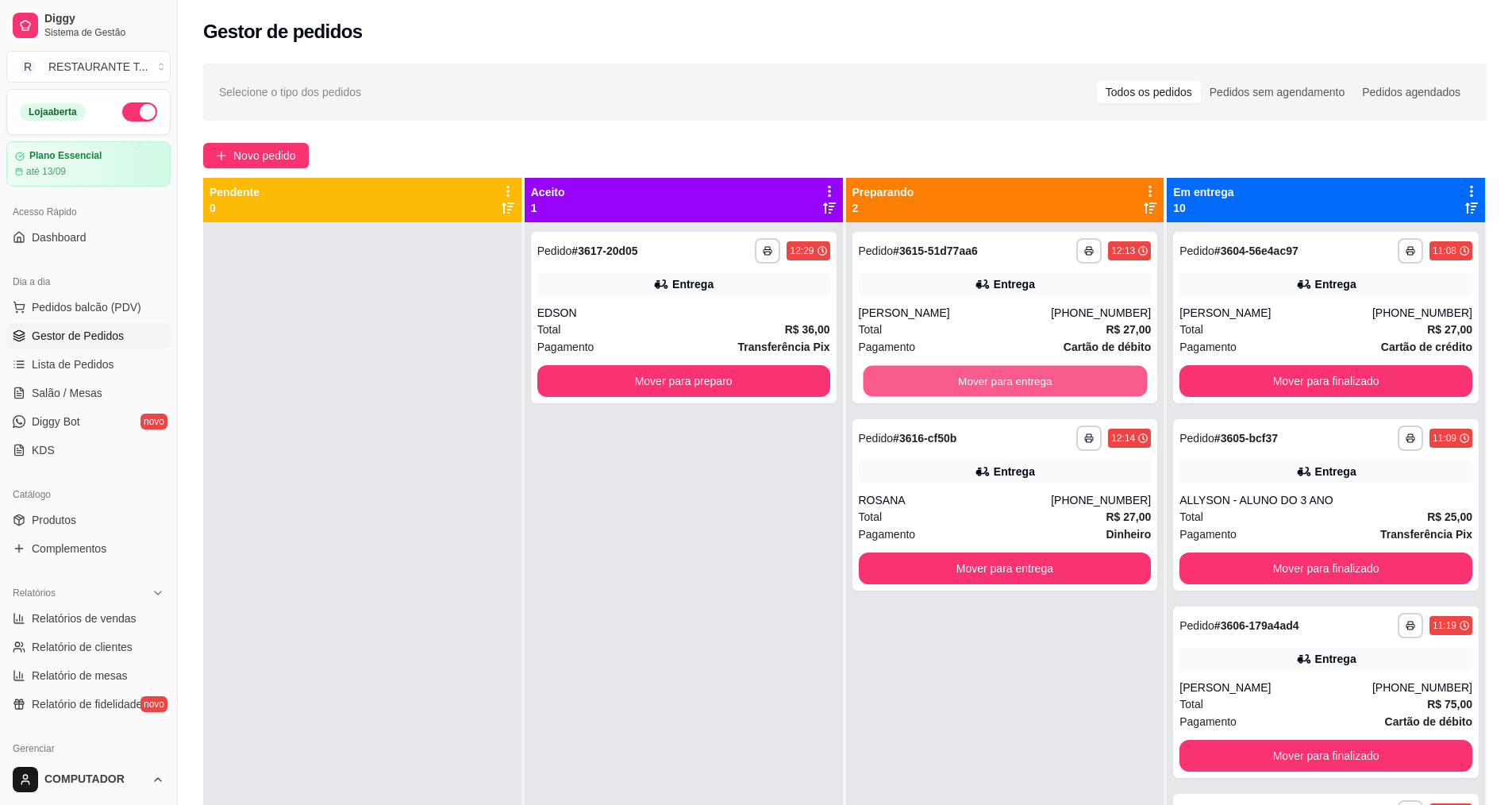
click at [1050, 382] on button "Mover para entrega" at bounding box center [1005, 382] width 284 height 31
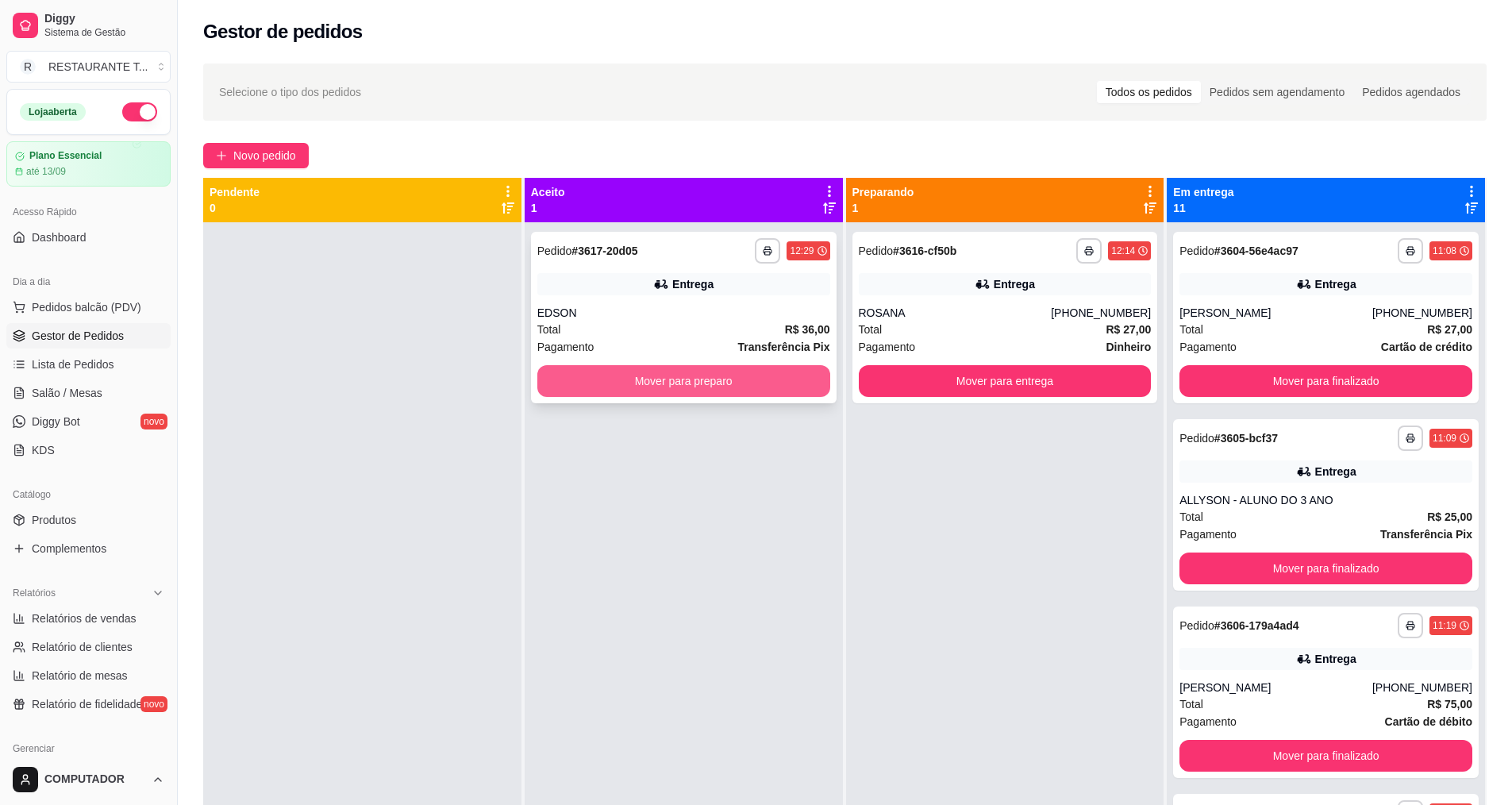
click at [721, 387] on button "Mover para preparo" at bounding box center [684, 381] width 293 height 31
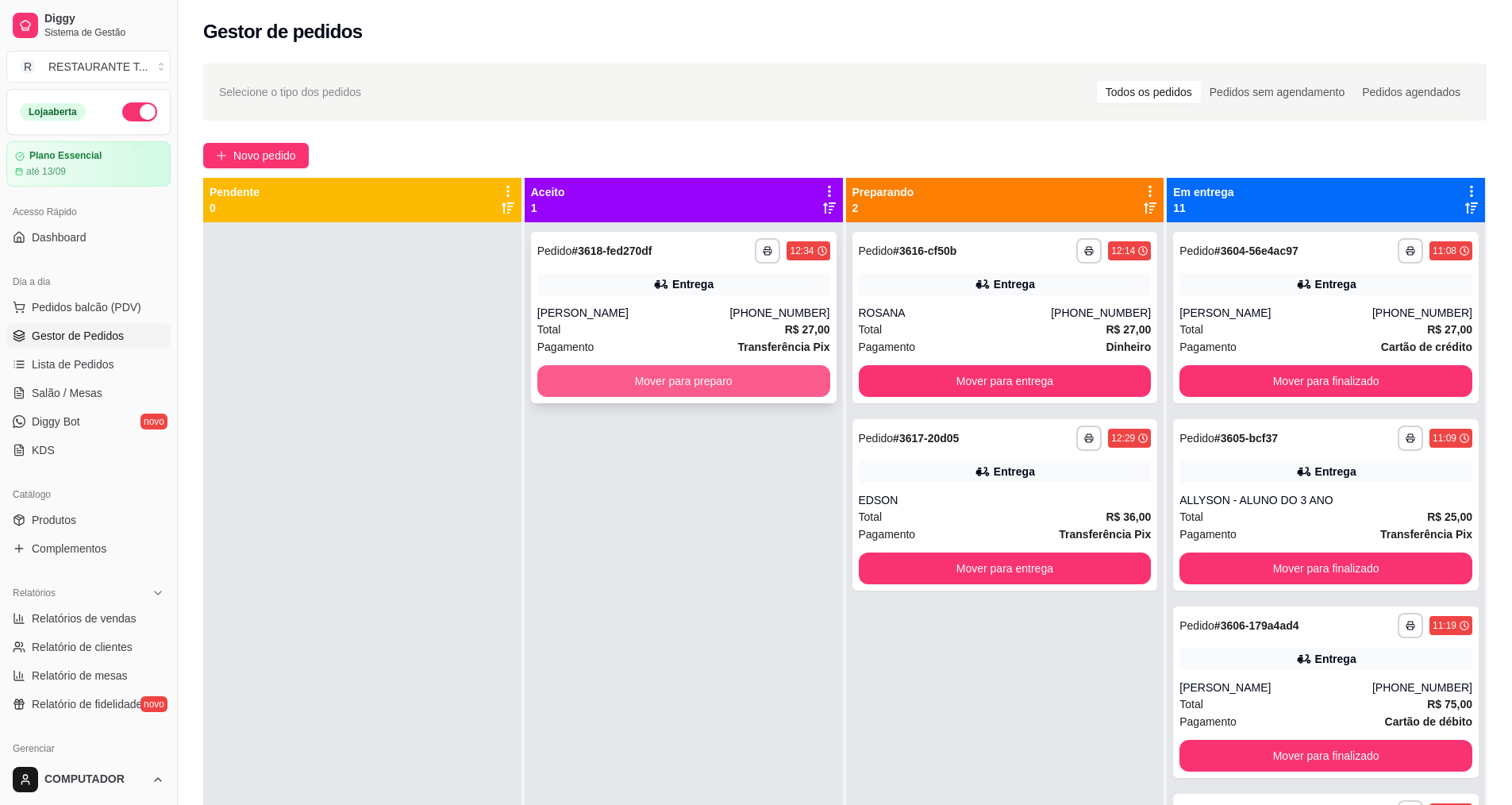
click at [659, 383] on button "Mover para preparo" at bounding box center [684, 381] width 293 height 31
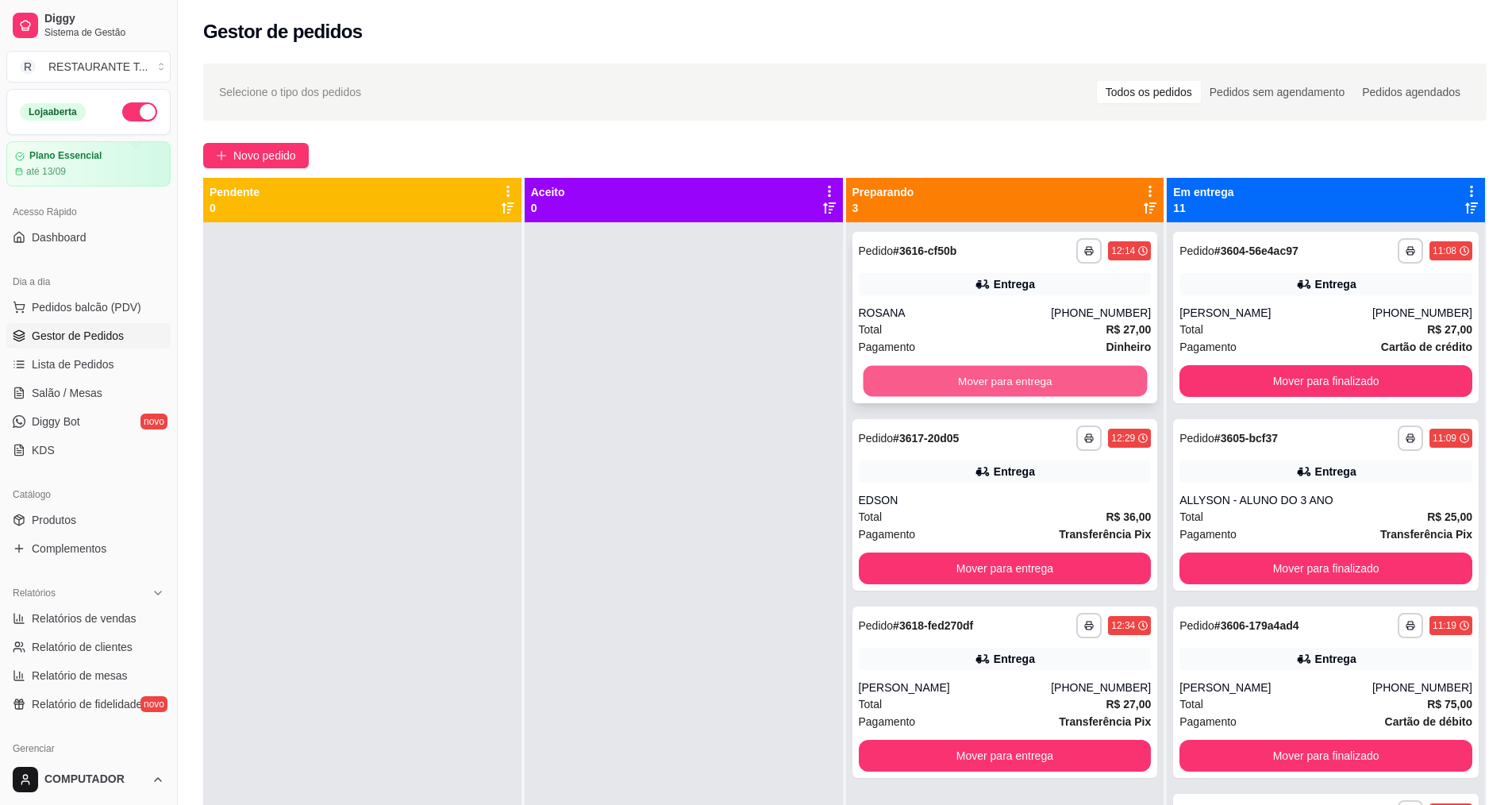
click at [1014, 371] on button "Mover para entrega" at bounding box center [1005, 382] width 284 height 31
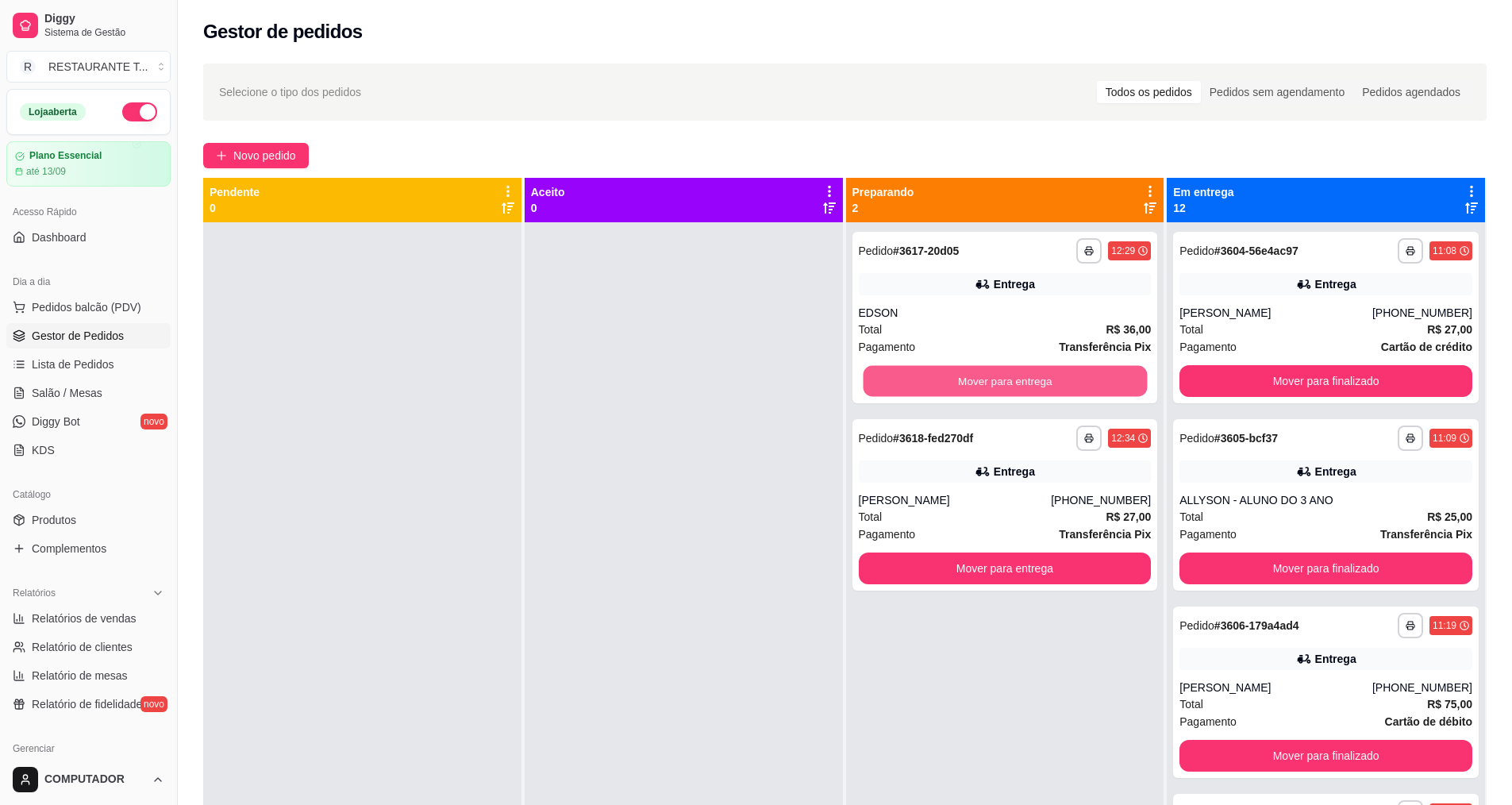
click at [1014, 371] on button "Mover para entrega" at bounding box center [1005, 382] width 284 height 31
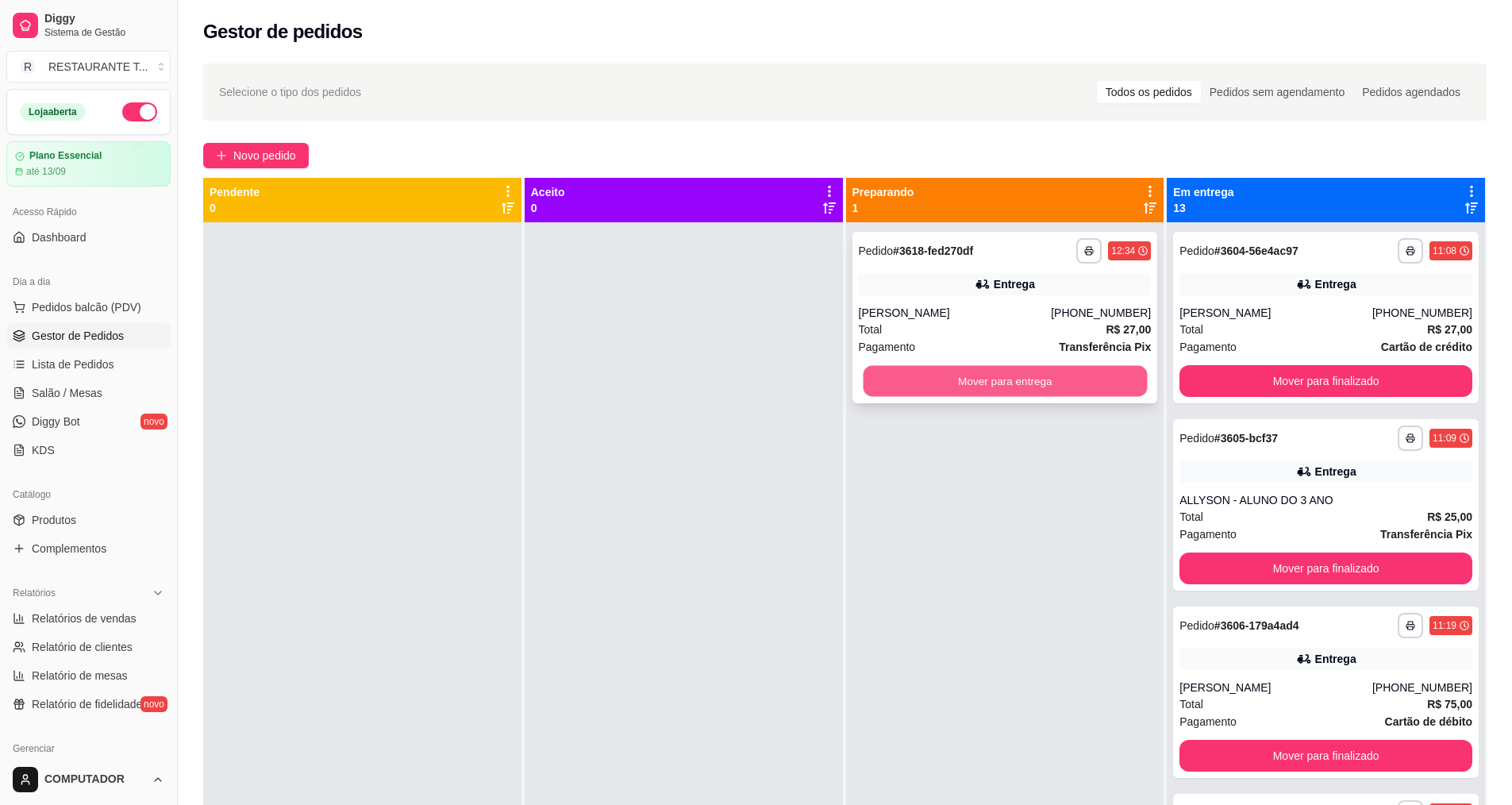
click at [998, 377] on button "Mover para entrega" at bounding box center [1005, 382] width 284 height 31
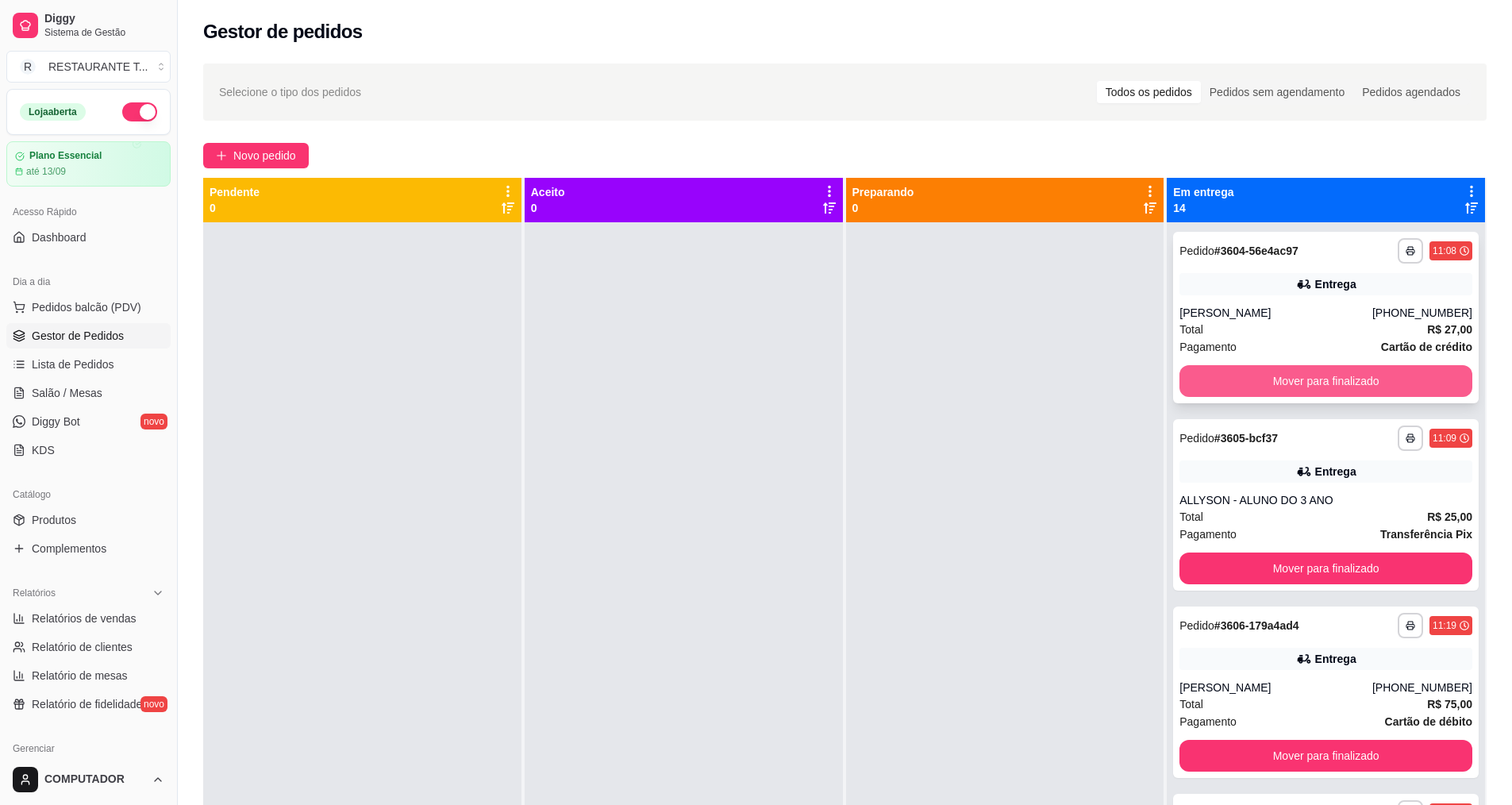
click at [1270, 373] on button "Mover para finalizado" at bounding box center [1326, 381] width 293 height 31
click at [1270, 373] on button "Mover para finalizado" at bounding box center [1327, 382] width 284 height 31
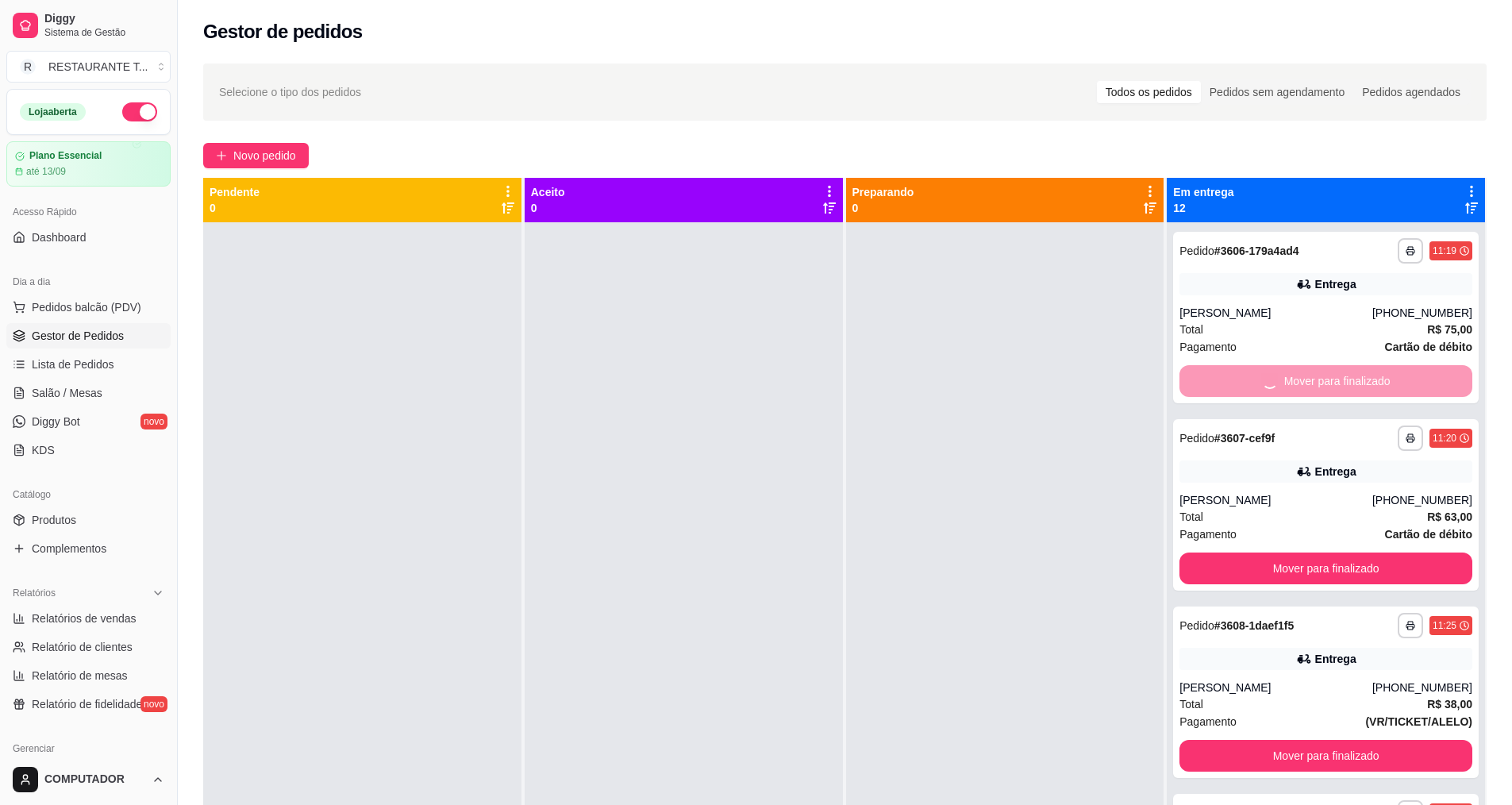
click at [1270, 552] on button "Mover para finalizado" at bounding box center [1326, 568] width 293 height 31
click at [1270, 373] on button "Mover para finalizado" at bounding box center [1327, 382] width 284 height 31
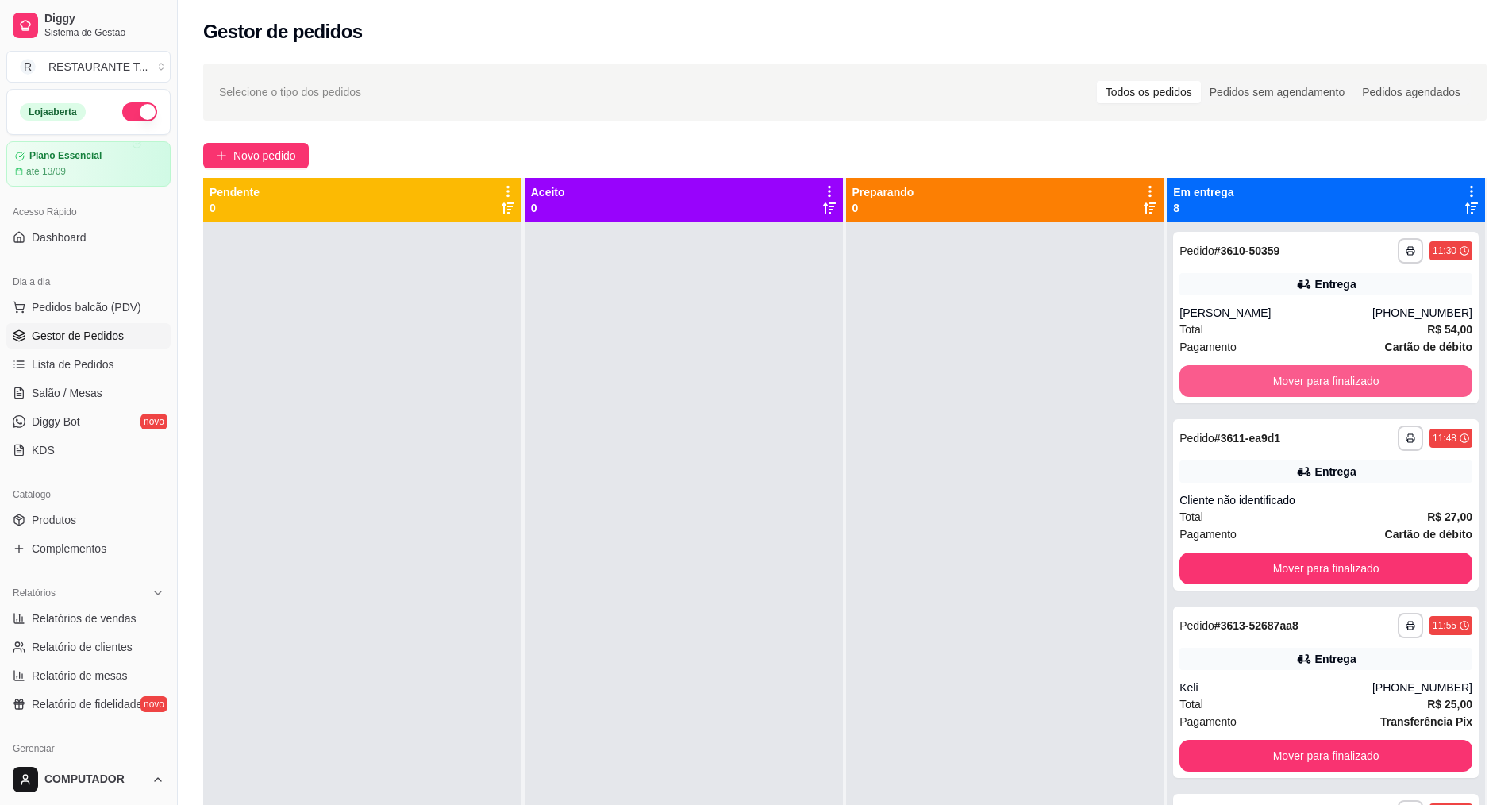
click at [1270, 373] on button "Mover para finalizado" at bounding box center [1326, 381] width 293 height 31
click at [1270, 373] on button "Mover para finalizado" at bounding box center [1327, 382] width 284 height 31
click at [1270, 373] on button "Mover para finalizado" at bounding box center [1326, 381] width 293 height 31
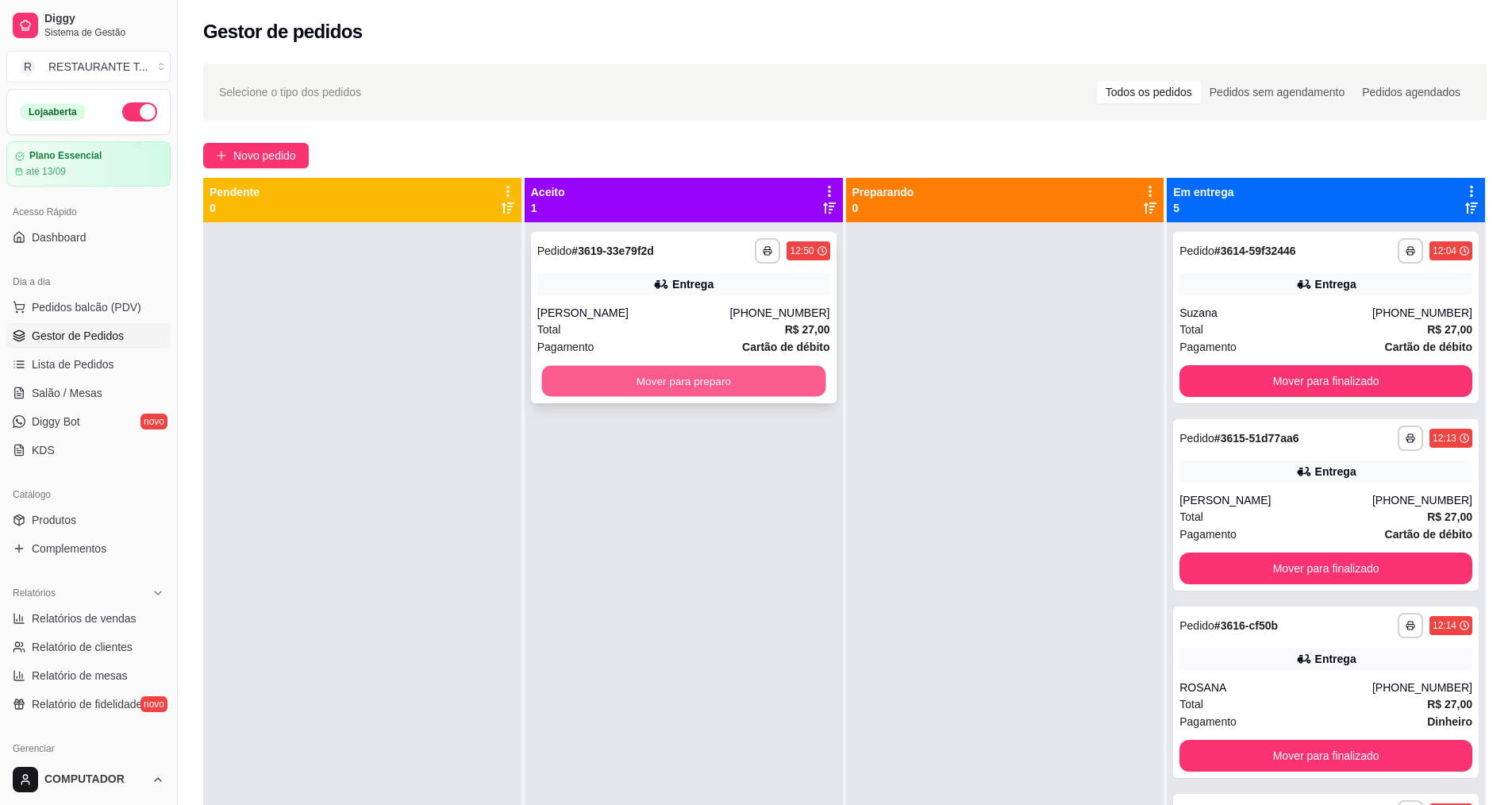
click at [578, 369] on button "Mover para preparo" at bounding box center [684, 382] width 284 height 31
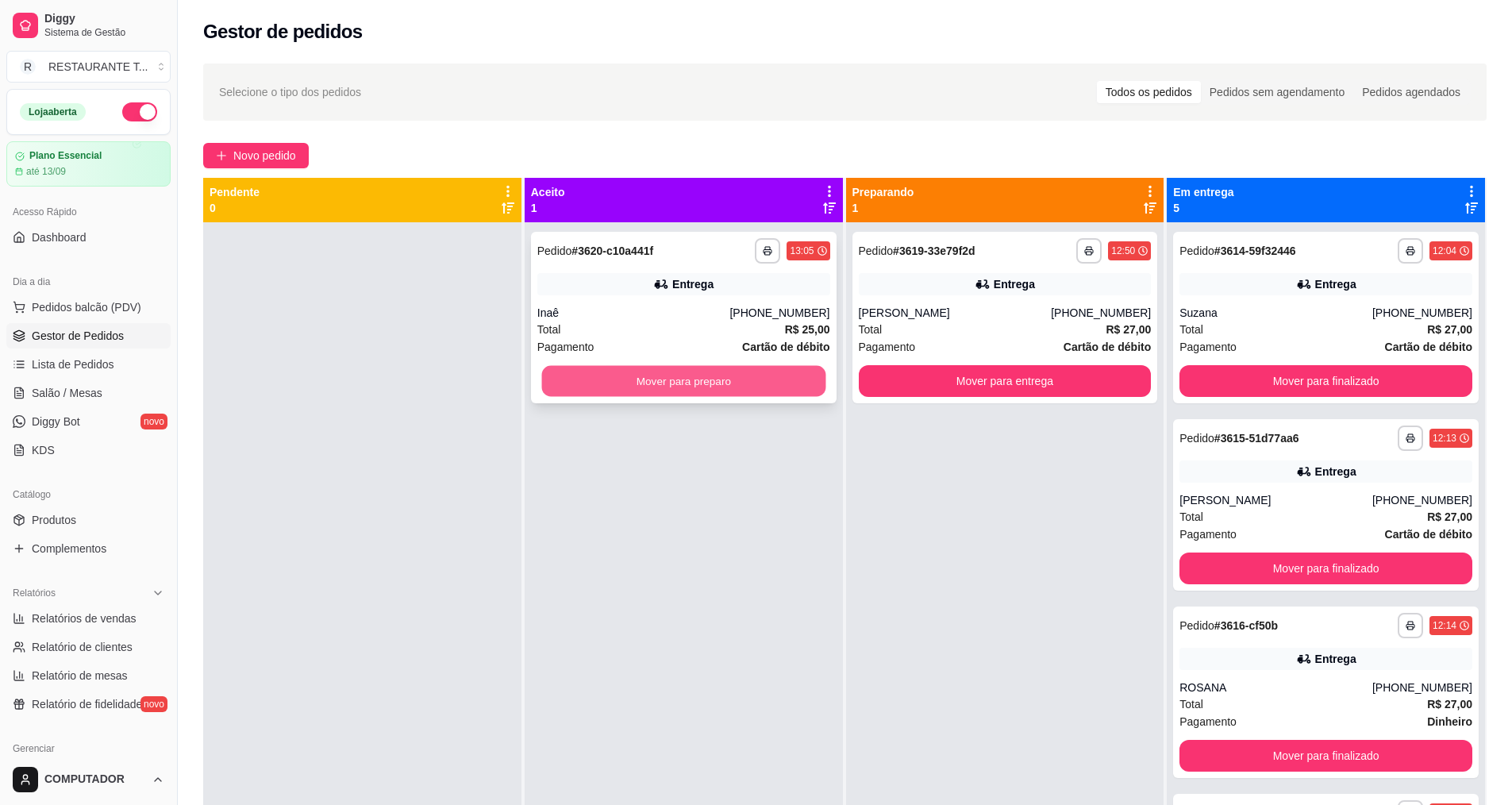
click at [757, 387] on button "Mover para preparo" at bounding box center [684, 382] width 284 height 31
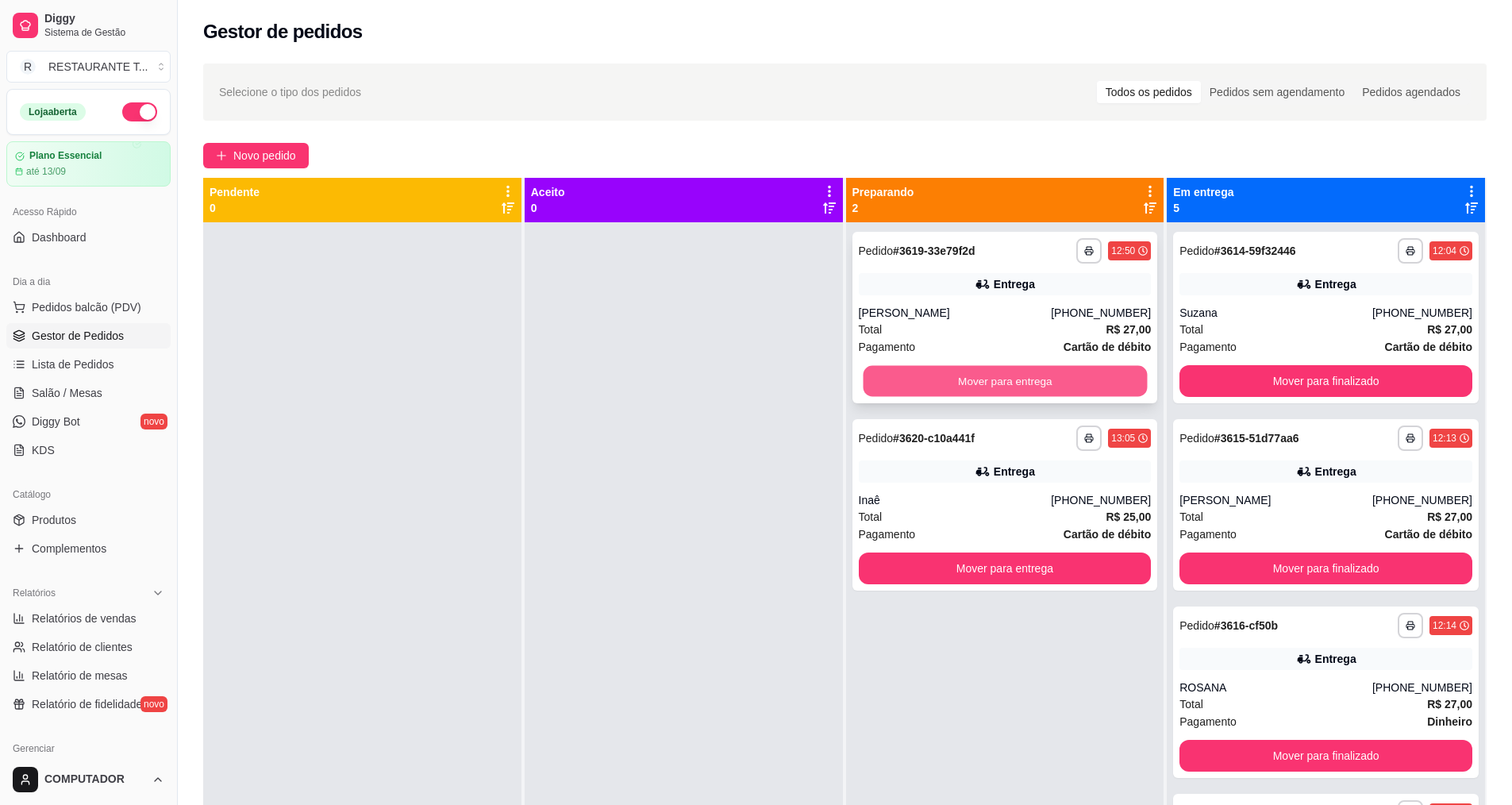
click at [1004, 379] on button "Mover para entrega" at bounding box center [1005, 382] width 284 height 31
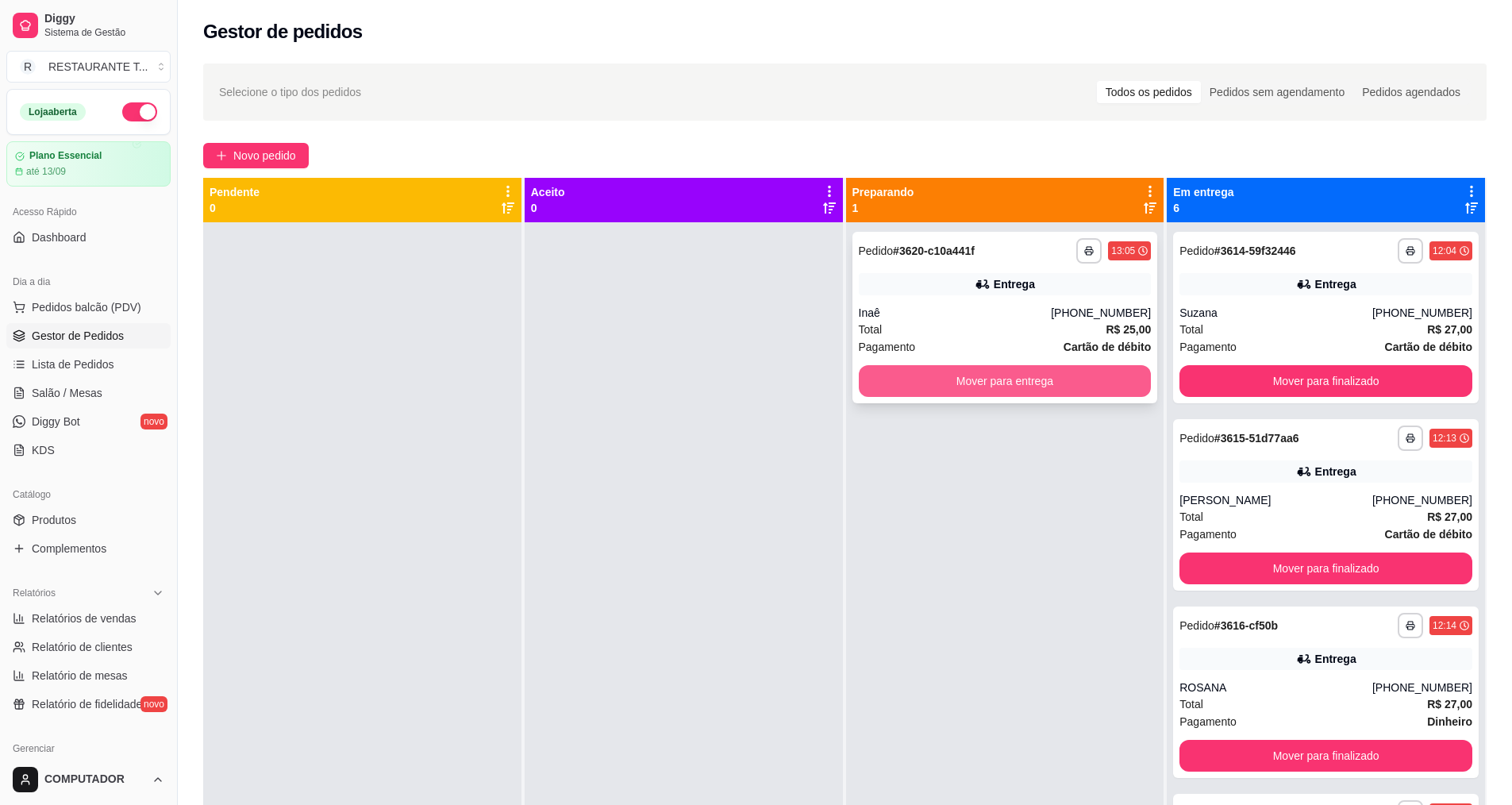
click at [1038, 376] on button "Mover para entrega" at bounding box center [1005, 381] width 293 height 31
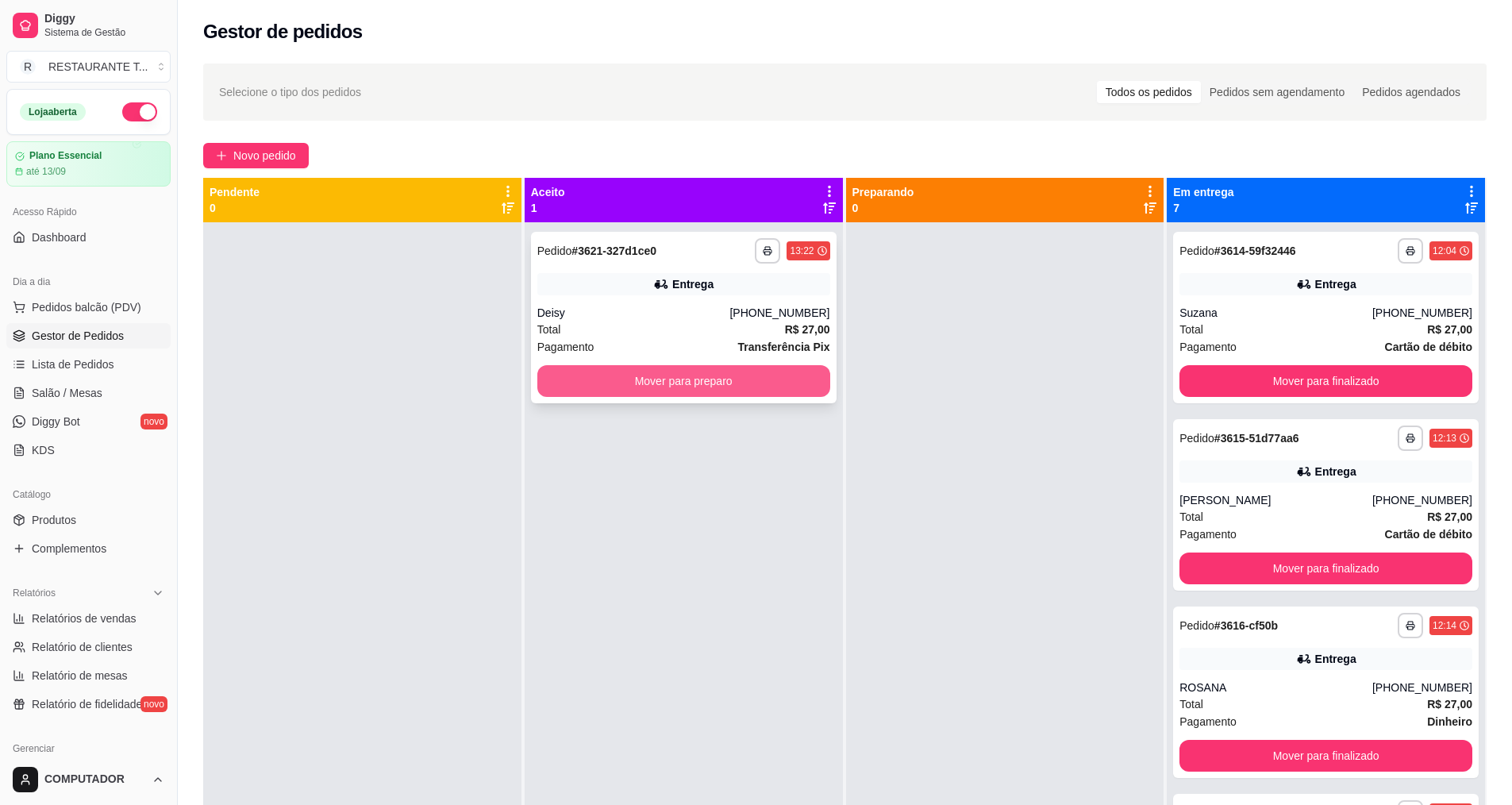
click at [698, 386] on button "Mover para preparo" at bounding box center [684, 381] width 293 height 31
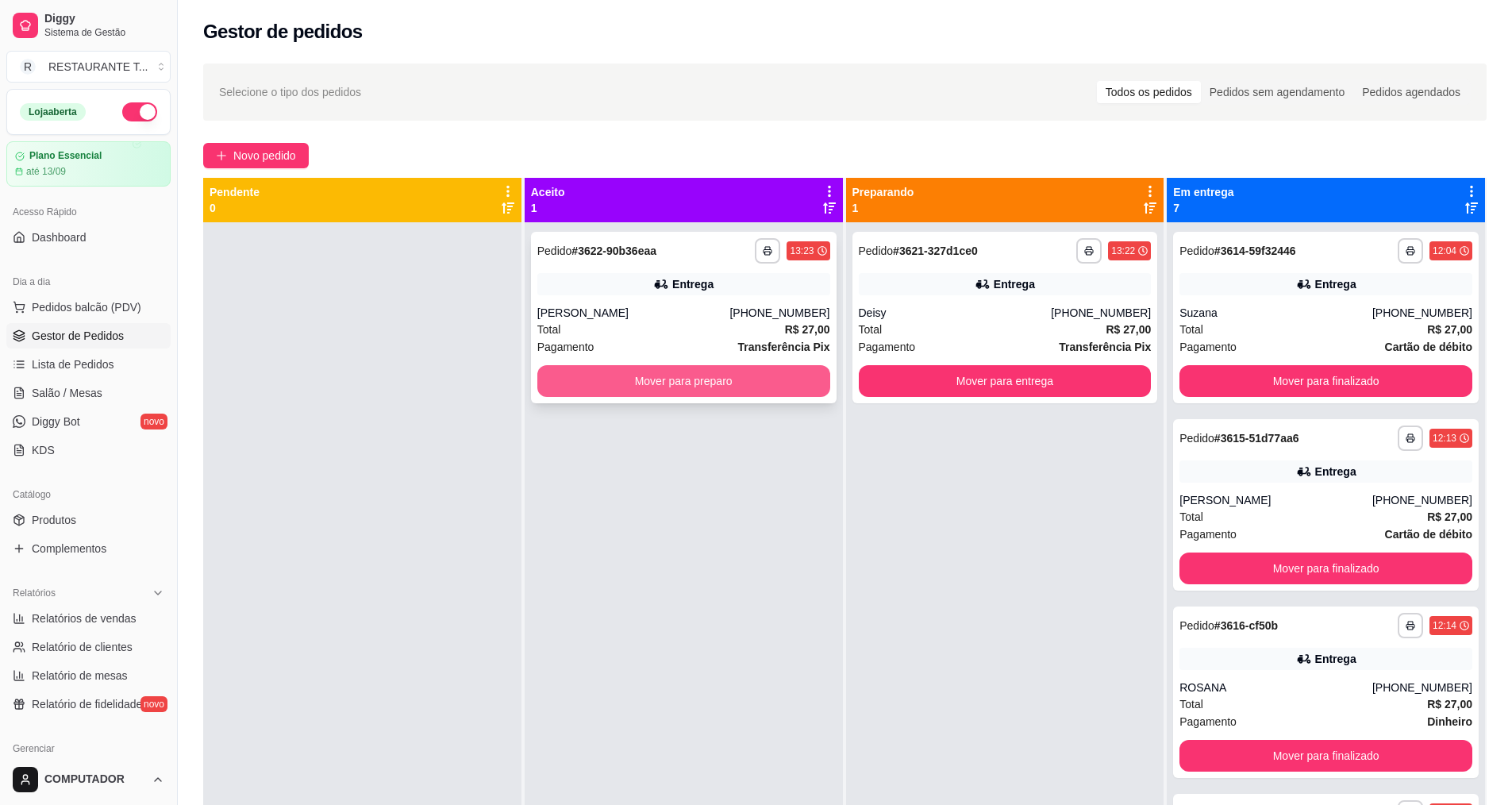
click at [717, 389] on button "Mover para preparo" at bounding box center [684, 381] width 293 height 31
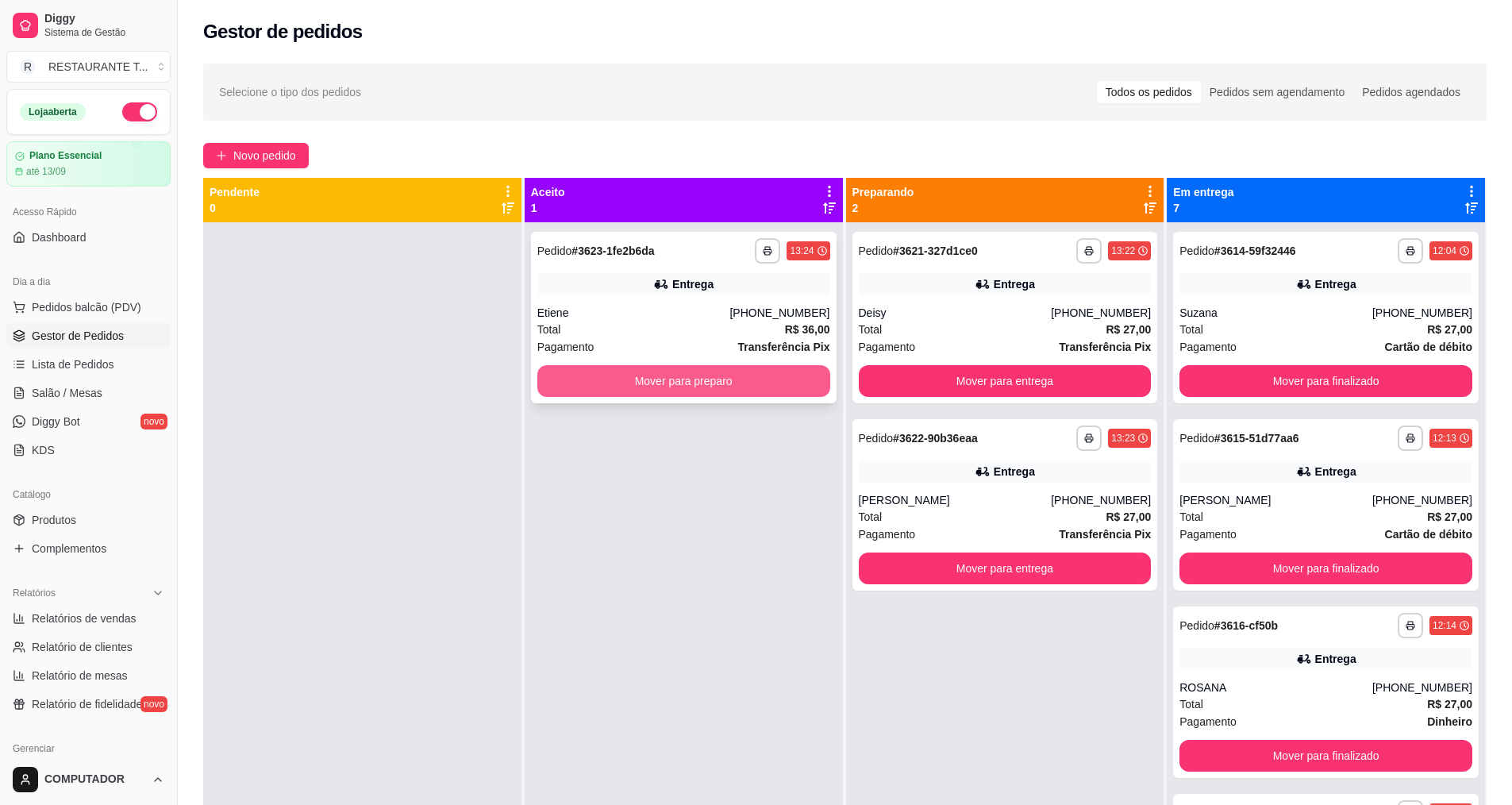
click at [682, 385] on button "Mover para preparo" at bounding box center [684, 381] width 293 height 31
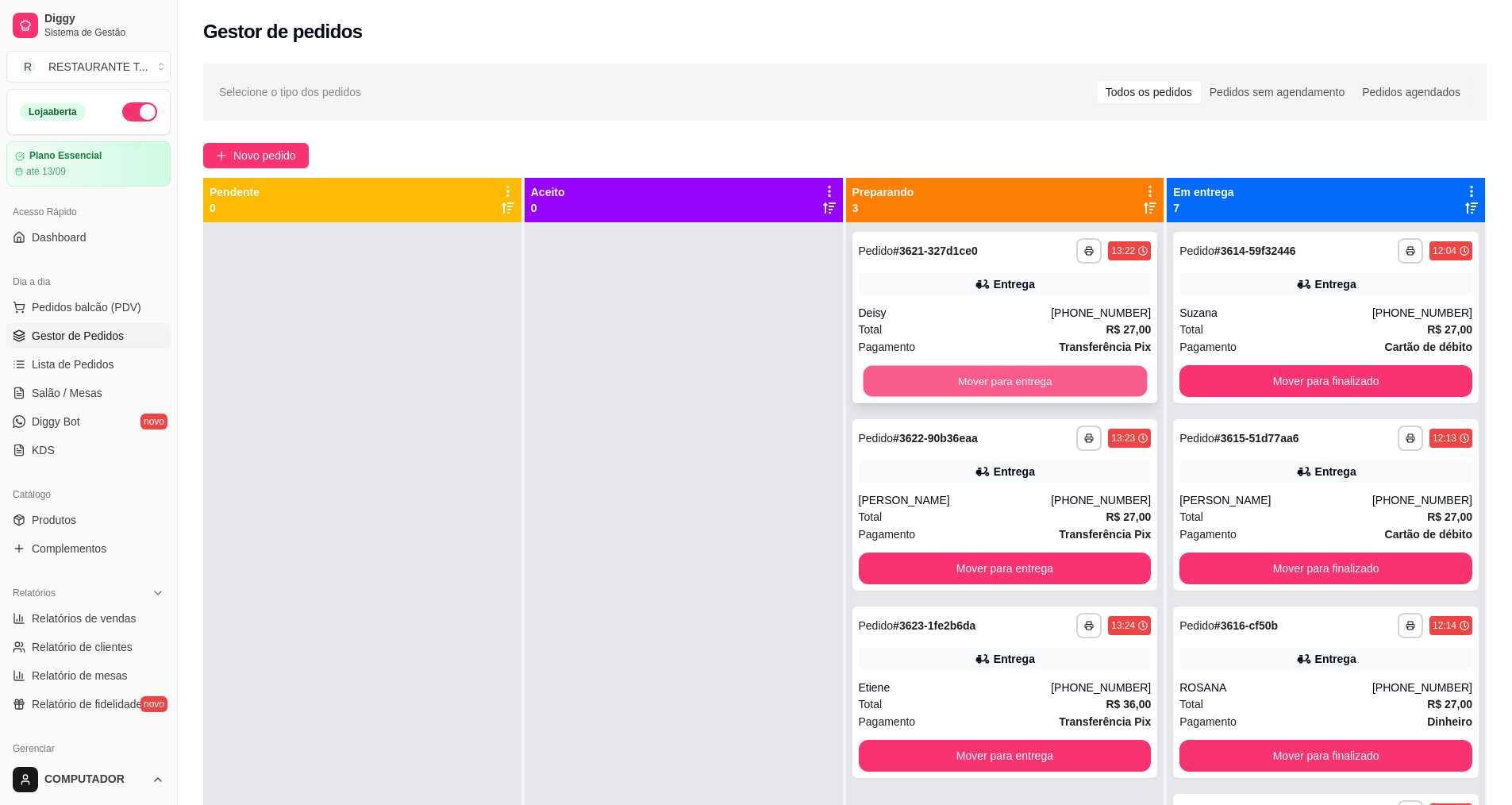
click at [970, 372] on button "Mover para entrega" at bounding box center [1005, 382] width 284 height 31
click at [970, 372] on div "Mover para entrega" at bounding box center [1005, 381] width 293 height 31
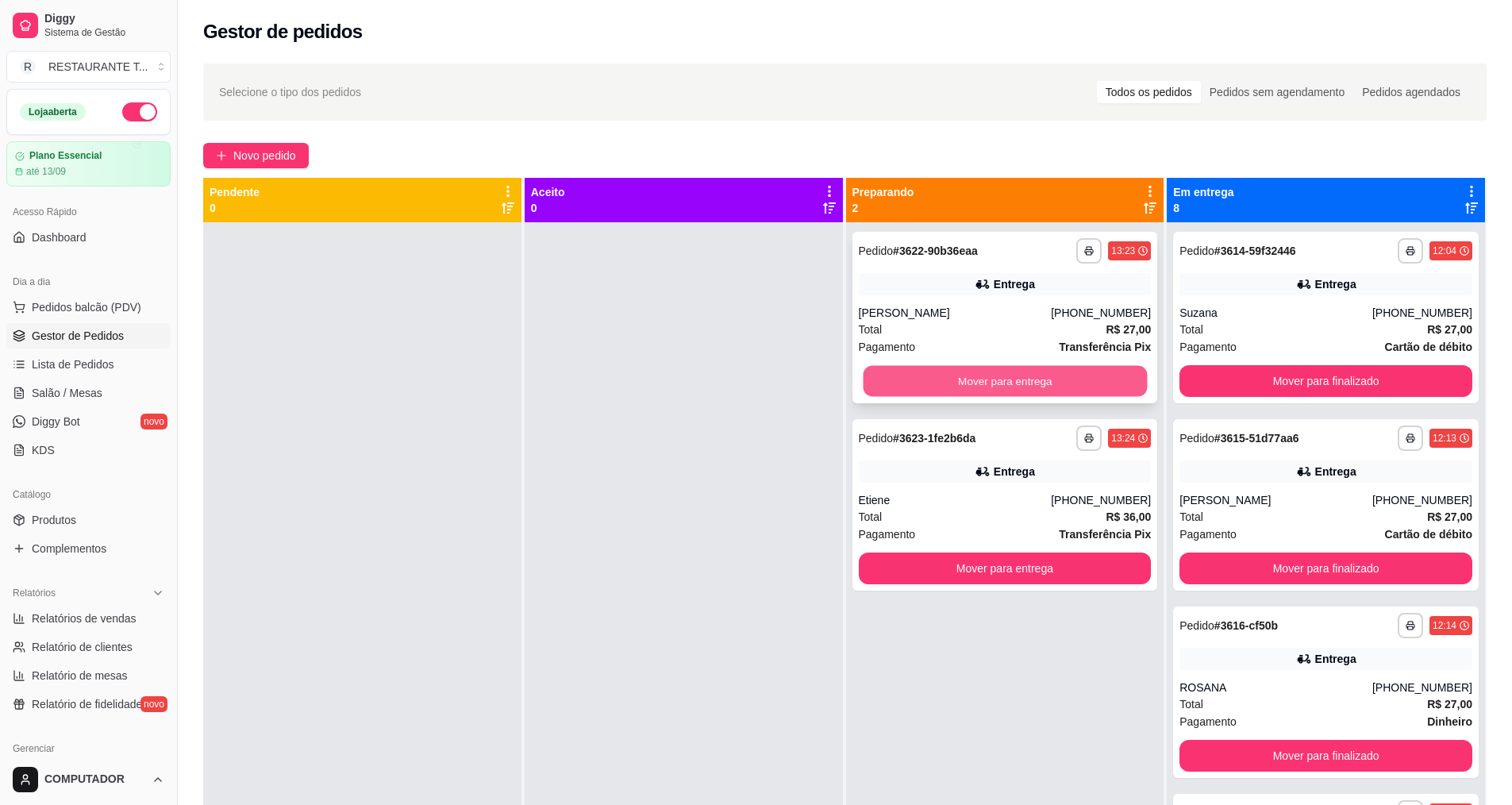
click at [1053, 370] on button "Mover para entrega" at bounding box center [1005, 382] width 284 height 31
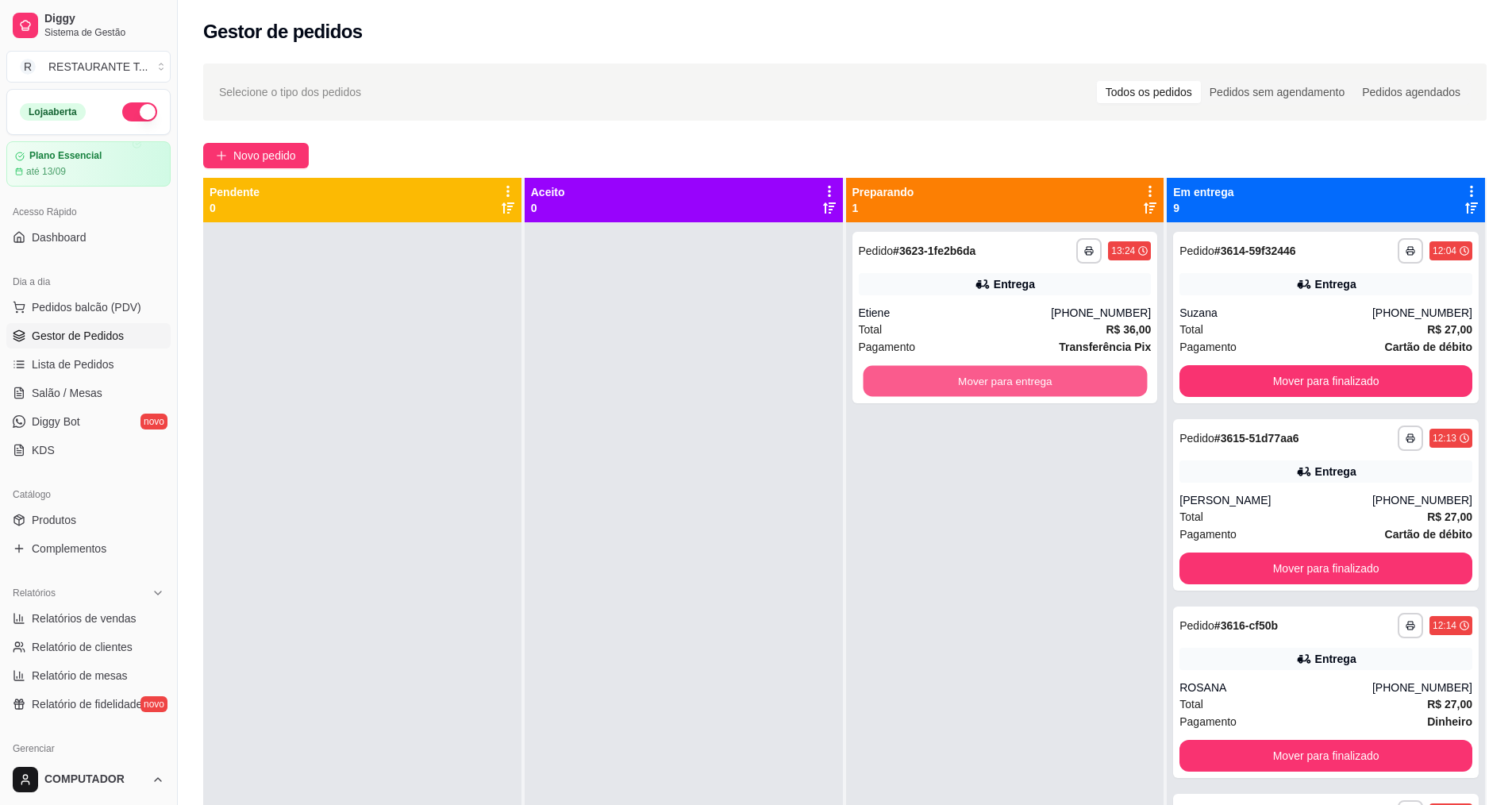
click at [1053, 370] on button "Mover para entrega" at bounding box center [1005, 382] width 284 height 31
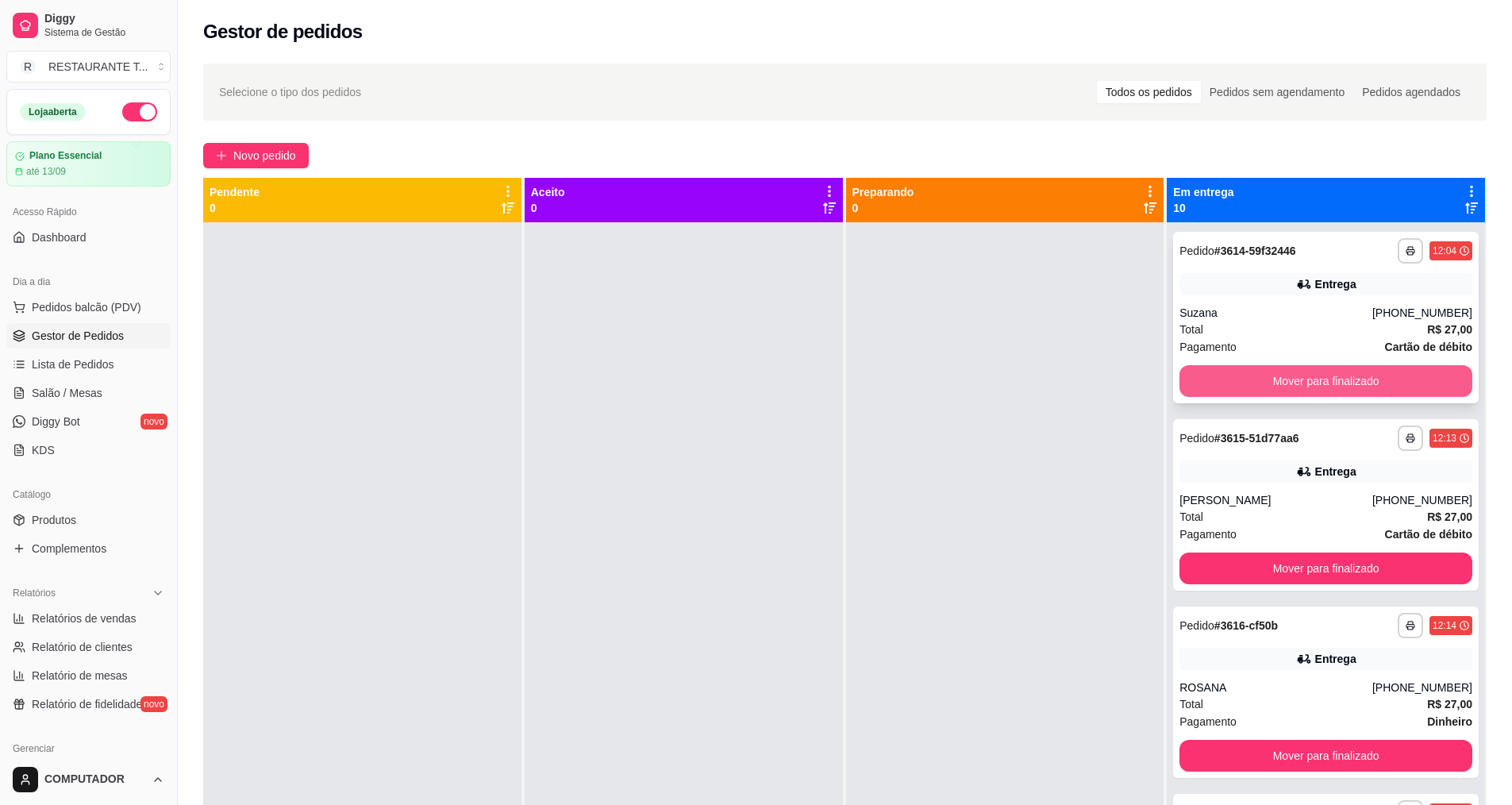
click at [1289, 383] on button "Mover para finalizado" at bounding box center [1326, 381] width 293 height 31
click at [1289, 383] on button "Mover para finalizado" at bounding box center [1327, 382] width 284 height 31
click at [1289, 383] on button "Mover para finalizado" at bounding box center [1326, 381] width 293 height 31
click at [1331, 376] on button "Mover para finalizado" at bounding box center [1327, 382] width 284 height 31
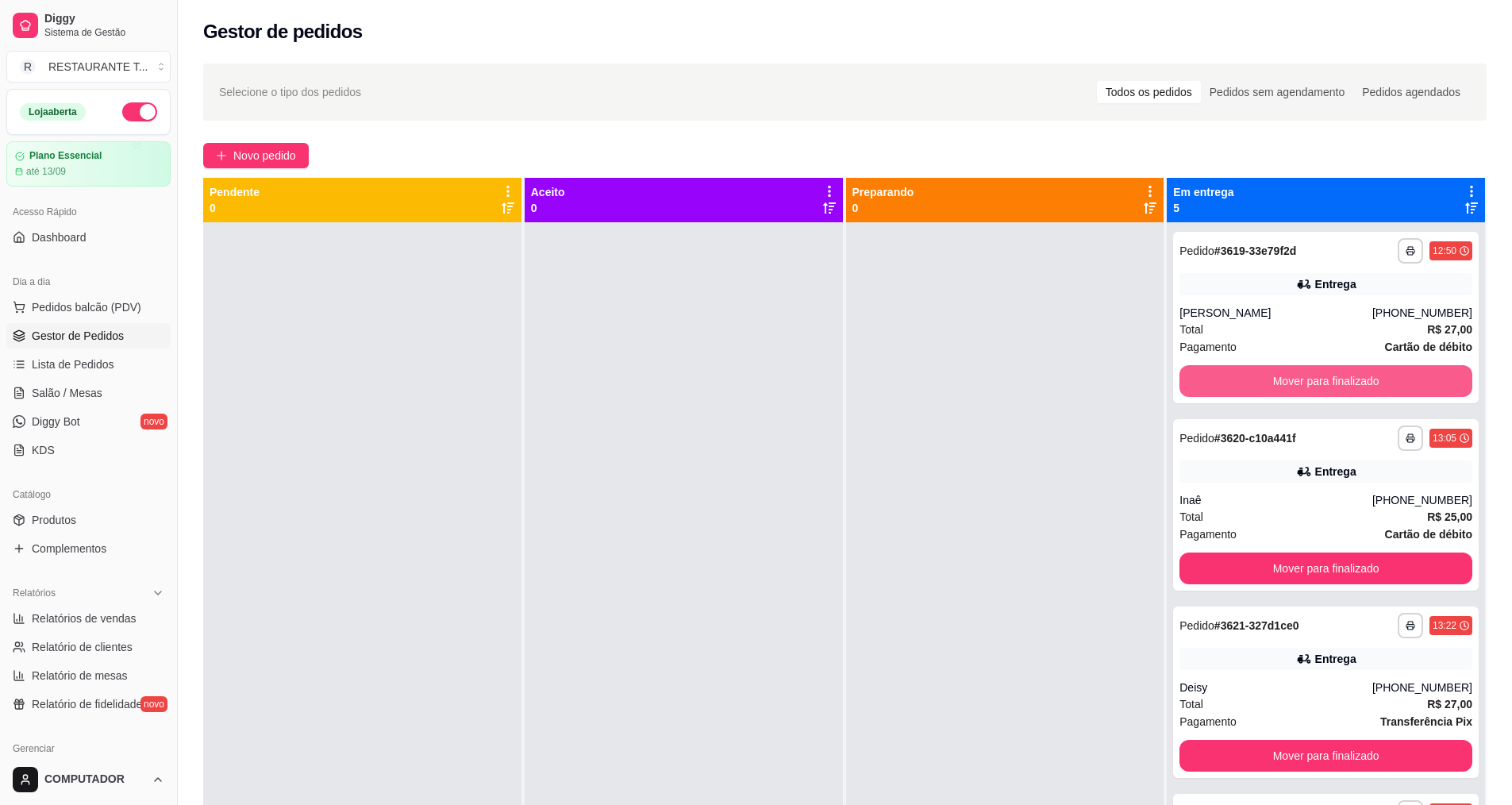
click at [1331, 376] on button "Mover para finalizado" at bounding box center [1326, 381] width 293 height 31
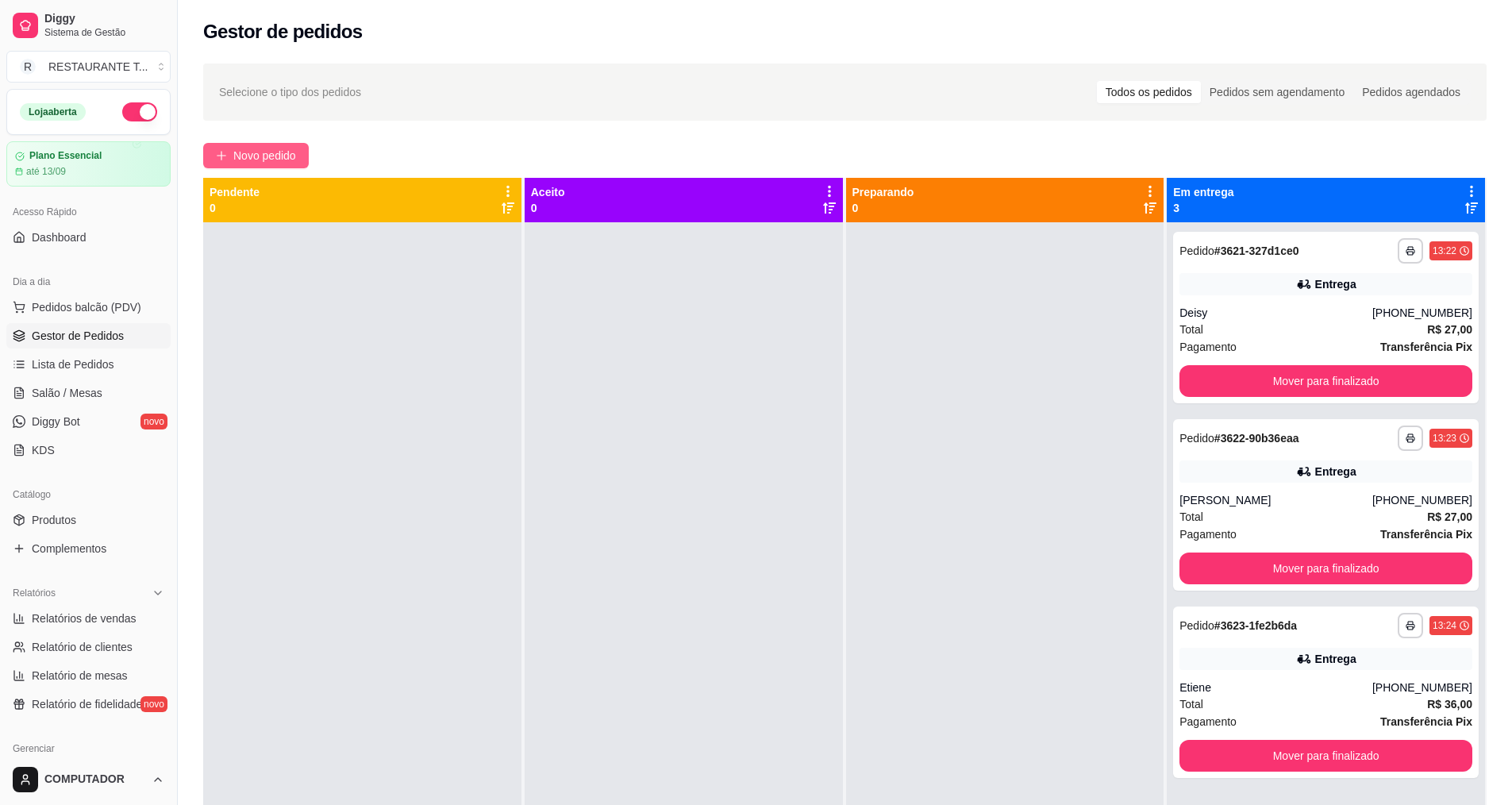
click at [250, 147] on span "Novo pedido" at bounding box center [264, 156] width 63 height 18
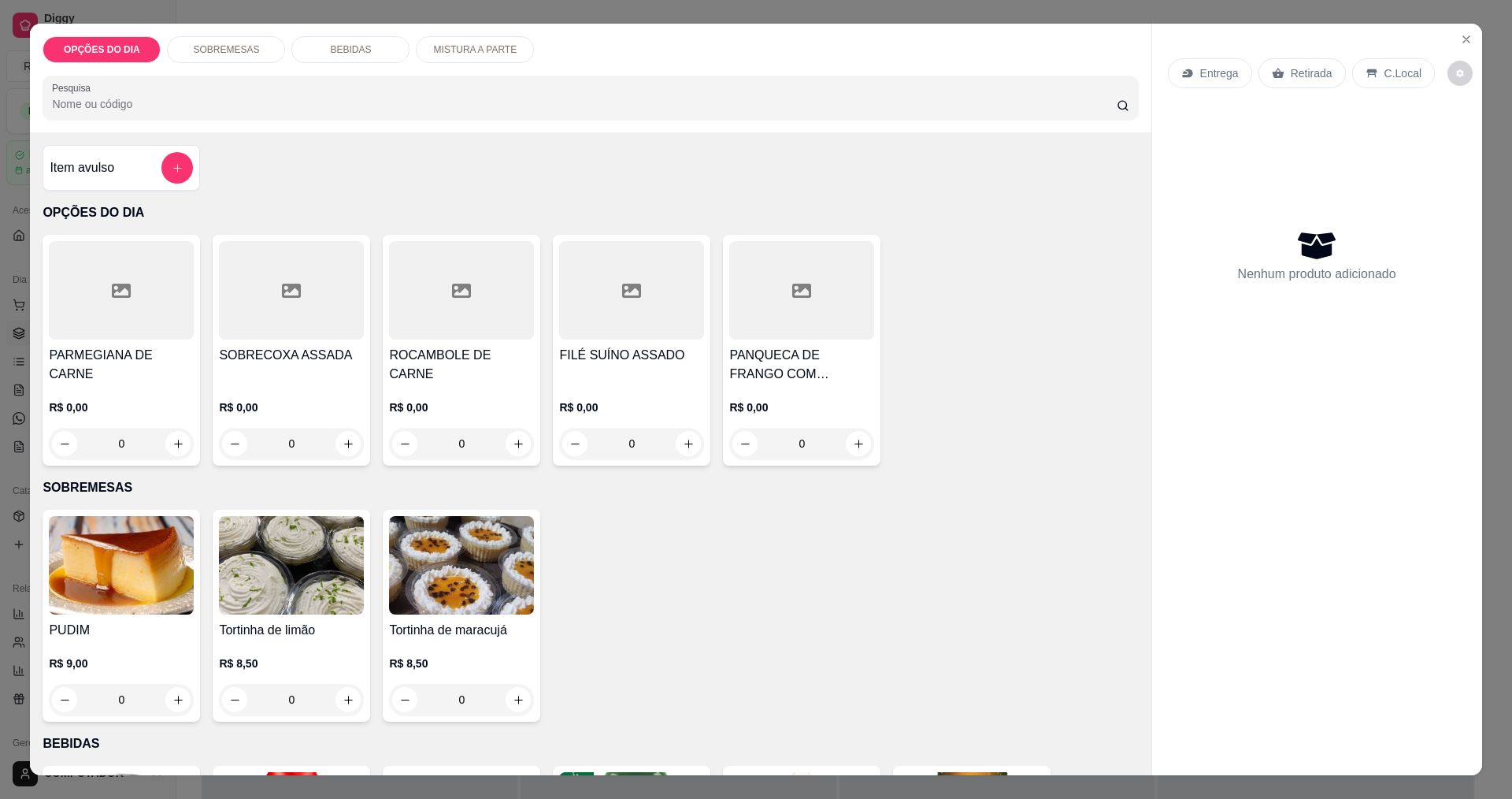
click at [847, 434] on div "0" at bounding box center [802, 443] width 145 height 31
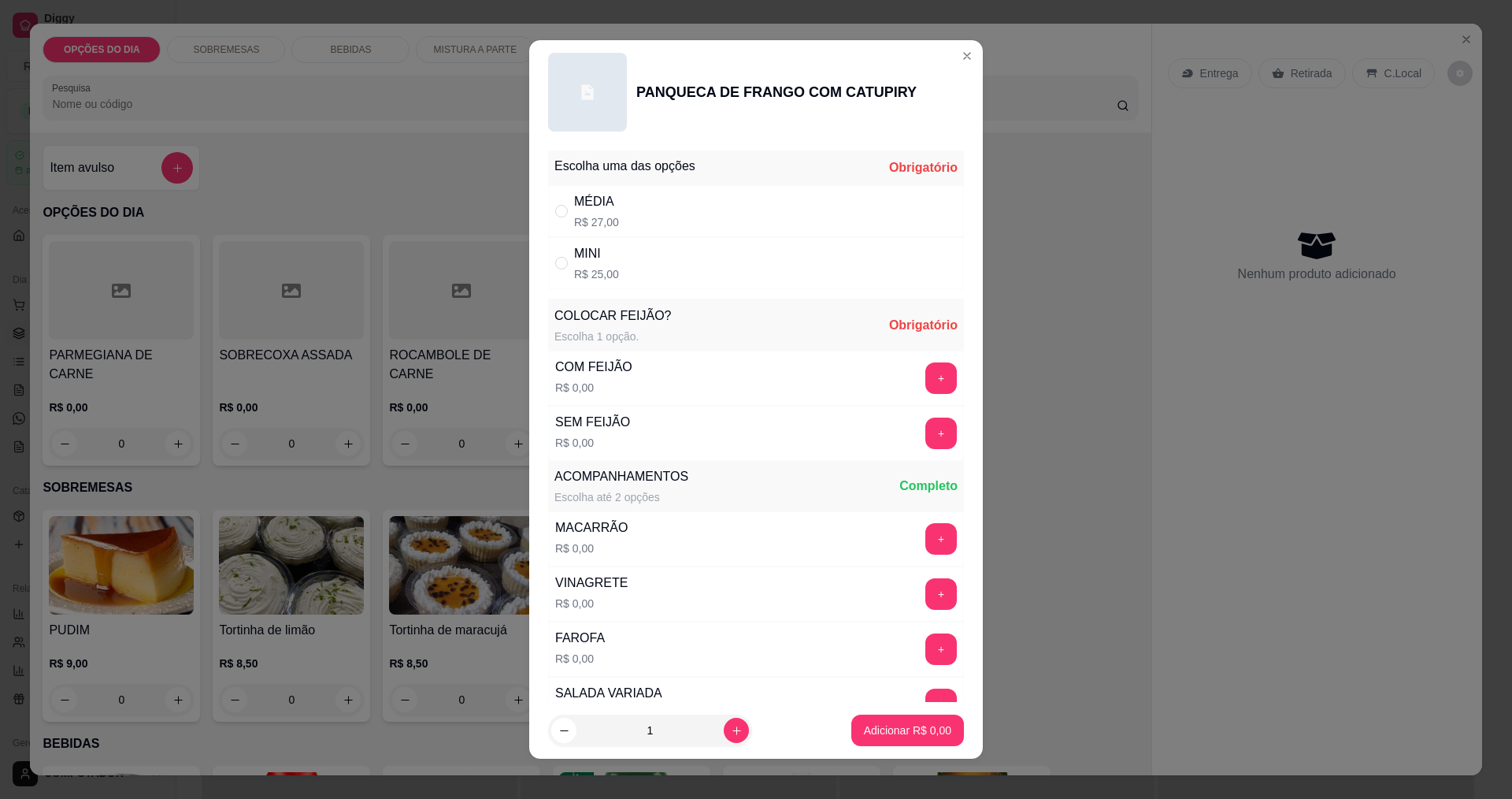
click at [599, 201] on div "MÉDIA" at bounding box center [597, 201] width 45 height 18
radio input "true"
click at [926, 372] on button "+" at bounding box center [942, 378] width 31 height 31
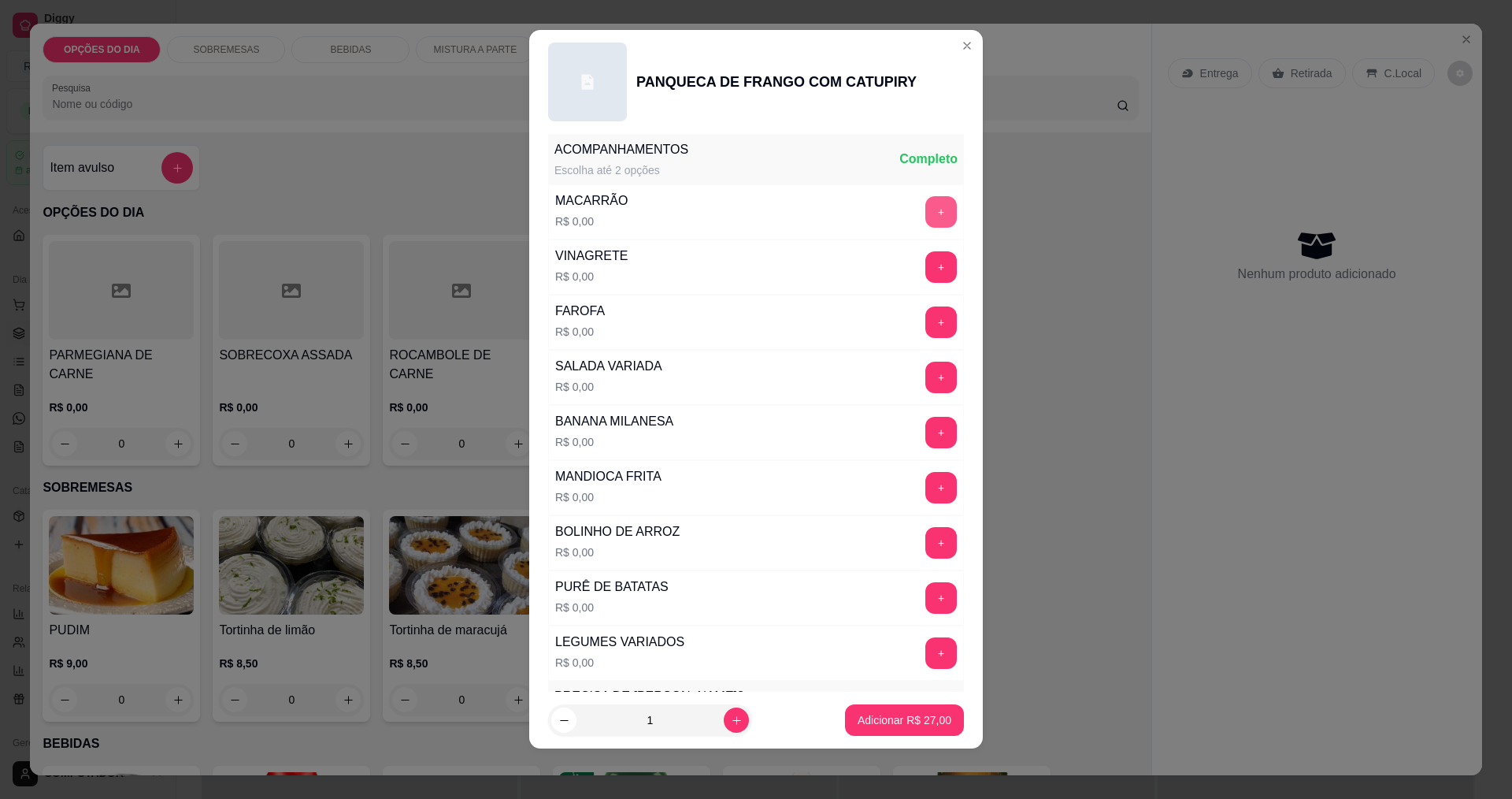
click at [926, 211] on button "+" at bounding box center [942, 212] width 31 height 31
click at [926, 481] on button "+" at bounding box center [942, 488] width 31 height 31
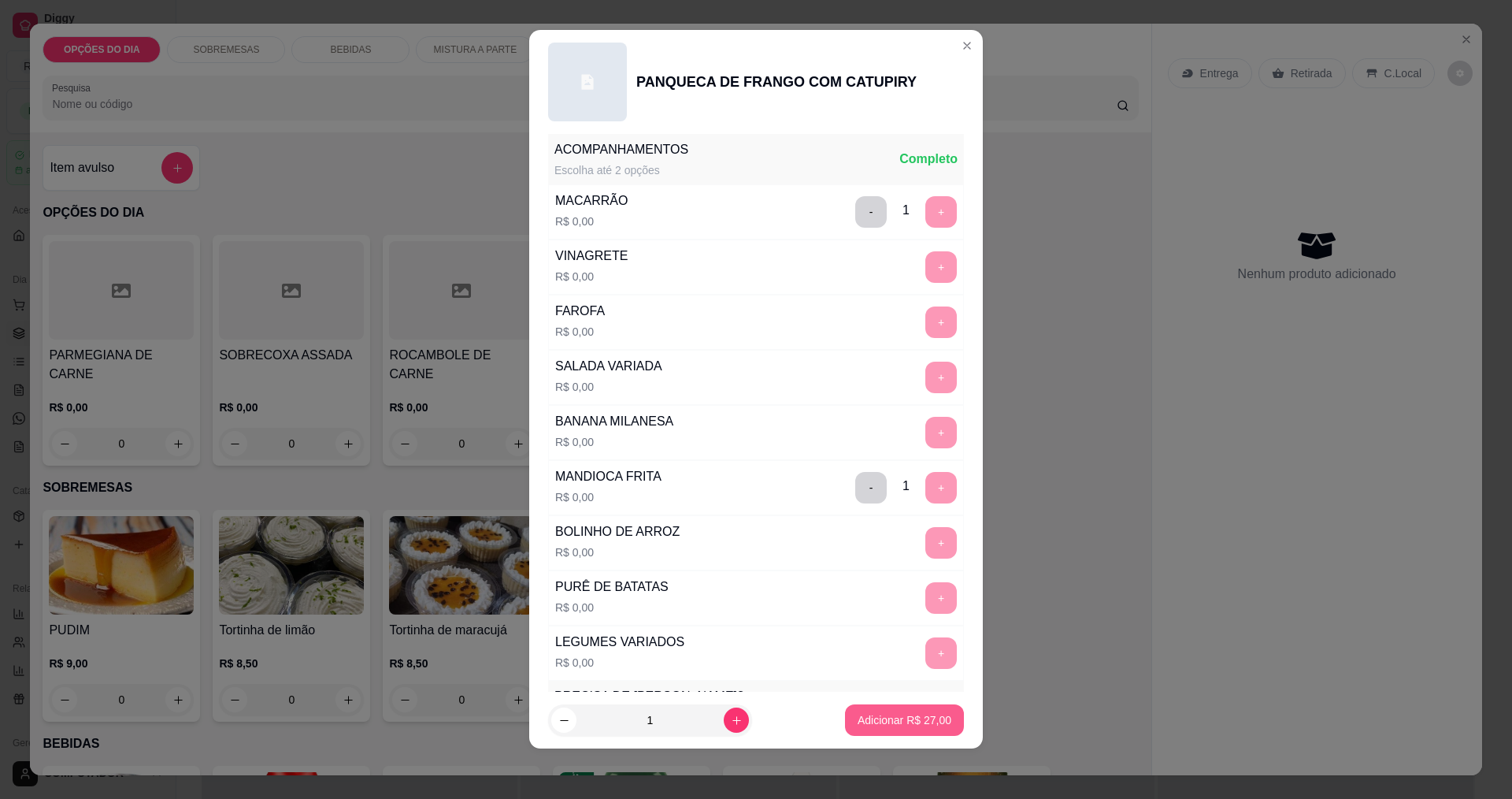
scroll to position [800, 0]
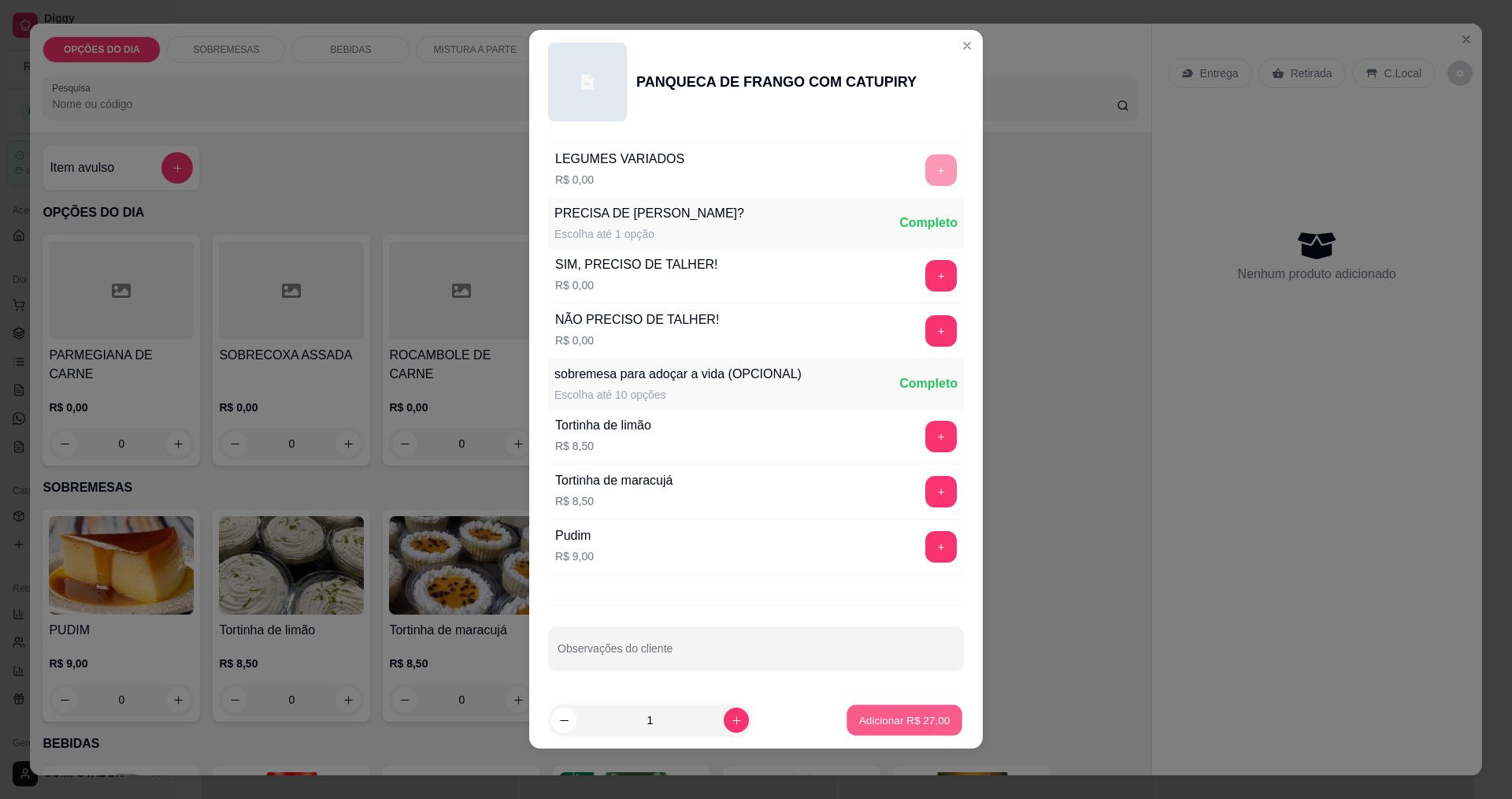
click at [884, 718] on p "Adicionar R$ 27,00" at bounding box center [905, 720] width 91 height 15
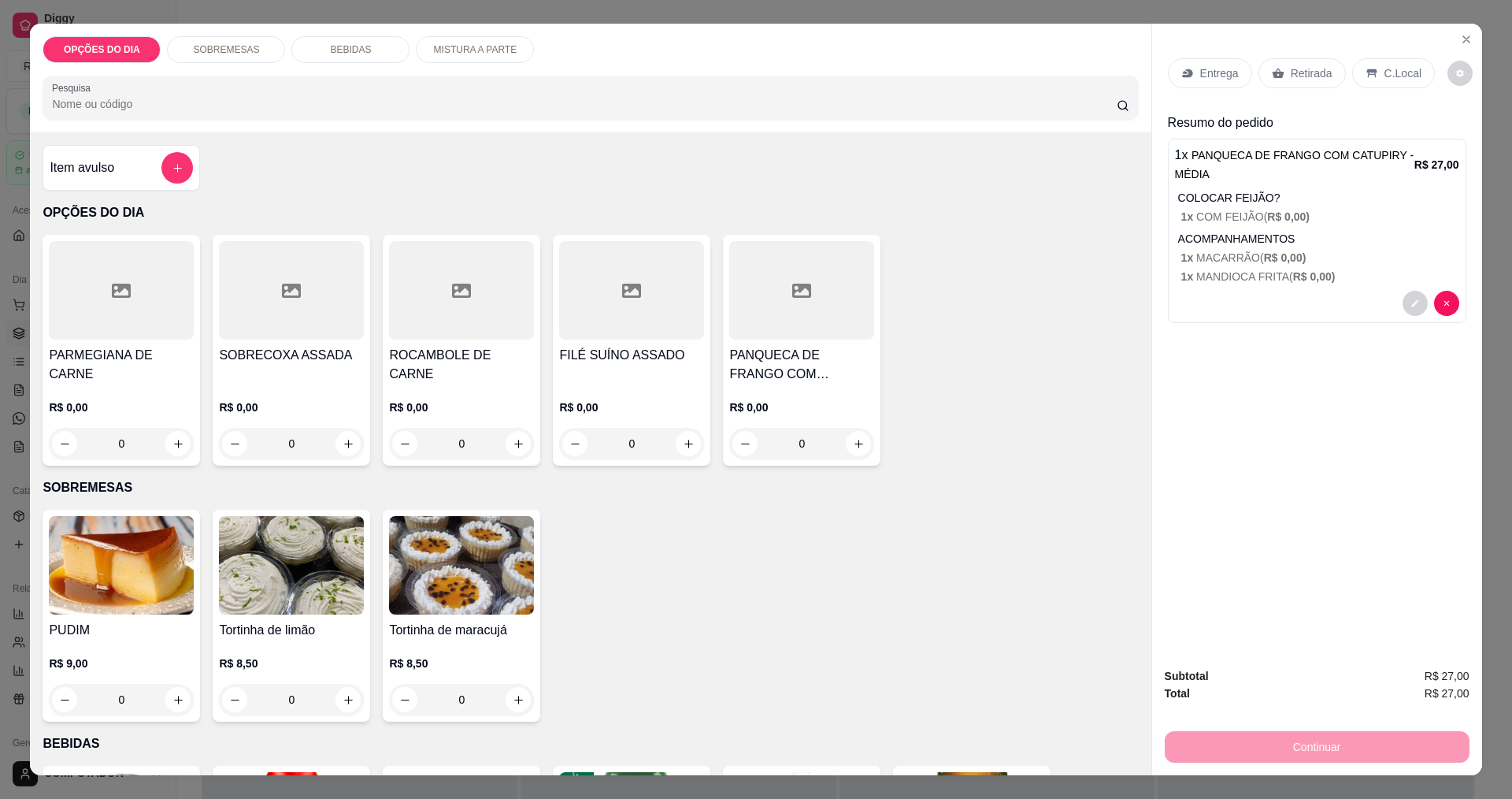
click at [177, 436] on div "0" at bounding box center [120, 443] width 145 height 31
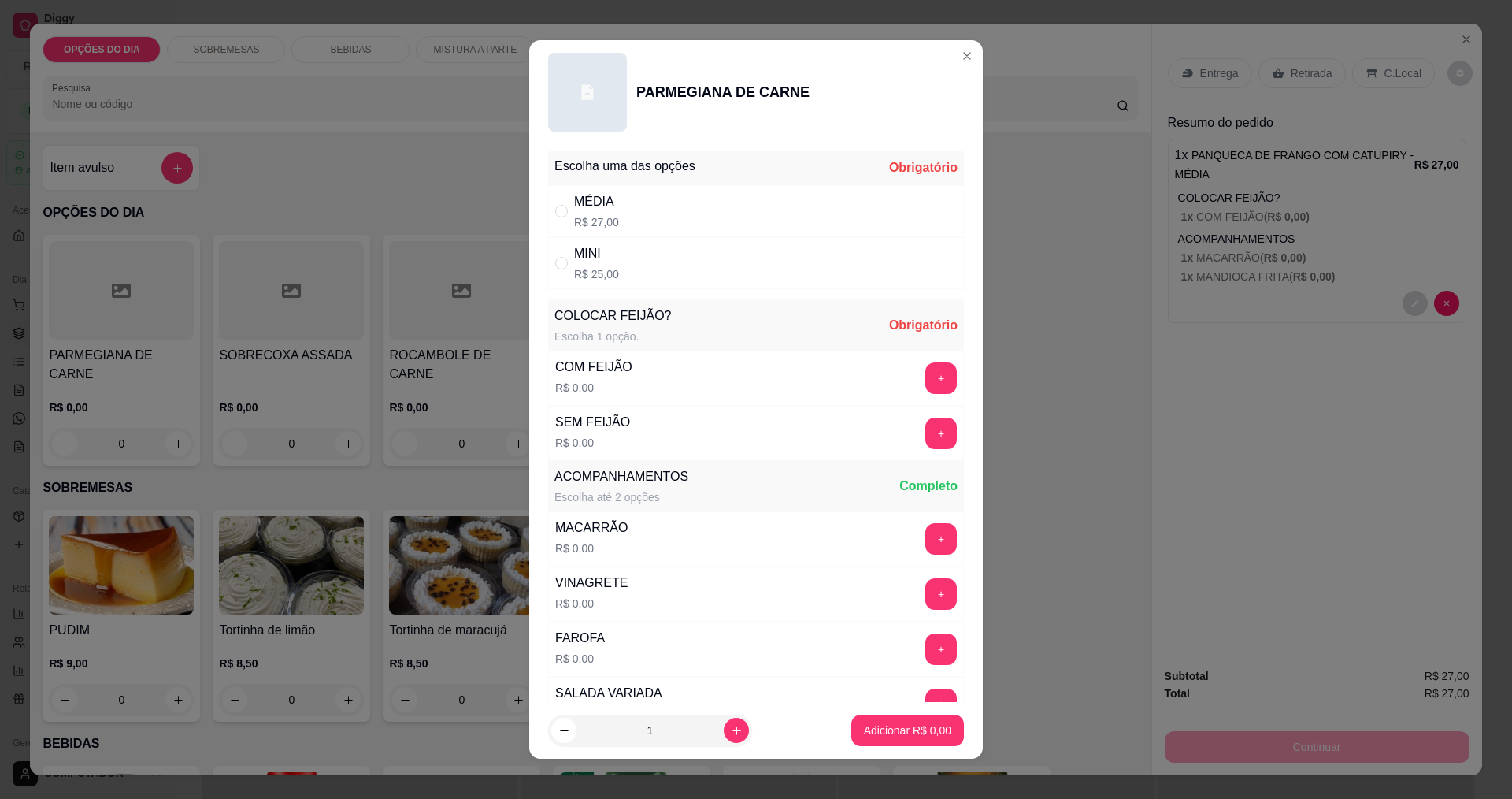
click at [574, 256] on div "MINI" at bounding box center [597, 253] width 45 height 18
radio input "true"
click at [926, 372] on button "+" at bounding box center [942, 378] width 31 height 31
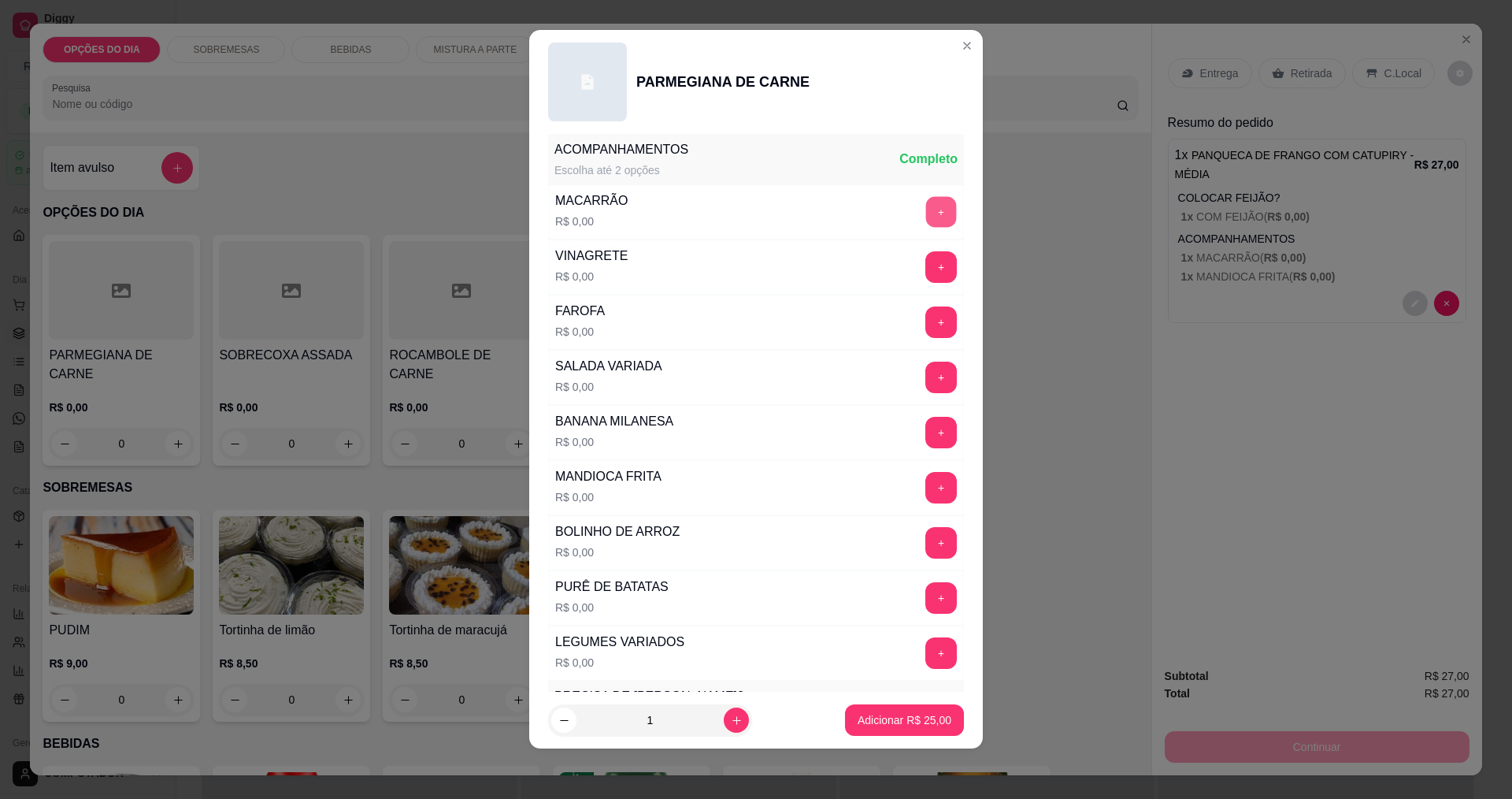
click at [926, 202] on button "+" at bounding box center [942, 212] width 31 height 31
click at [926, 489] on button "+" at bounding box center [942, 488] width 31 height 31
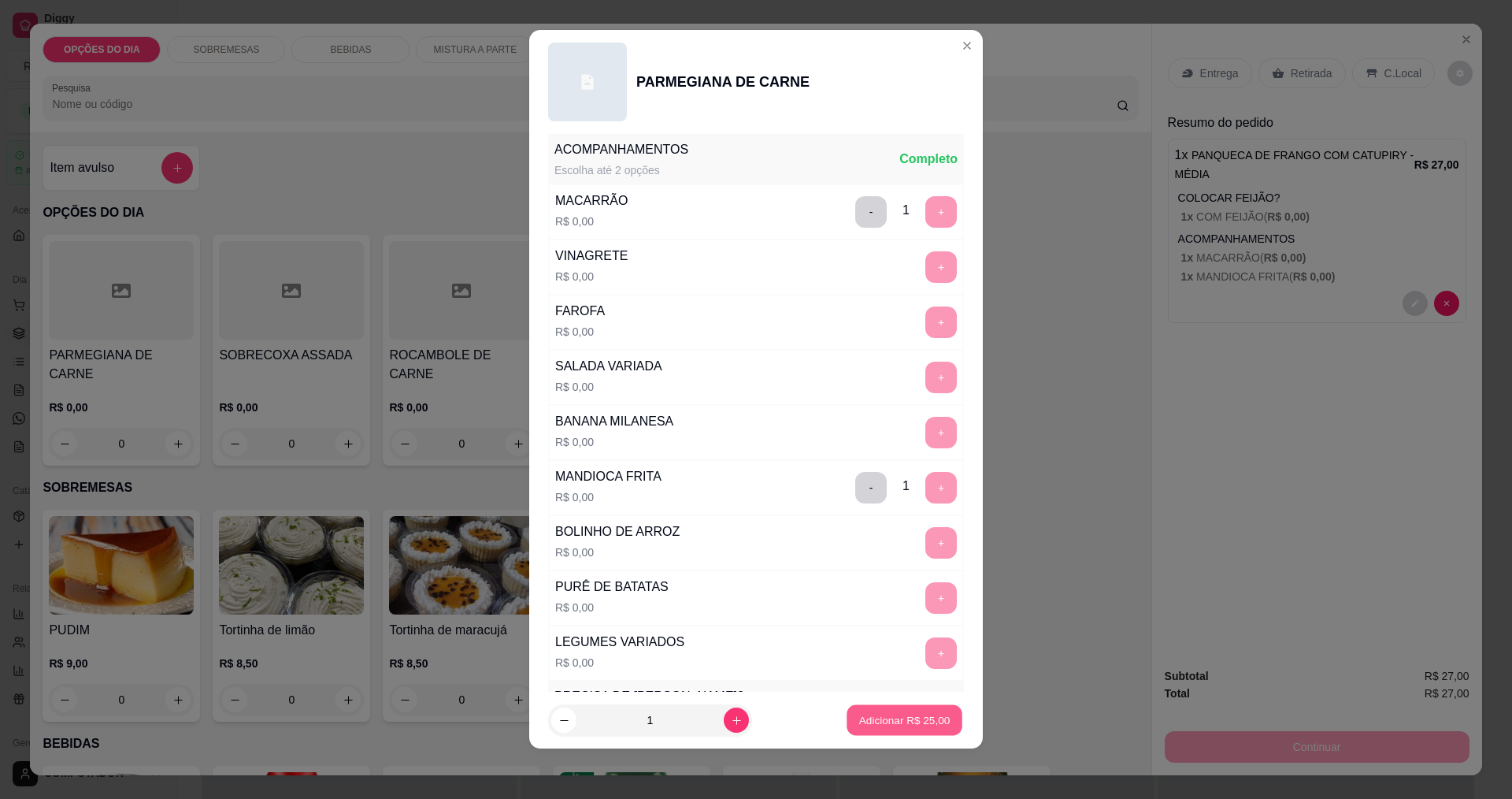
click at [892, 715] on p "Adicionar R$ 25,00" at bounding box center [905, 720] width 91 height 15
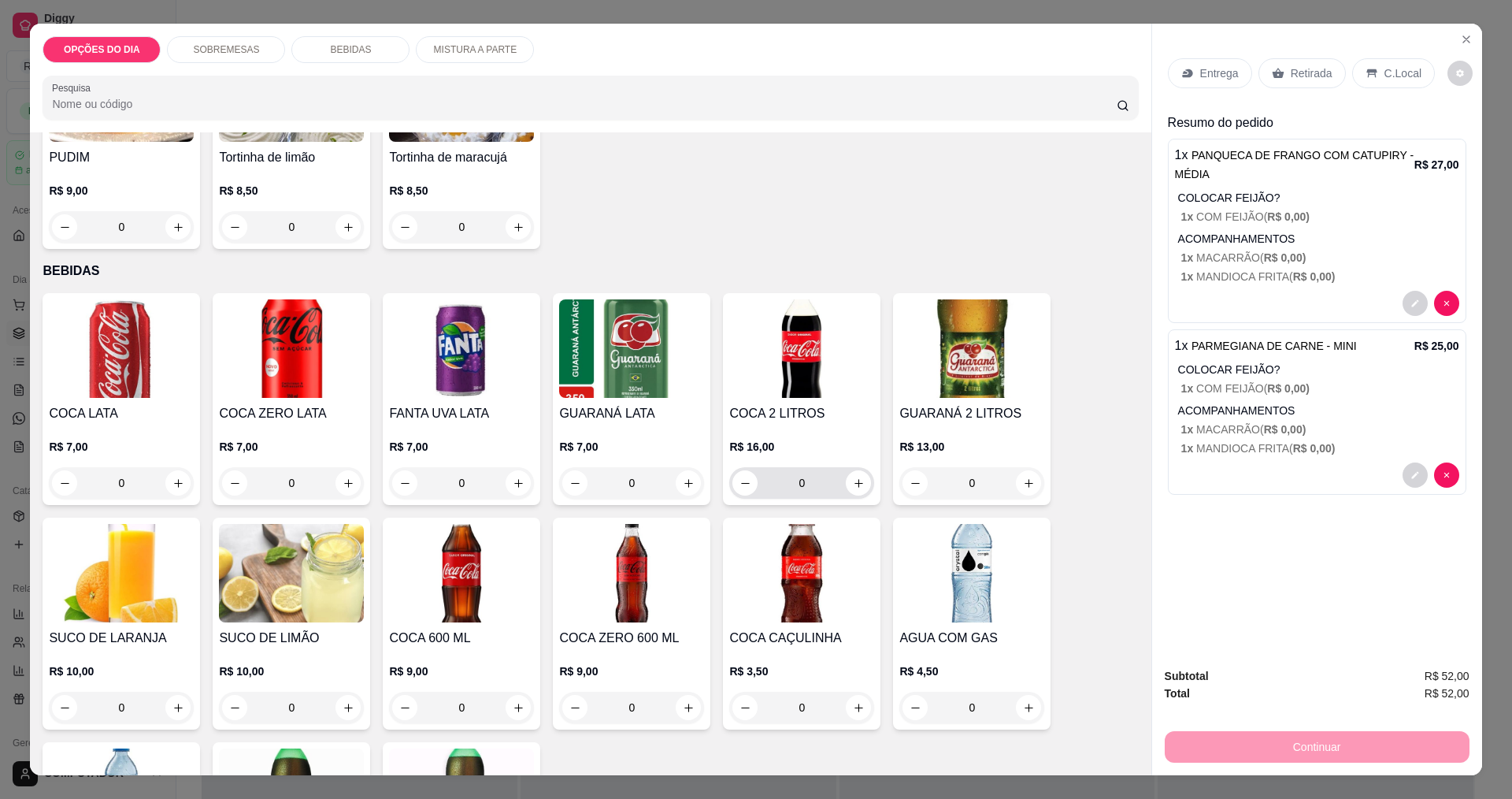
scroll to position [867, 0]
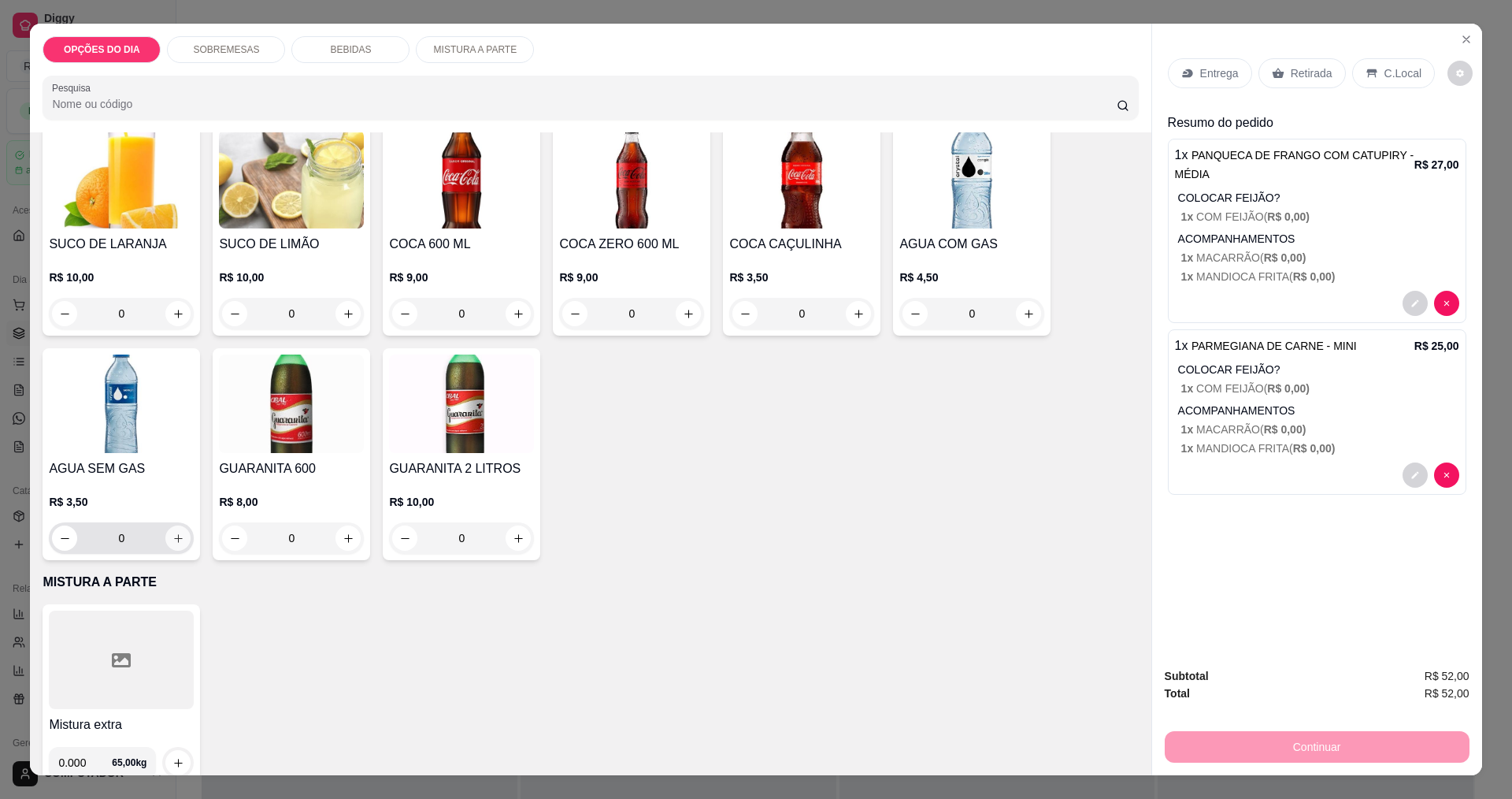
click at [175, 535] on icon "increase-product-quantity" at bounding box center [179, 538] width 12 height 12
click at [175, 535] on icon "increase-product-quantity" at bounding box center [178, 539] width 12 height 12
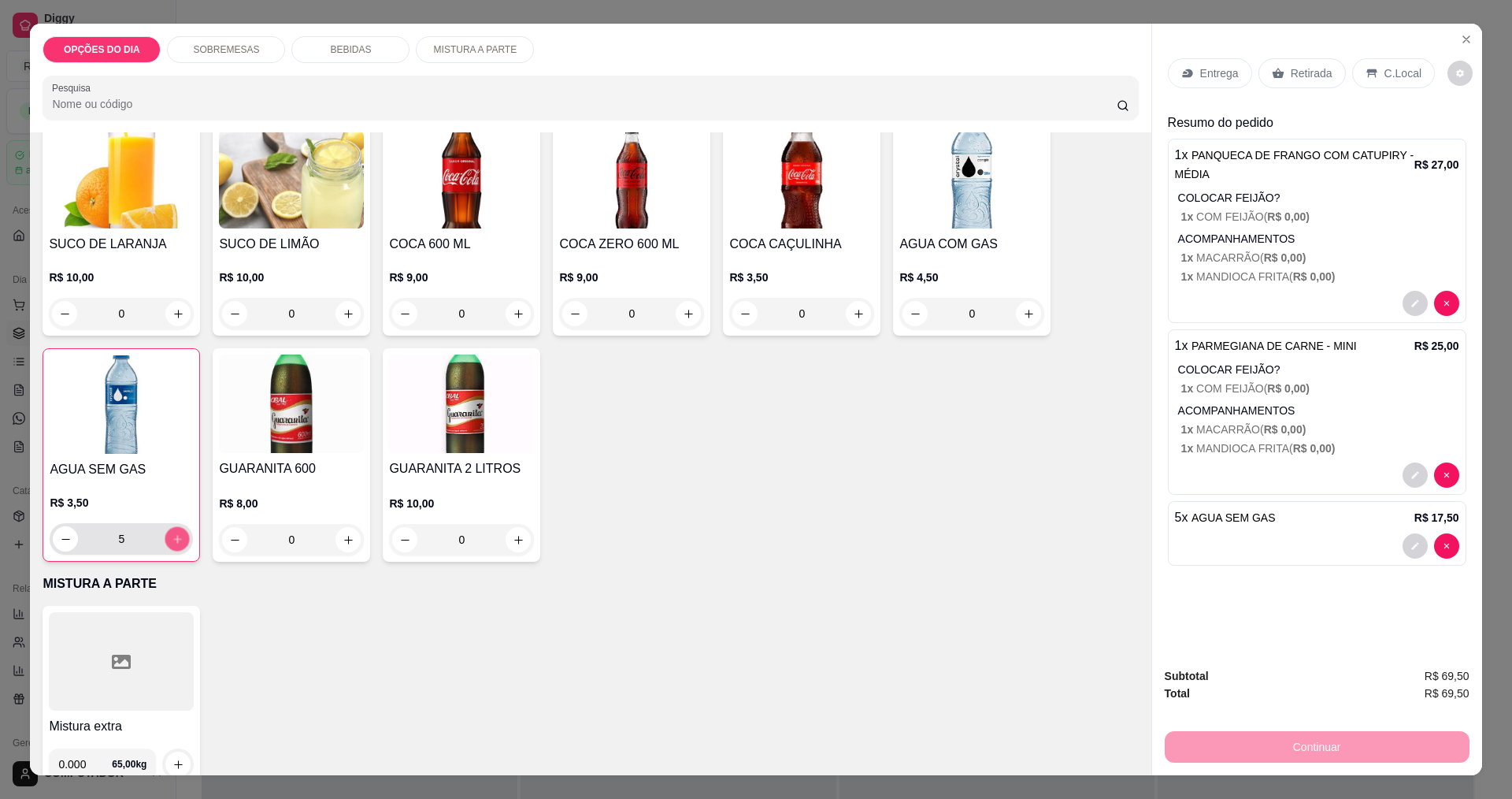
click at [175, 535] on icon "increase-product-quantity" at bounding box center [178, 539] width 12 height 12
type input "6"
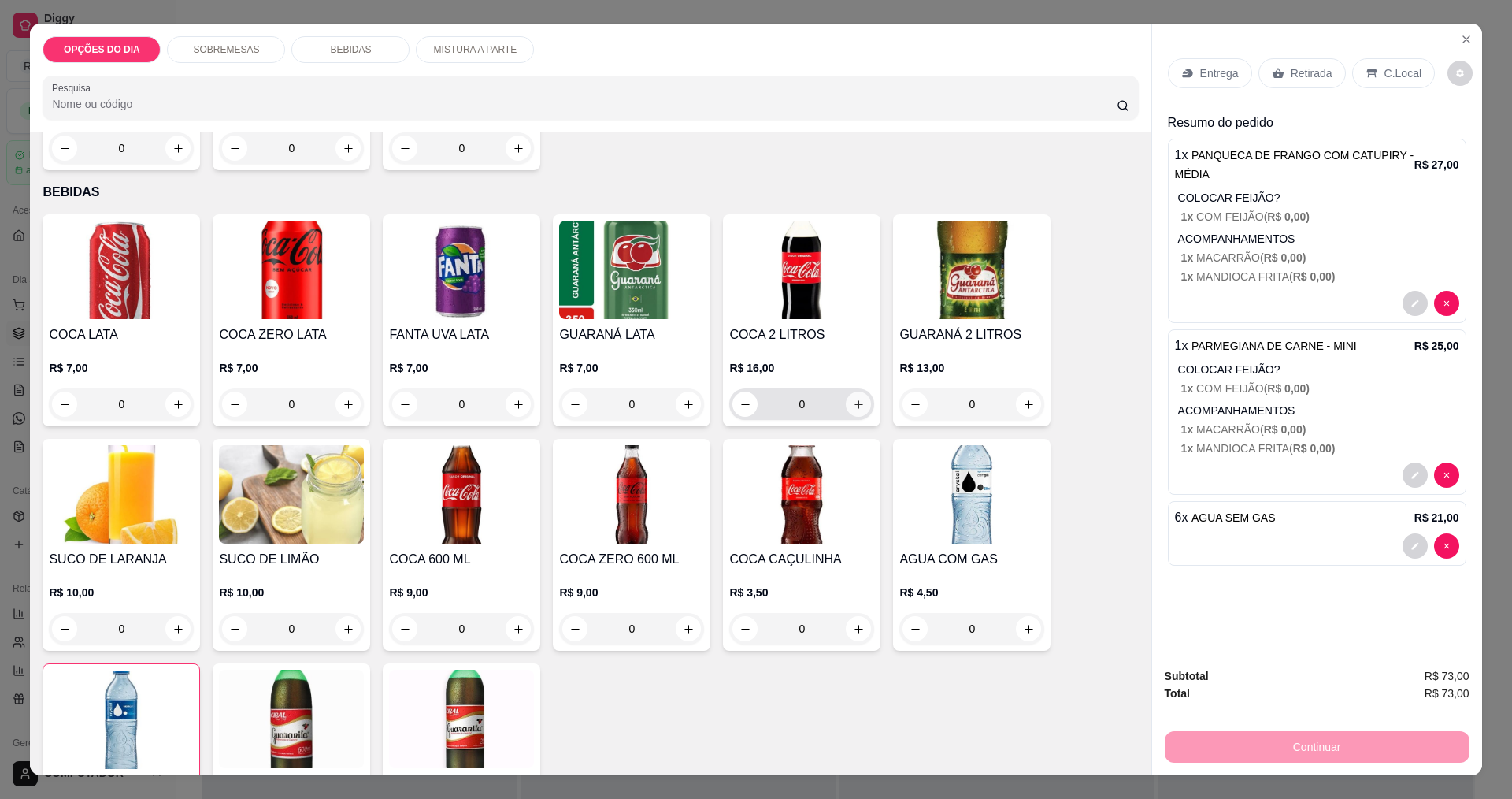
click at [853, 399] on icon "increase-product-quantity" at bounding box center [859, 404] width 12 height 12
type input "1"
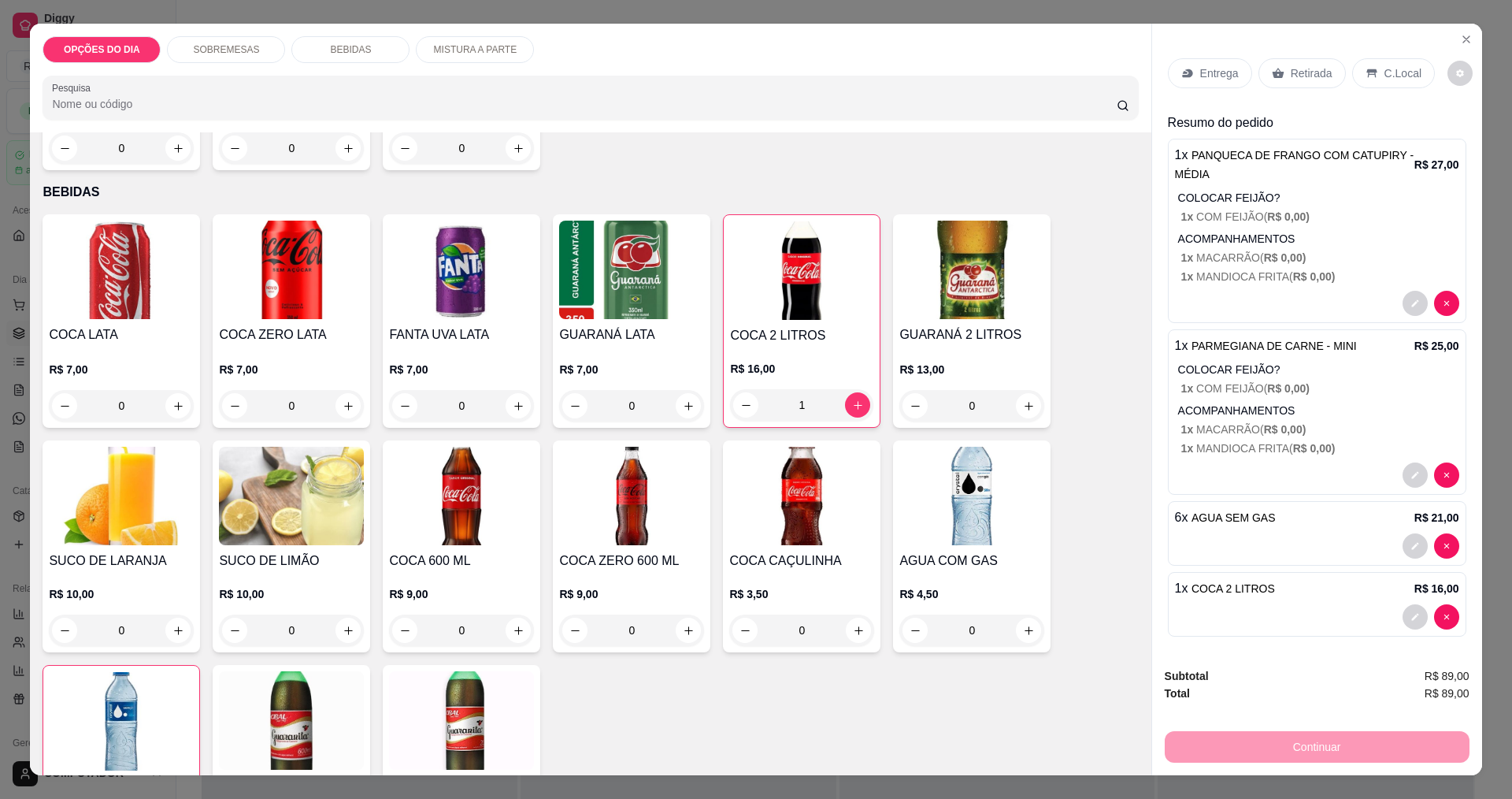
scroll to position [315, 0]
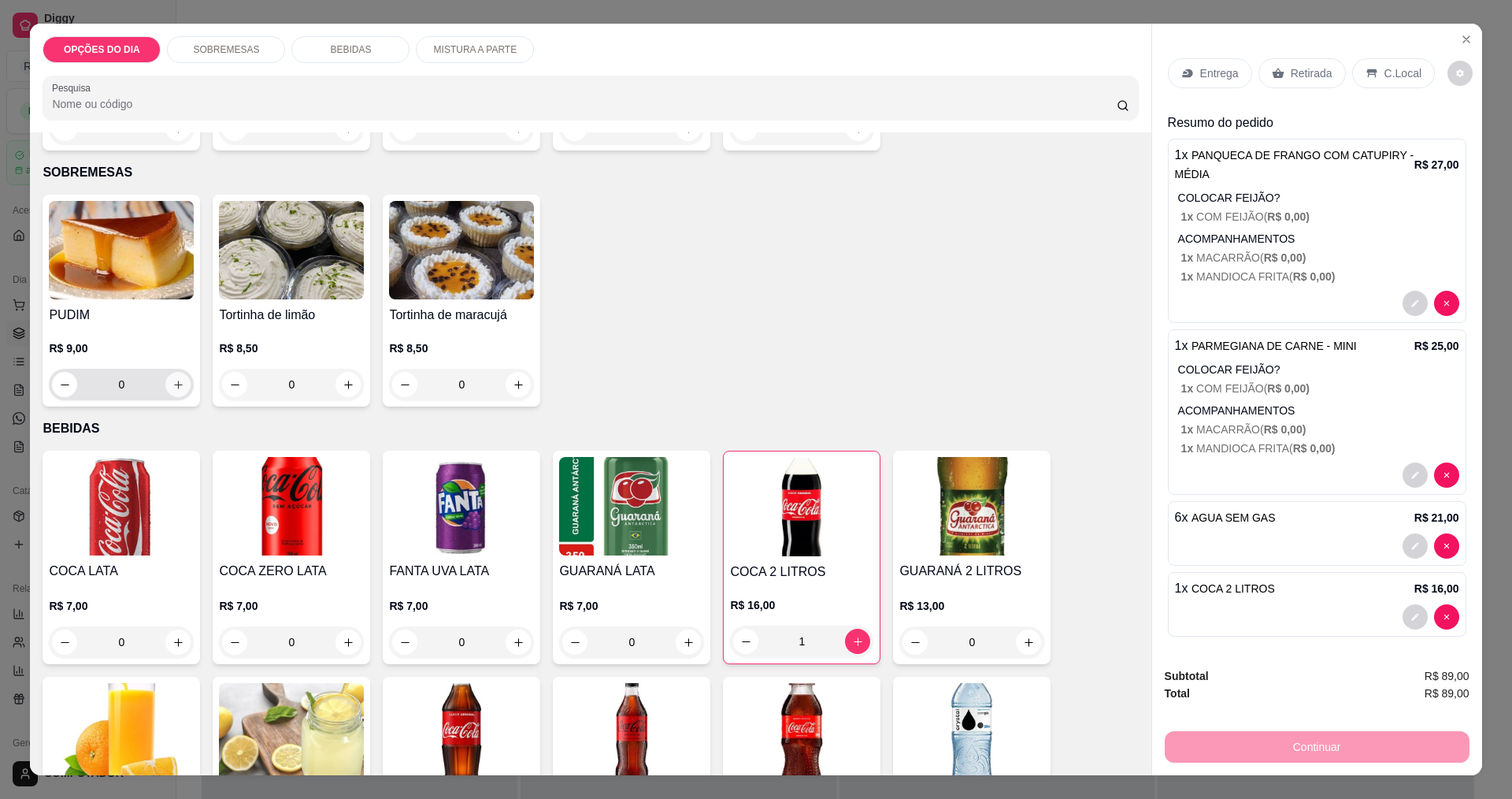
click at [175, 383] on icon "increase-product-quantity" at bounding box center [179, 385] width 12 height 12
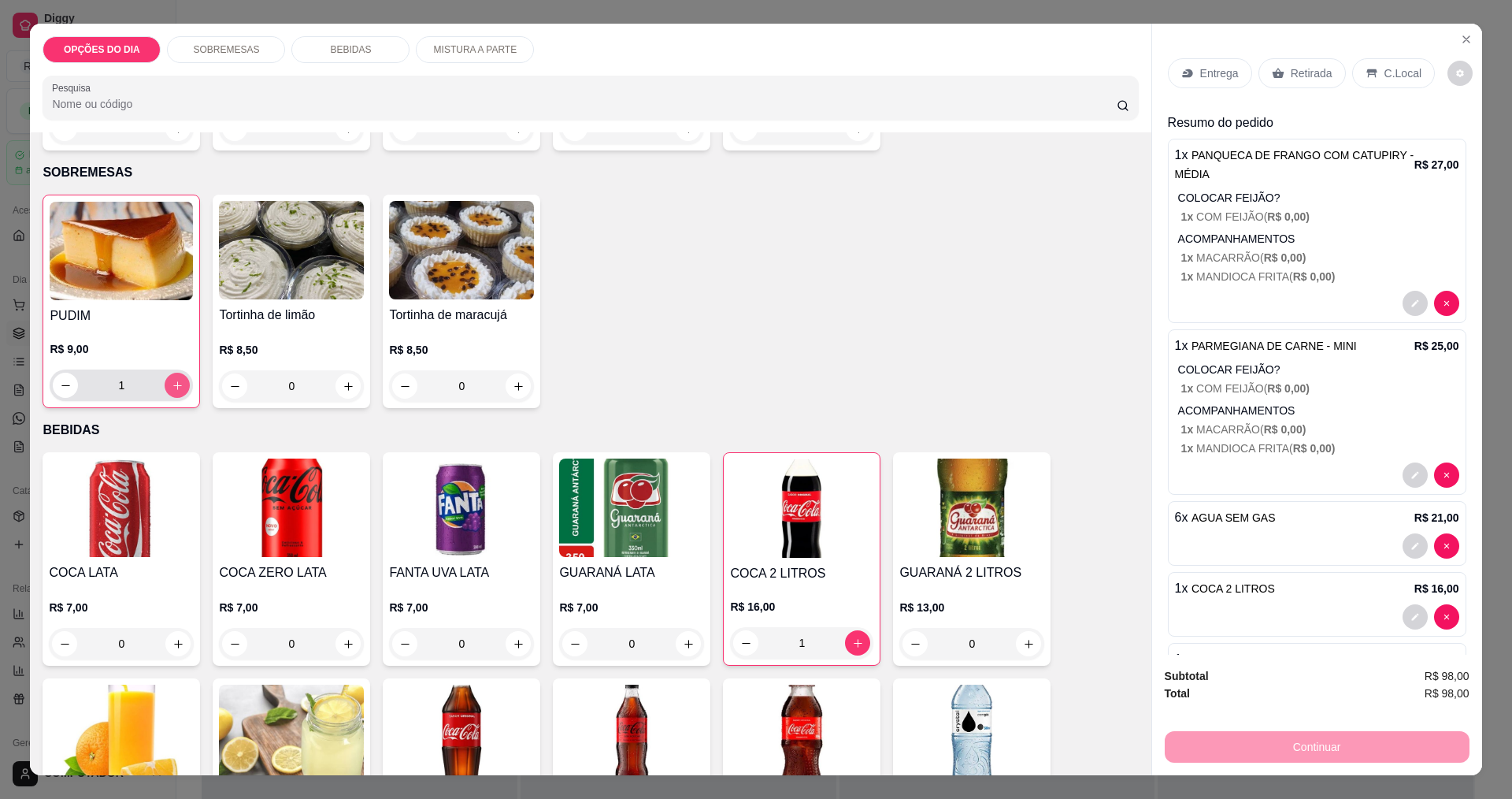
click at [175, 383] on icon "increase-product-quantity" at bounding box center [178, 386] width 12 height 12
type input "2"
click at [1186, 75] on icon at bounding box center [1187, 73] width 11 height 9
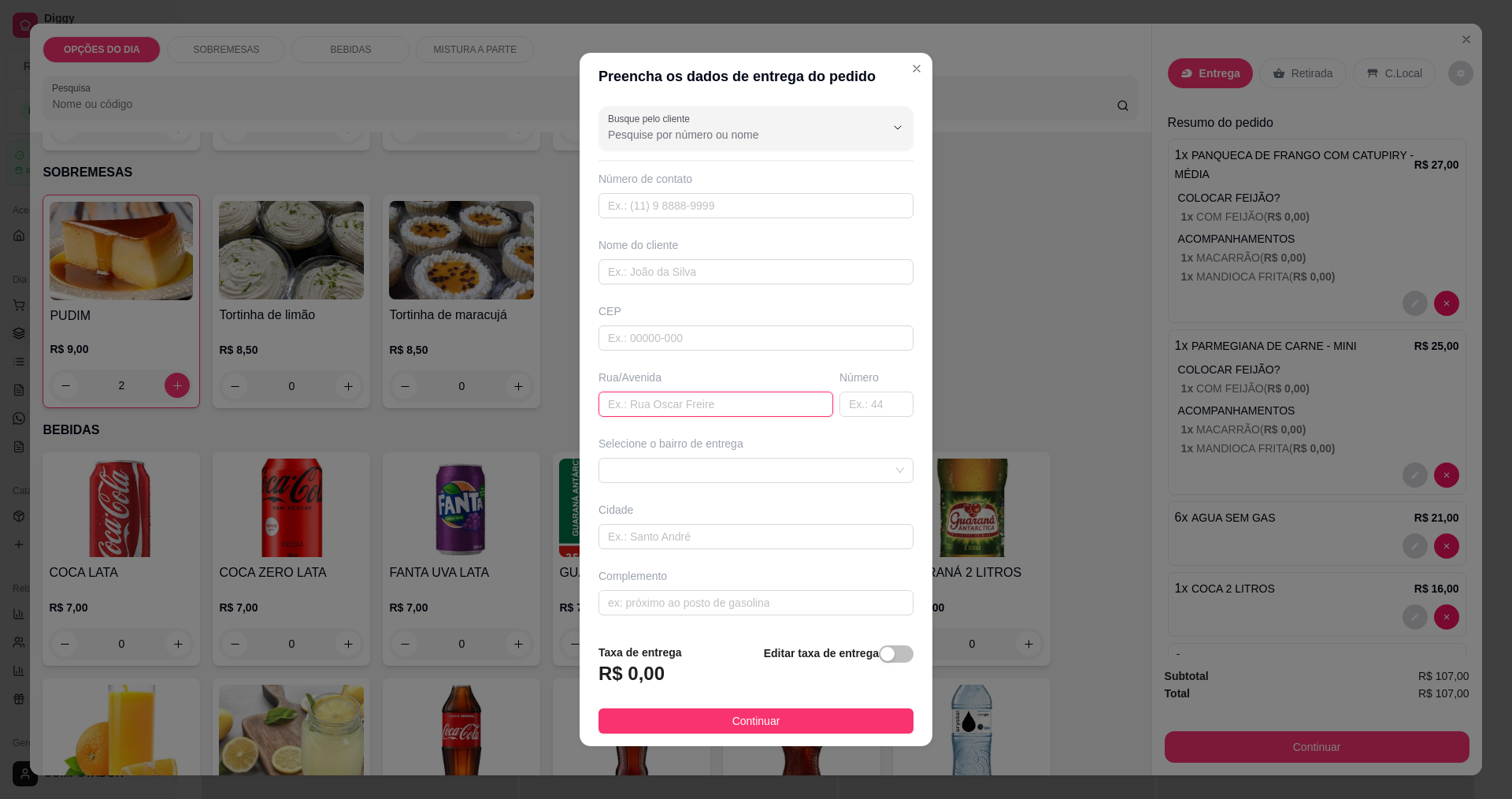
click at [670, 401] on input "text" at bounding box center [716, 404] width 235 height 25
type input "TANGARAS"
click at [680, 475] on span at bounding box center [756, 470] width 296 height 23
type input "542"
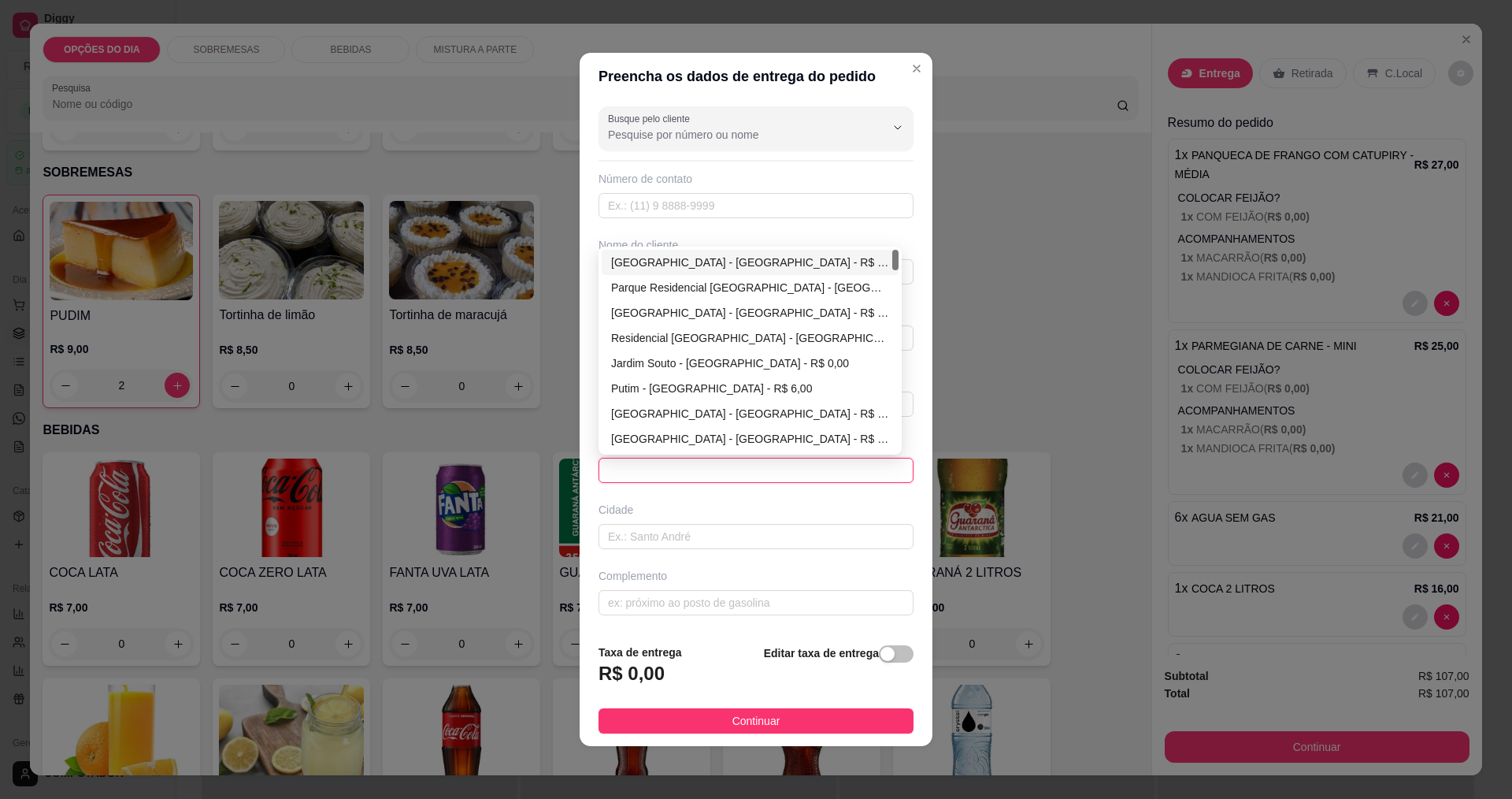
click at [736, 253] on div "[GEOGRAPHIC_DATA] - [GEOGRAPHIC_DATA] - R$ 0,00" at bounding box center [750, 262] width 297 height 25
type input "[GEOGRAPHIC_DATA]"
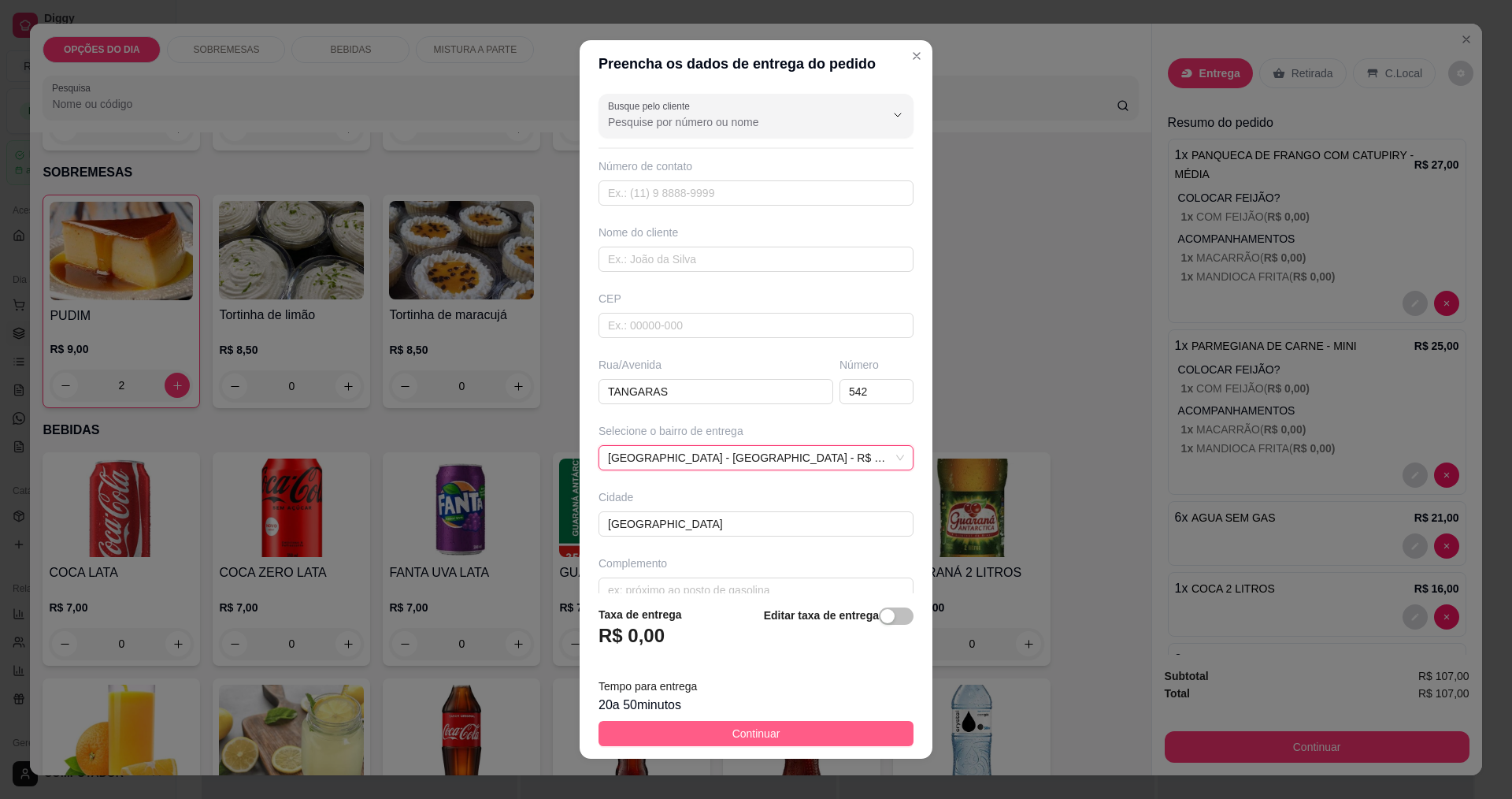
click at [777, 732] on button "Continuar" at bounding box center [756, 734] width 315 height 25
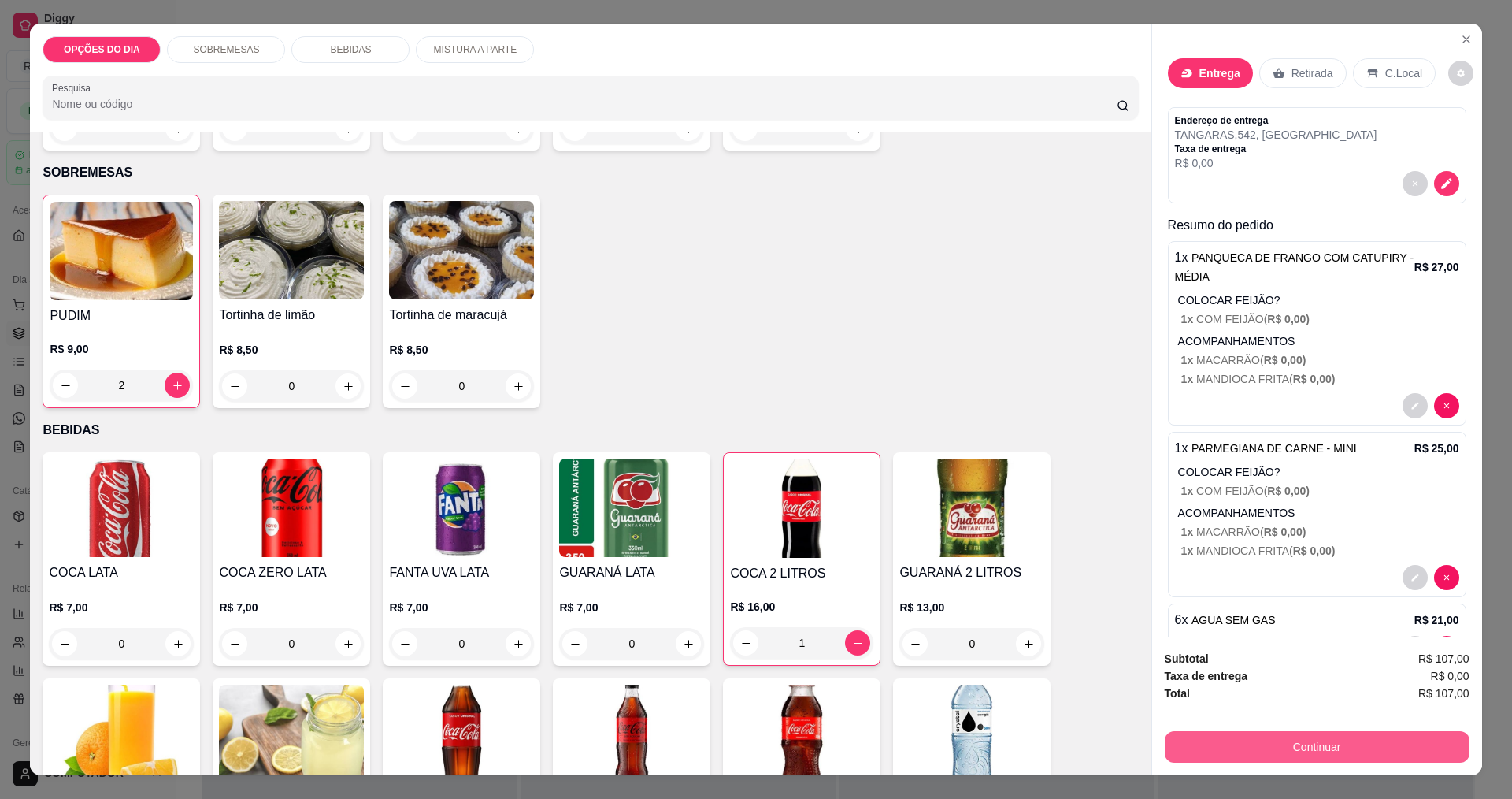
click at [1319, 745] on button "Continuar" at bounding box center [1318, 747] width 305 height 31
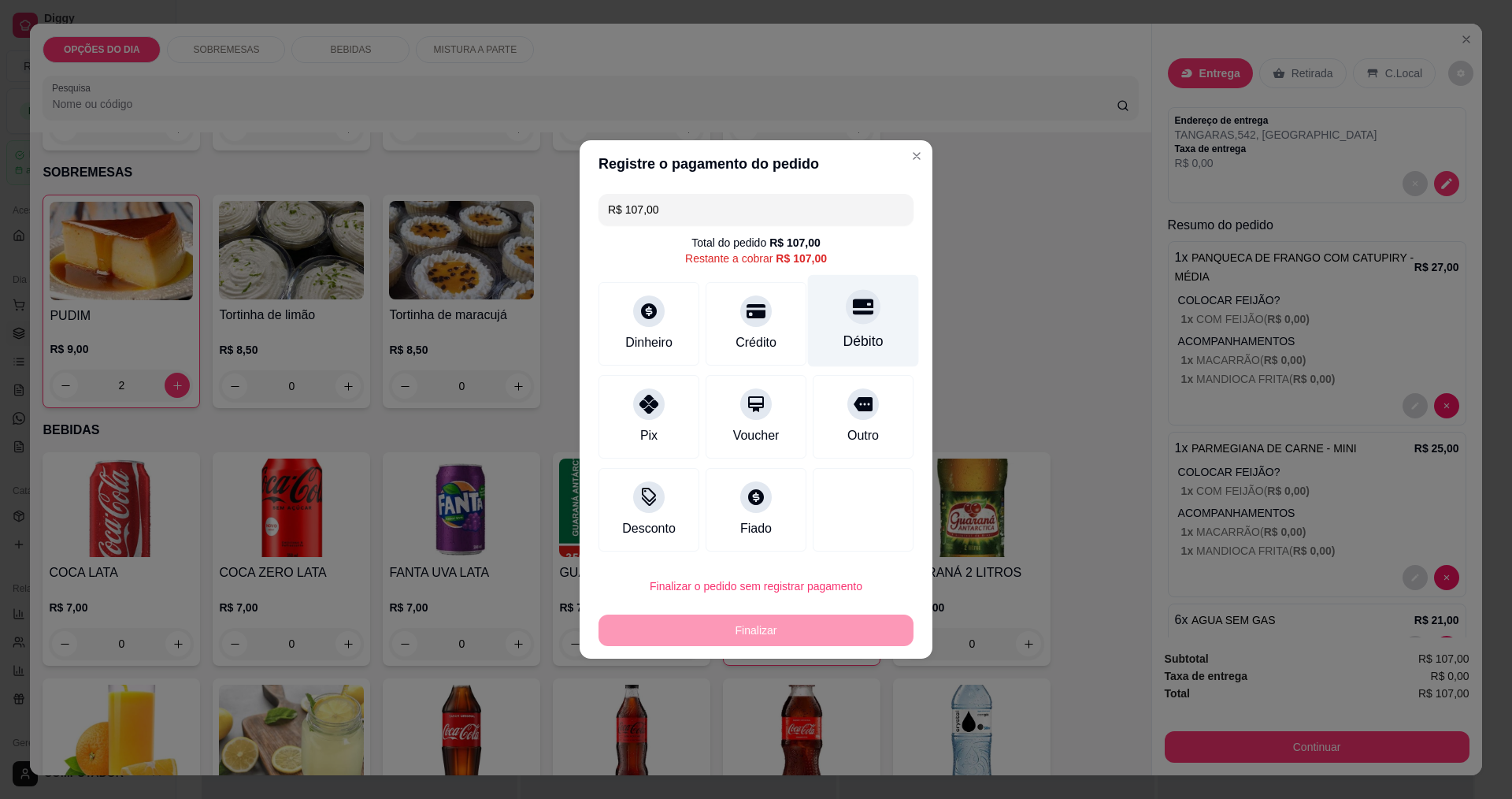
click at [853, 328] on div "Débito" at bounding box center [864, 321] width 111 height 92
type input "R$ 0,00"
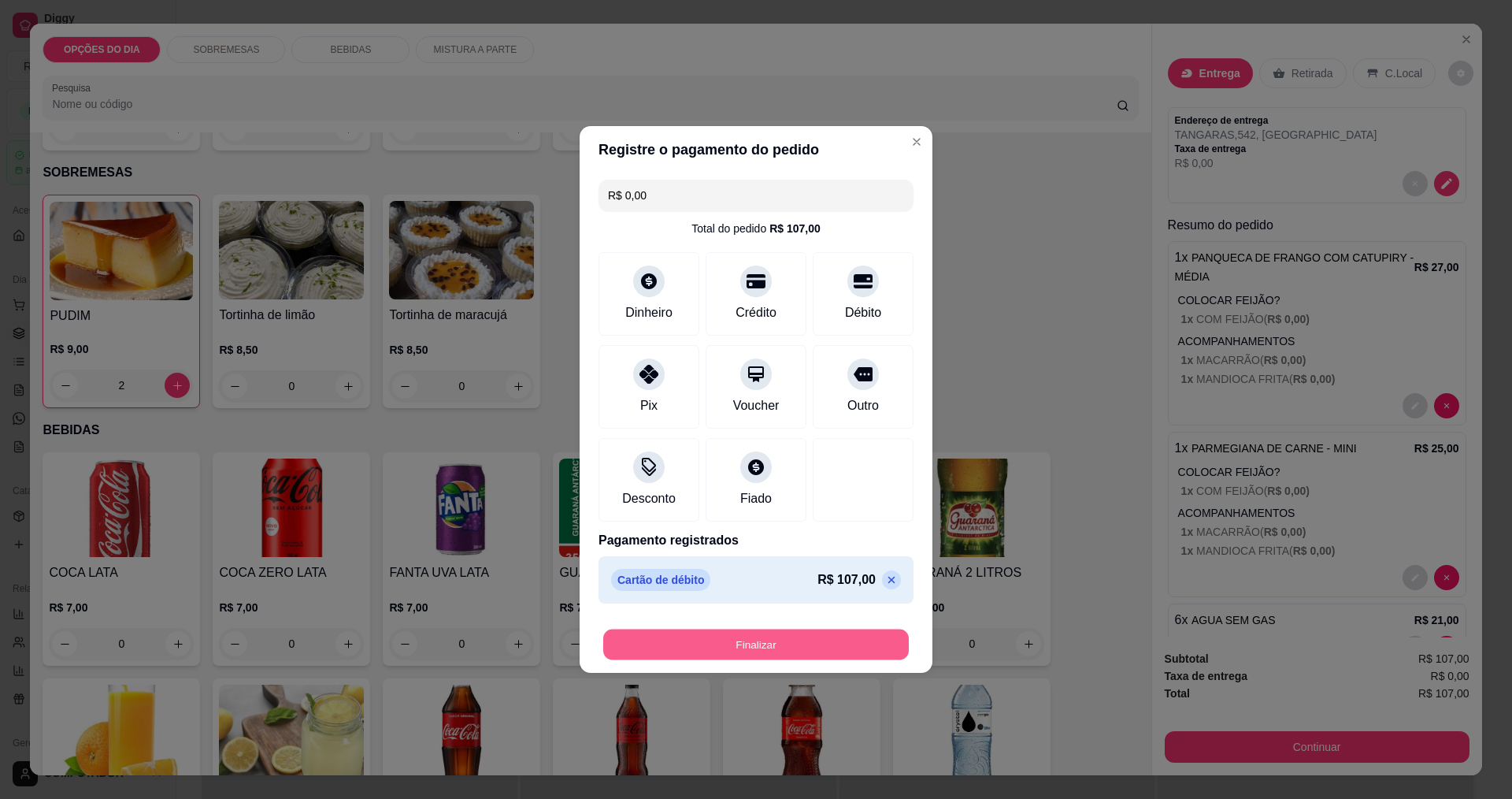
click at [794, 637] on button "Finalizar" at bounding box center [756, 645] width 306 height 31
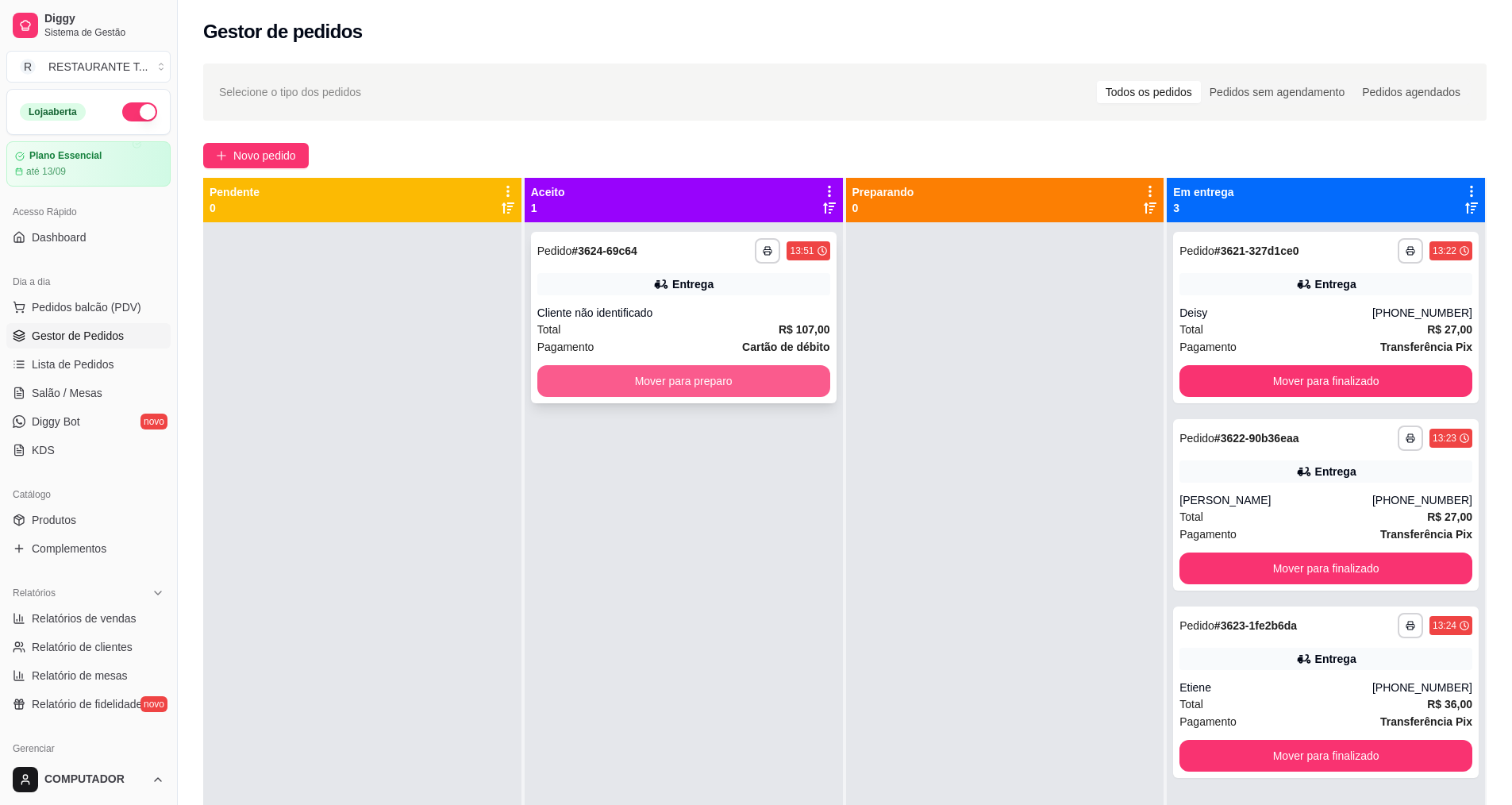
click at [736, 375] on button "Mover para preparo" at bounding box center [684, 381] width 293 height 31
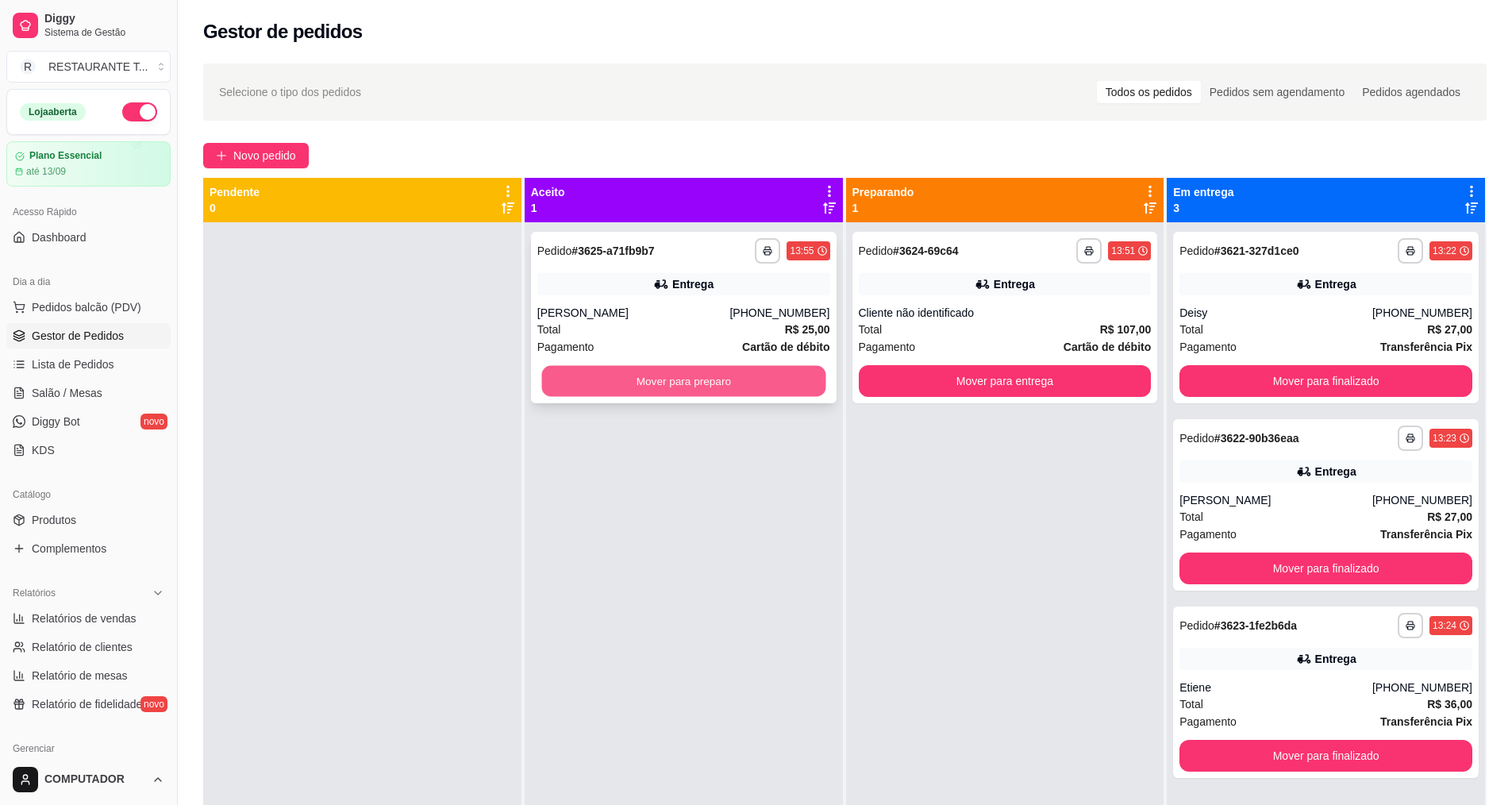
click at [611, 370] on button "Mover para preparo" at bounding box center [684, 382] width 284 height 31
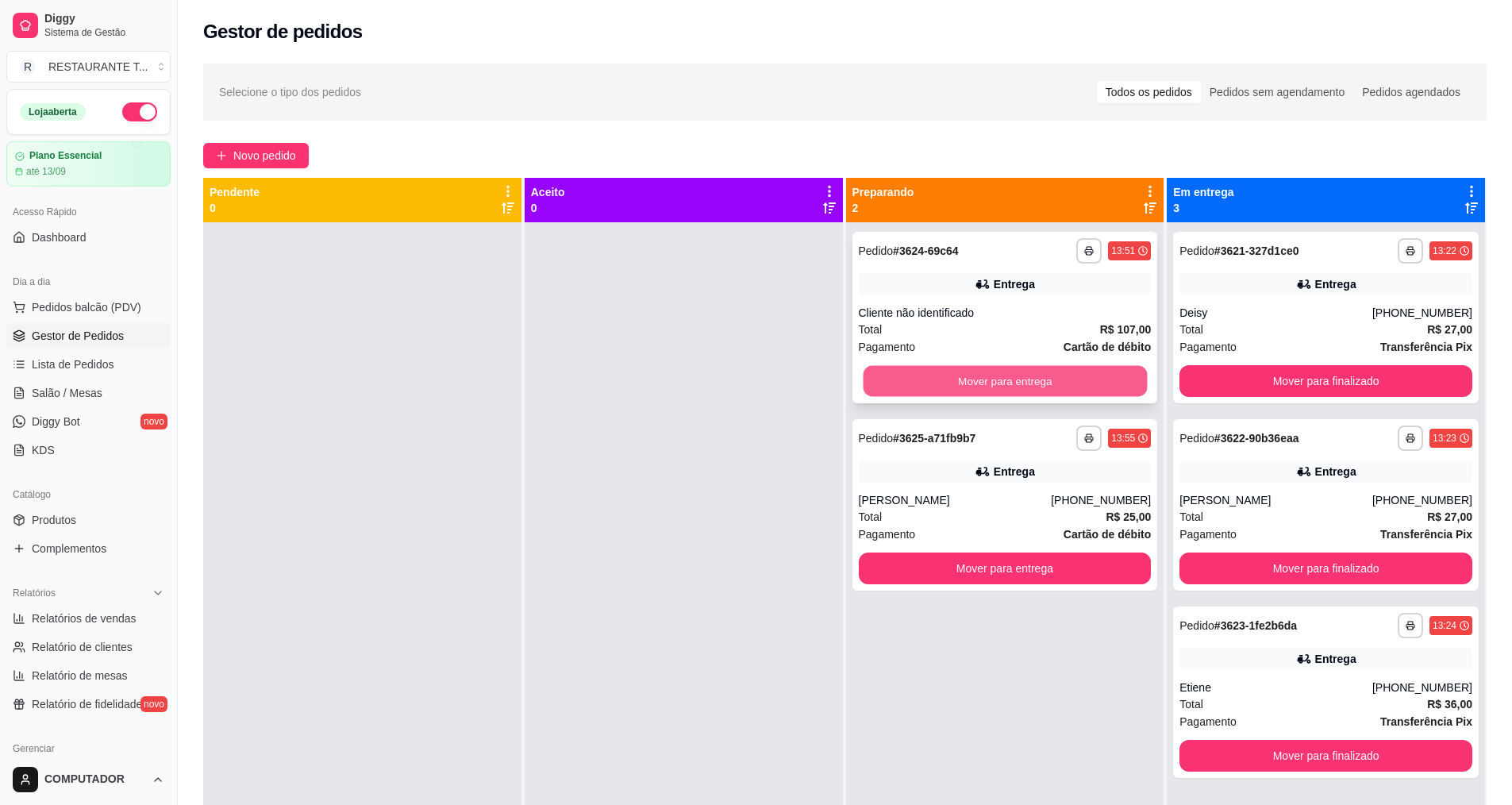
click at [997, 386] on button "Mover para entrega" at bounding box center [1005, 382] width 284 height 31
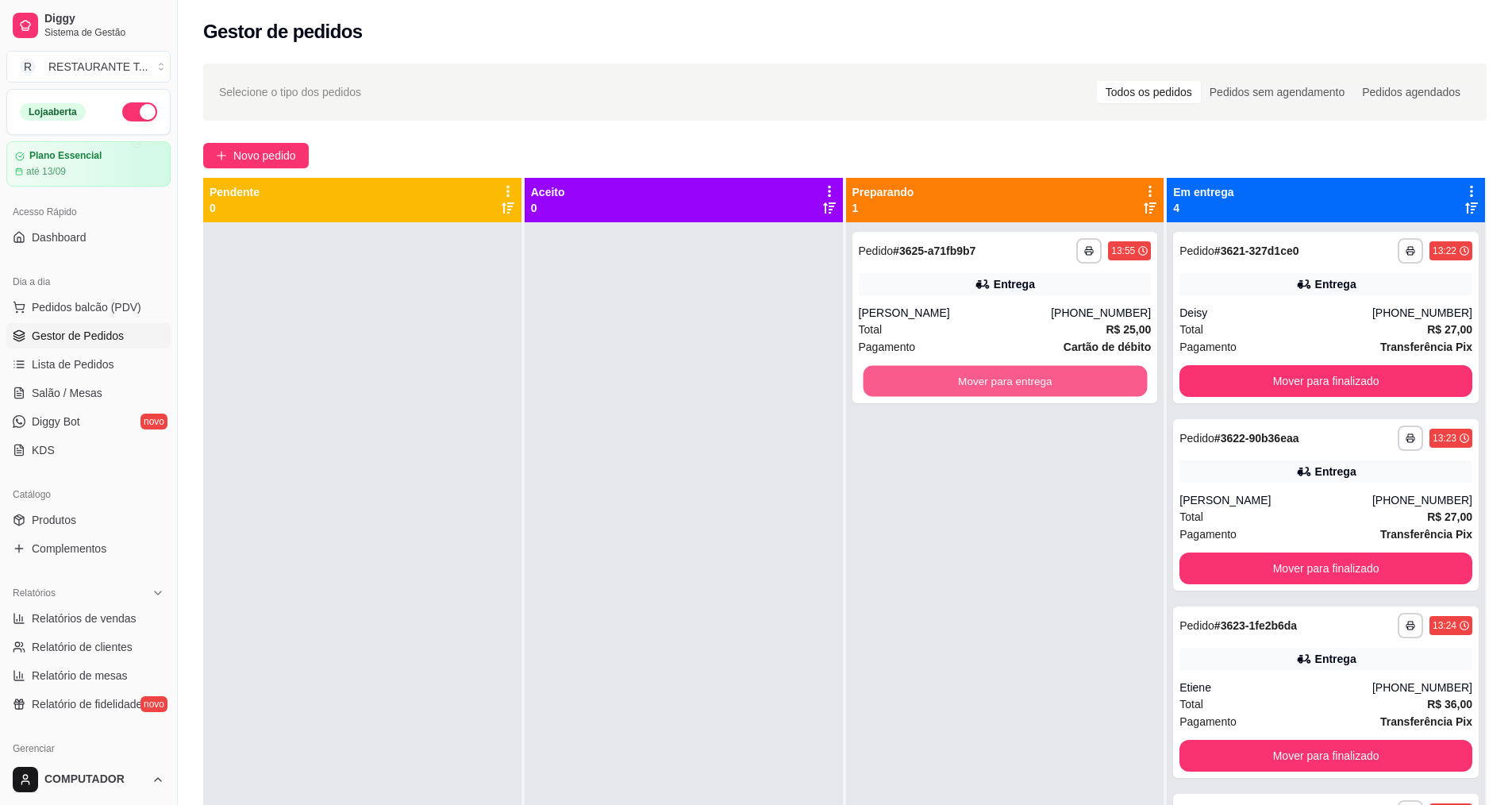
click at [997, 386] on button "Mover para entrega" at bounding box center [1005, 382] width 284 height 31
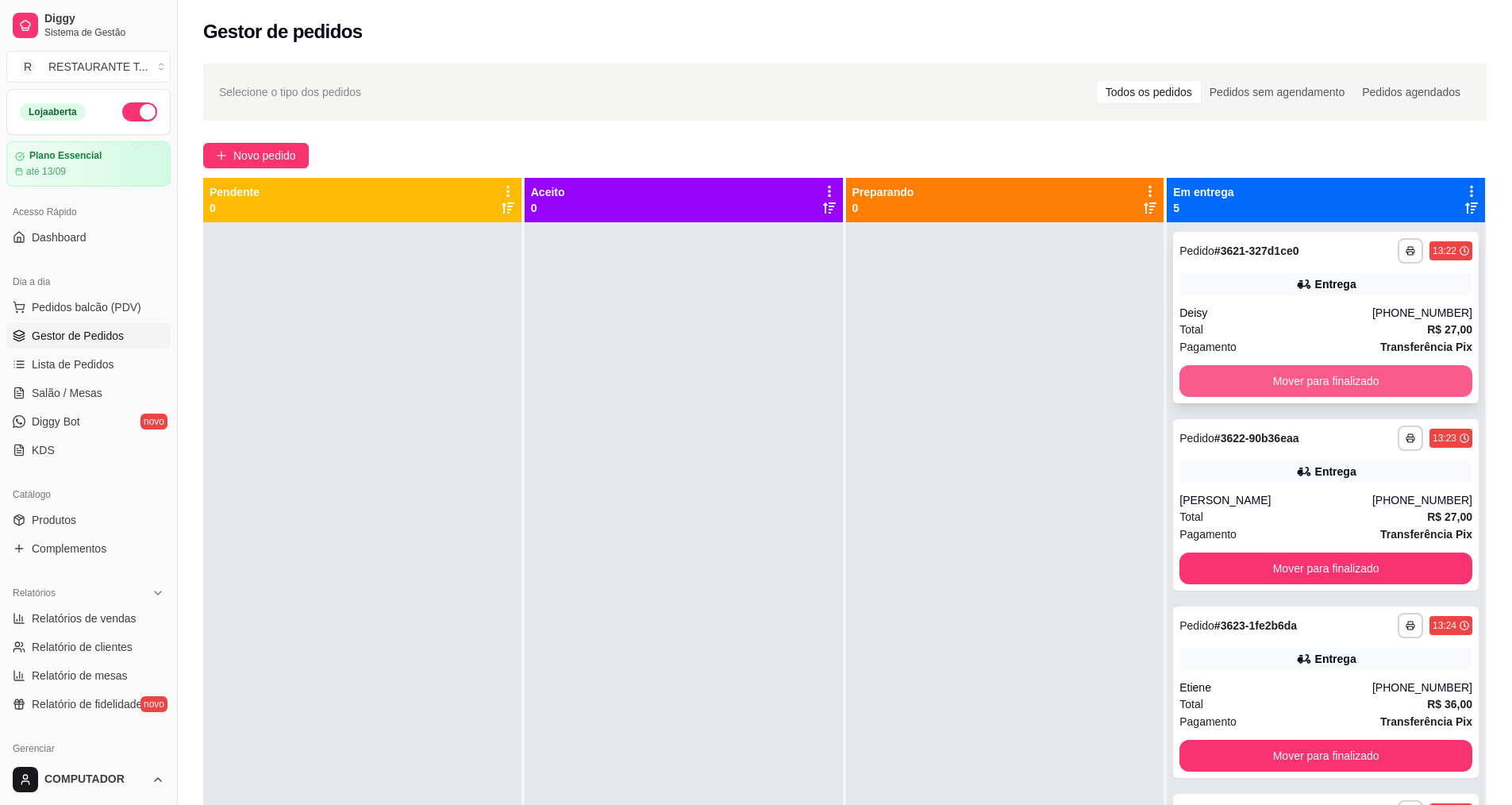
click at [1347, 373] on button "Mover para finalizado" at bounding box center [1326, 381] width 293 height 31
click at [1347, 373] on button "Mover para finalizado" at bounding box center [1327, 382] width 284 height 31
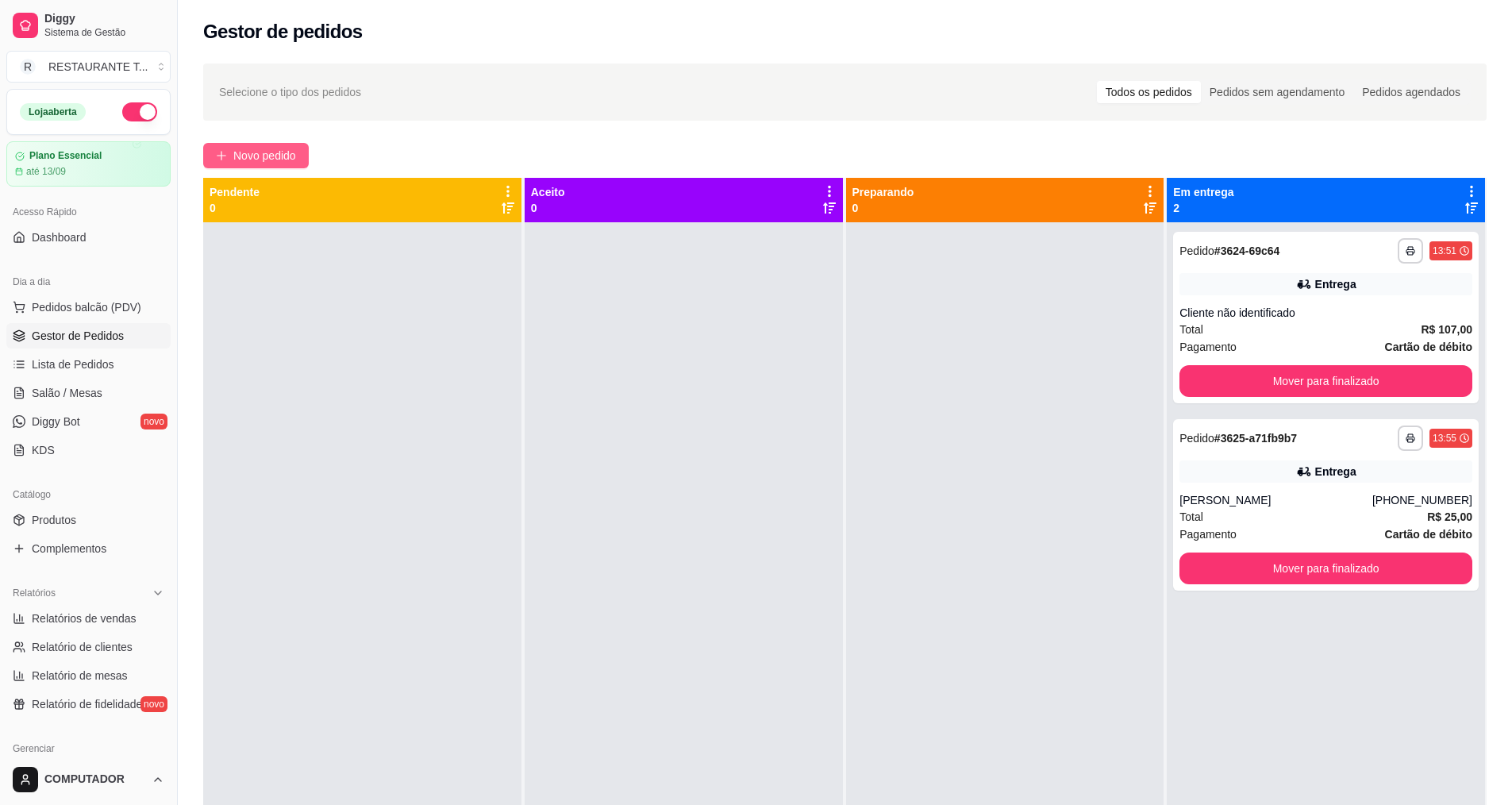
click at [240, 143] on button "Novo pedido" at bounding box center [257, 156] width 106 height 25
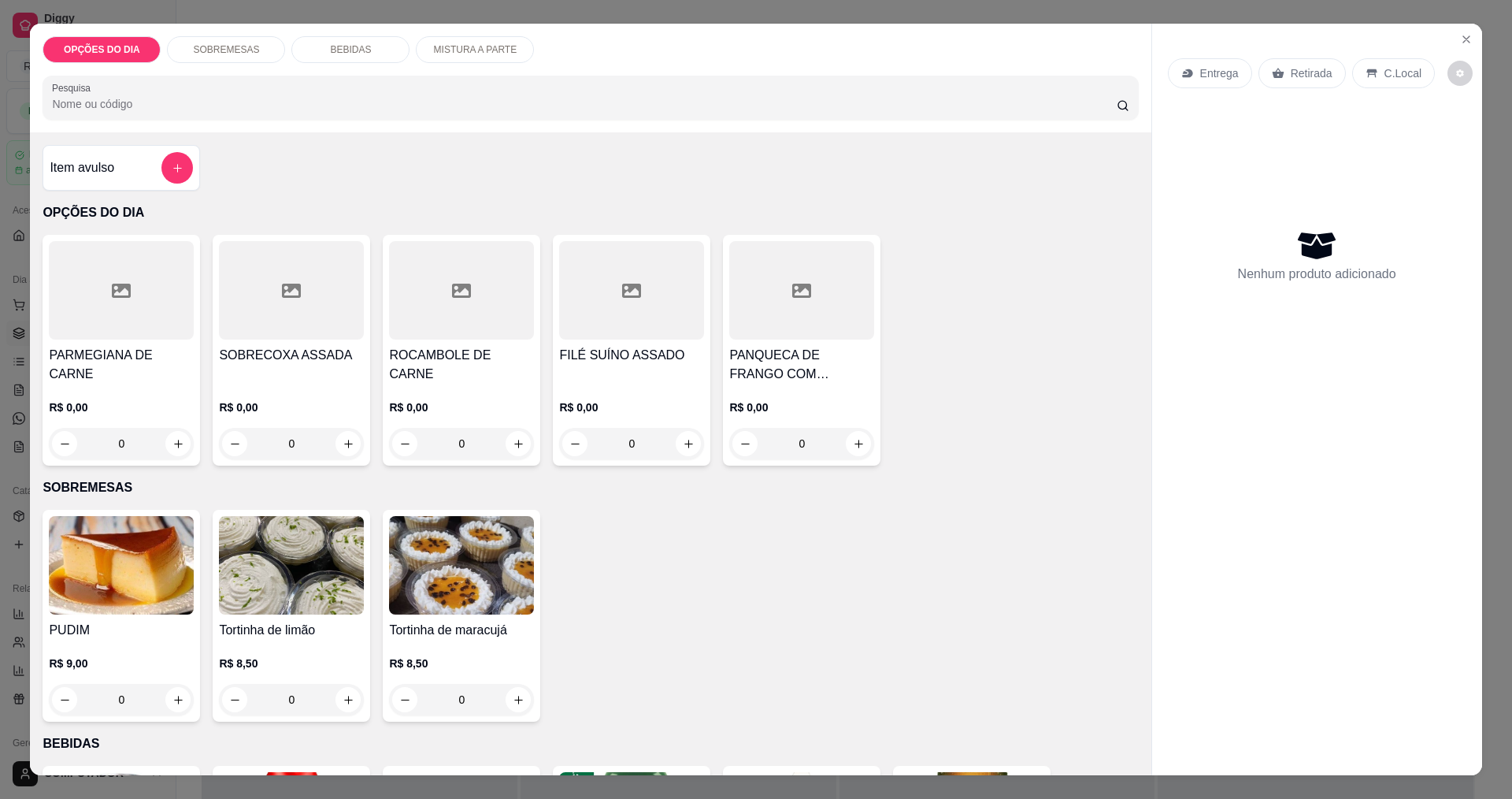
click at [324, 438] on div "0" at bounding box center [291, 443] width 145 height 31
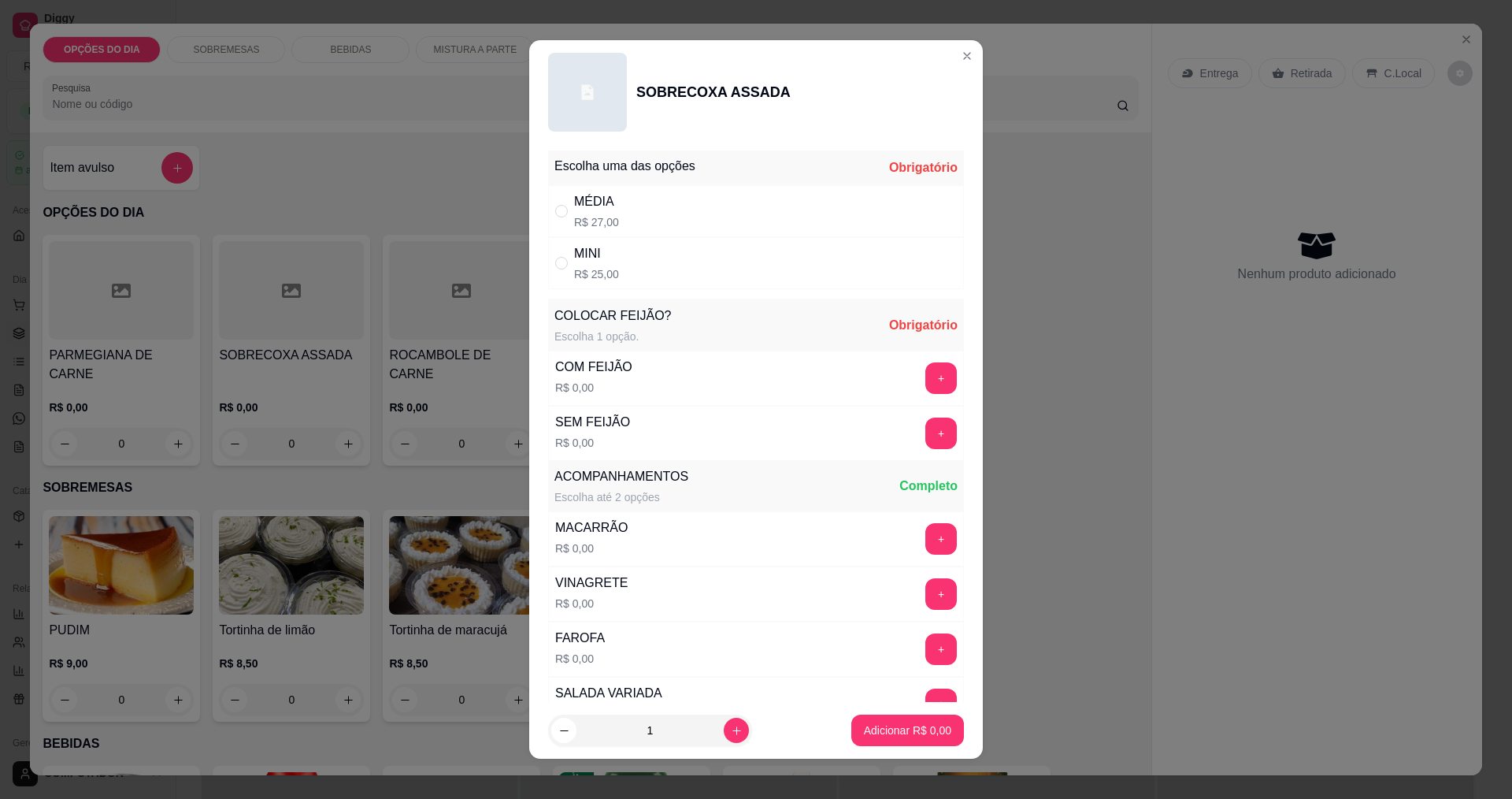
click at [566, 258] on div "" at bounding box center [565, 263] width 18 height 17
radio input "true"
click at [926, 377] on button "+" at bounding box center [942, 378] width 31 height 31
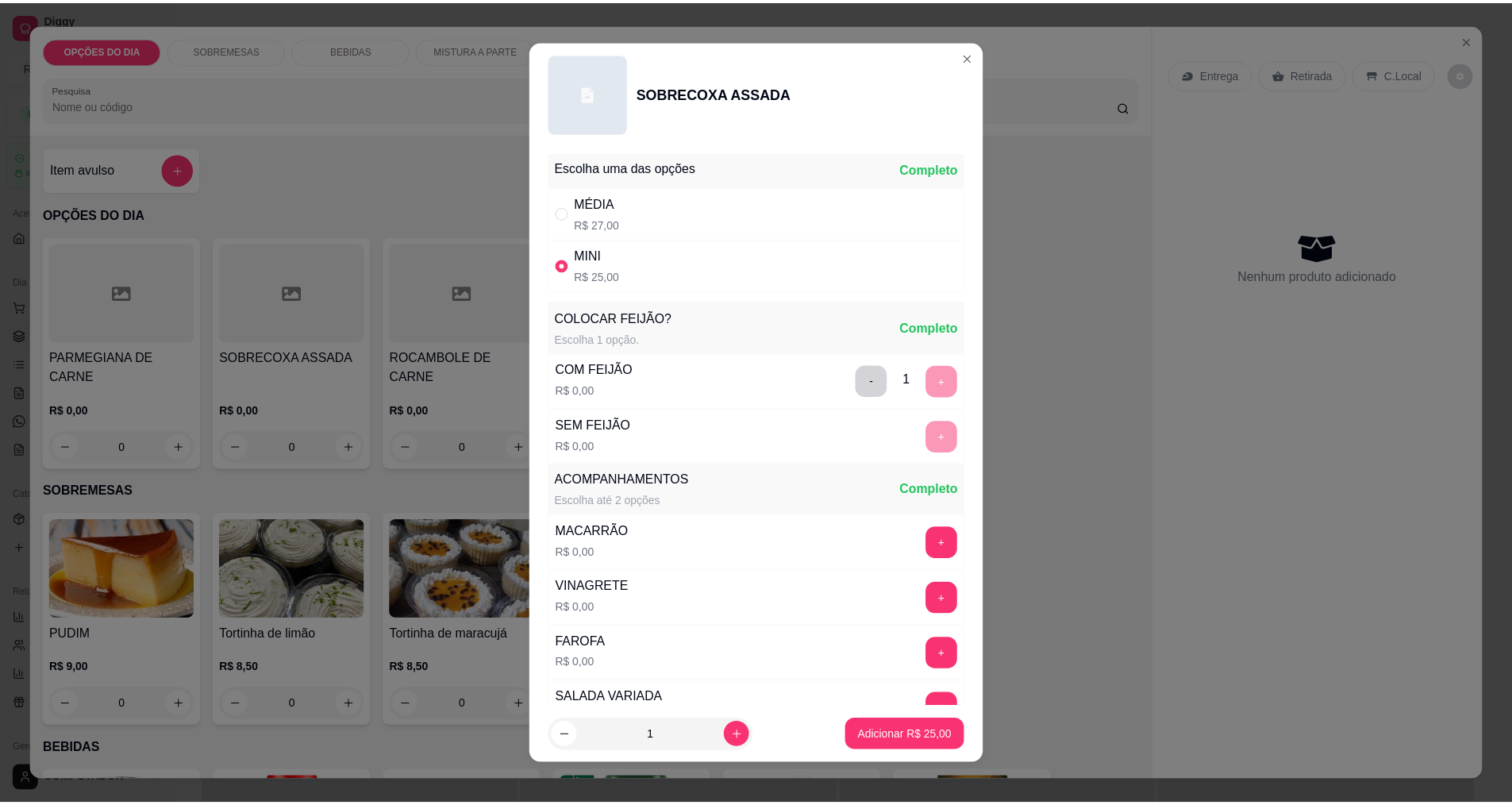
scroll to position [319, 0]
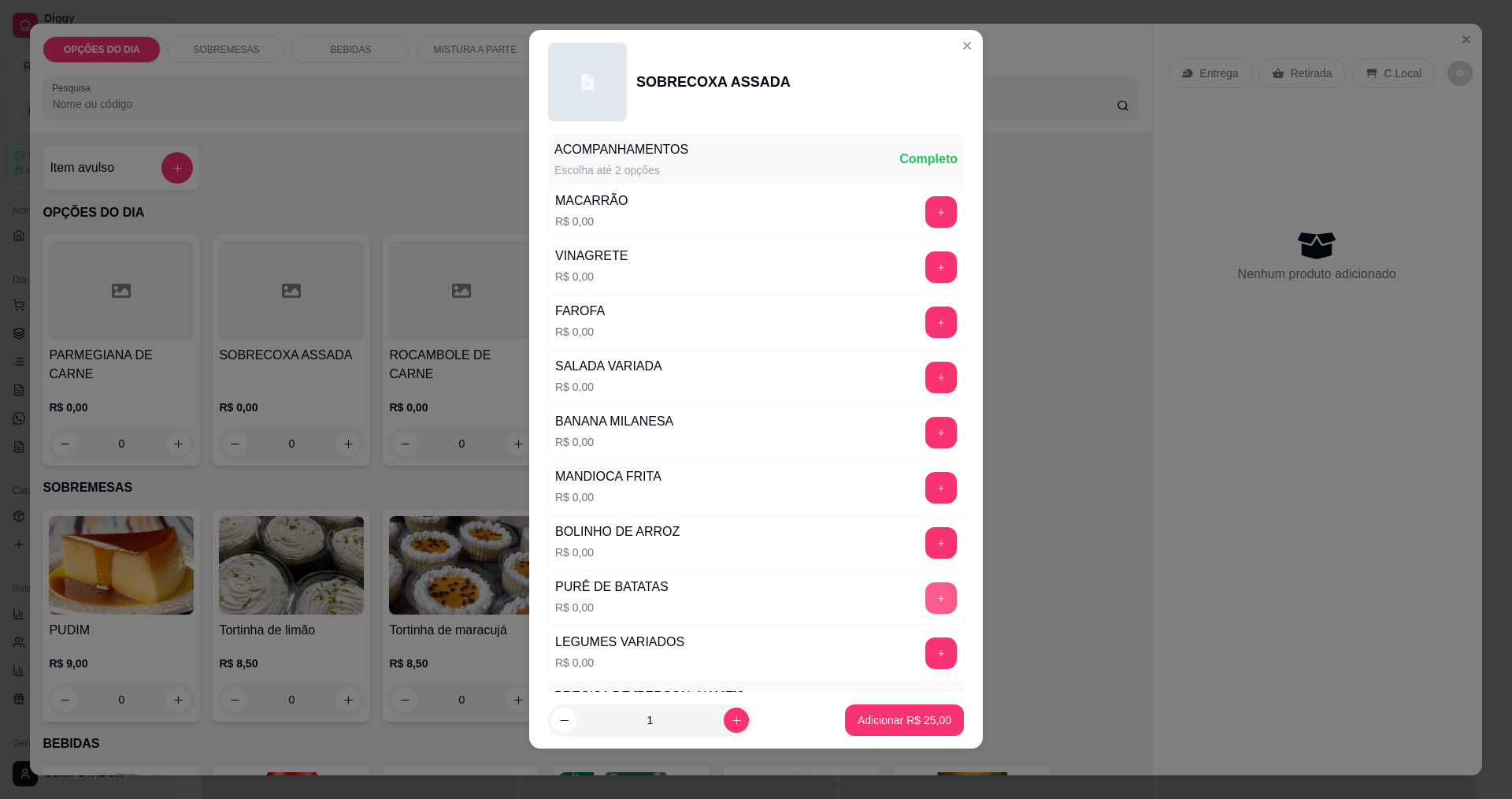
click at [926, 596] on button "+" at bounding box center [942, 598] width 31 height 31
click at [926, 325] on button "+" at bounding box center [942, 322] width 31 height 31
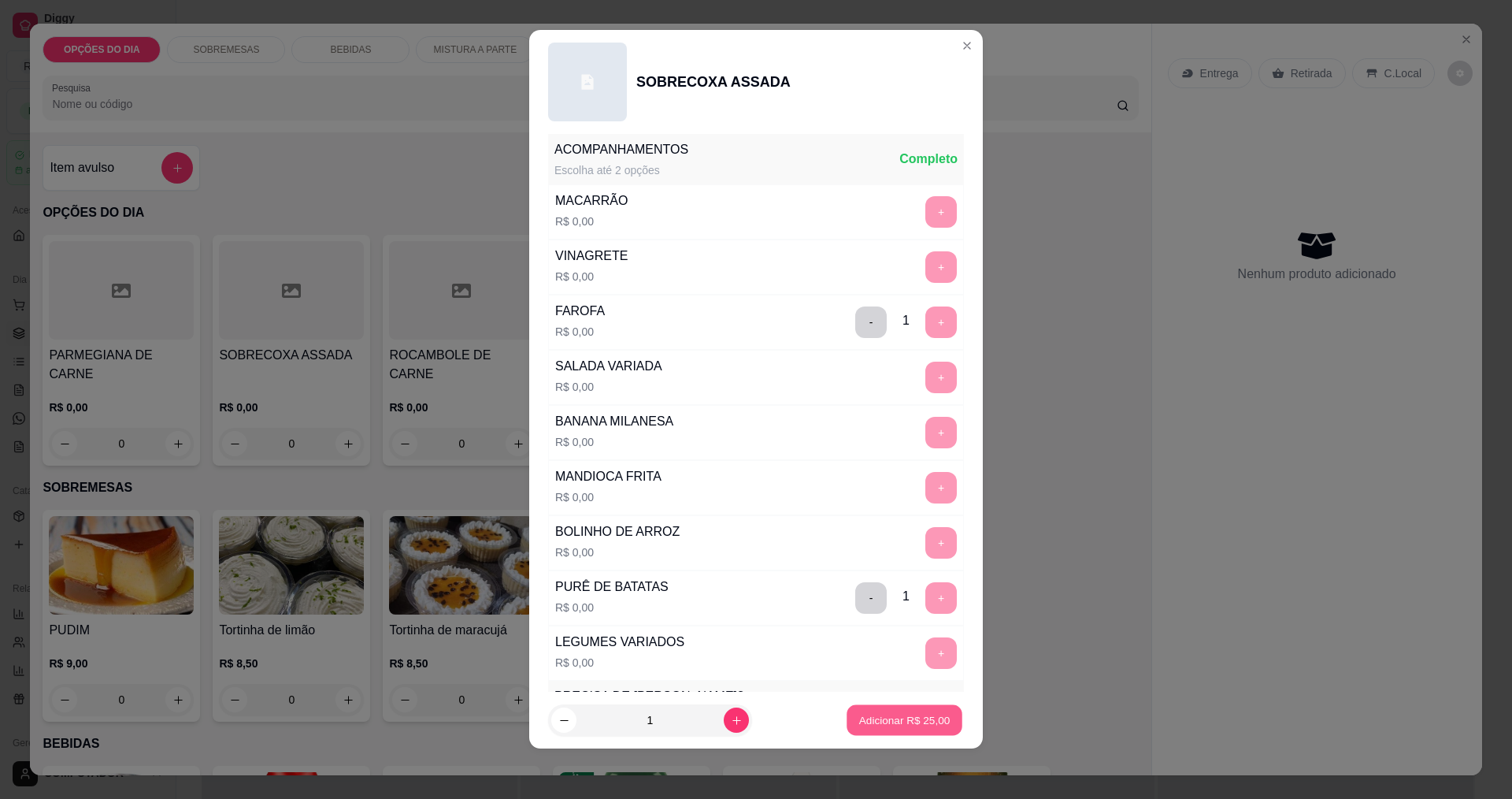
click at [924, 721] on p "Adicionar R$ 25,00" at bounding box center [905, 720] width 91 height 15
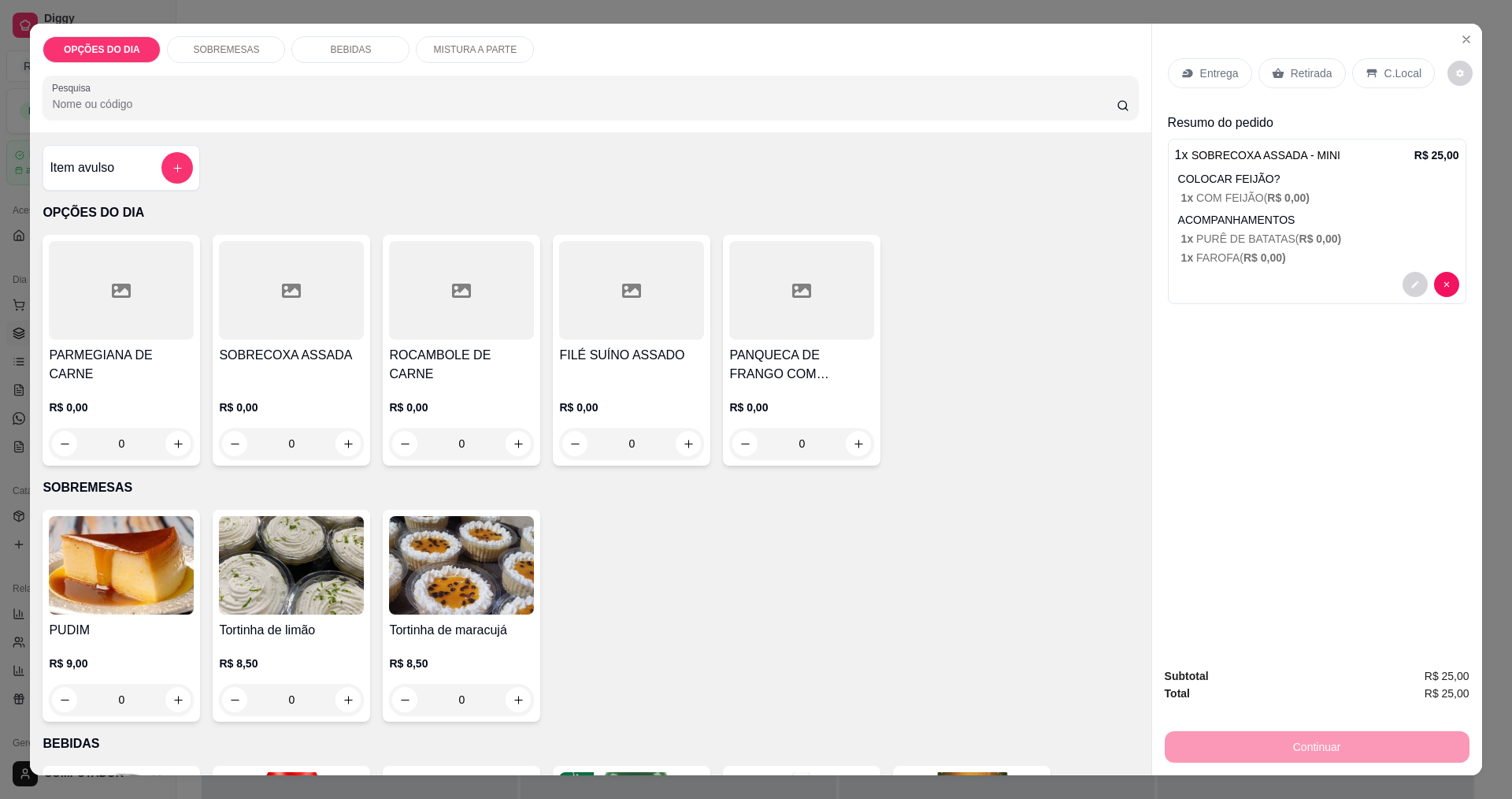
click at [1194, 72] on div "Entrega" at bounding box center [1210, 73] width 85 height 30
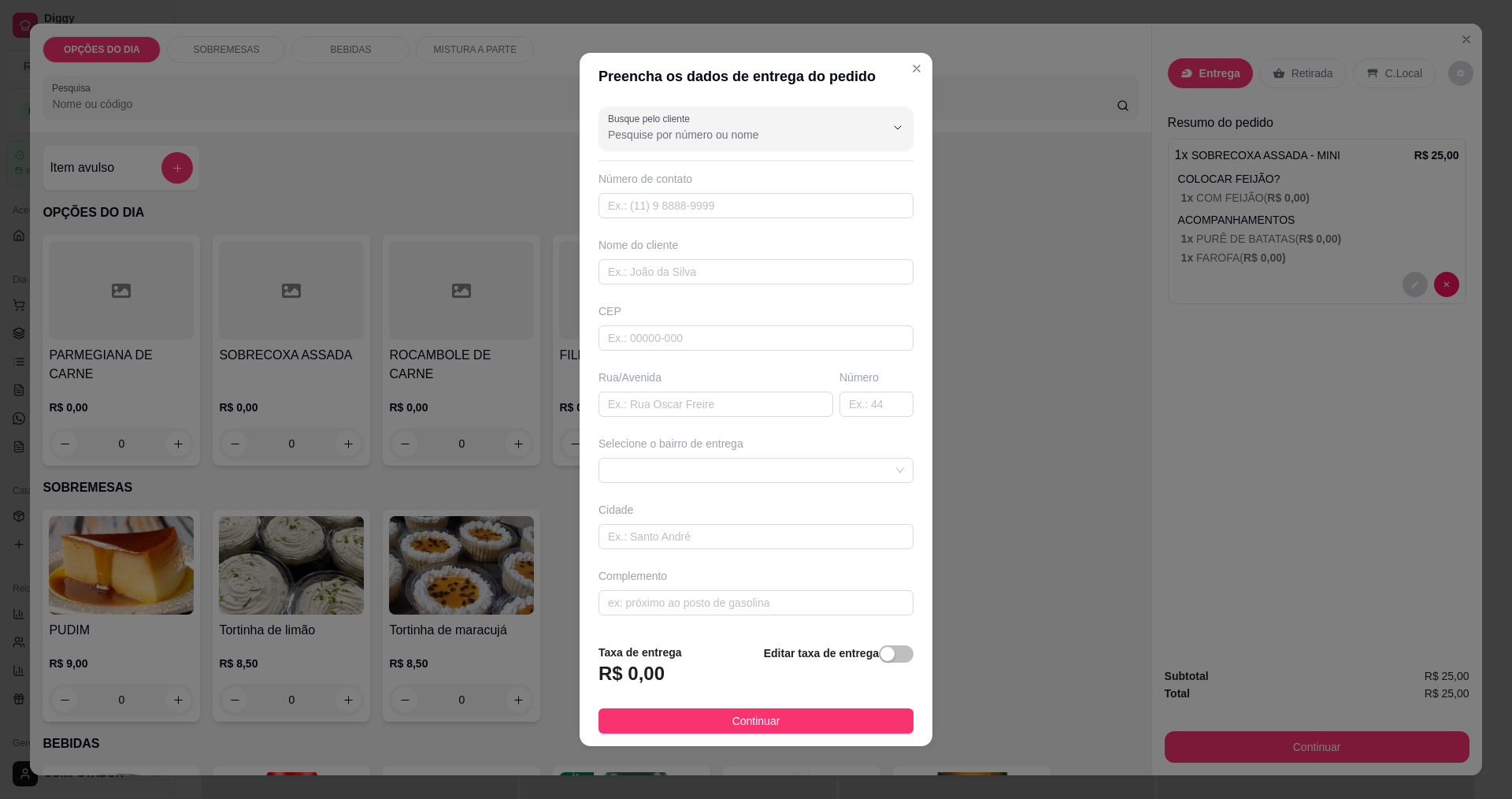
click at [723, 118] on div at bounding box center [756, 128] width 296 height 31
click at [734, 172] on span "[PERSON_NAME]" at bounding box center [742, 173] width 262 height 16
type input "[PERSON_NAME]"
type input "12982636465"
type input "[PERSON_NAME]"
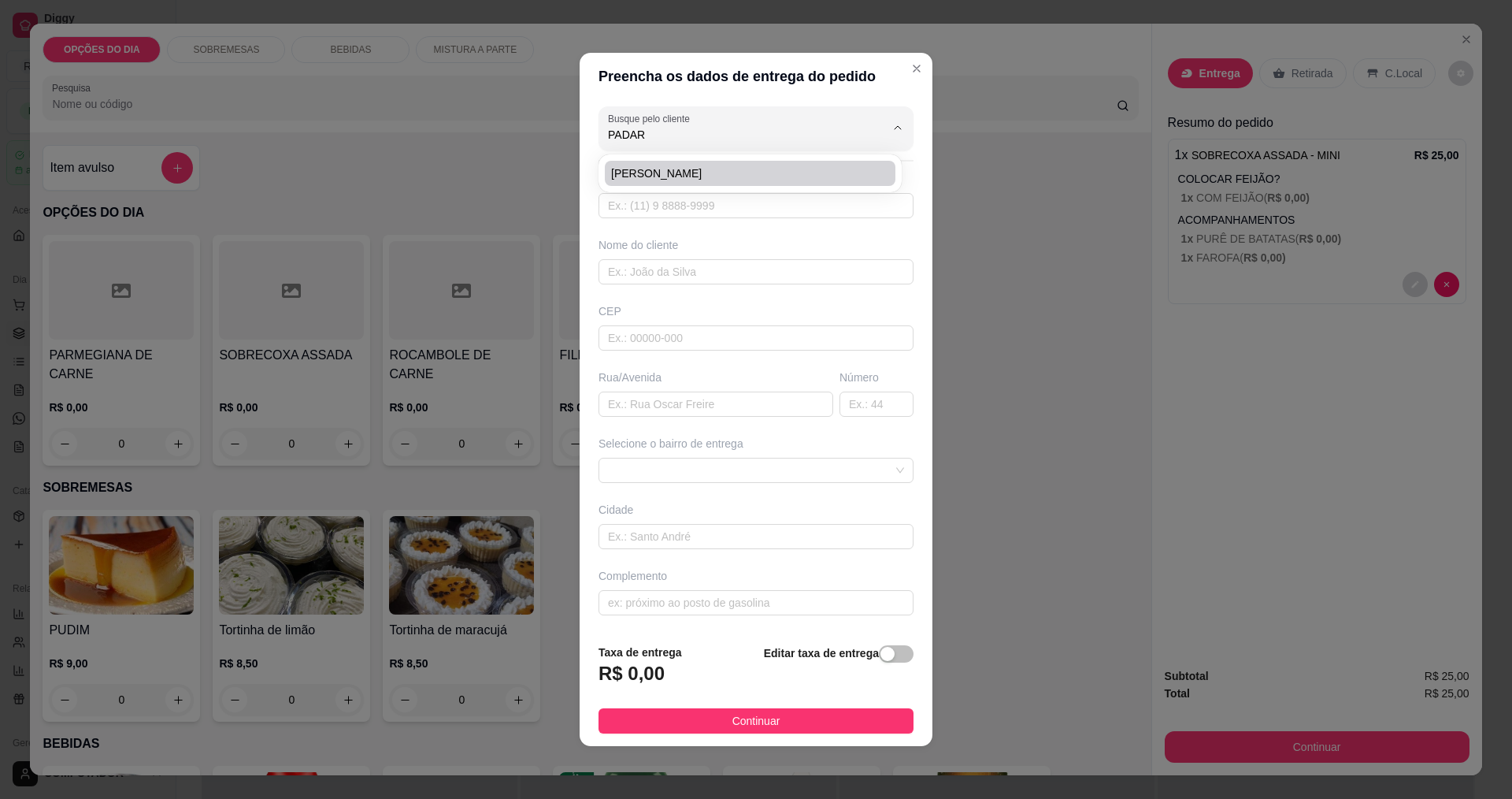
type input "JUPTER"
type input "279"
type input "[GEOGRAPHIC_DATA]"
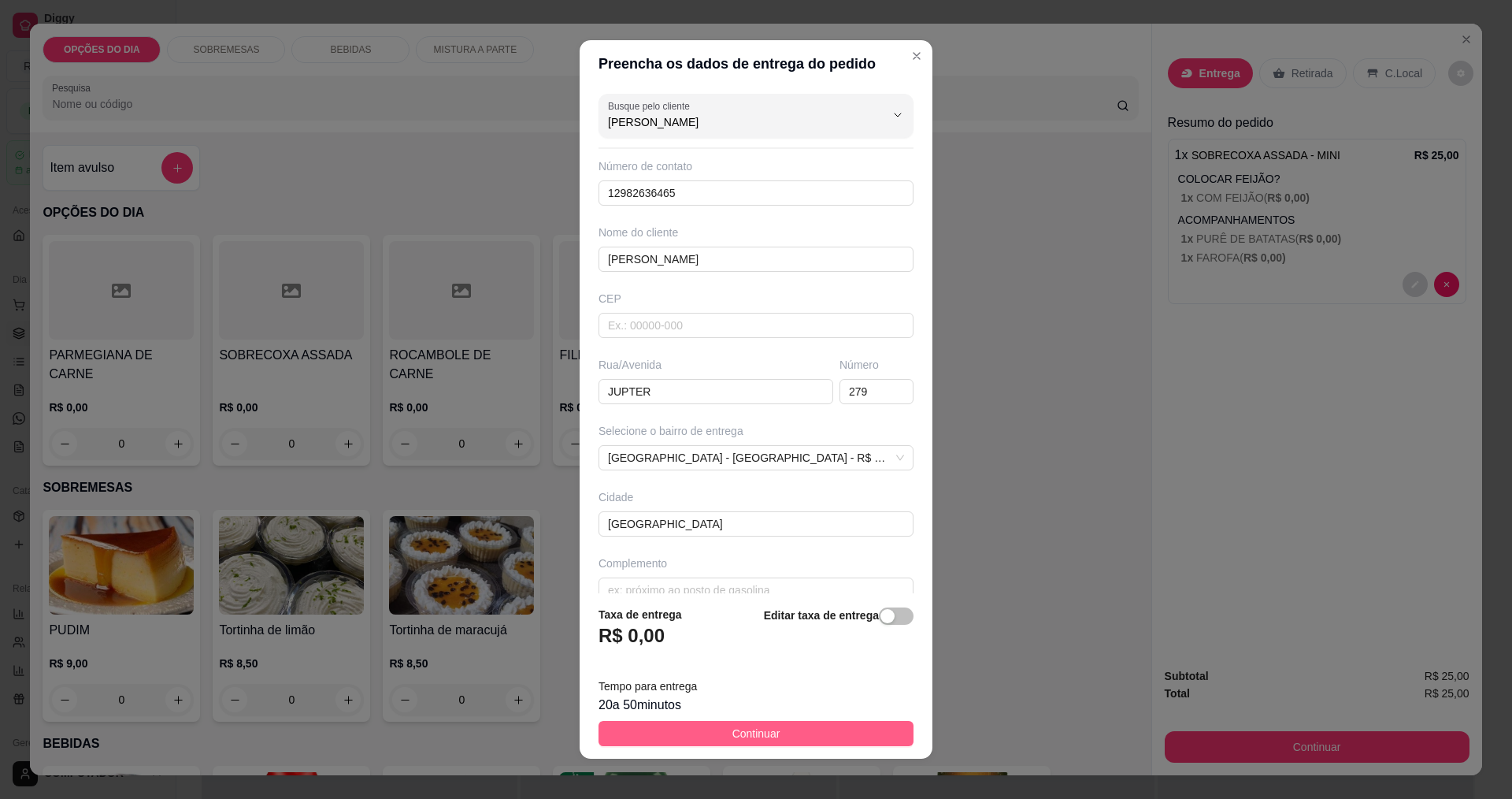
click at [776, 726] on button "Continuar" at bounding box center [756, 734] width 315 height 25
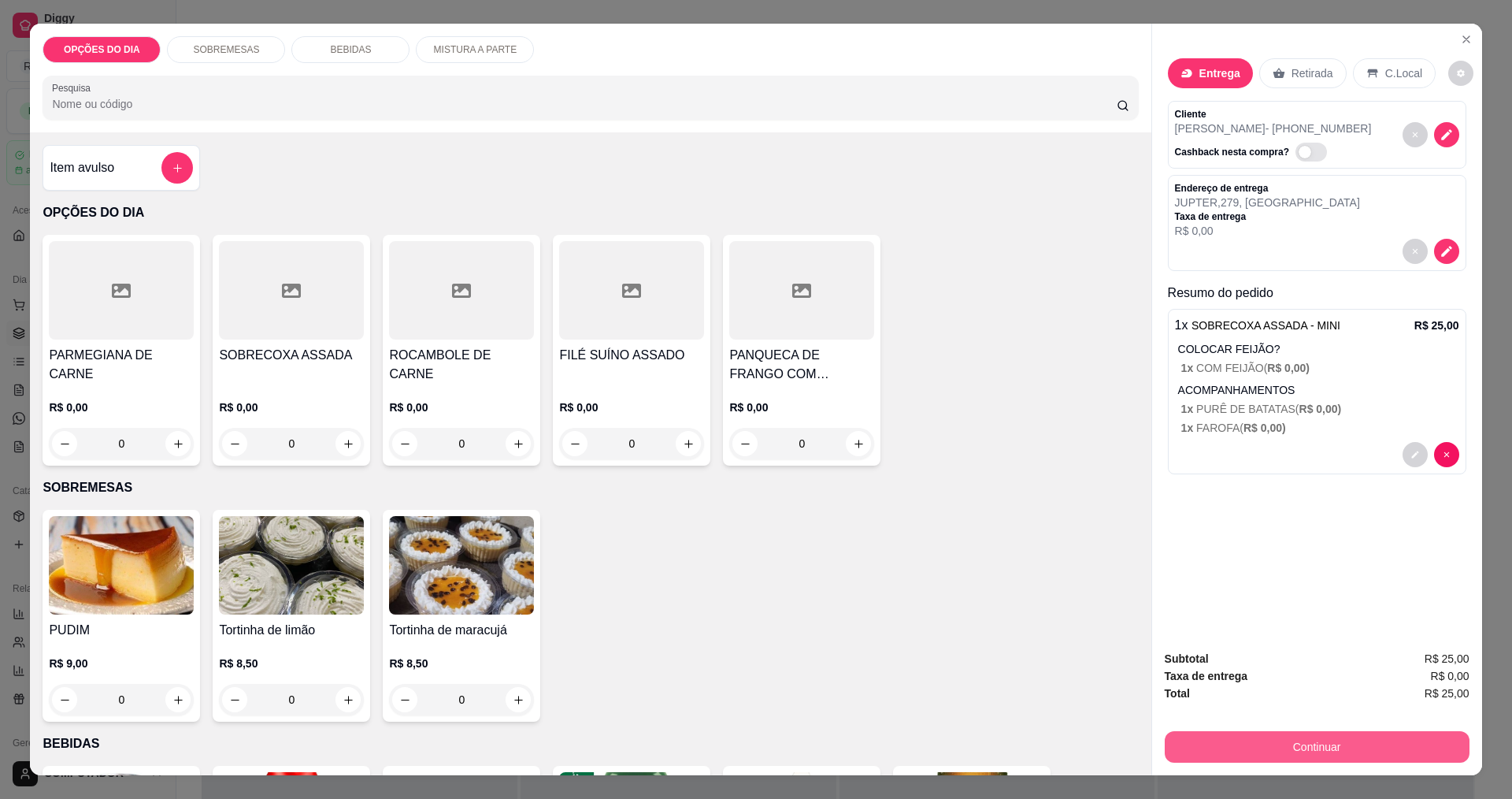
click at [1263, 748] on button "Continuar" at bounding box center [1318, 747] width 305 height 31
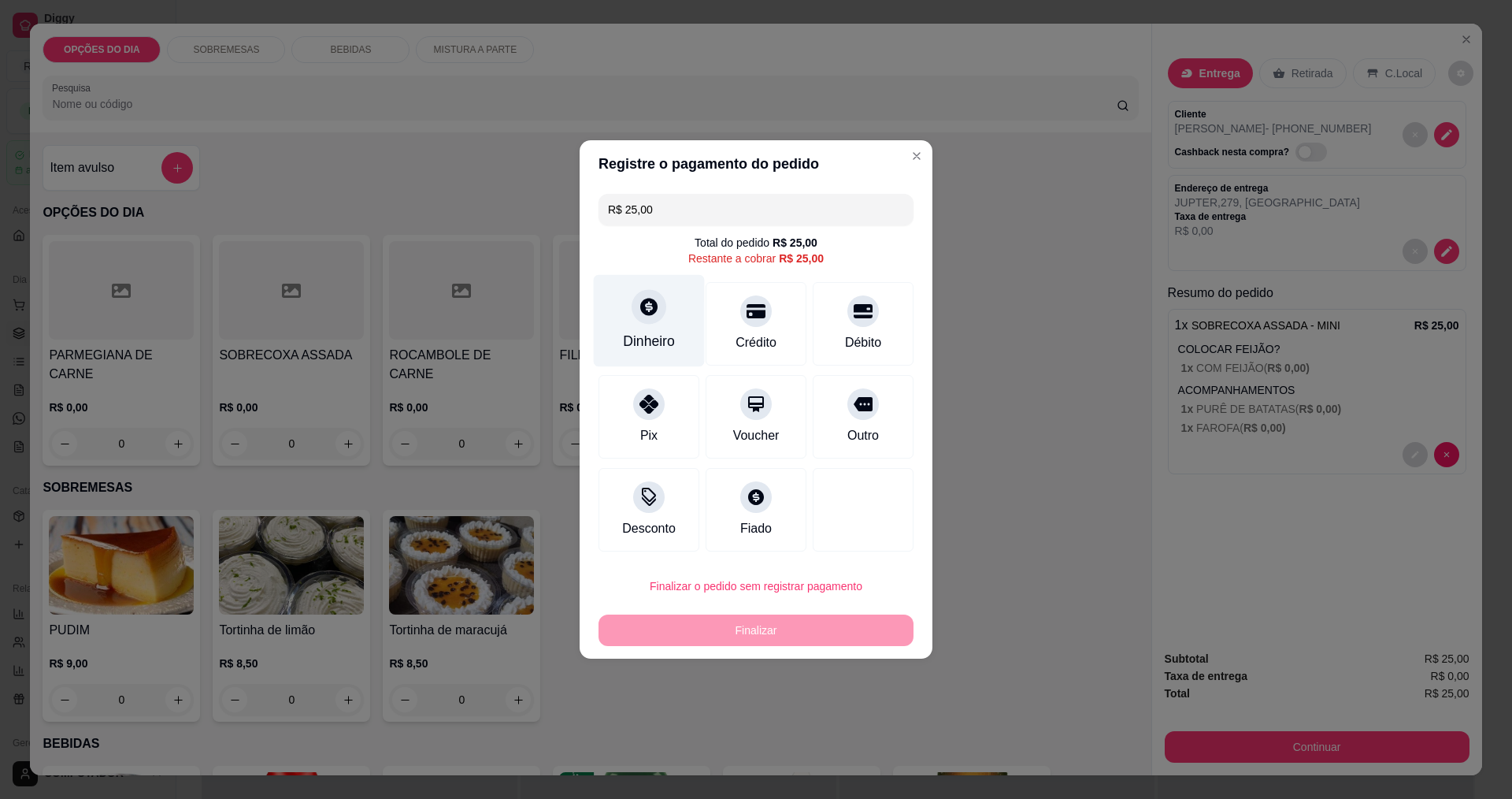
click at [646, 315] on icon at bounding box center [649, 306] width 17 height 17
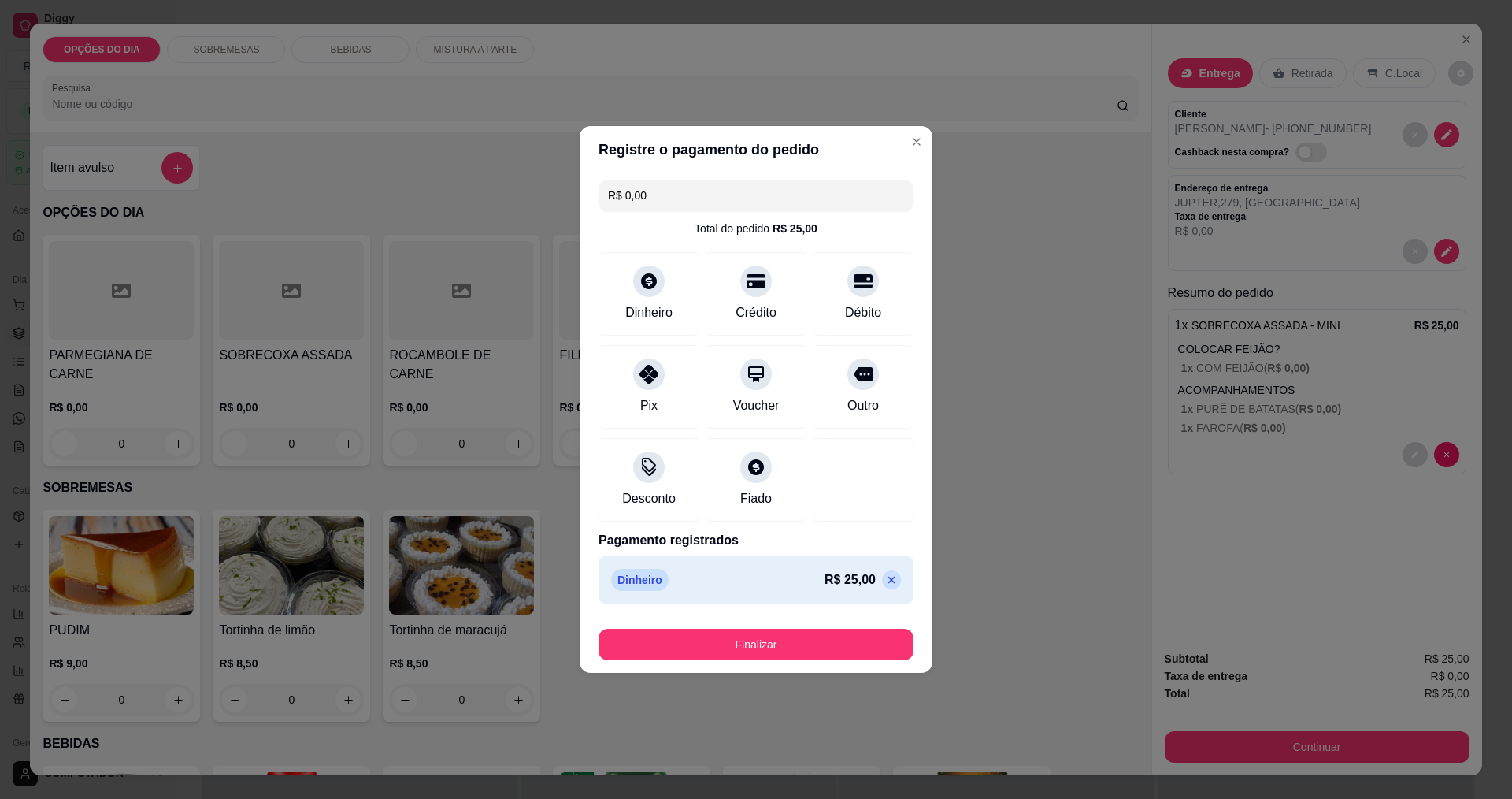
type input "R$ 0,00"
click at [809, 647] on button "Finalizar" at bounding box center [756, 645] width 306 height 31
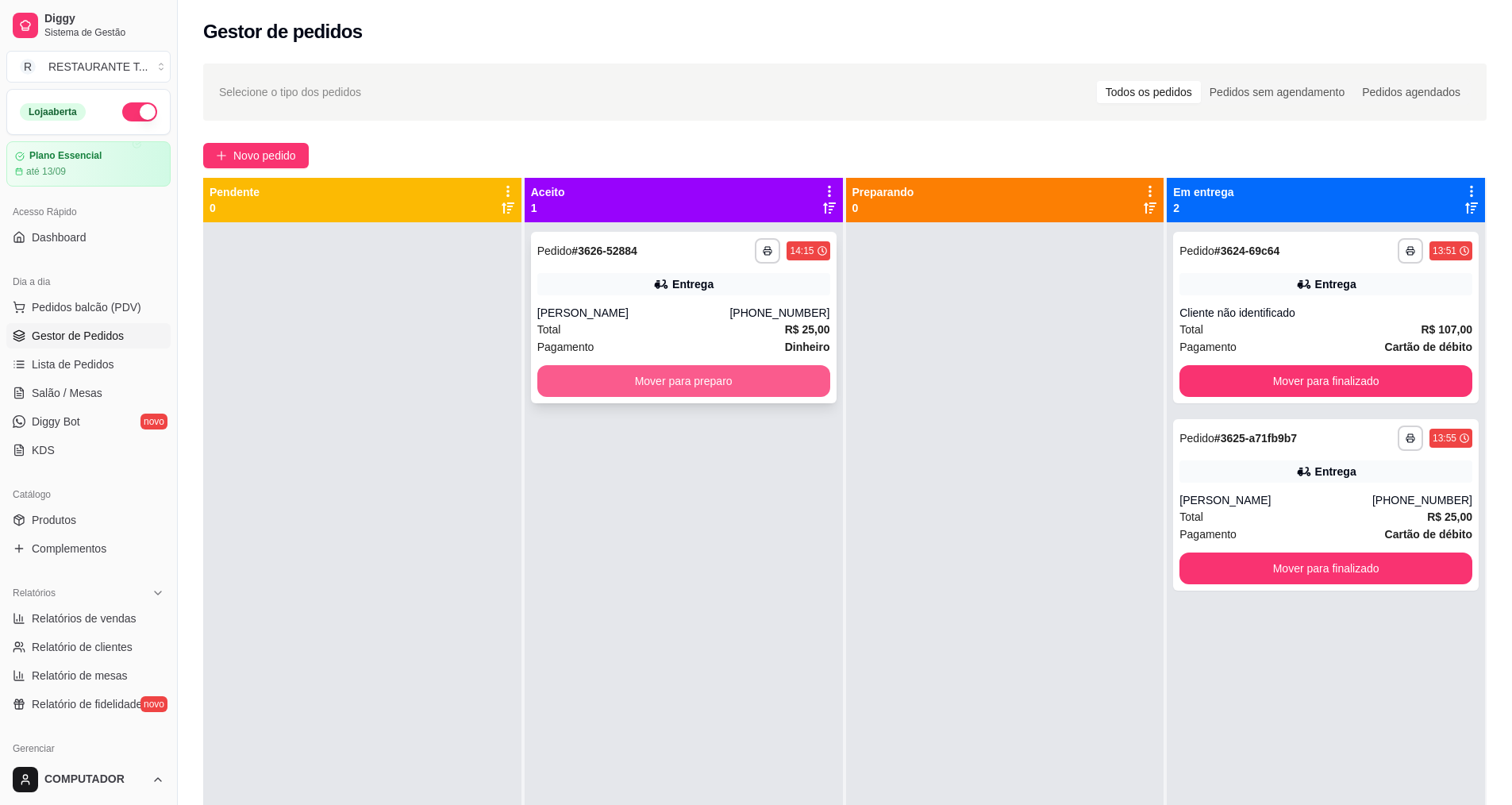
click at [786, 389] on button "Mover para preparo" at bounding box center [684, 381] width 293 height 31
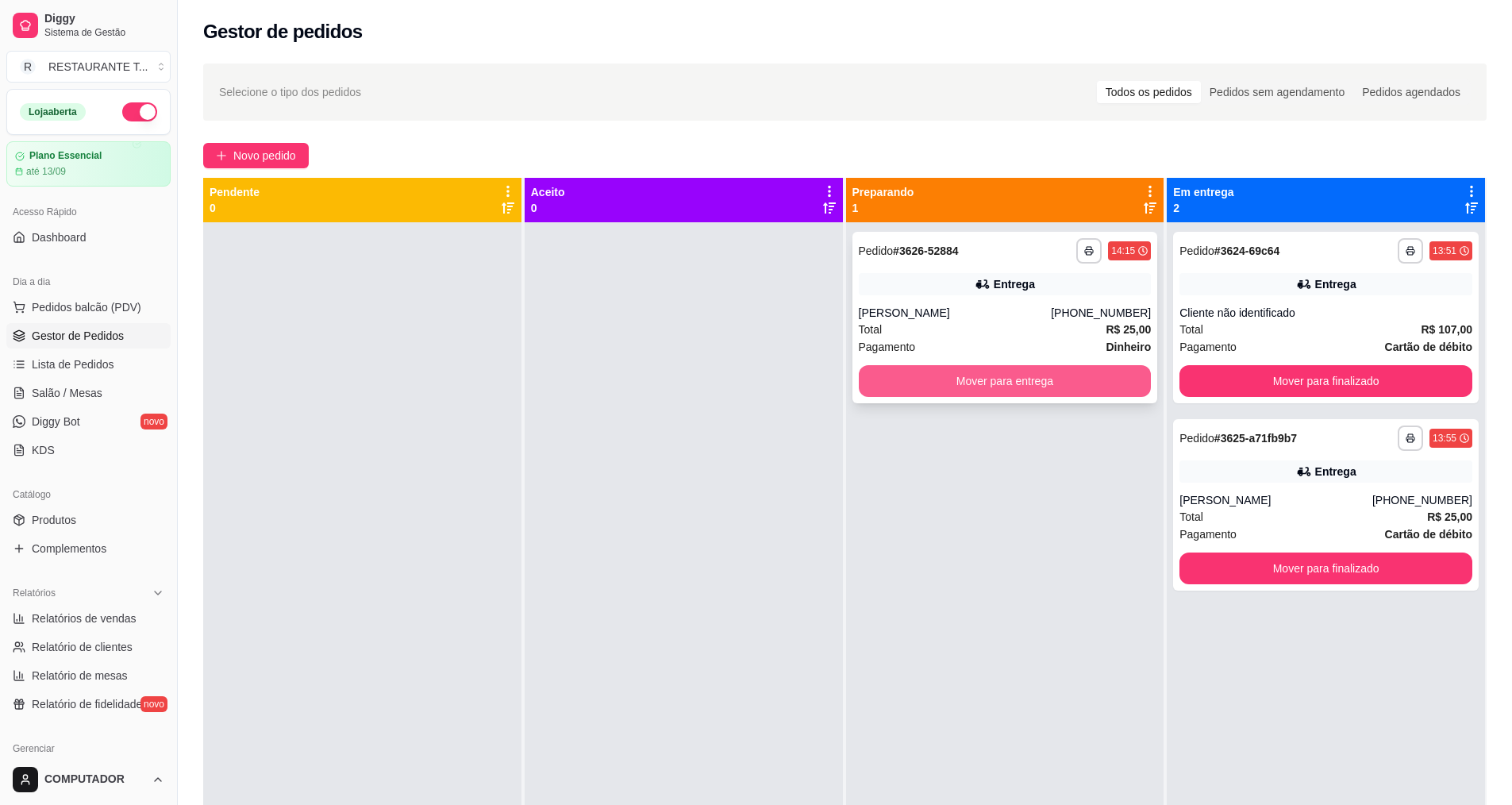
click at [1054, 385] on button "Mover para entrega" at bounding box center [1005, 381] width 293 height 31
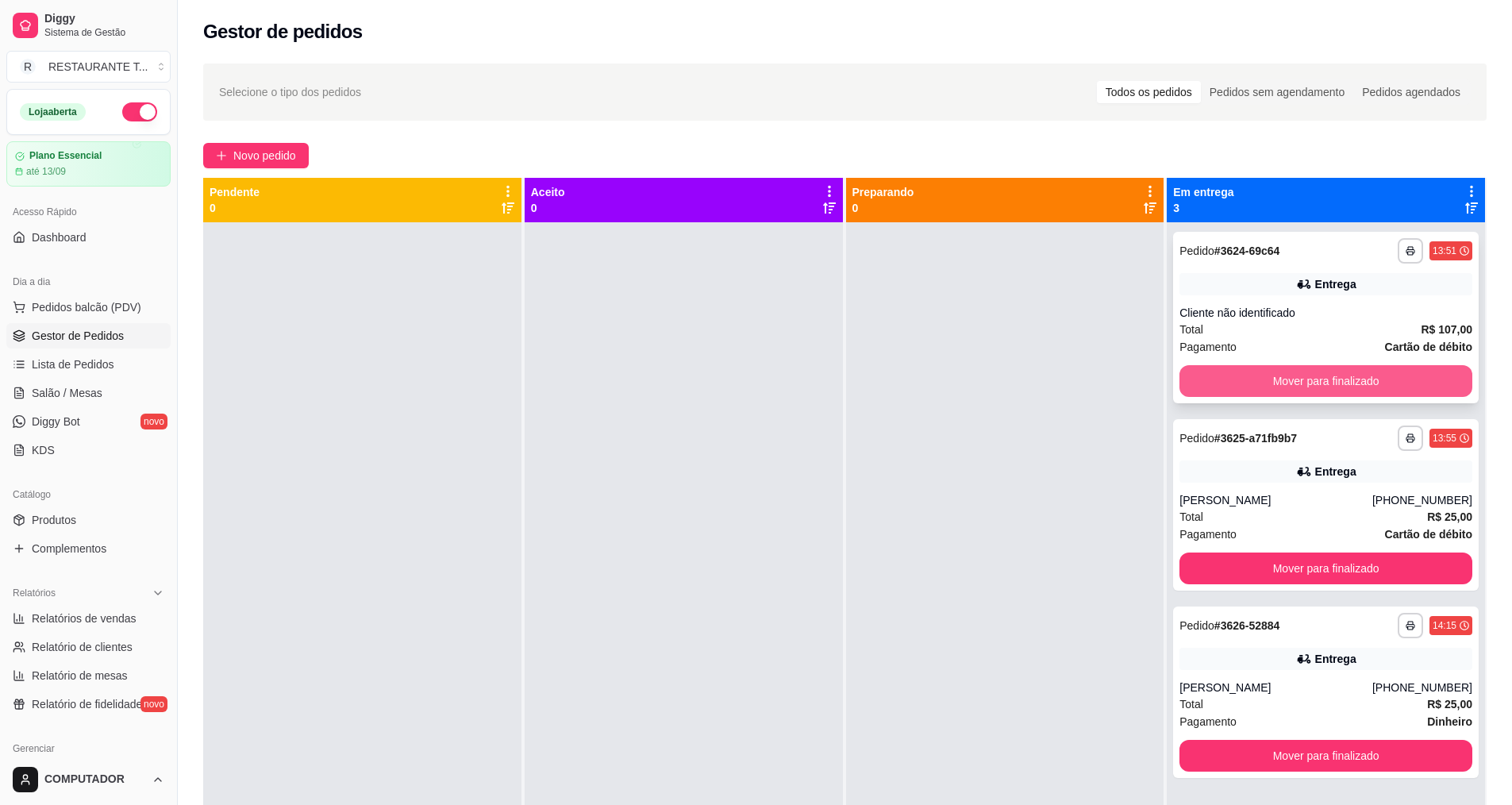
click at [1279, 378] on button "Mover para finalizado" at bounding box center [1326, 381] width 293 height 31
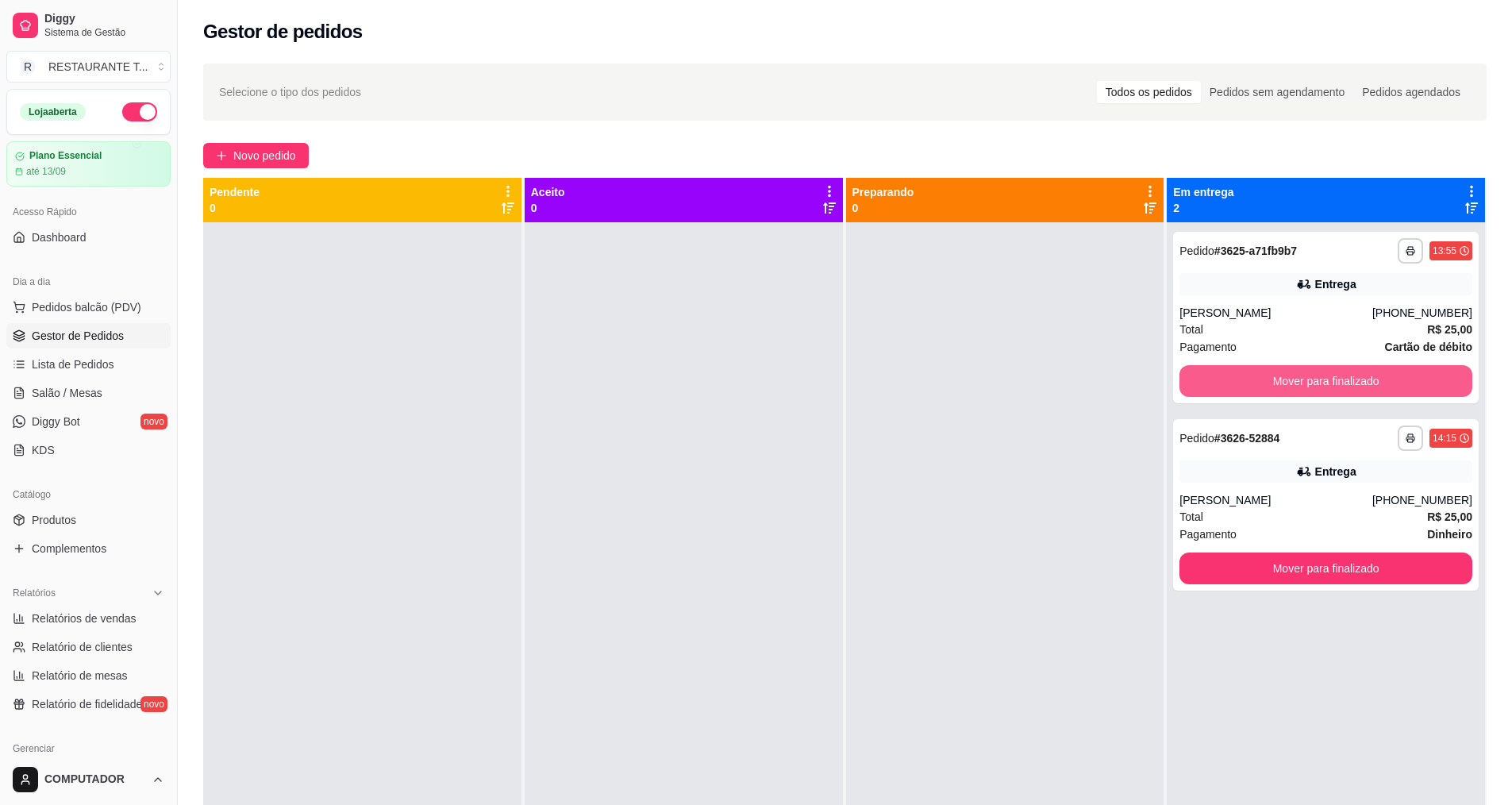
click at [1279, 378] on button "Mover para finalizado" at bounding box center [1326, 381] width 293 height 31
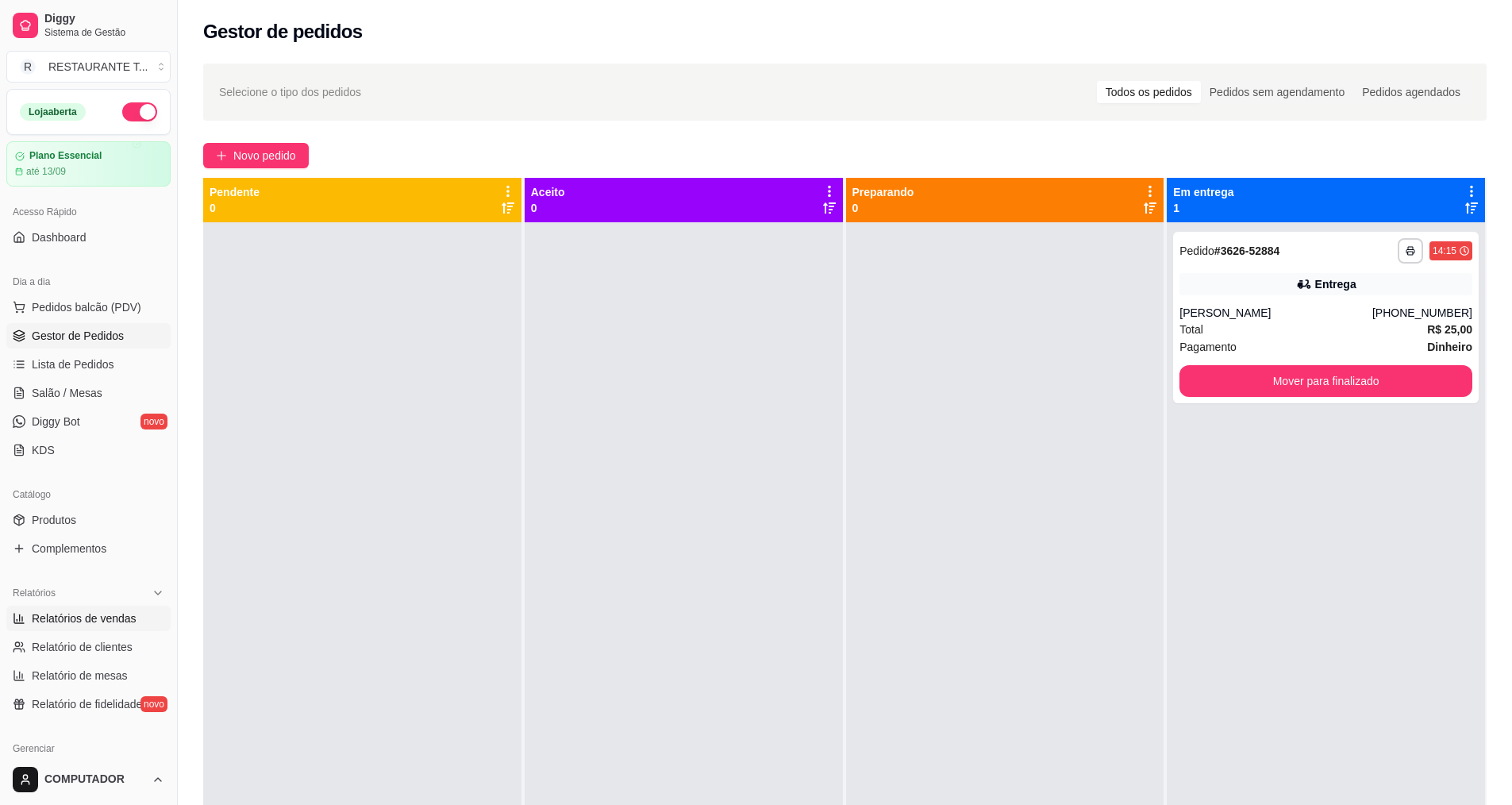
click at [98, 610] on span "Relatórios de vendas" at bounding box center [83, 618] width 105 height 16
select select "ALL"
select select "0"
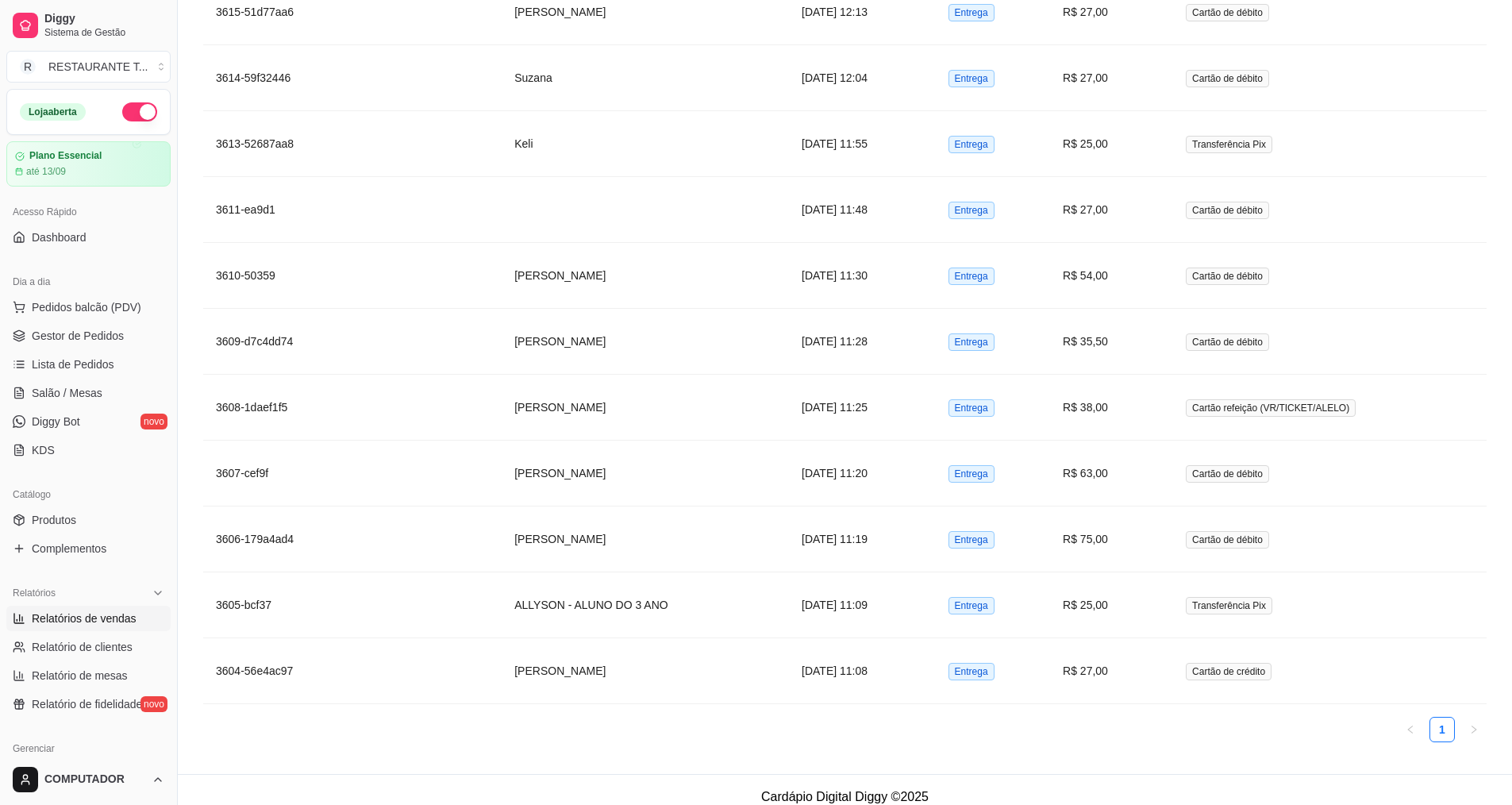
scroll to position [1722, 0]
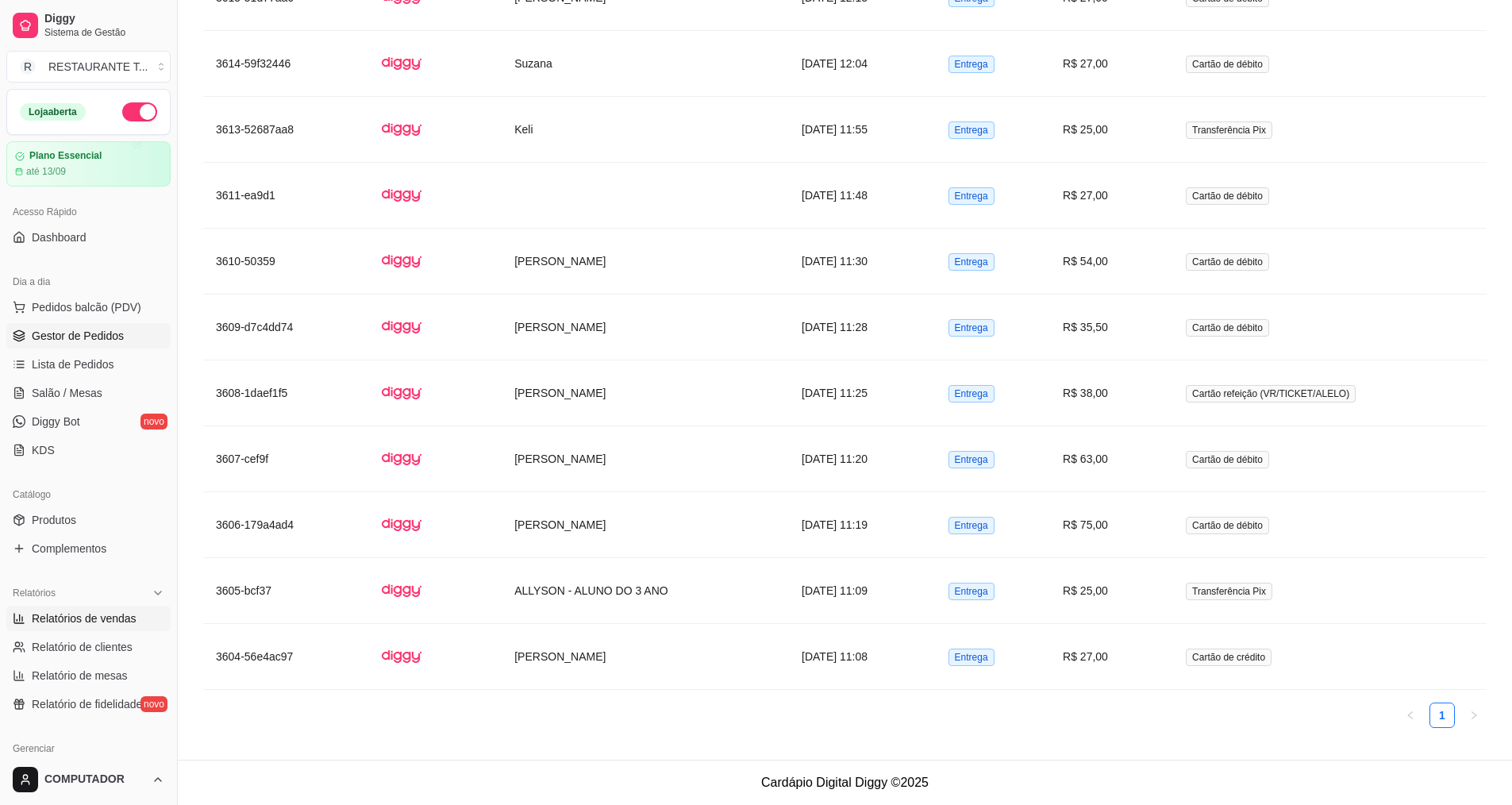
click at [99, 324] on link "Gestor de Pedidos" at bounding box center [88, 336] width 165 height 25
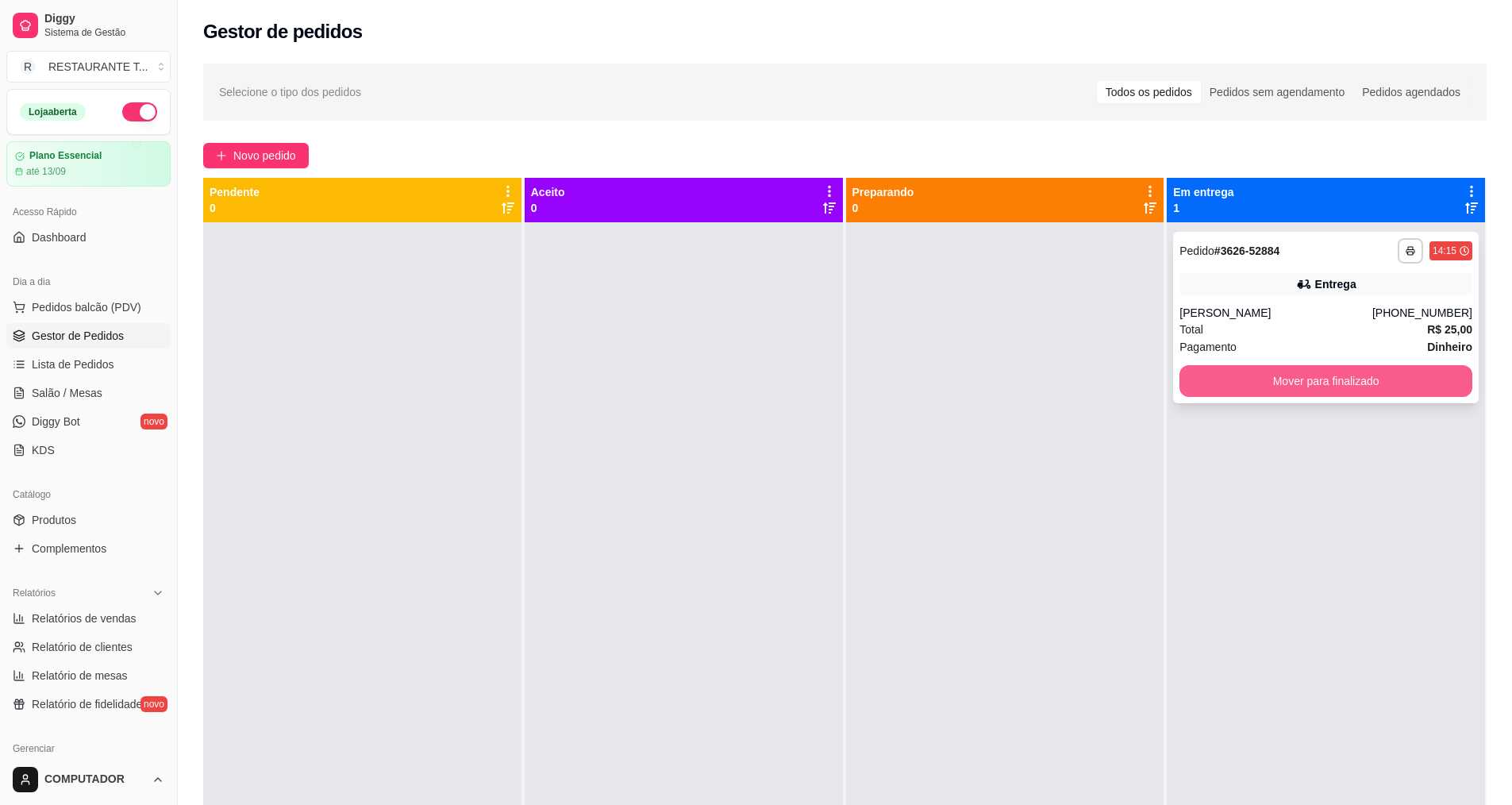
click at [1352, 385] on button "Mover para finalizado" at bounding box center [1326, 381] width 293 height 31
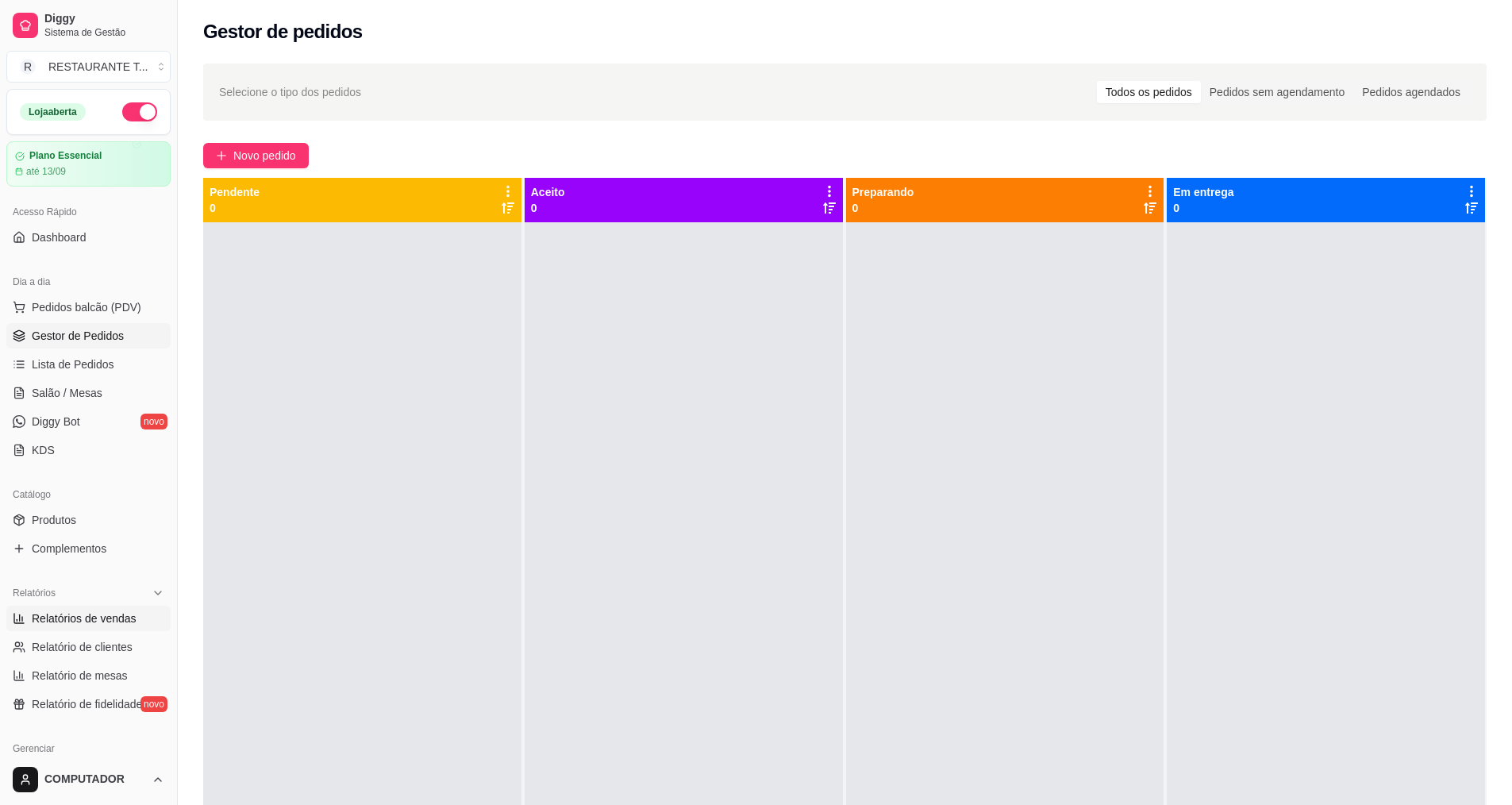
click at [91, 610] on span "Relatórios de vendas" at bounding box center [83, 618] width 105 height 16
select select "ALL"
select select "0"
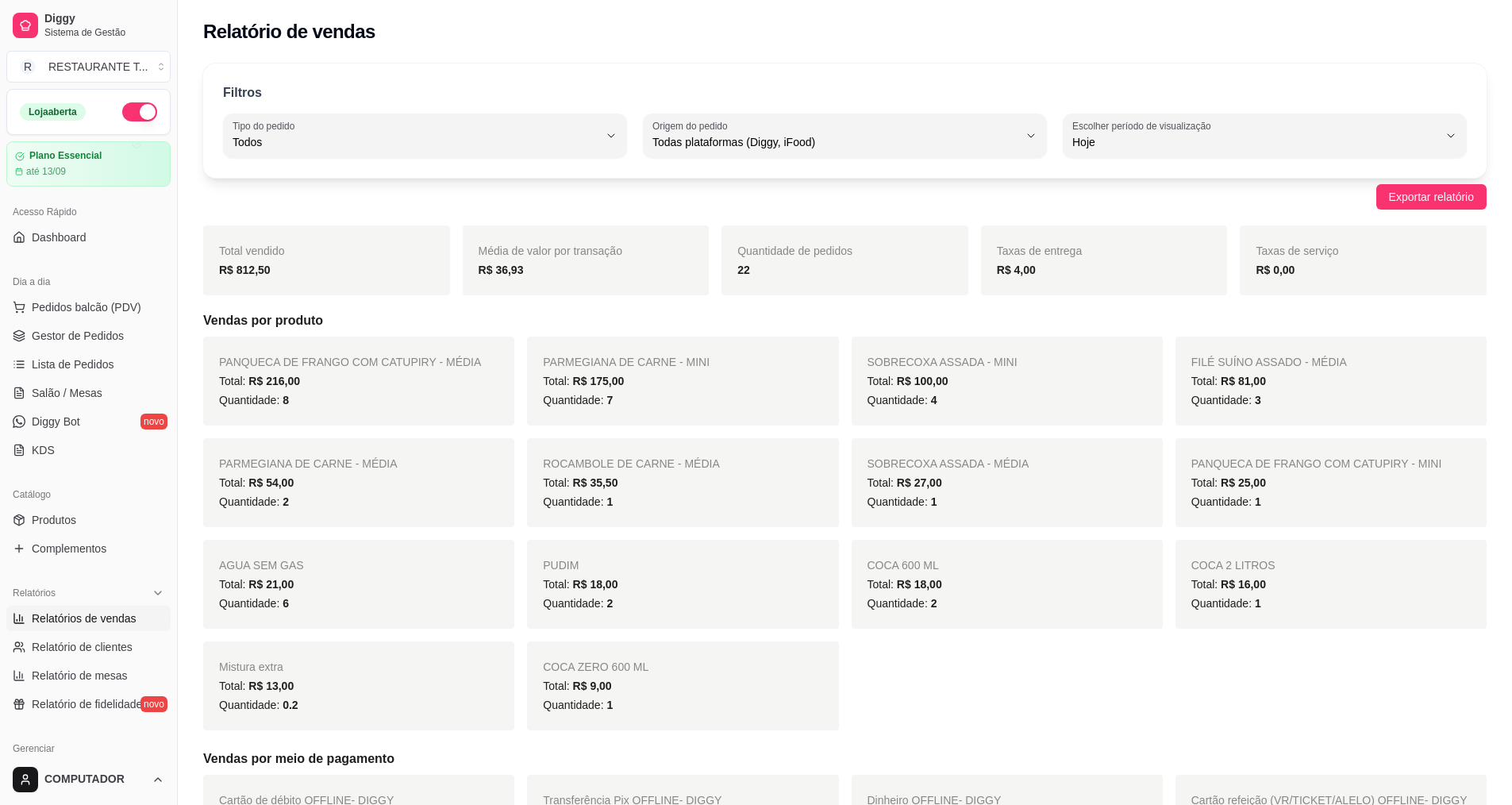
scroll to position [79, 0]
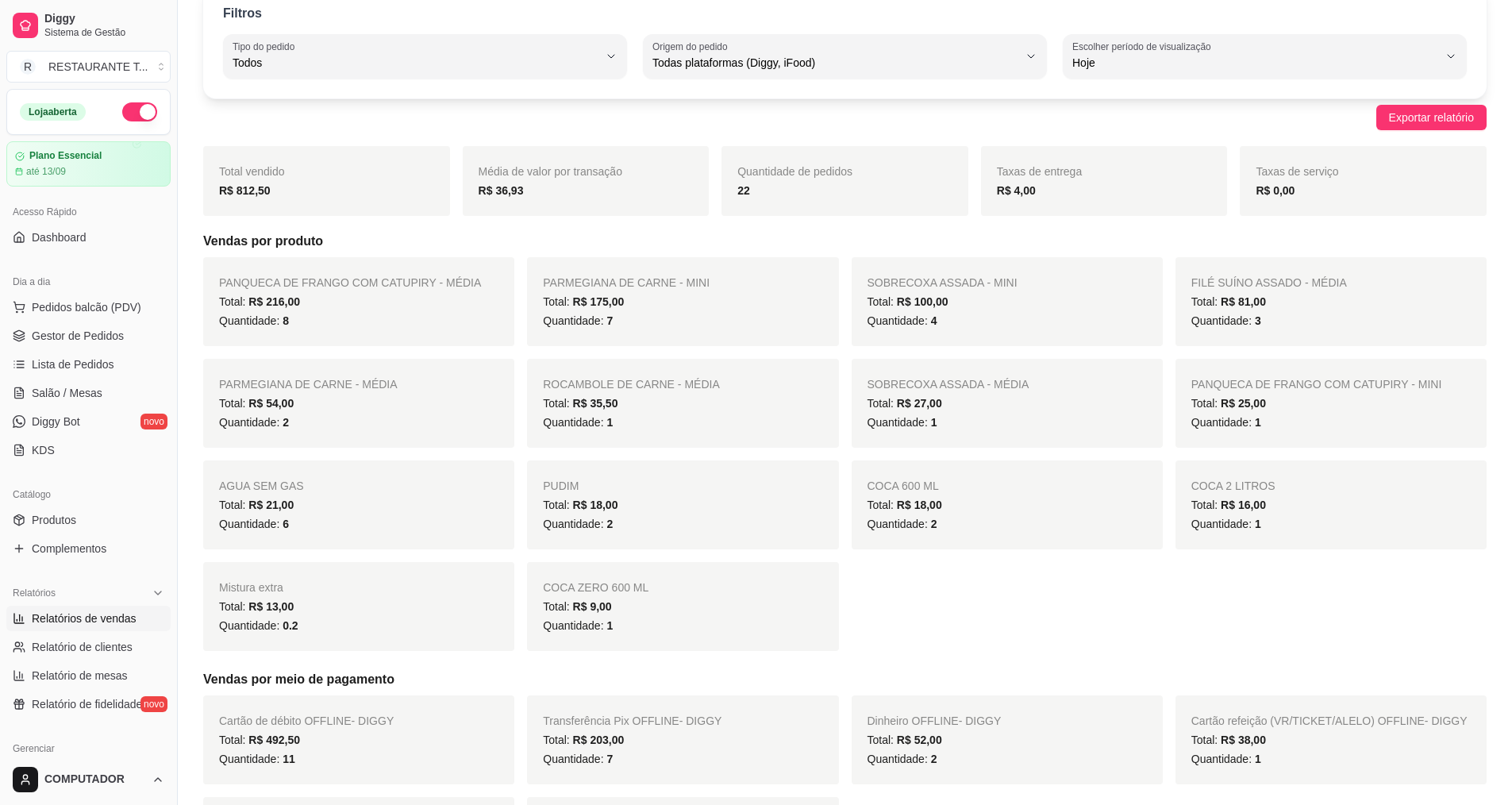
click at [304, 48] on div "Todos" at bounding box center [416, 56] width 366 height 31
click at [282, 138] on li "Entrega" at bounding box center [424, 126] width 375 height 24
type input "DELIVERY"
select select "DELIVERY"
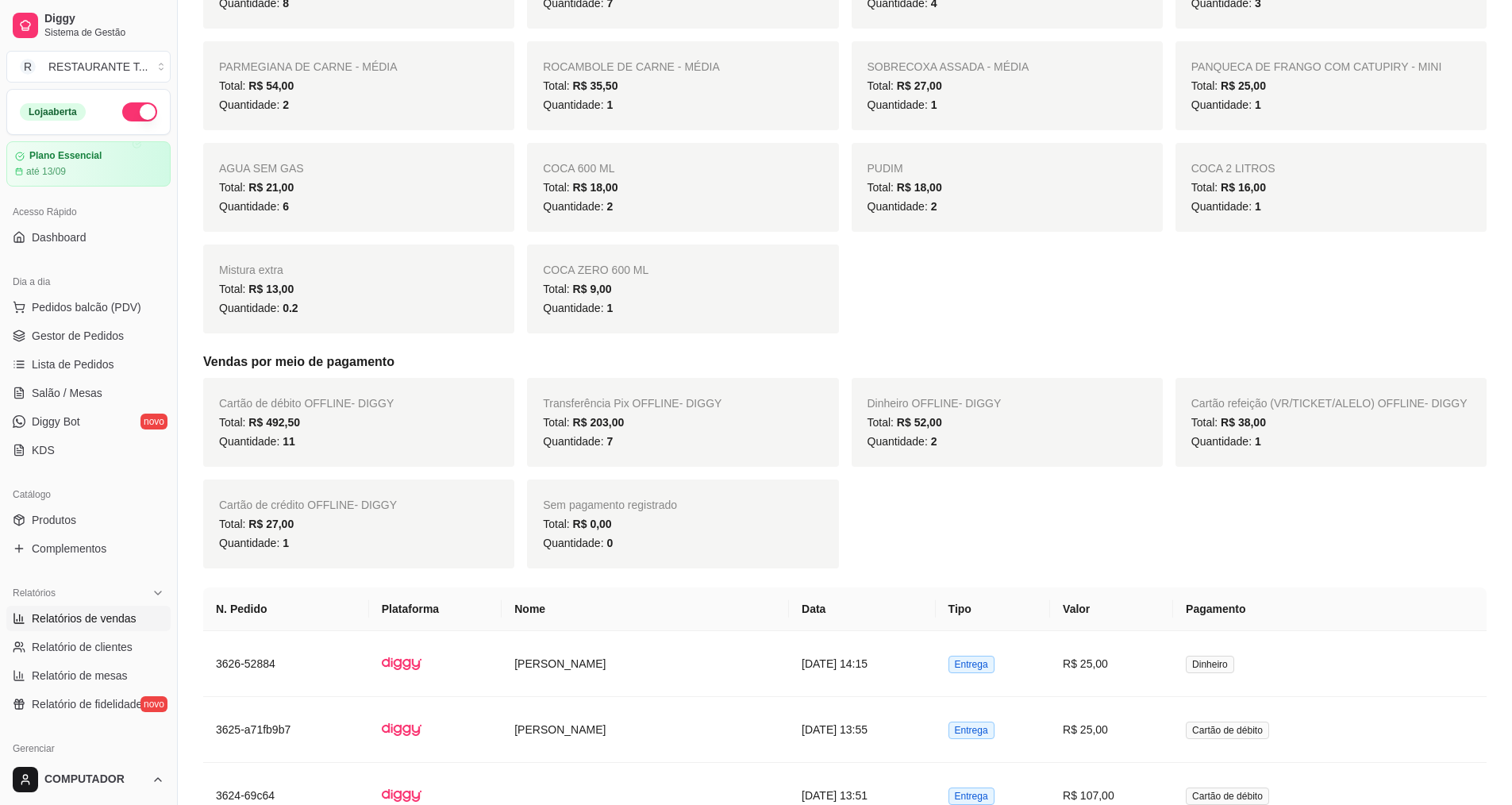
scroll to position [0, 0]
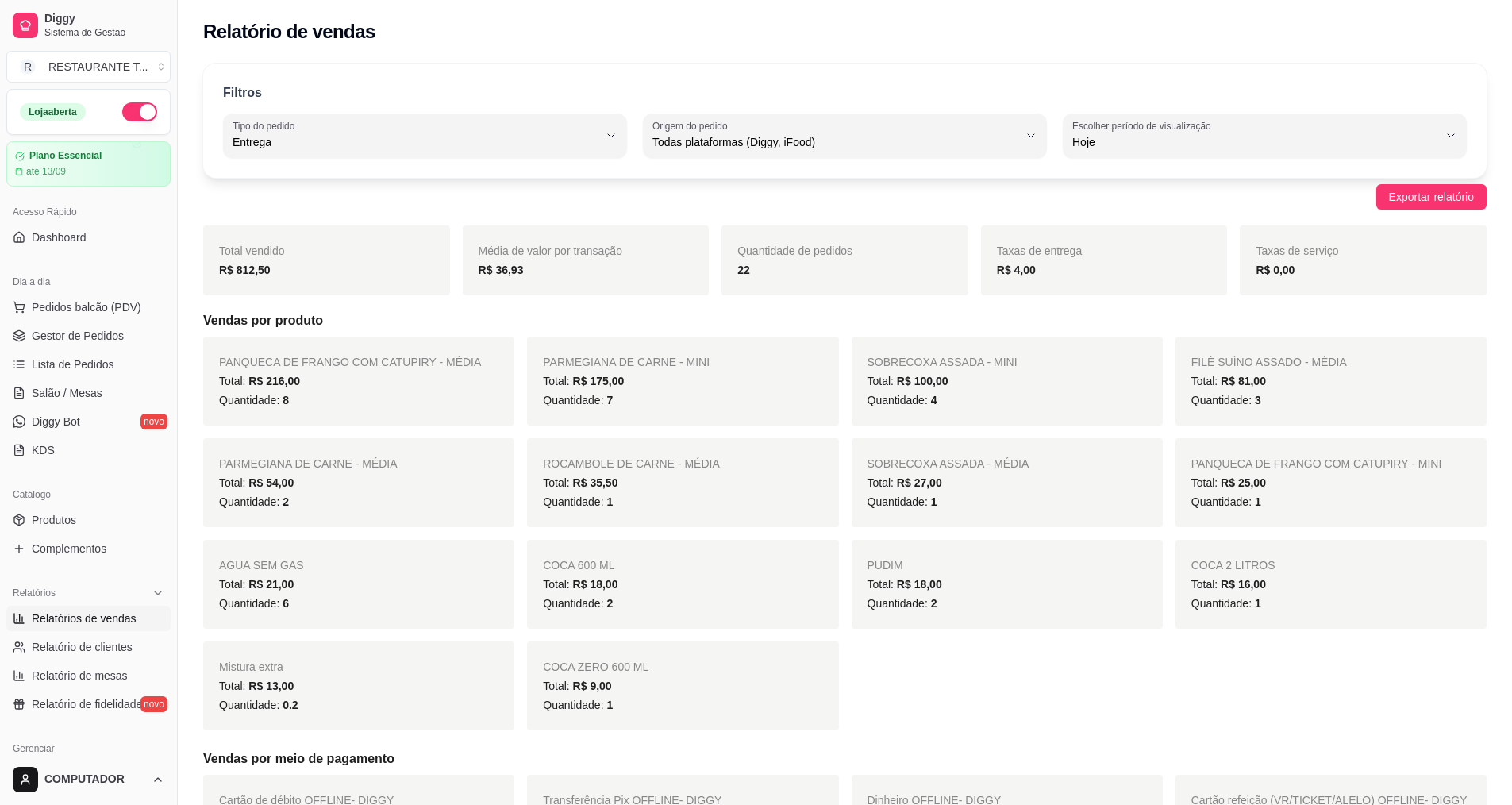
click at [133, 100] on div "Loja aberta" at bounding box center [88, 112] width 163 height 44
click at [133, 104] on button "button" at bounding box center [140, 112] width 35 height 19
click at [100, 523] on link "Produtos" at bounding box center [88, 520] width 165 height 25
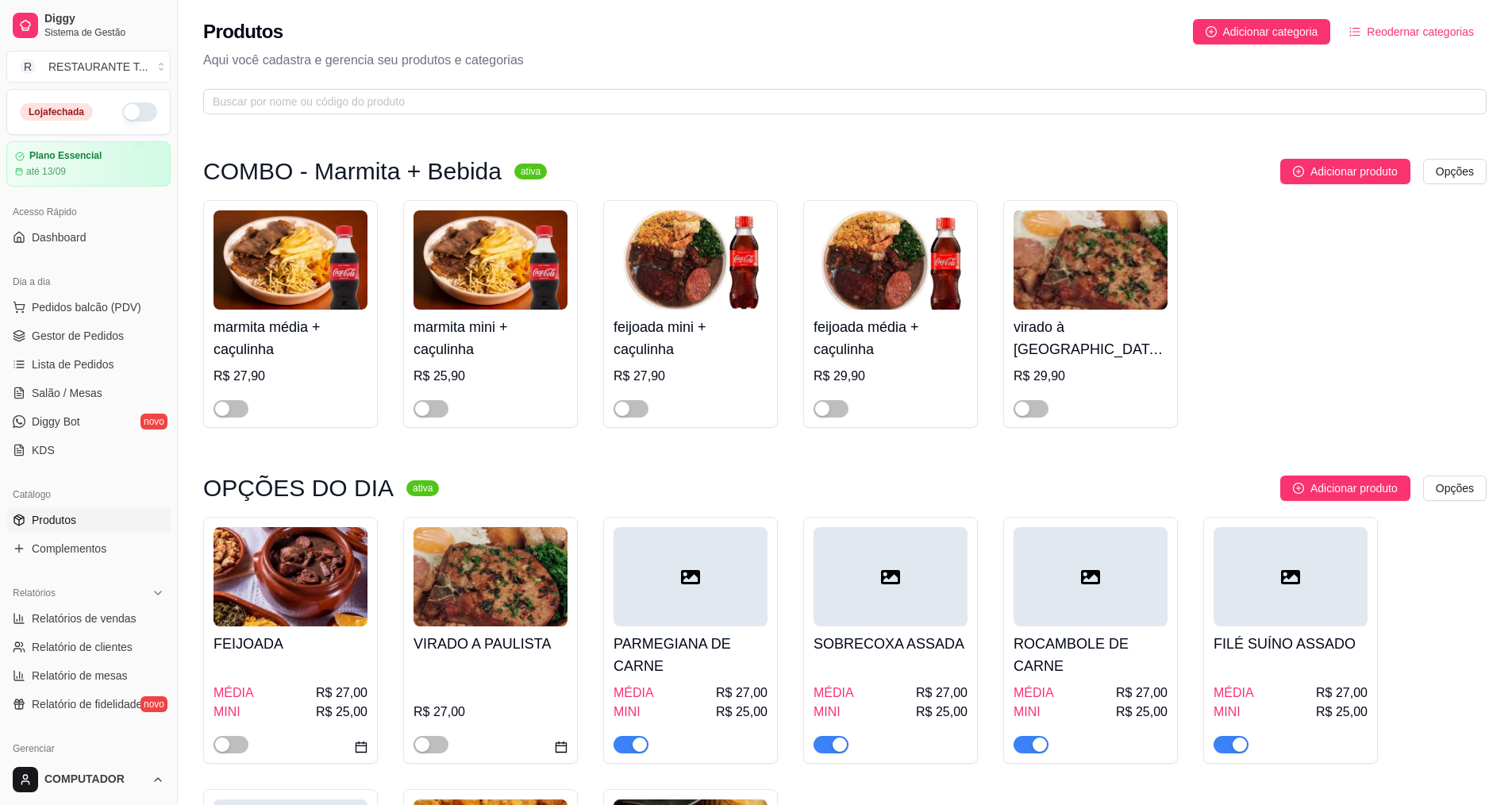
scroll to position [317, 0]
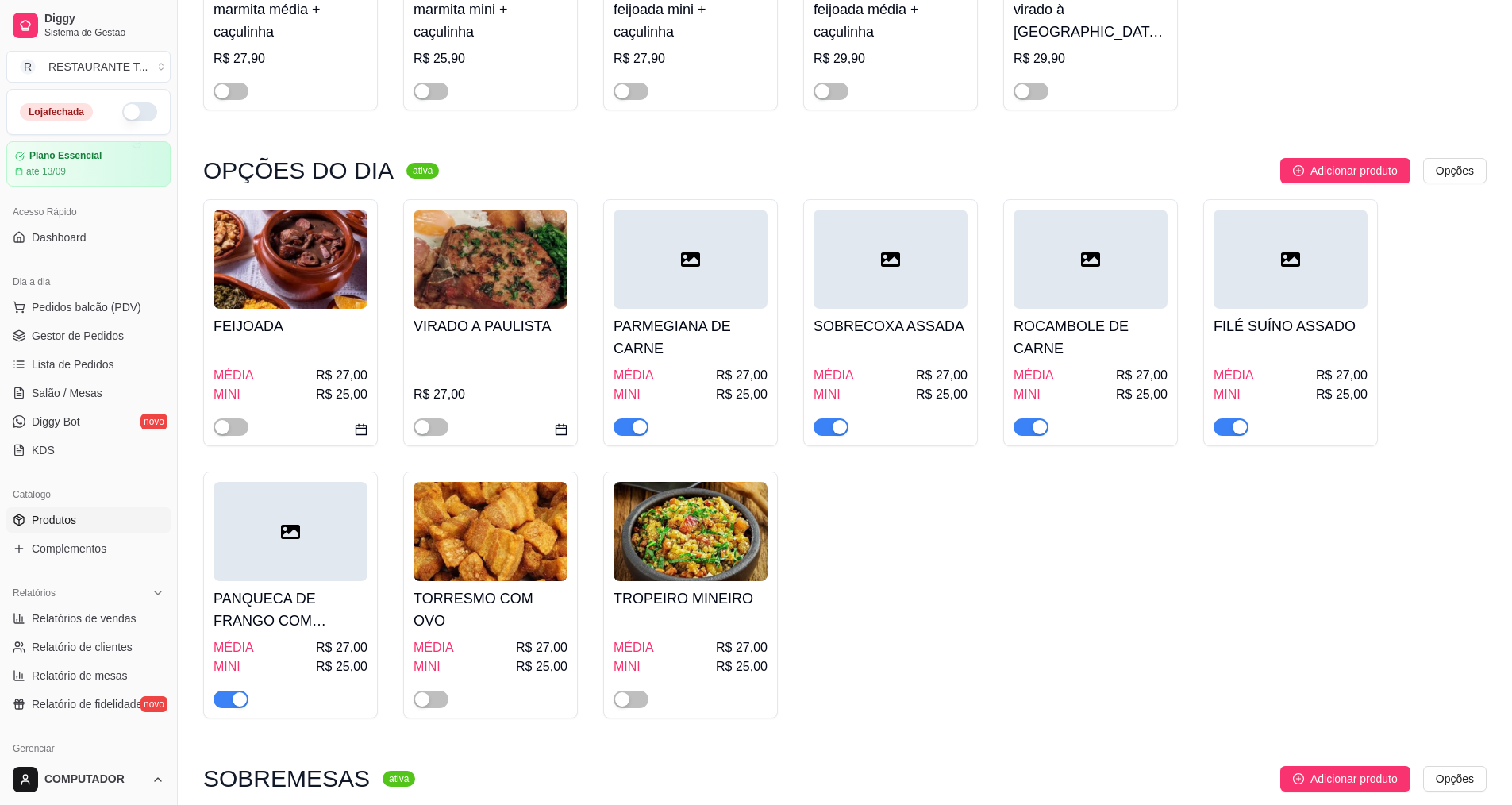
click at [629, 427] on span "button" at bounding box center [632, 427] width 35 height 18
click at [836, 430] on div "button" at bounding box center [839, 427] width 15 height 15
click at [1032, 425] on span "button" at bounding box center [1031, 427] width 35 height 18
click at [1242, 424] on div "button" at bounding box center [1240, 427] width 15 height 15
click at [233, 694] on span "button" at bounding box center [231, 699] width 35 height 18
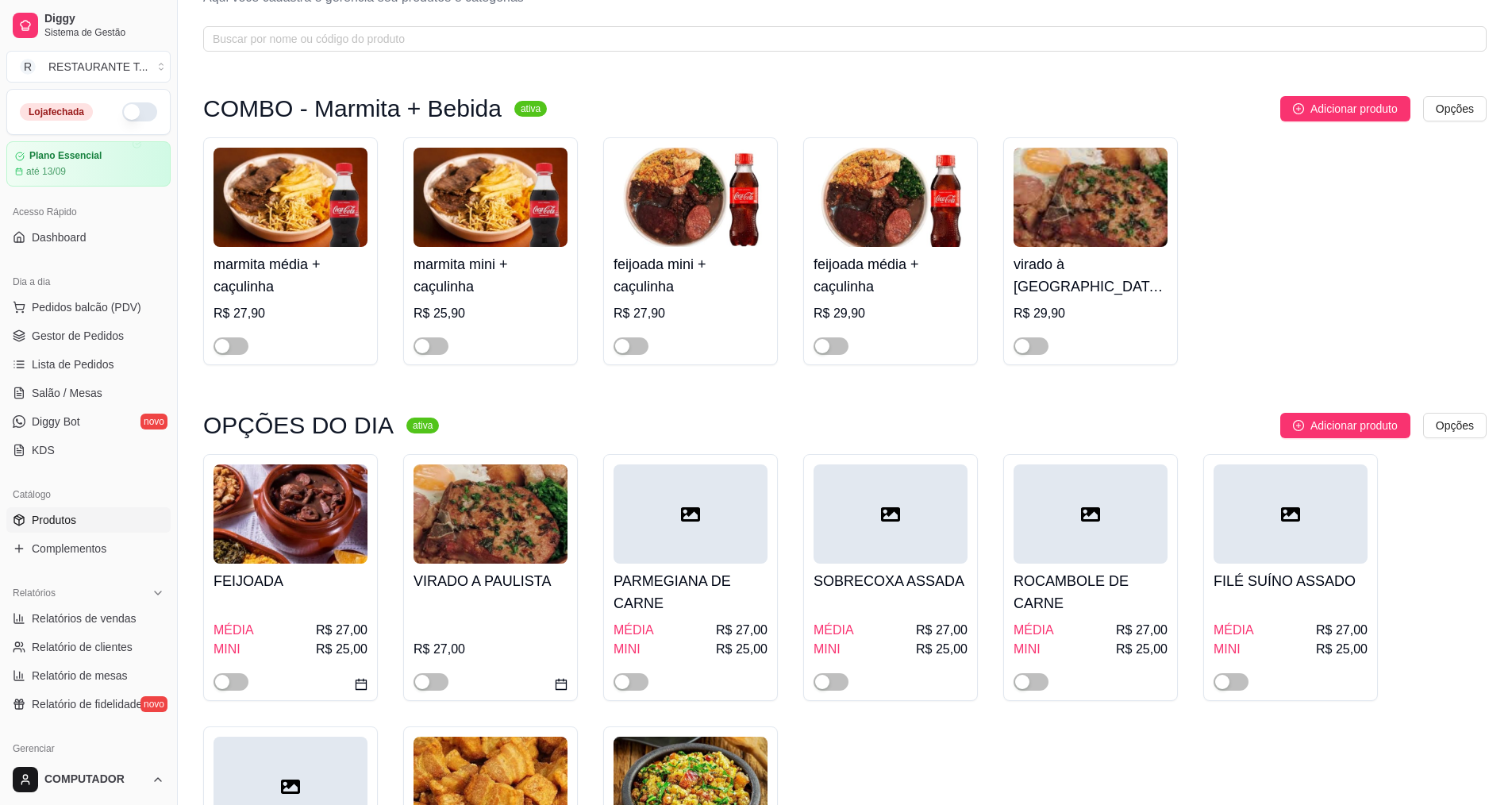
scroll to position [0, 0]
